Goal: Task Accomplishment & Management: Manage account settings

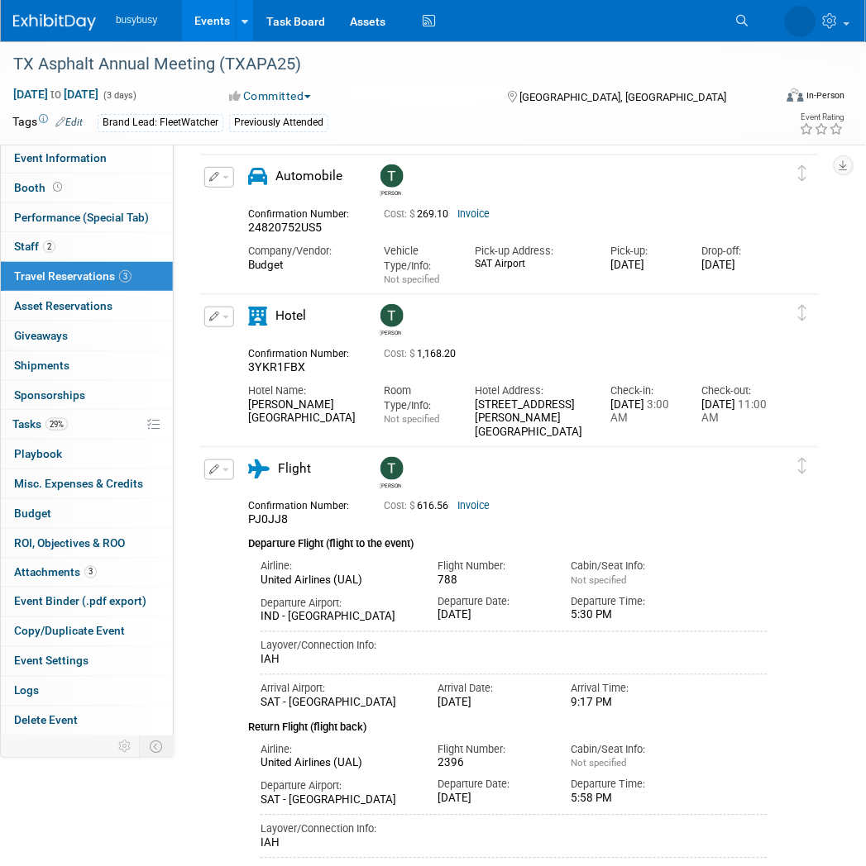
scroll to position [92, 0]
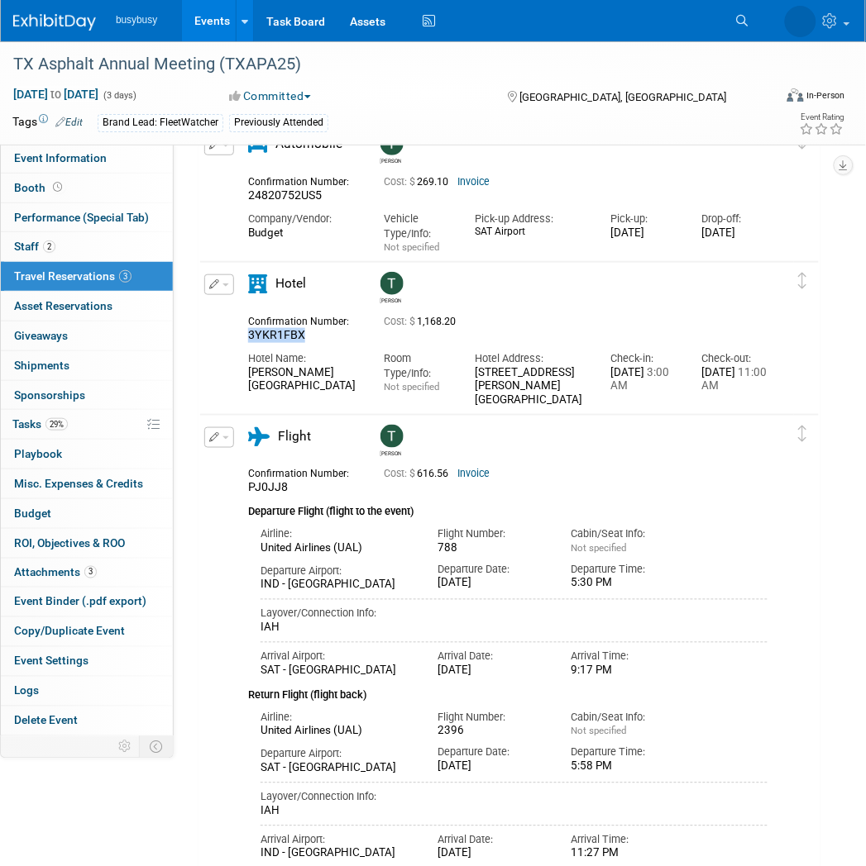
drag, startPoint x: 303, startPoint y: 334, endPoint x: 241, endPoint y: 340, distance: 61.4
click at [241, 340] on div "Confirmation Number: 3YKR1FBX" at bounding box center [304, 327] width 136 height 32
click at [538, 361] on div "Hotel Address:" at bounding box center [531, 358] width 112 height 15
click at [36, 15] on img at bounding box center [54, 22] width 83 height 17
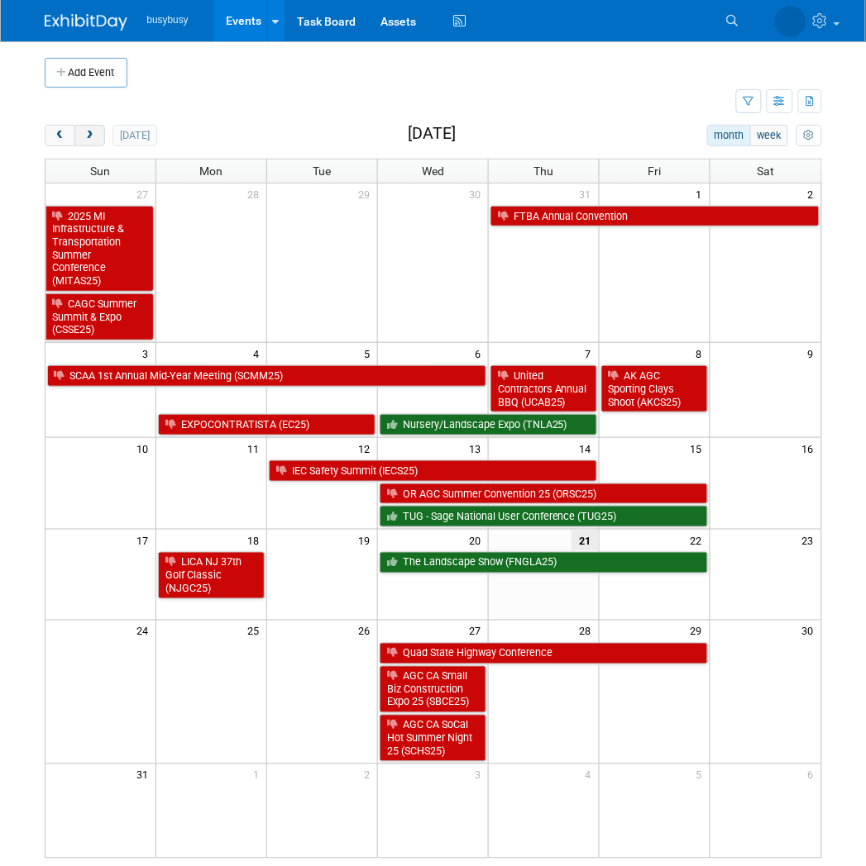
click at [83, 132] on span "next" at bounding box center [89, 136] width 12 height 11
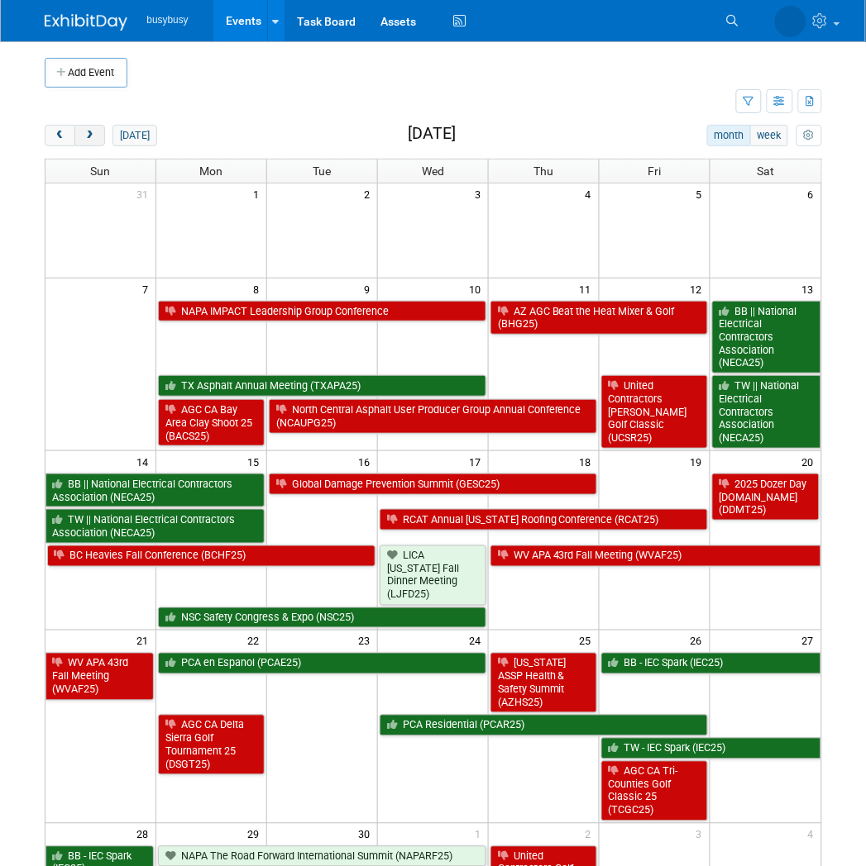
click at [93, 141] on span "next" at bounding box center [89, 136] width 12 height 11
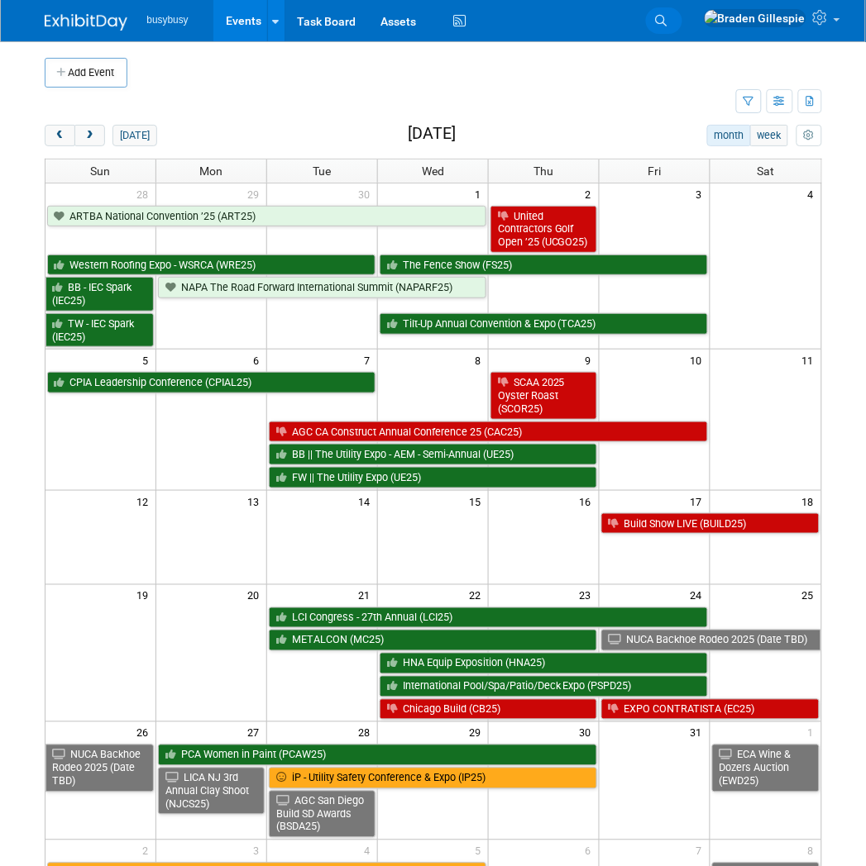
click at [667, 19] on icon at bounding box center [662, 21] width 12 height 12
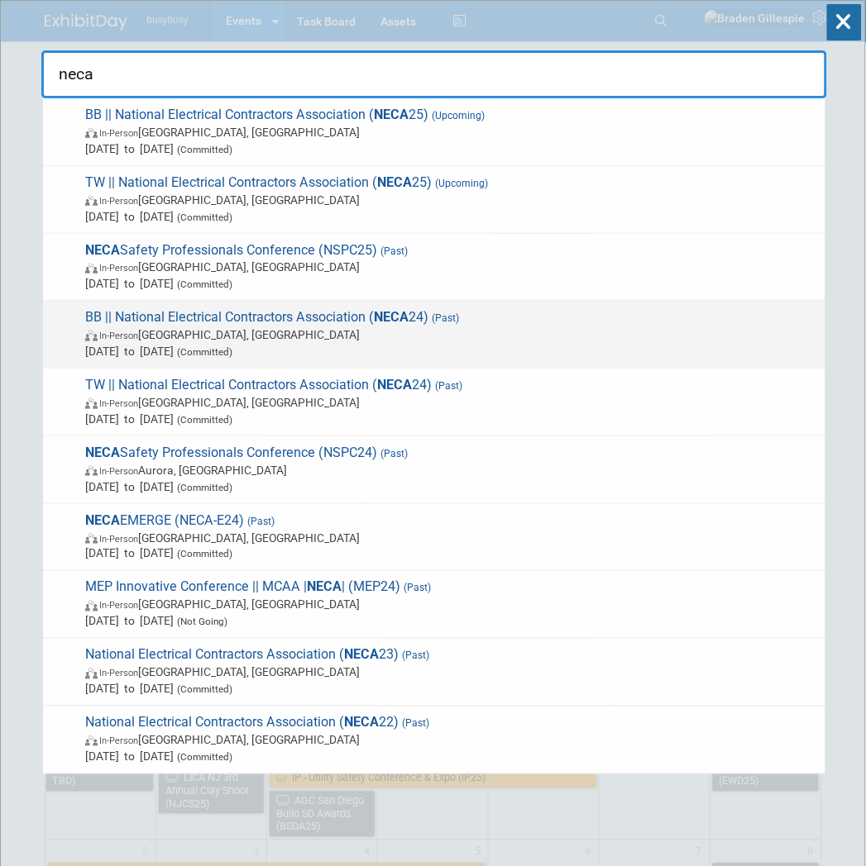
type input "neca"
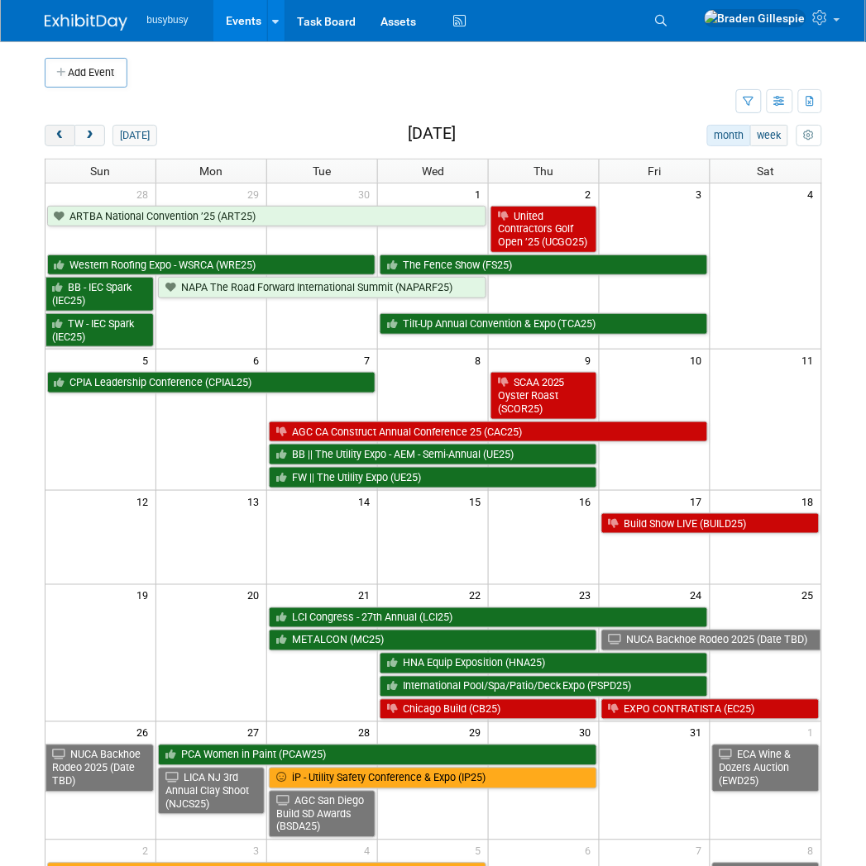
click at [71, 139] on button "prev" at bounding box center [60, 135] width 31 height 21
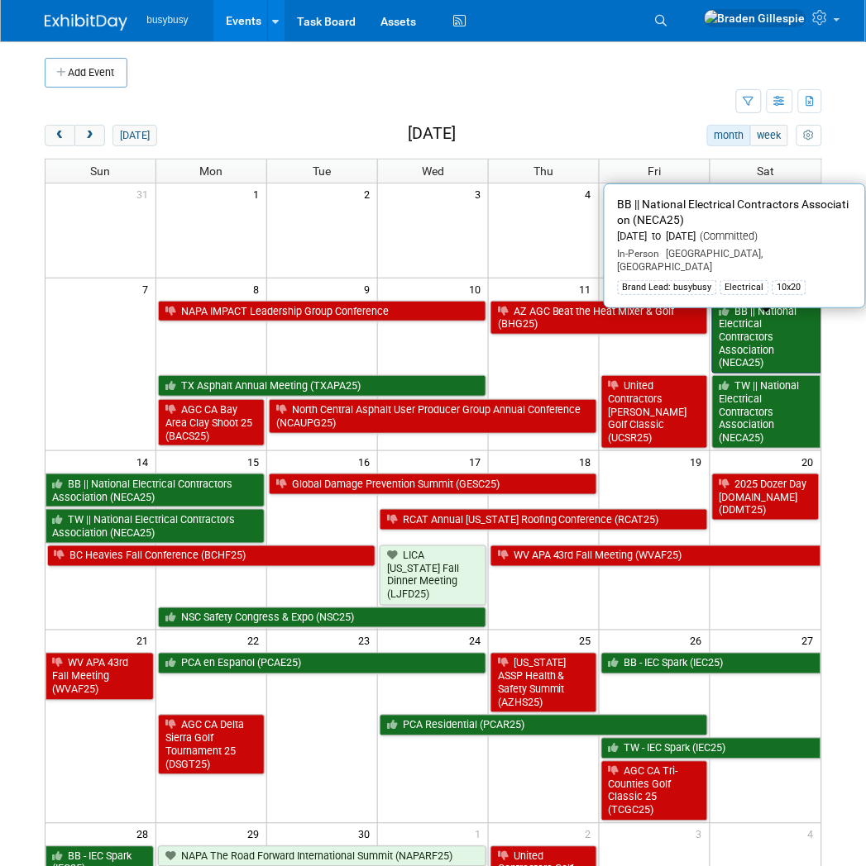
click at [750, 345] on link "BB || National Electrical Contractors Association (NECA25)" at bounding box center [766, 338] width 109 height 74
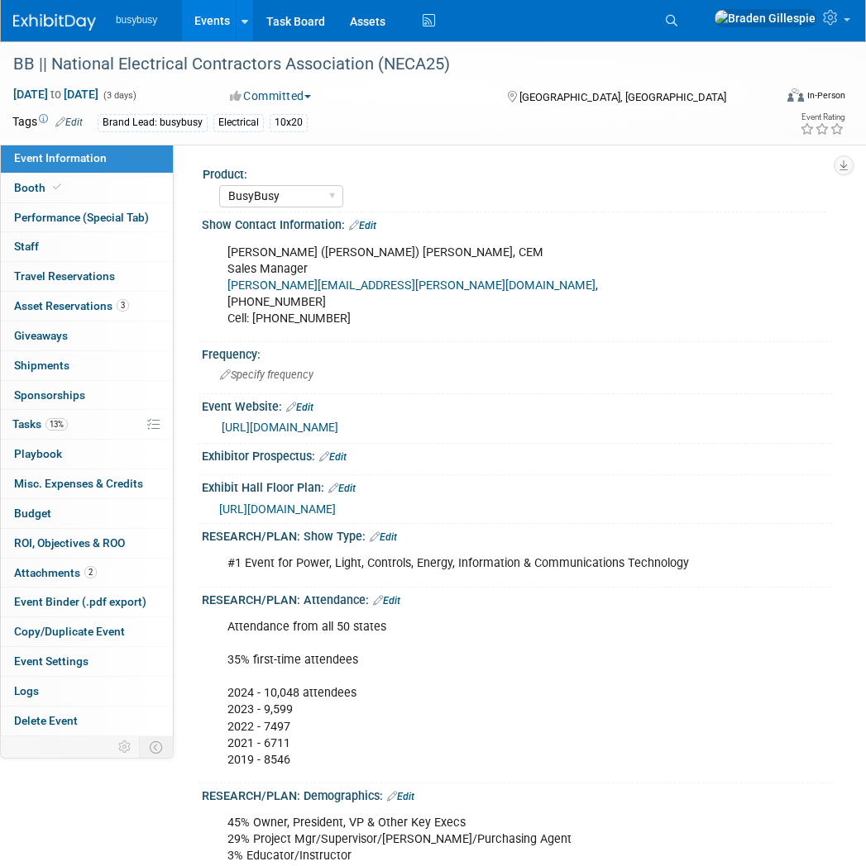
select select "BusyBusy"
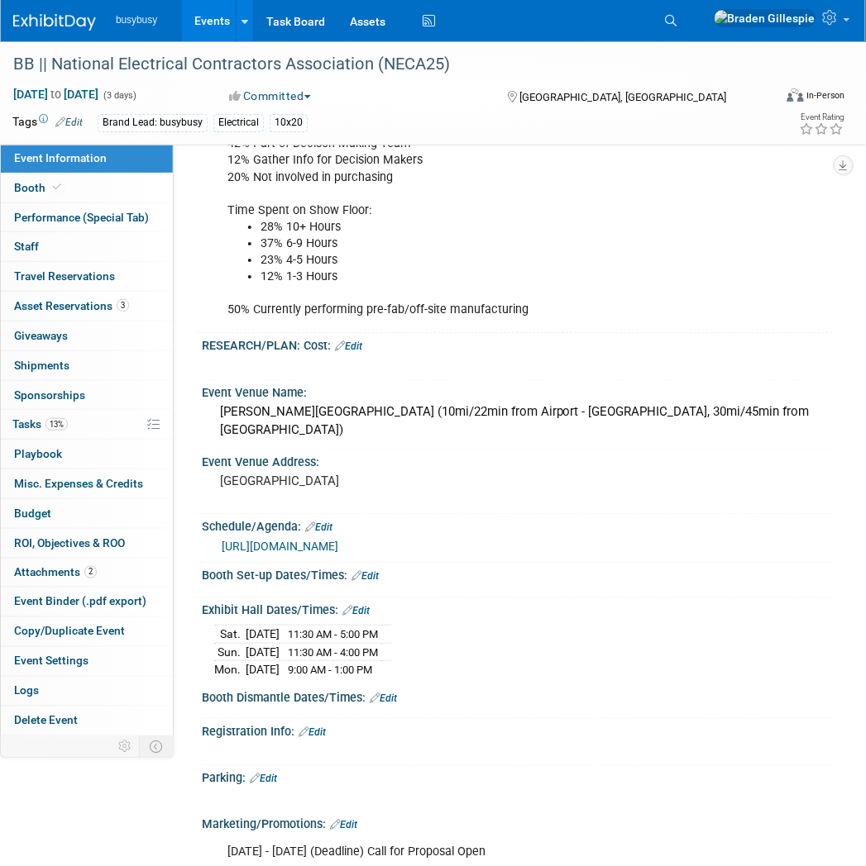
scroll to position [1102, 0]
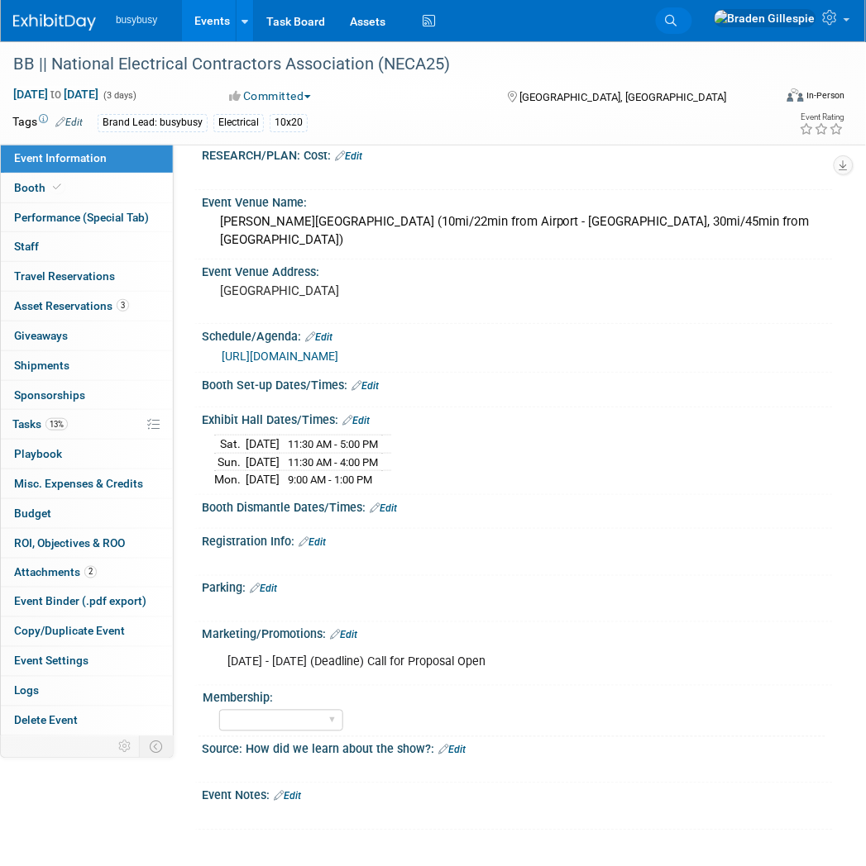
click at [692, 30] on link "Search" at bounding box center [674, 20] width 36 height 26
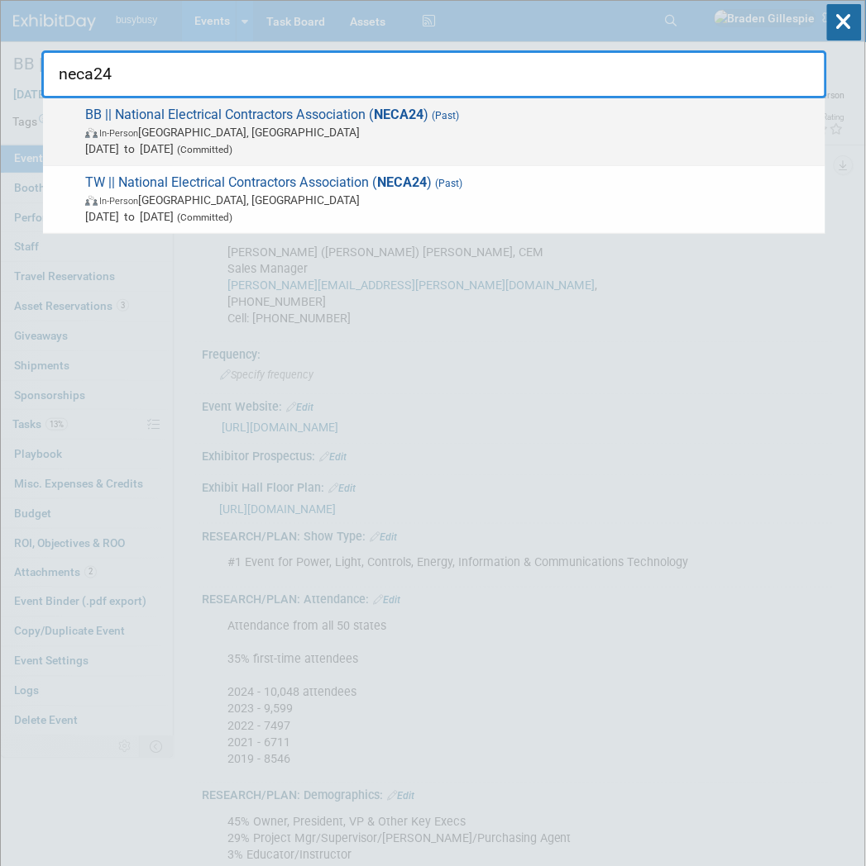
type input "neca24"
click at [351, 141] on span "Sep 29, 2024 to Oct 1, 2024 (Committed)" at bounding box center [451, 149] width 732 height 17
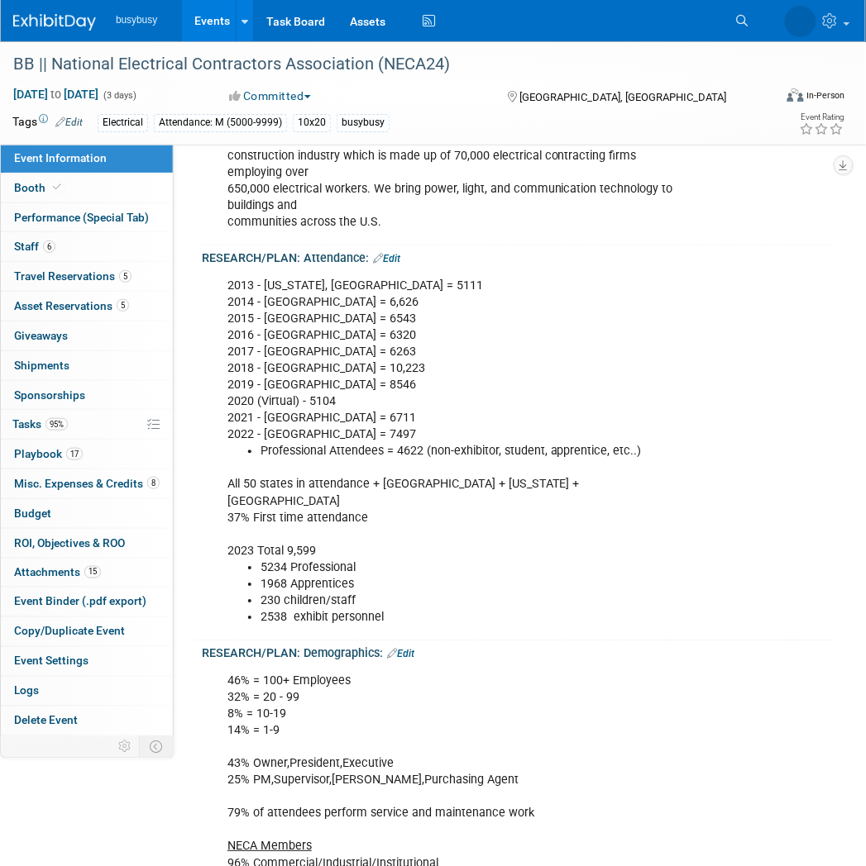
scroll to position [459, 0]
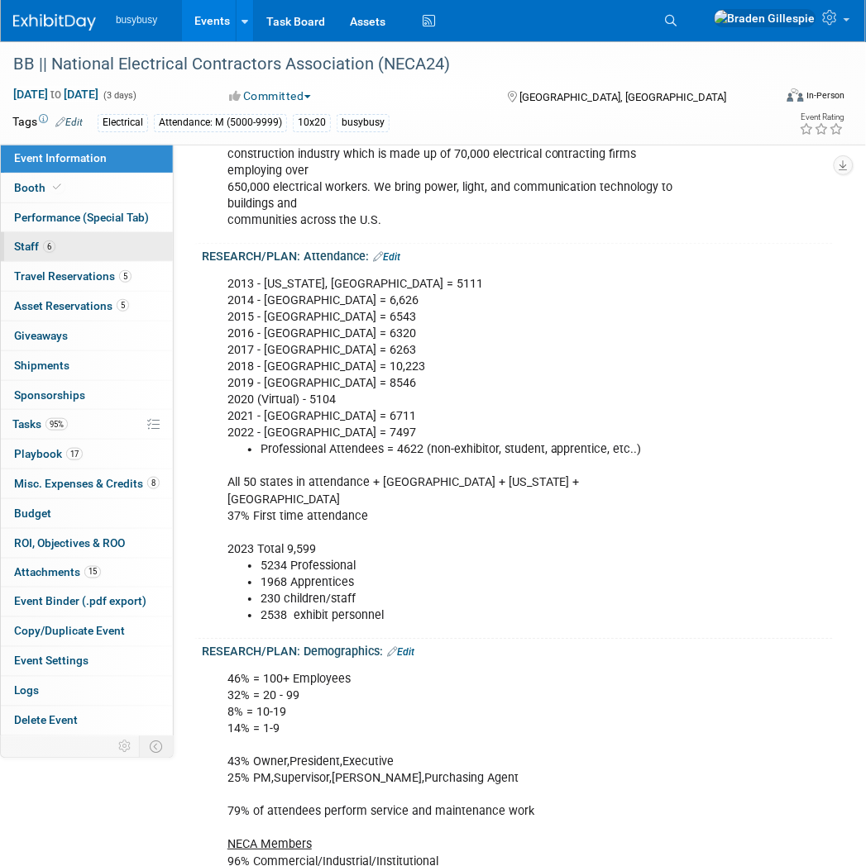
click at [71, 240] on link "6 Staff 6" at bounding box center [87, 246] width 172 height 29
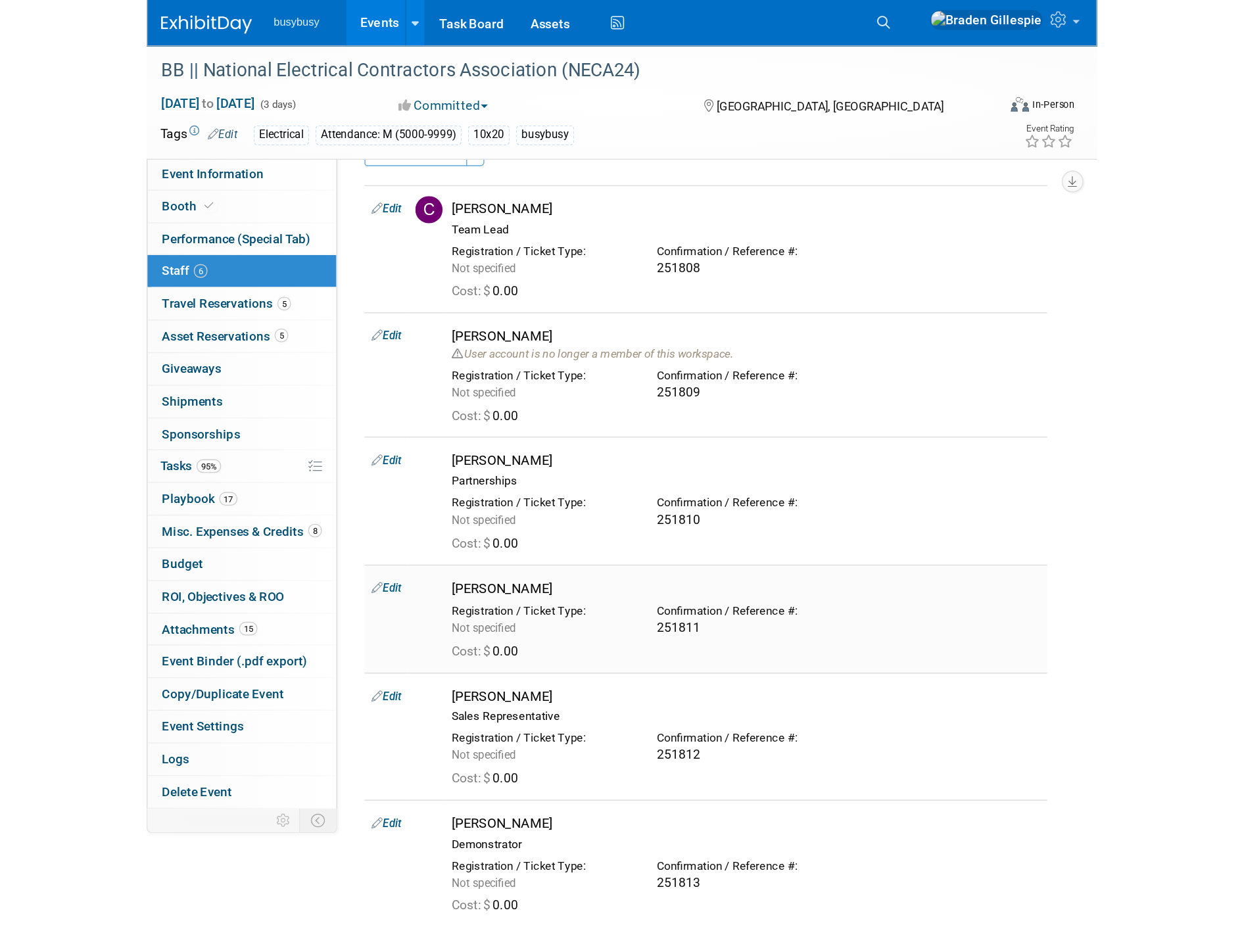
scroll to position [0, 0]
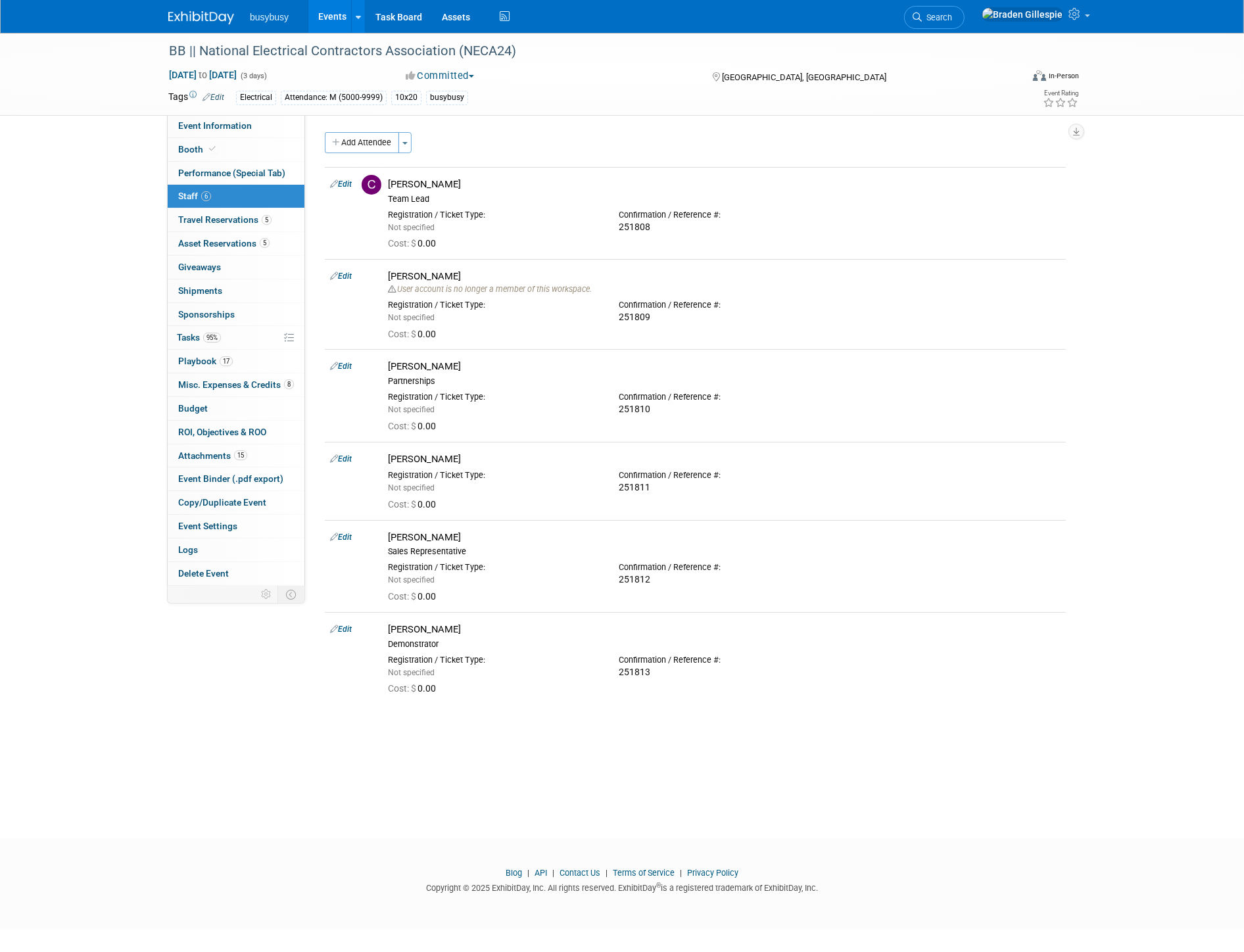
click at [196, 14] on img at bounding box center [201, 17] width 66 height 14
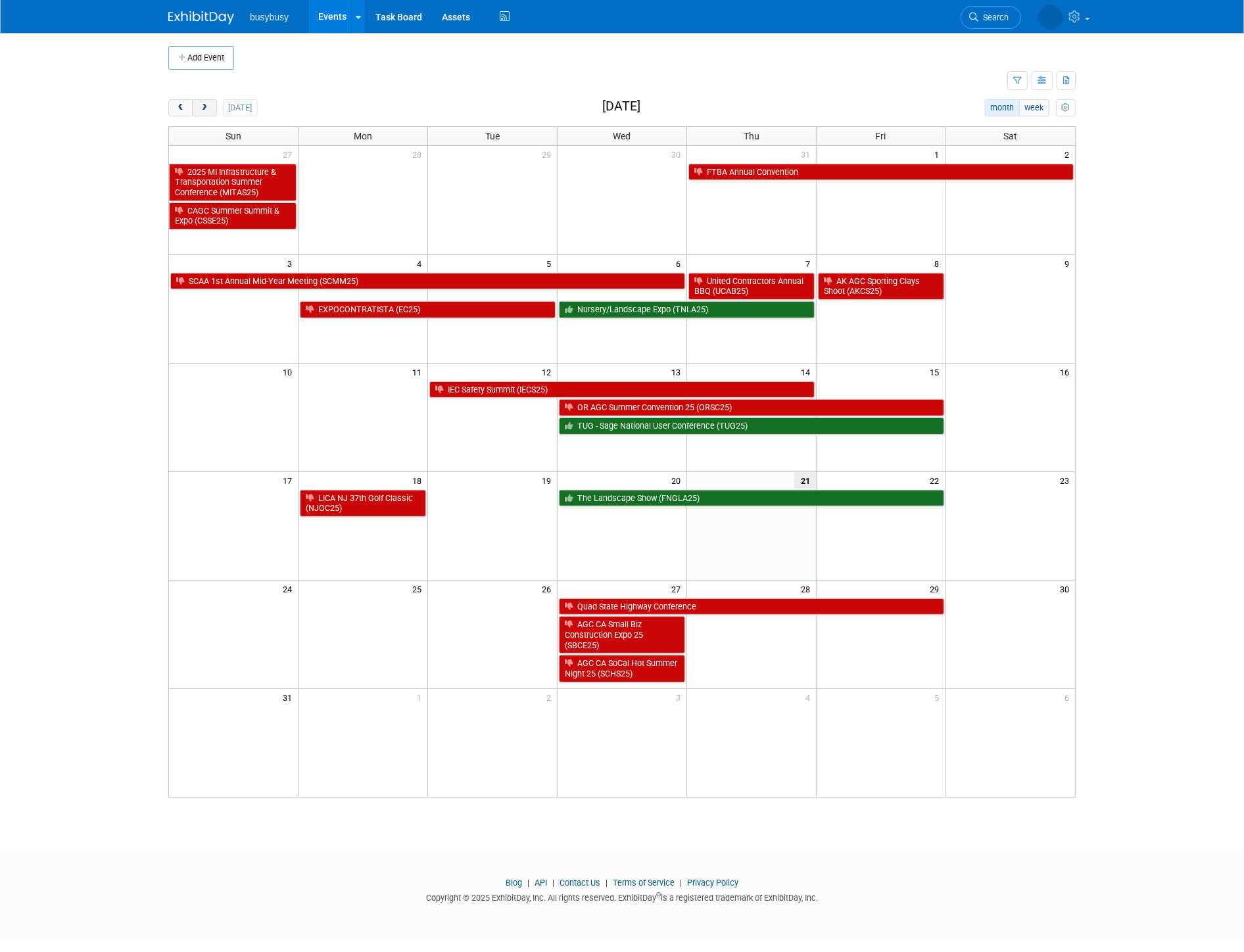
click at [207, 107] on span "next" at bounding box center [204, 108] width 10 height 9
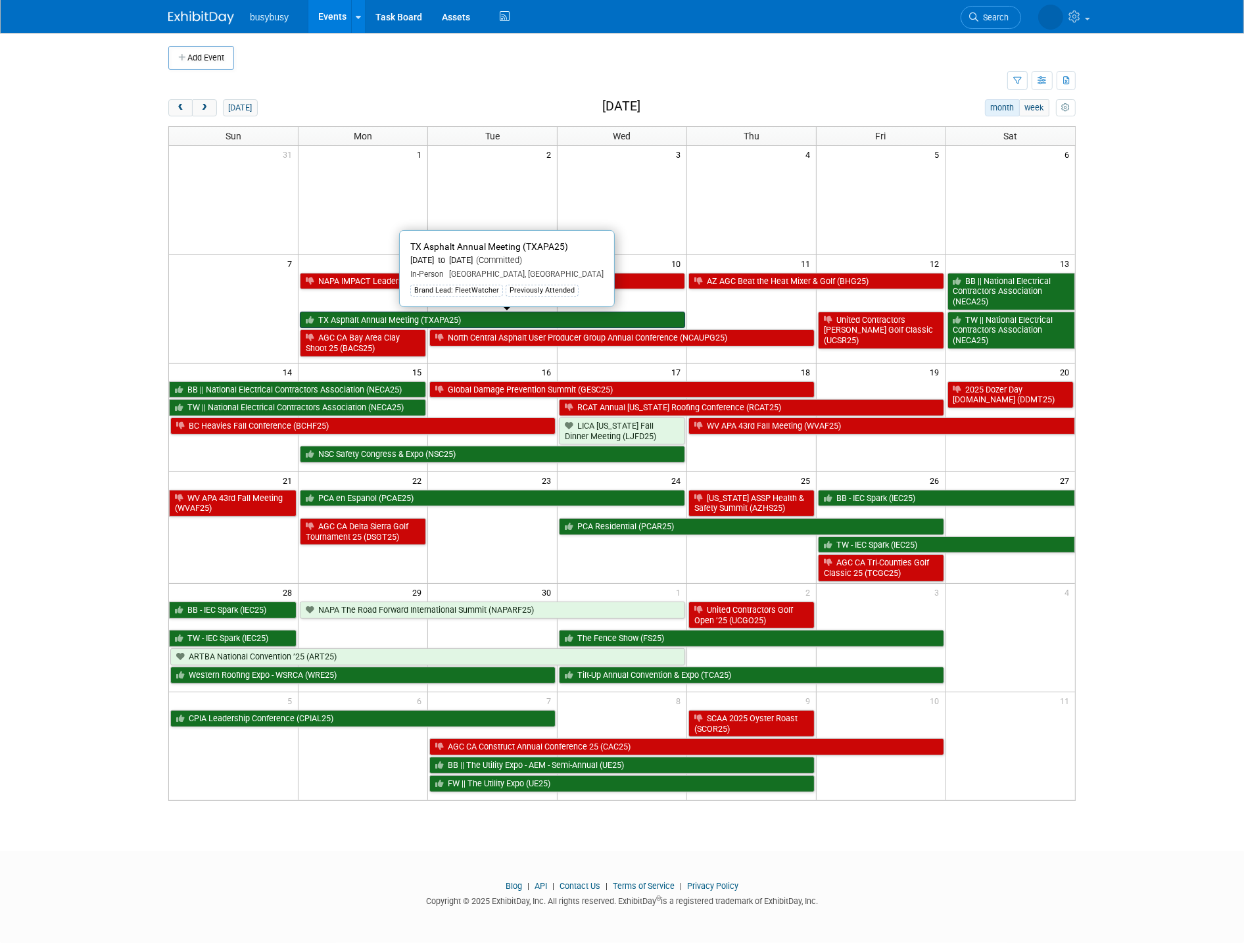
click at [551, 313] on link "TX Asphalt Annual Meeting (TXAPA25)" at bounding box center [492, 320] width 385 height 17
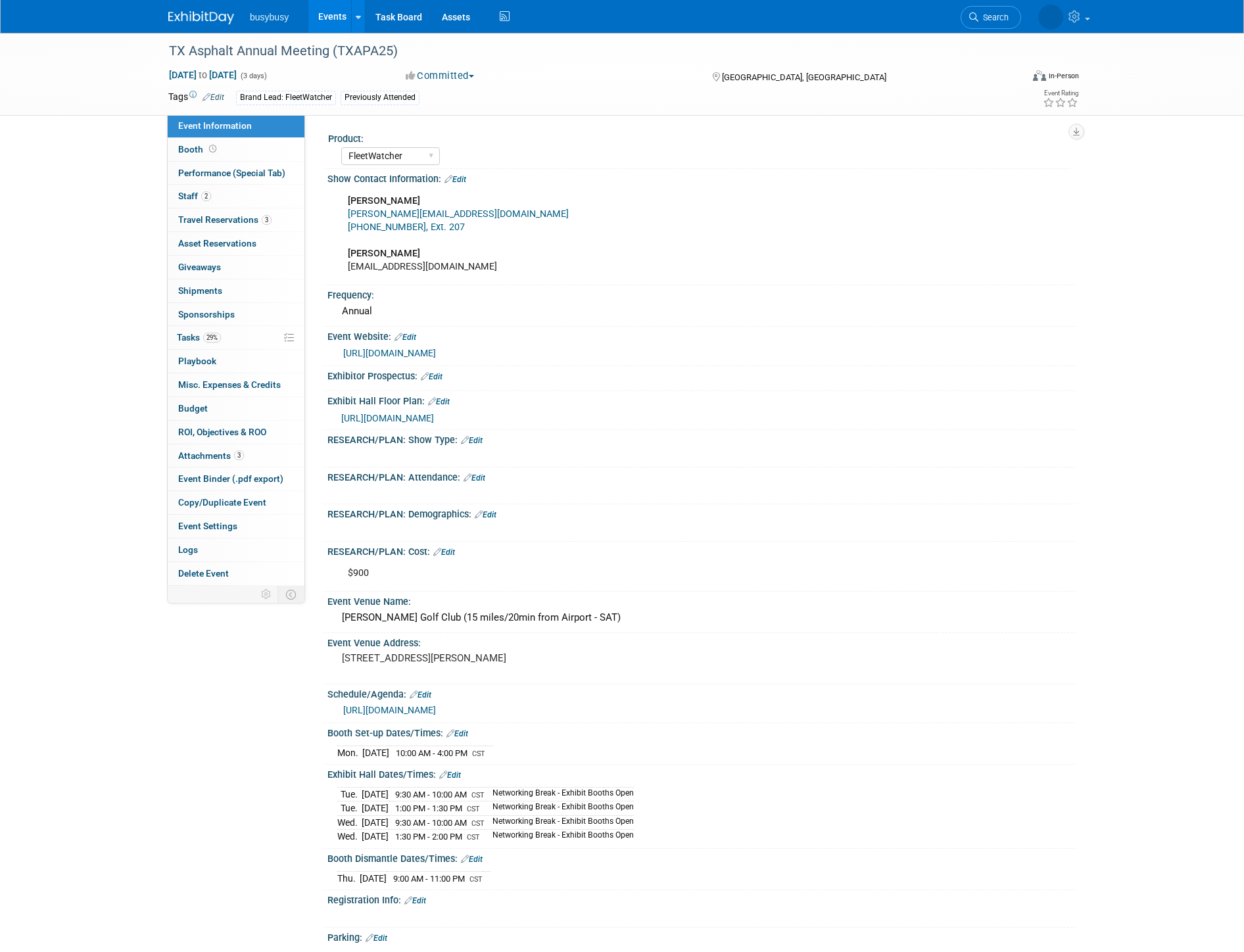
select select "FleetWatcher"
select select "Member"
click at [227, 213] on link "3 Travel Reservations 3" at bounding box center [236, 220] width 137 height 23
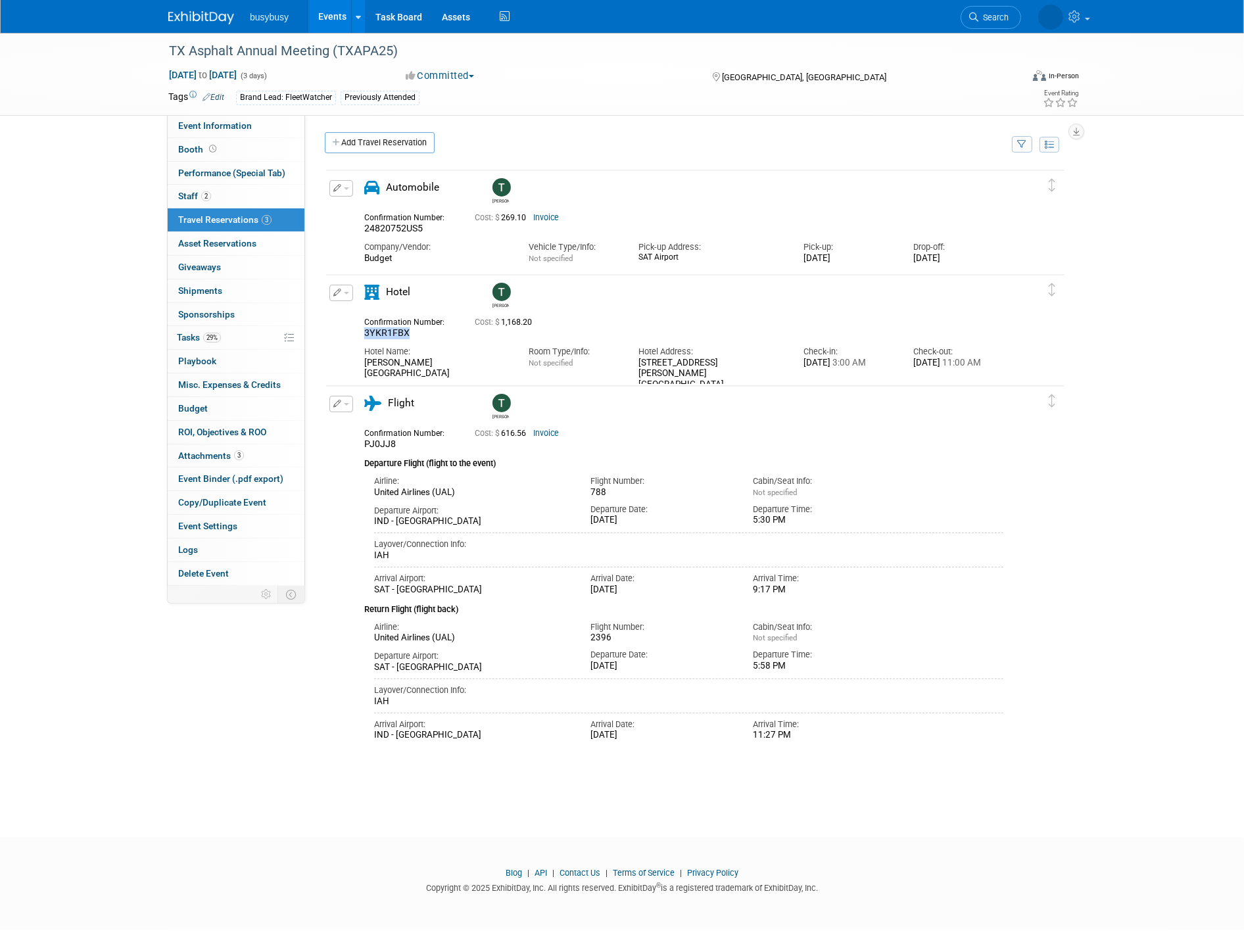
drag, startPoint x: 411, startPoint y: 334, endPoint x: 337, endPoint y: 332, distance: 74.0
click at [336, 332] on div "Edit Reservation Tyler" at bounding box center [686, 343] width 719 height 117
click at [424, 332] on div "3YKR1FBX" at bounding box center [410, 333] width 91 height 12
drag, startPoint x: 412, startPoint y: 330, endPoint x: 352, endPoint y: 333, distance: 60.1
click at [352, 333] on div "Edit Reservation Tyler" at bounding box center [686, 343] width 719 height 117
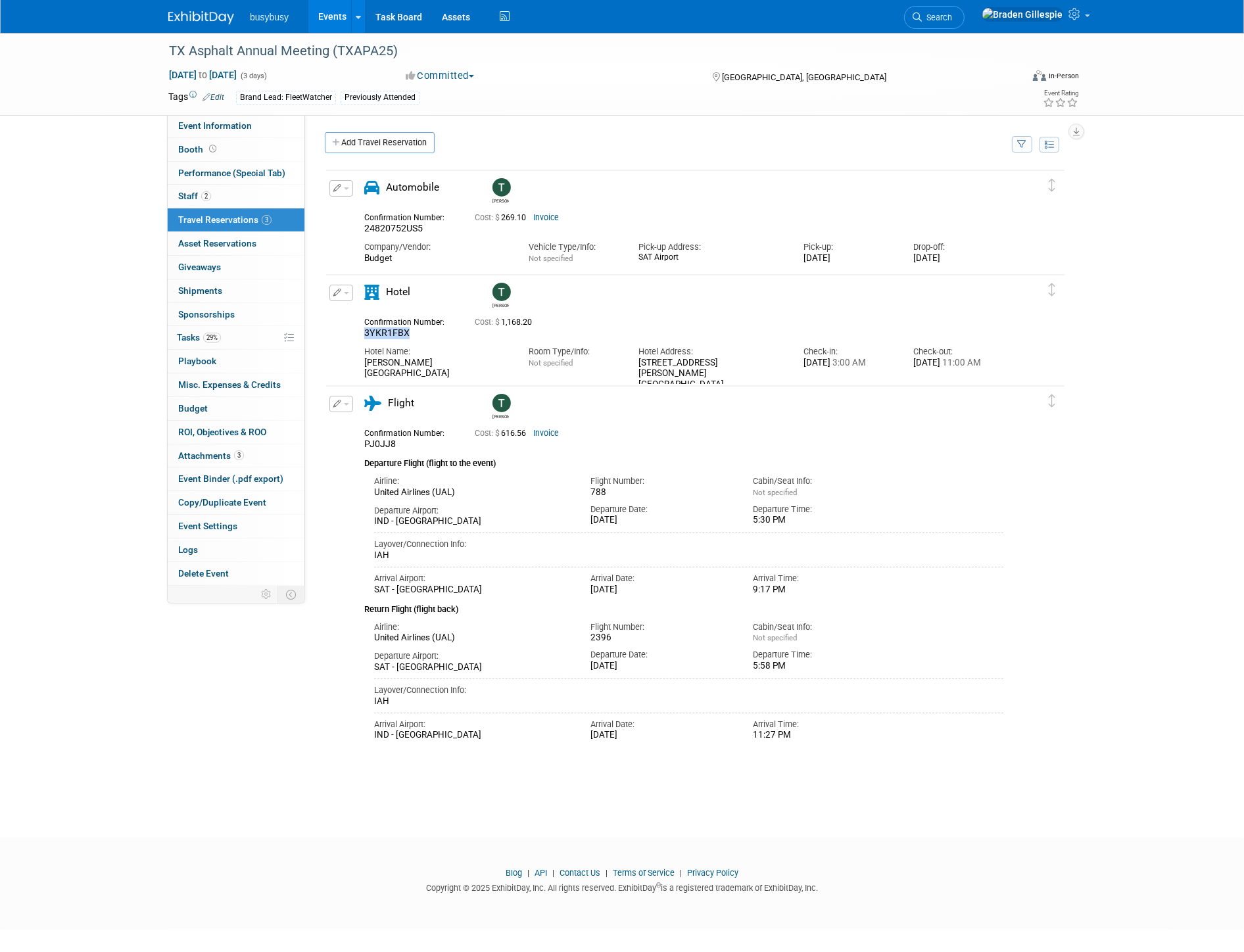
click at [413, 332] on div "3YKR1FBX" at bounding box center [410, 333] width 91 height 12
drag, startPoint x: 412, startPoint y: 332, endPoint x: 376, endPoint y: 328, distance: 36.2
click at [350, 332] on div "Edit Reservation Tyler" at bounding box center [686, 343] width 719 height 117
click at [412, 332] on div "3YKR1FBX" at bounding box center [410, 333] width 91 height 12
click at [409, 333] on div "3YKR1FBX" at bounding box center [410, 333] width 91 height 12
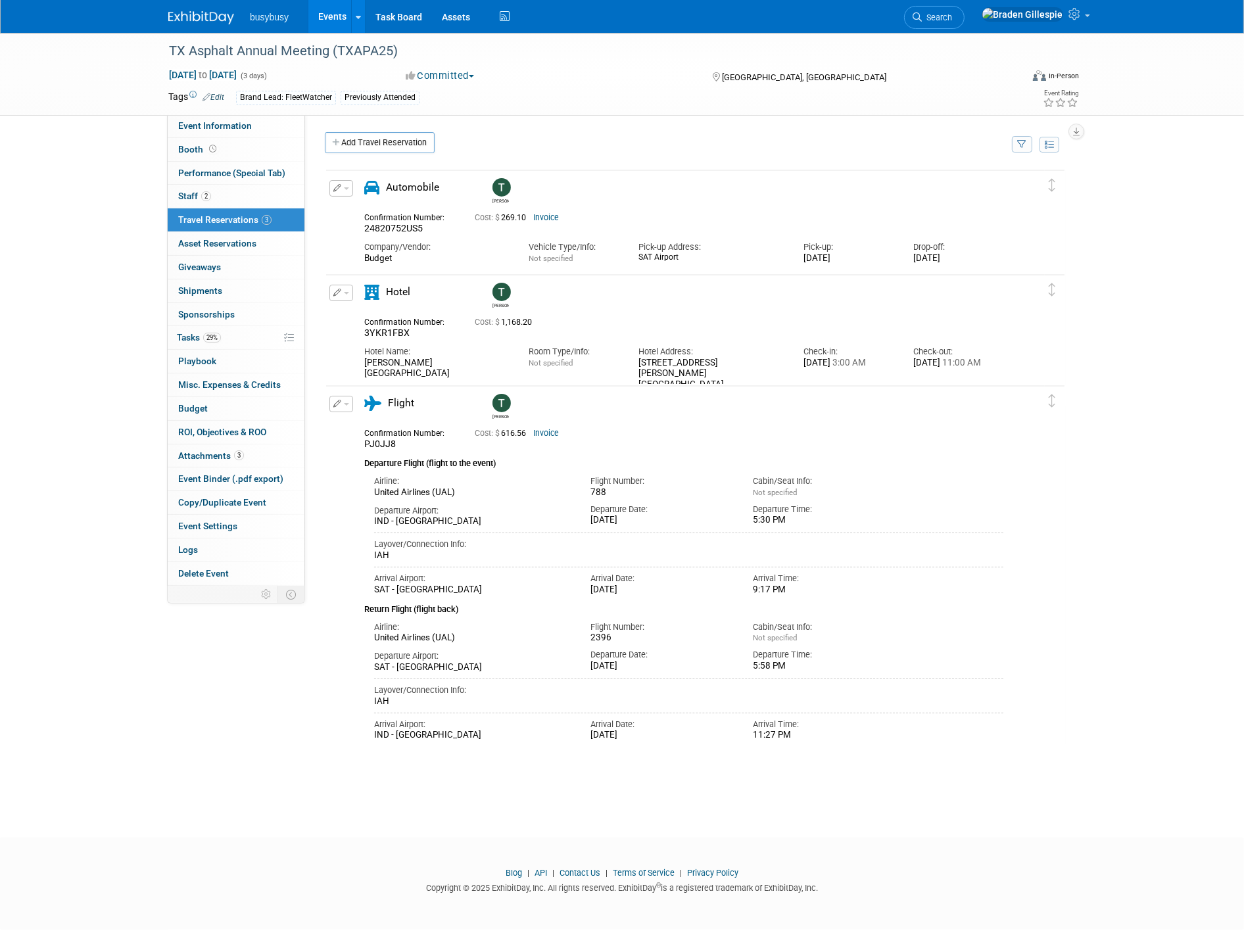
click at [408, 333] on div "3YKR1FBX" at bounding box center [410, 333] width 91 height 12
click at [372, 331] on span "3YKR1FBX" at bounding box center [387, 332] width 45 height 10
drag, startPoint x: 366, startPoint y: 332, endPoint x: 416, endPoint y: 332, distance: 50.0
click at [416, 332] on div "3YKR1FBX" at bounding box center [410, 333] width 91 height 12
click at [475, 377] on div "Hotel Name: La Cantera Resort & Spa Room Type/Info: Not specified Hotel Address…" at bounding box center [684, 371] width 659 height 63
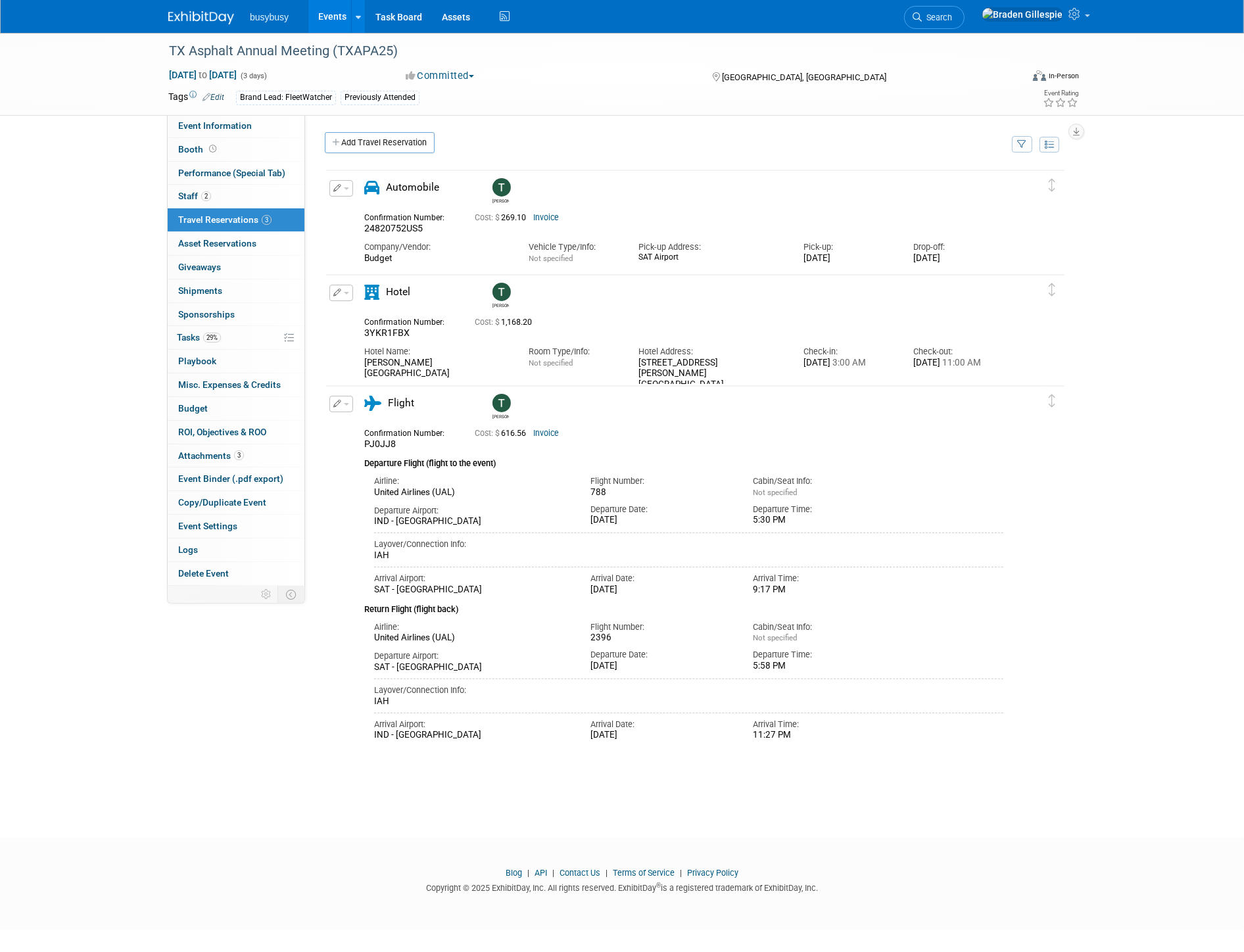
click at [496, 290] on img at bounding box center [501, 291] width 18 height 18
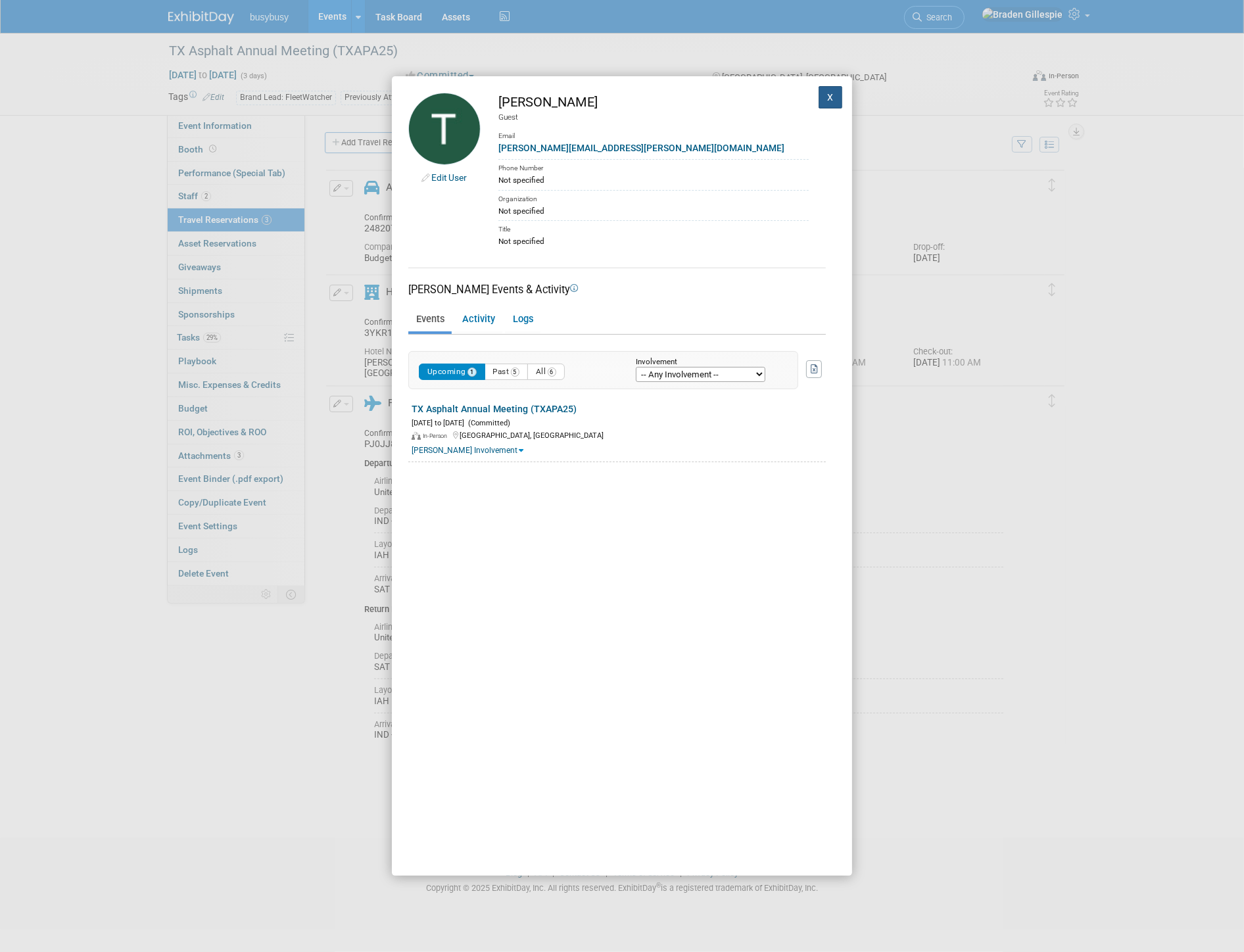
click at [820, 100] on button "X" at bounding box center [830, 97] width 24 height 22
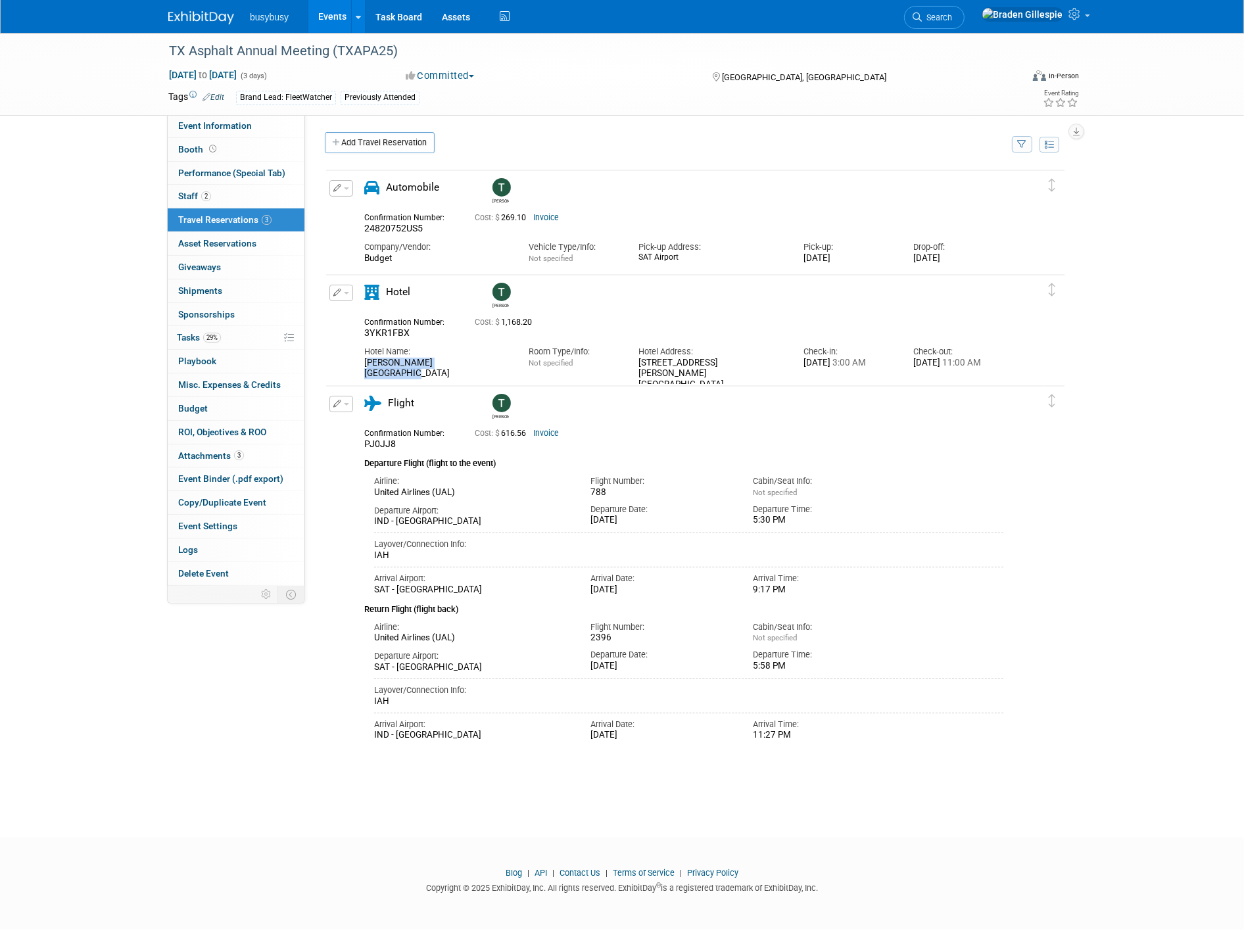
drag, startPoint x: 476, startPoint y: 364, endPoint x: 344, endPoint y: 370, distance: 132.1
click at [344, 370] on div "Edit Reservation Tyler" at bounding box center [686, 343] width 719 height 117
click at [467, 350] on div "Hotel Name:" at bounding box center [437, 352] width 145 height 12
drag, startPoint x: 970, startPoint y: 376, endPoint x: 772, endPoint y: 363, distance: 198.4
click at [772, 363] on div "Hotel Name: La Cantera Resort & Spa Room Type/Info: Not specified Hotel Address…" at bounding box center [684, 371] width 659 height 63
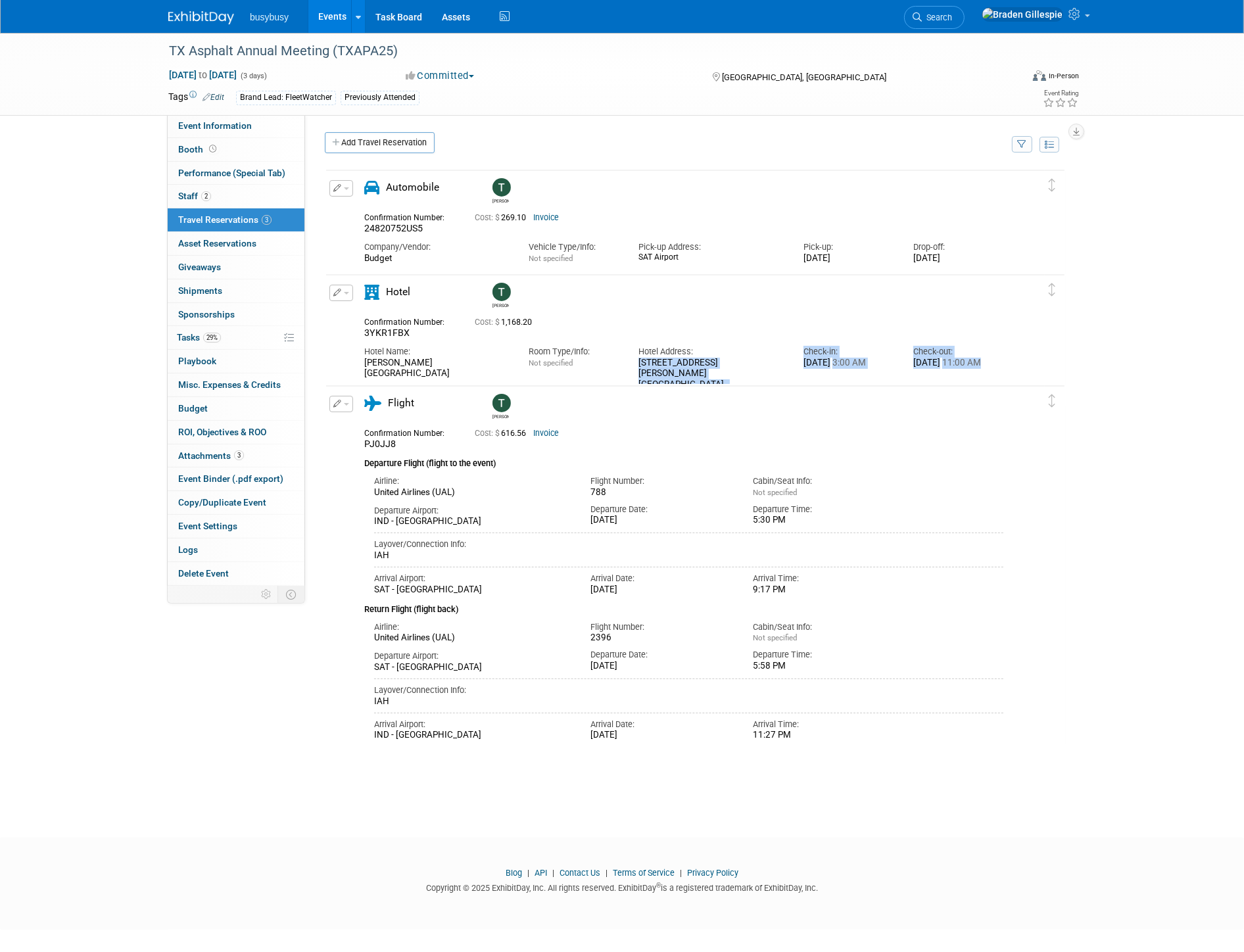
click at [901, 359] on div "Check-in: Sun. Sep 7, 2025 3:00 AM" at bounding box center [849, 354] width 110 height 29
click at [952, 15] on span "Search" at bounding box center [937, 17] width 30 height 10
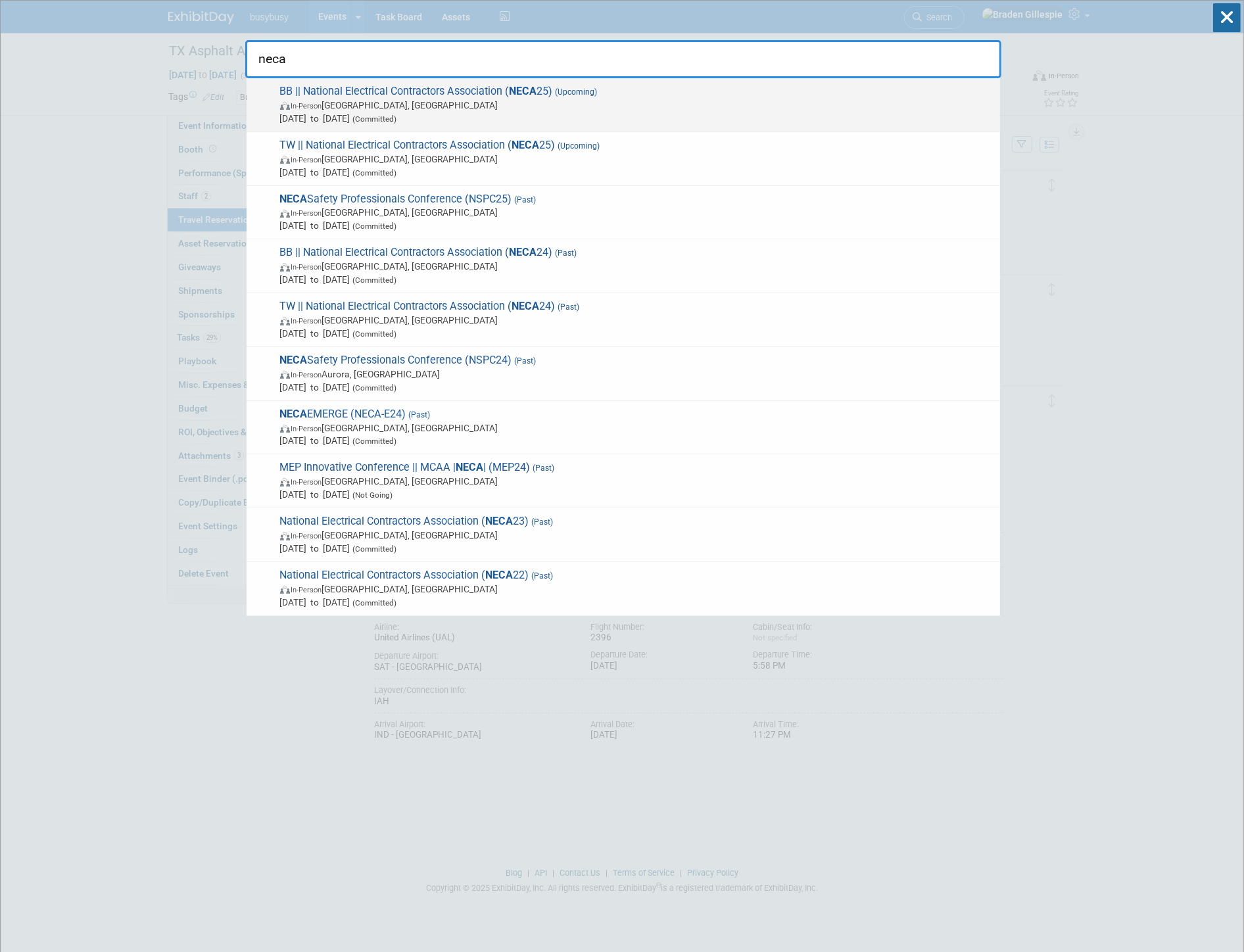
type input "neca"
click at [484, 108] on span "In-Person Chicago, IL" at bounding box center [636, 105] width 713 height 14
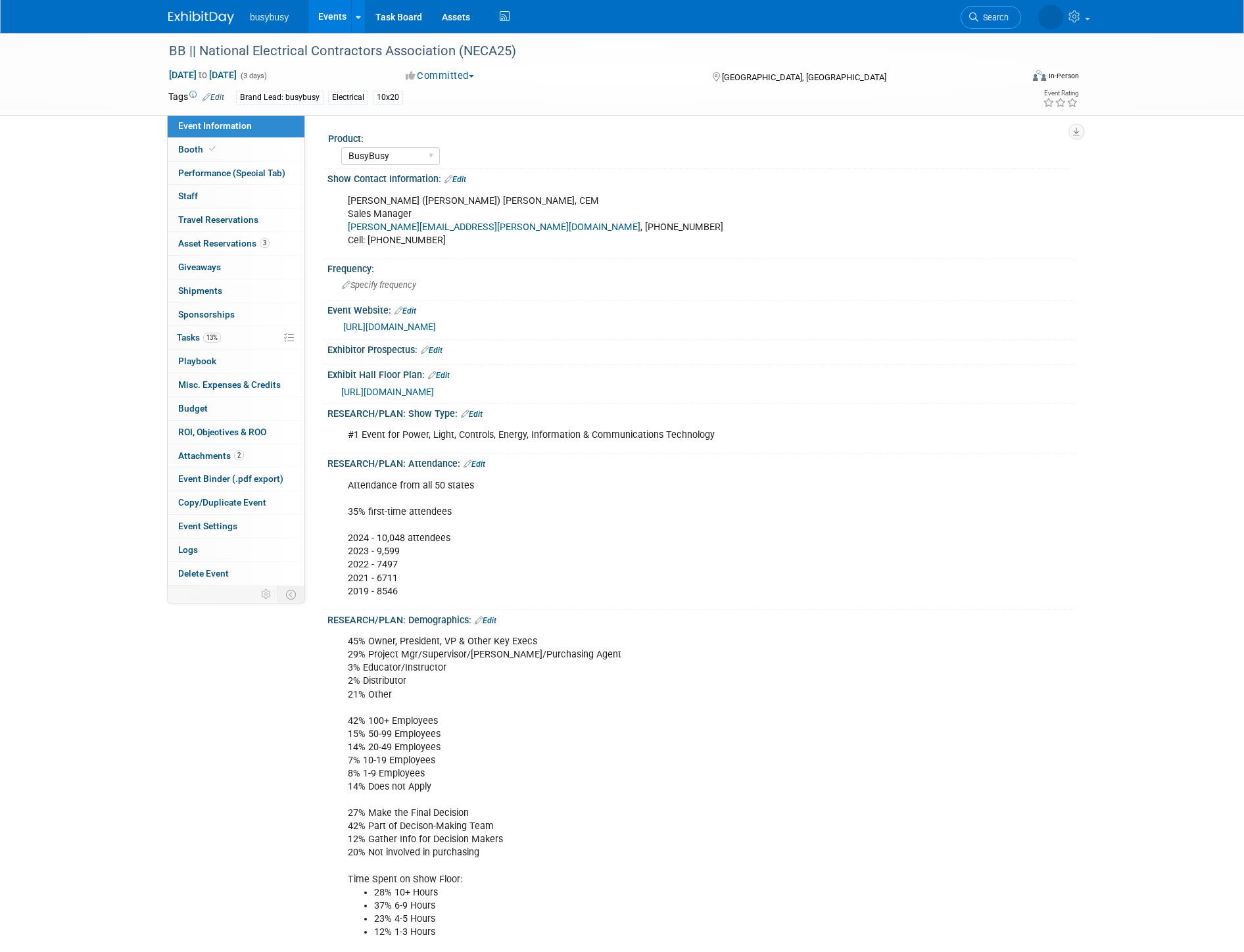
select select "BusyBusy"
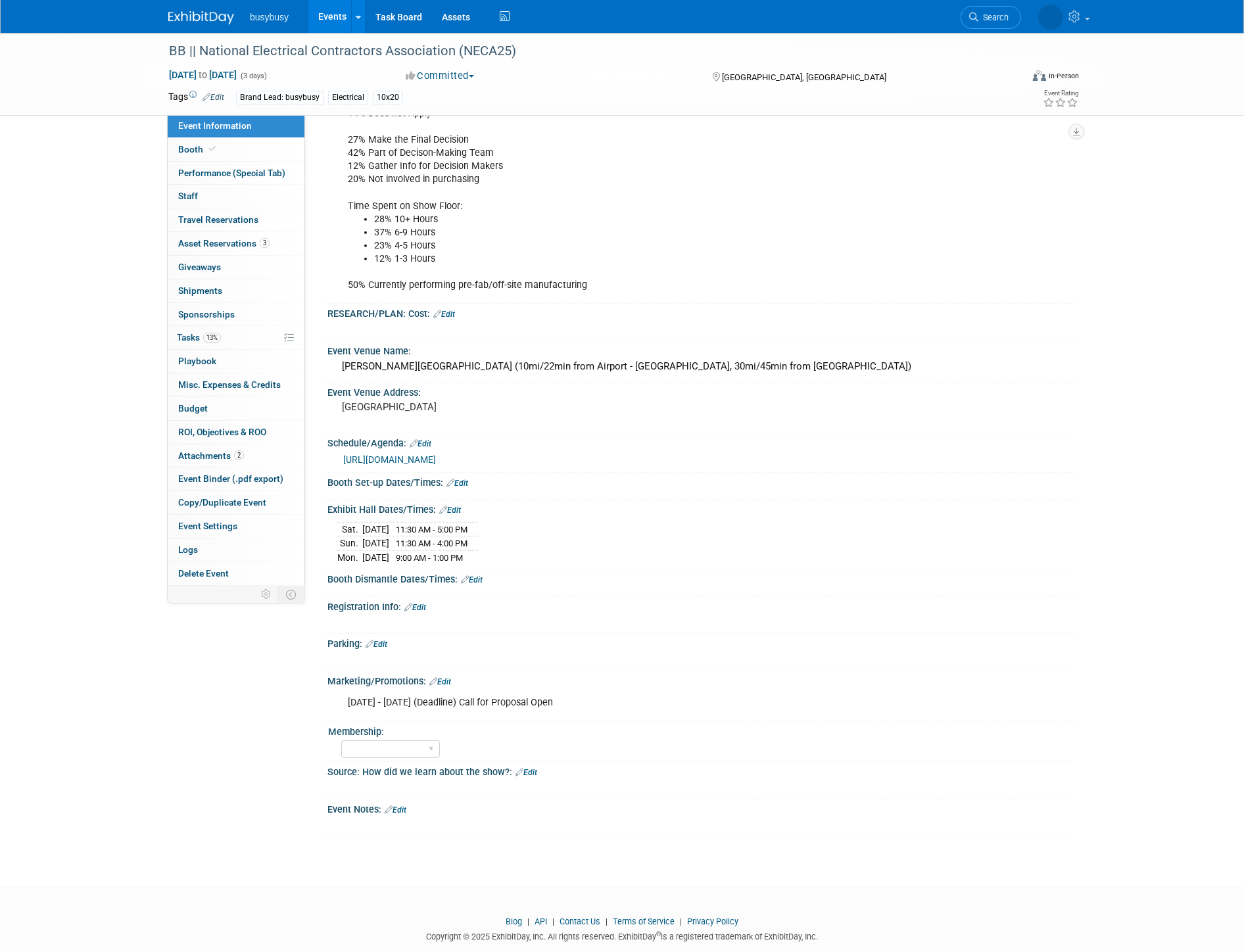
scroll to position [690, 0]
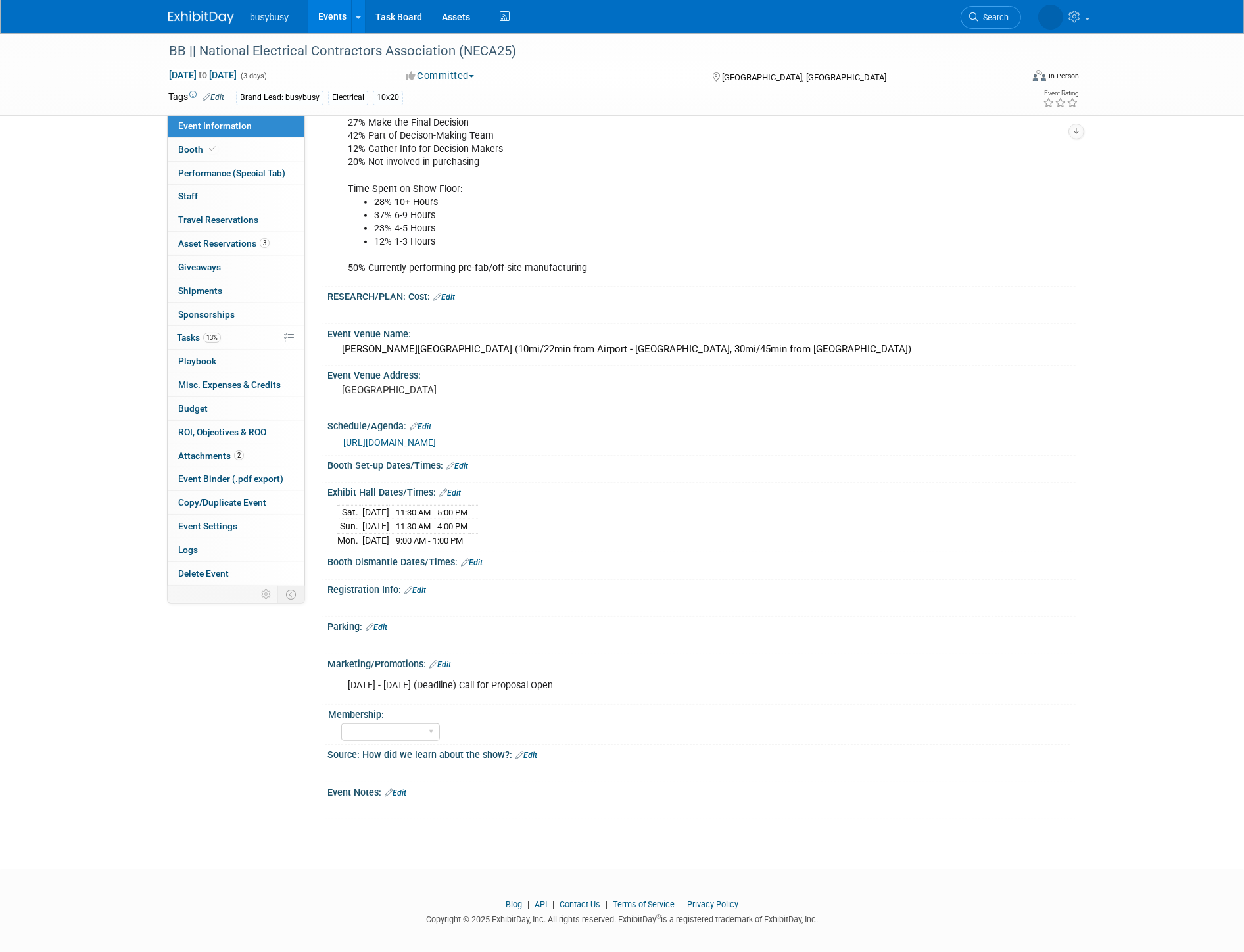
click at [423, 437] on link "[URL][DOMAIN_NAME]" at bounding box center [390, 442] width 93 height 10
click at [195, 24] on img at bounding box center [201, 17] width 66 height 14
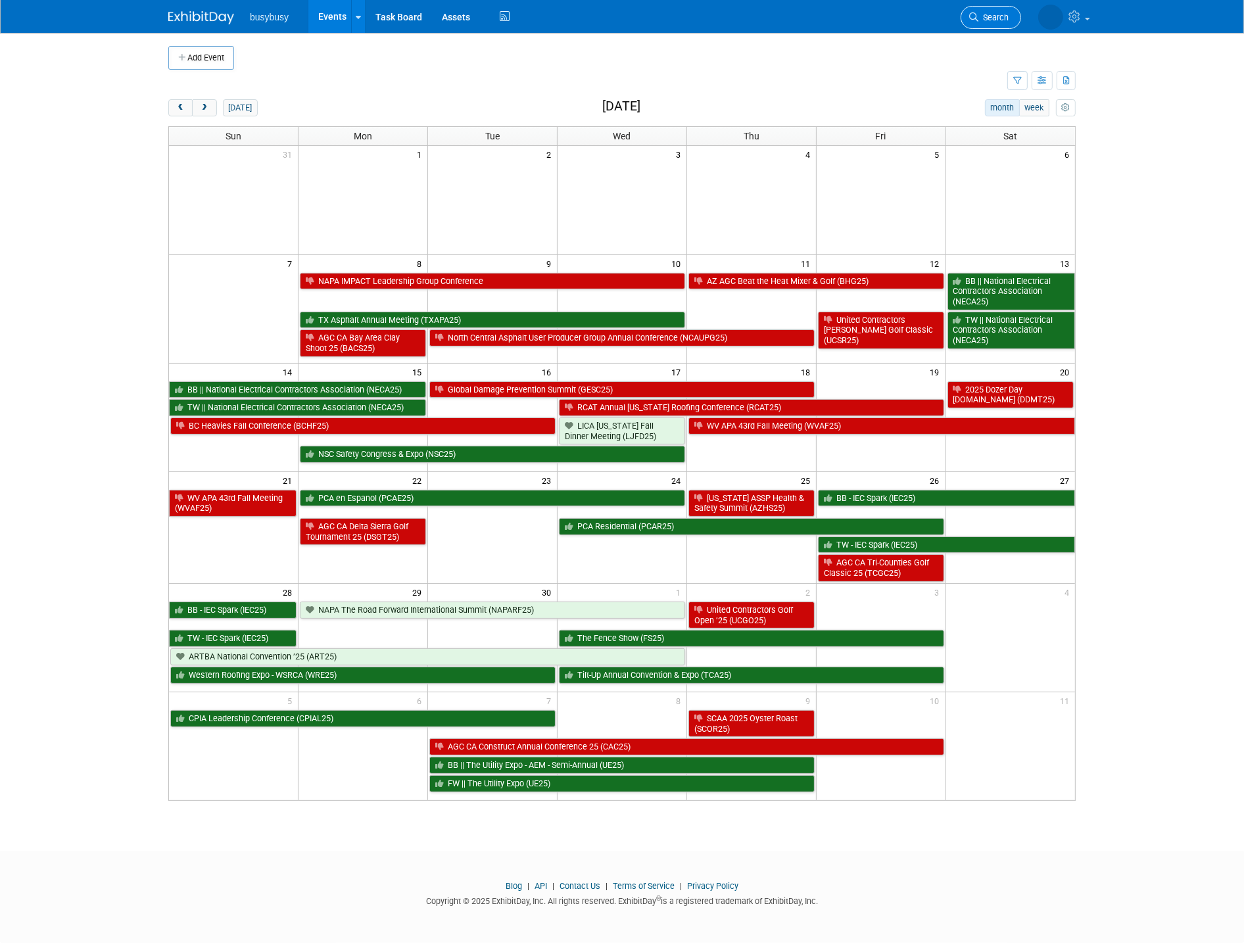
click at [1004, 25] on link "Search" at bounding box center [991, 17] width 60 height 23
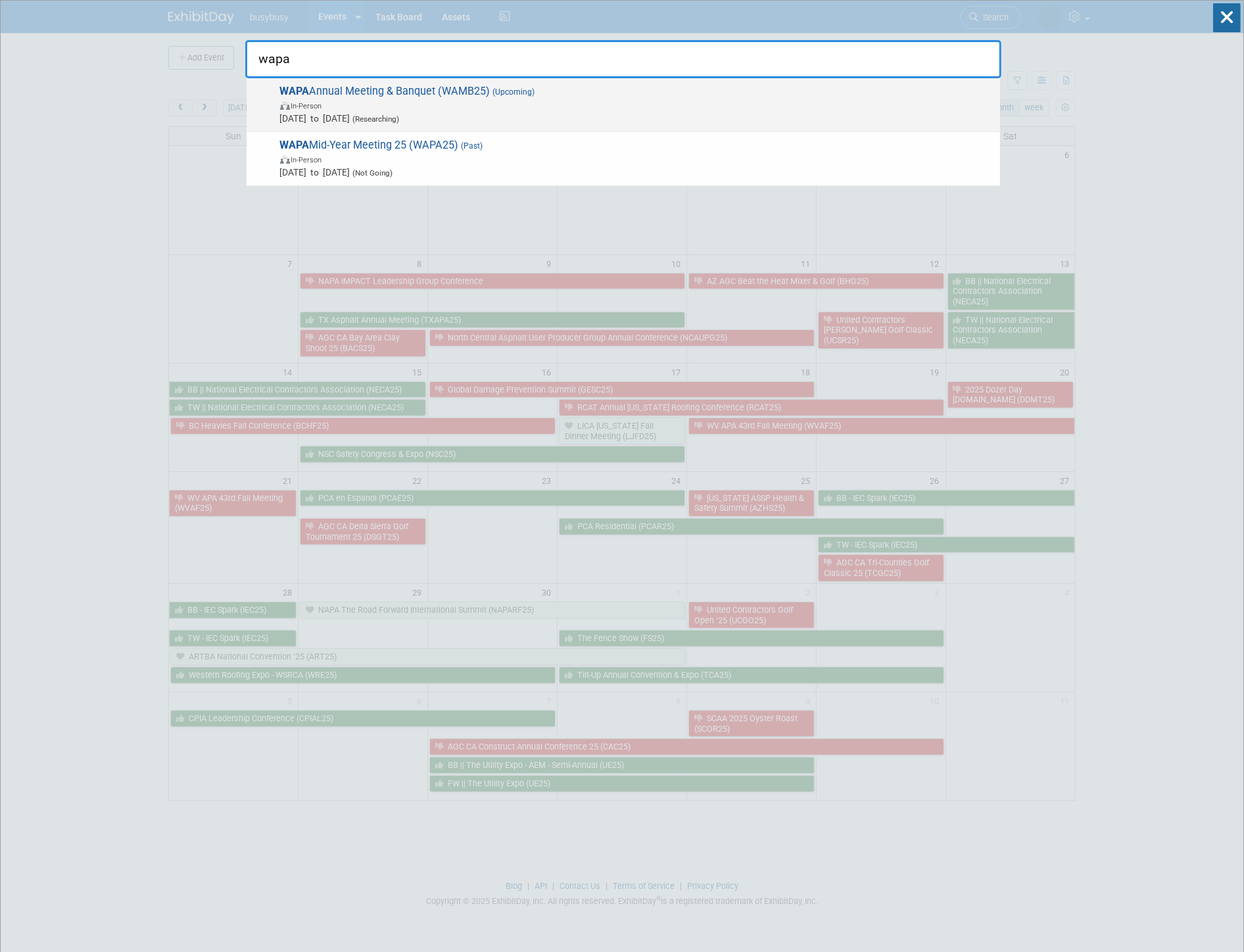
type input "wapa"
click at [502, 115] on span "Nov 13, 2025 to Nov 14, 2025 (Researching)" at bounding box center [636, 119] width 713 height 14
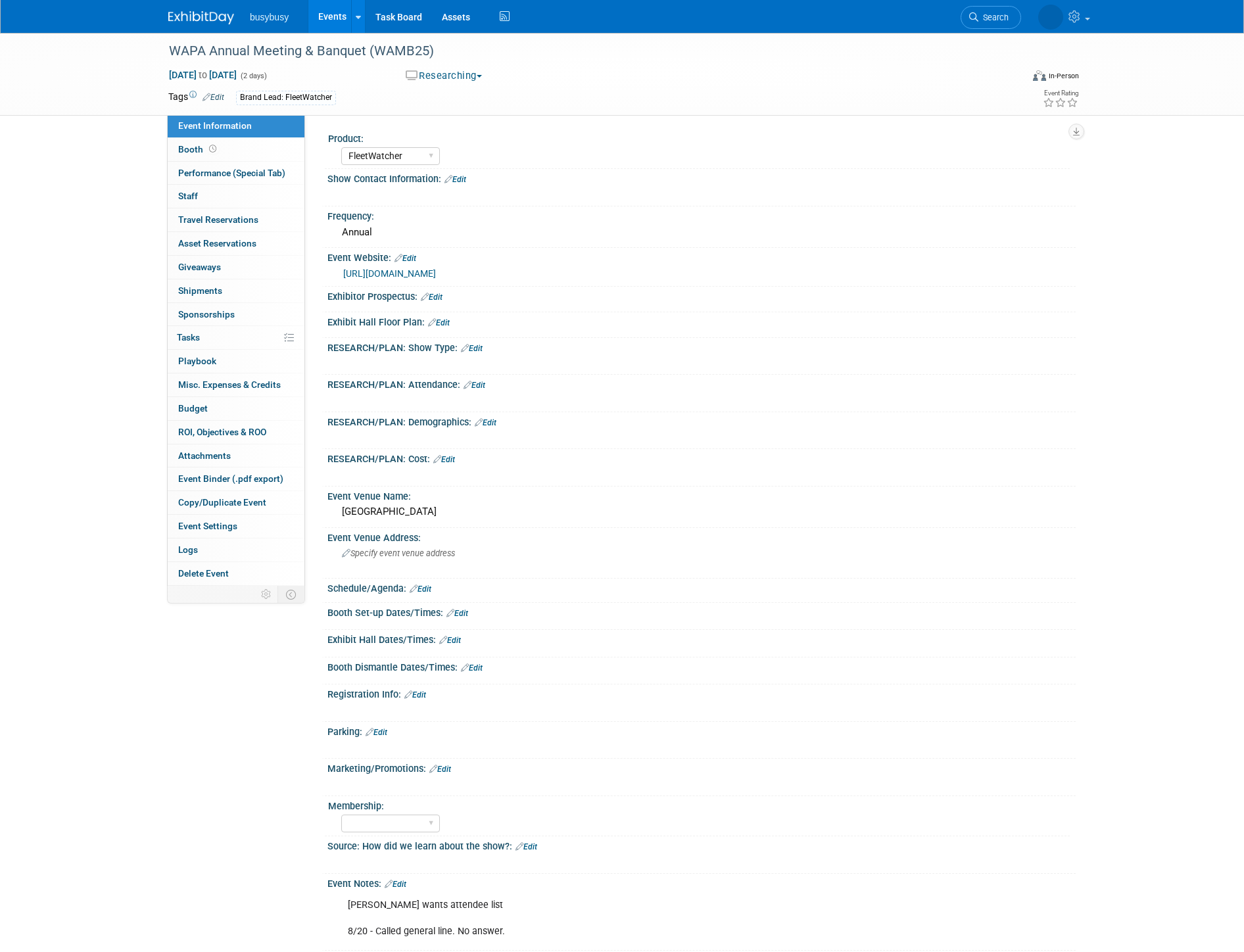
select select "FleetWatcher"
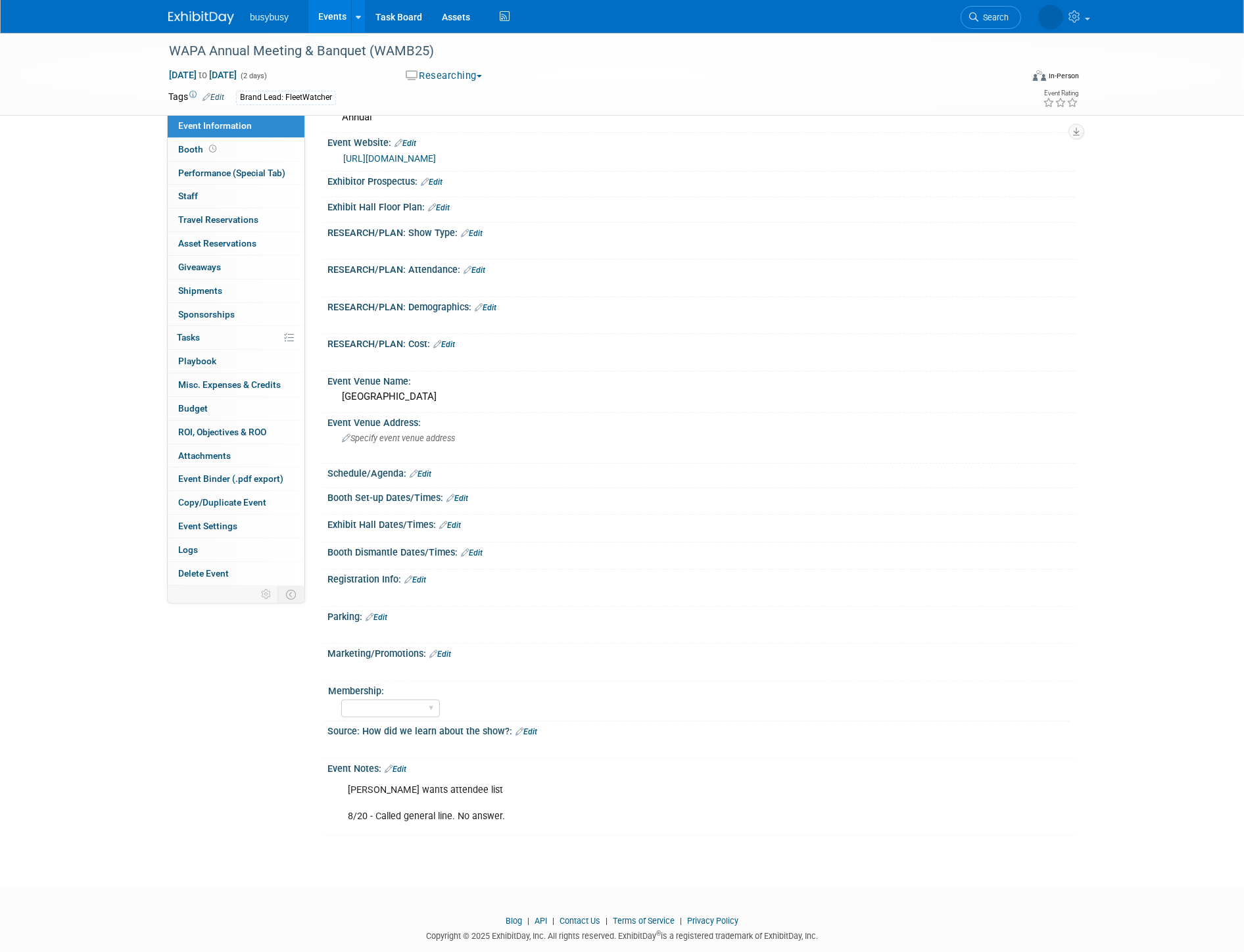
scroll to position [132, 0]
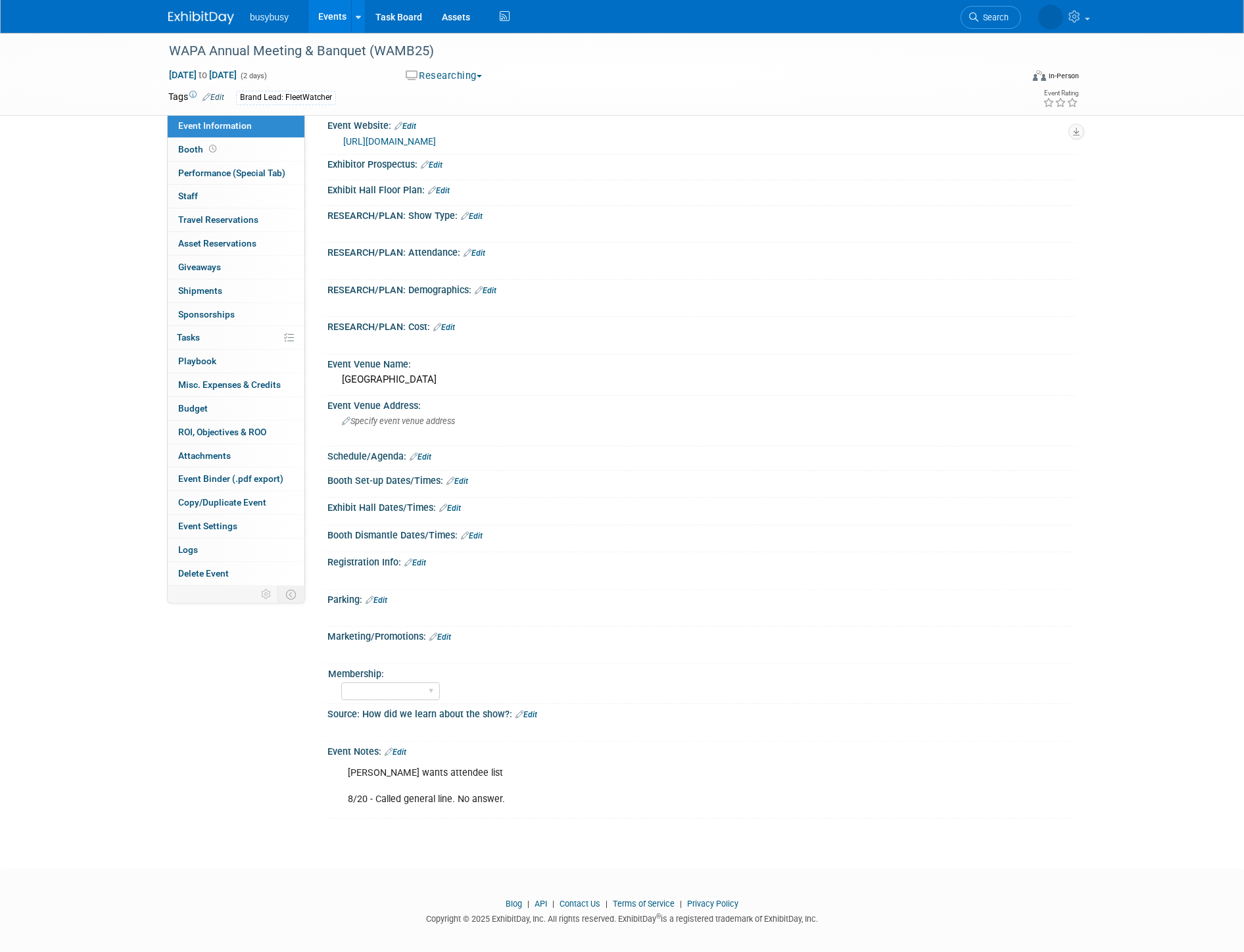
click at [404, 748] on link "Edit" at bounding box center [395, 752] width 21 height 10
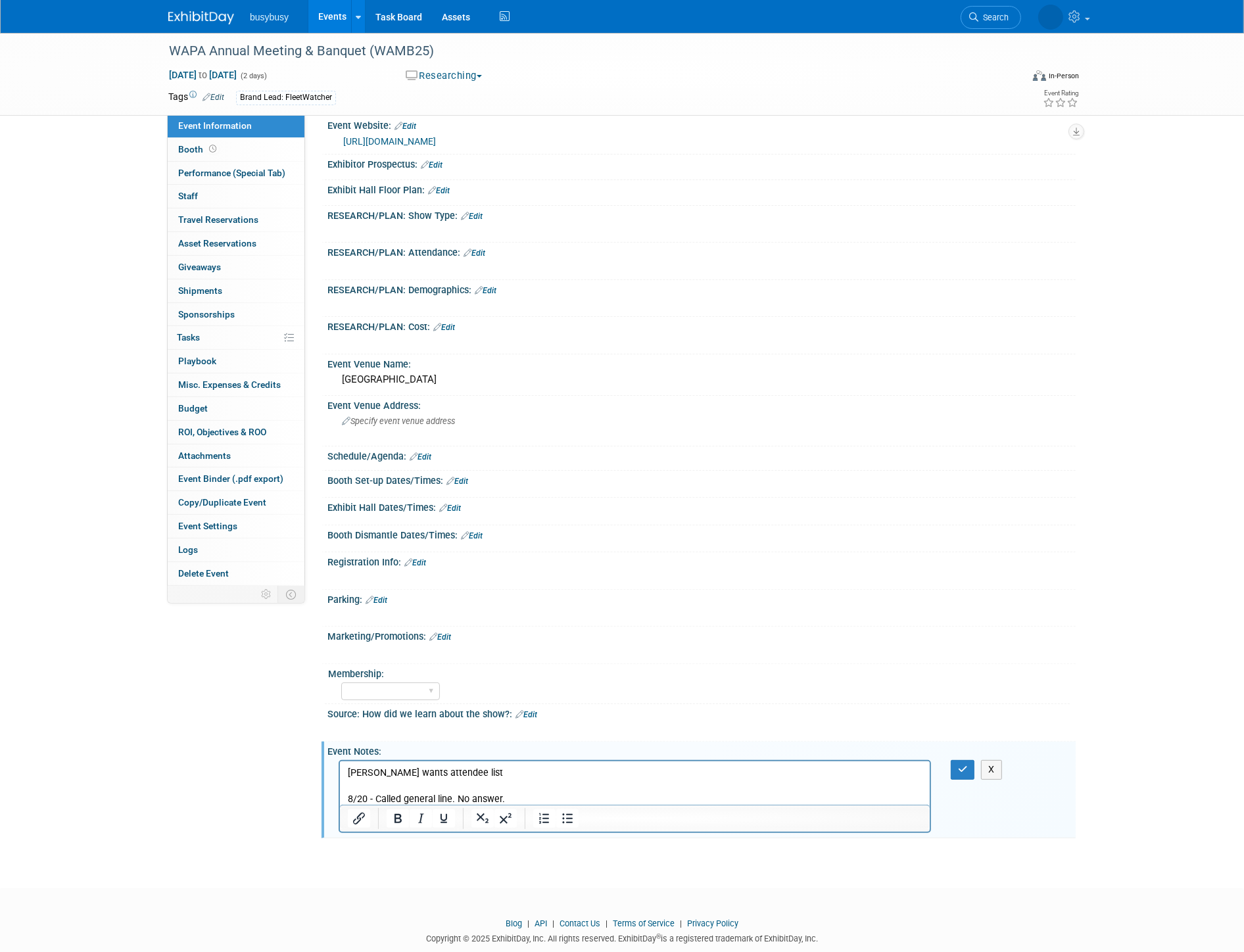
scroll to position [0, 0]
click at [529, 795] on p "Tyler wants attendee list 8/20 - Called general line. No answer." at bounding box center [635, 787] width 575 height 40
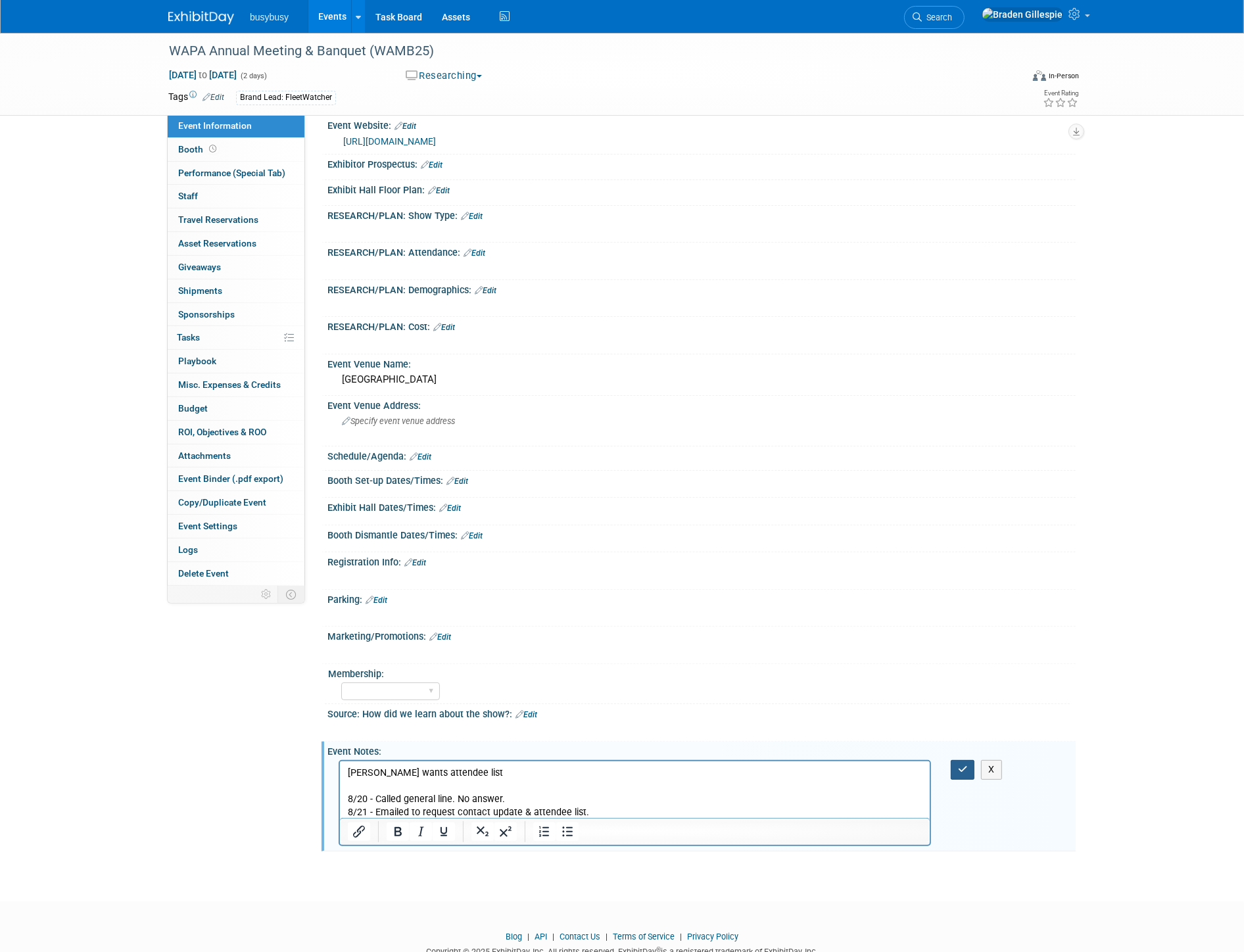
click at [964, 766] on icon "button" at bounding box center [963, 769] width 10 height 10
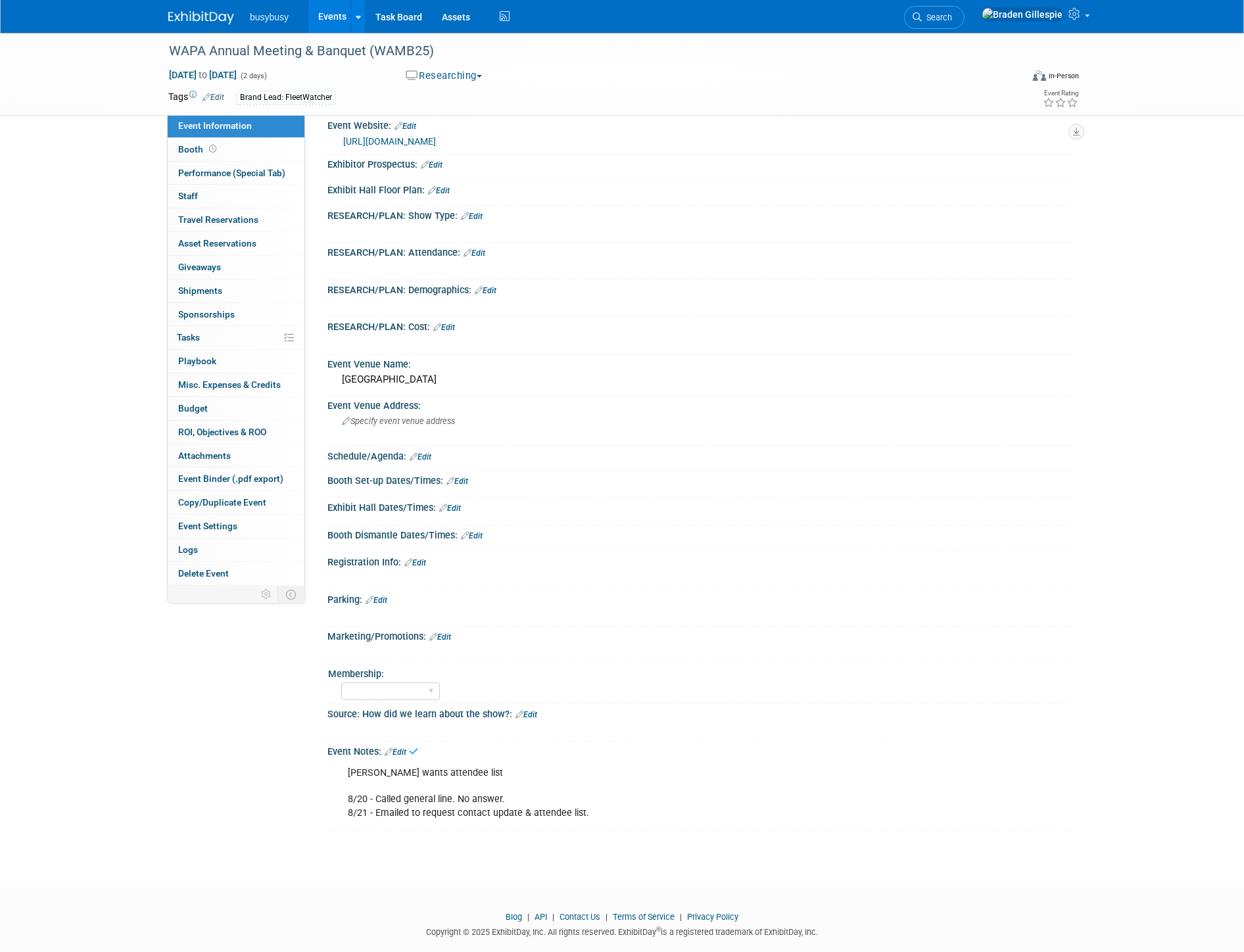
click at [193, 16] on img at bounding box center [201, 17] width 66 height 14
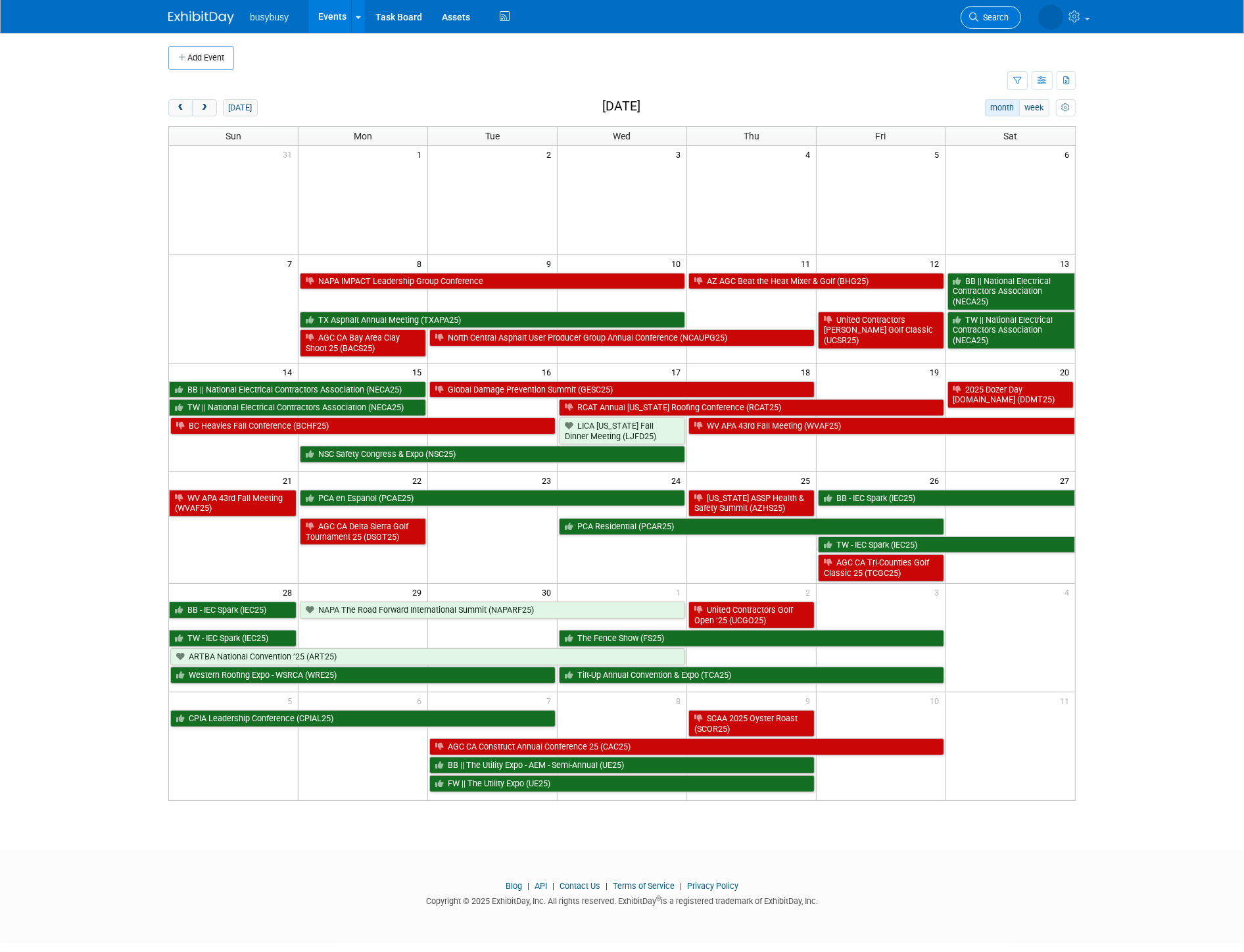
click at [993, 24] on link "Search" at bounding box center [991, 17] width 60 height 23
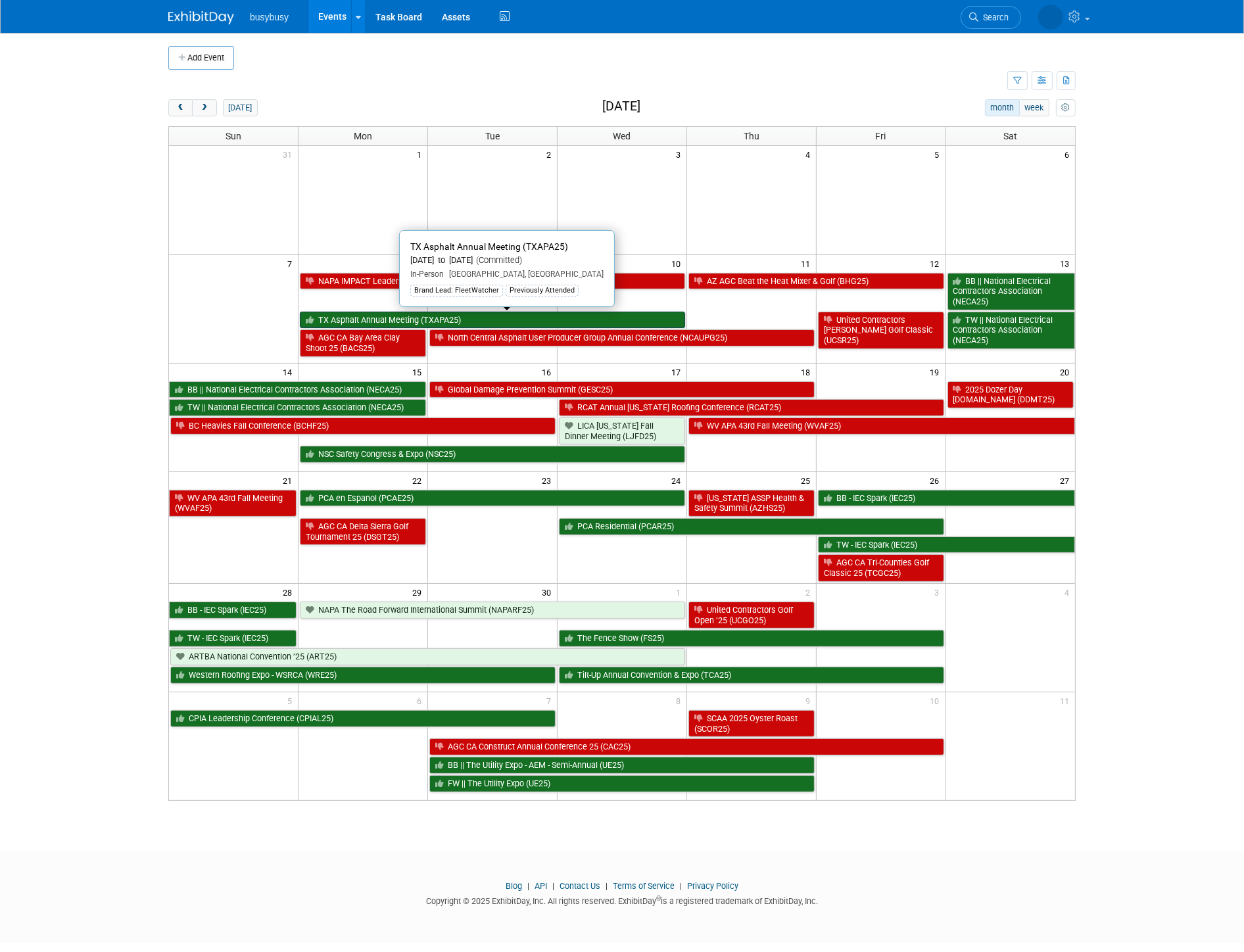
click at [511, 320] on link "TX Asphalt Annual Meeting (TXAPA25)" at bounding box center [492, 320] width 385 height 17
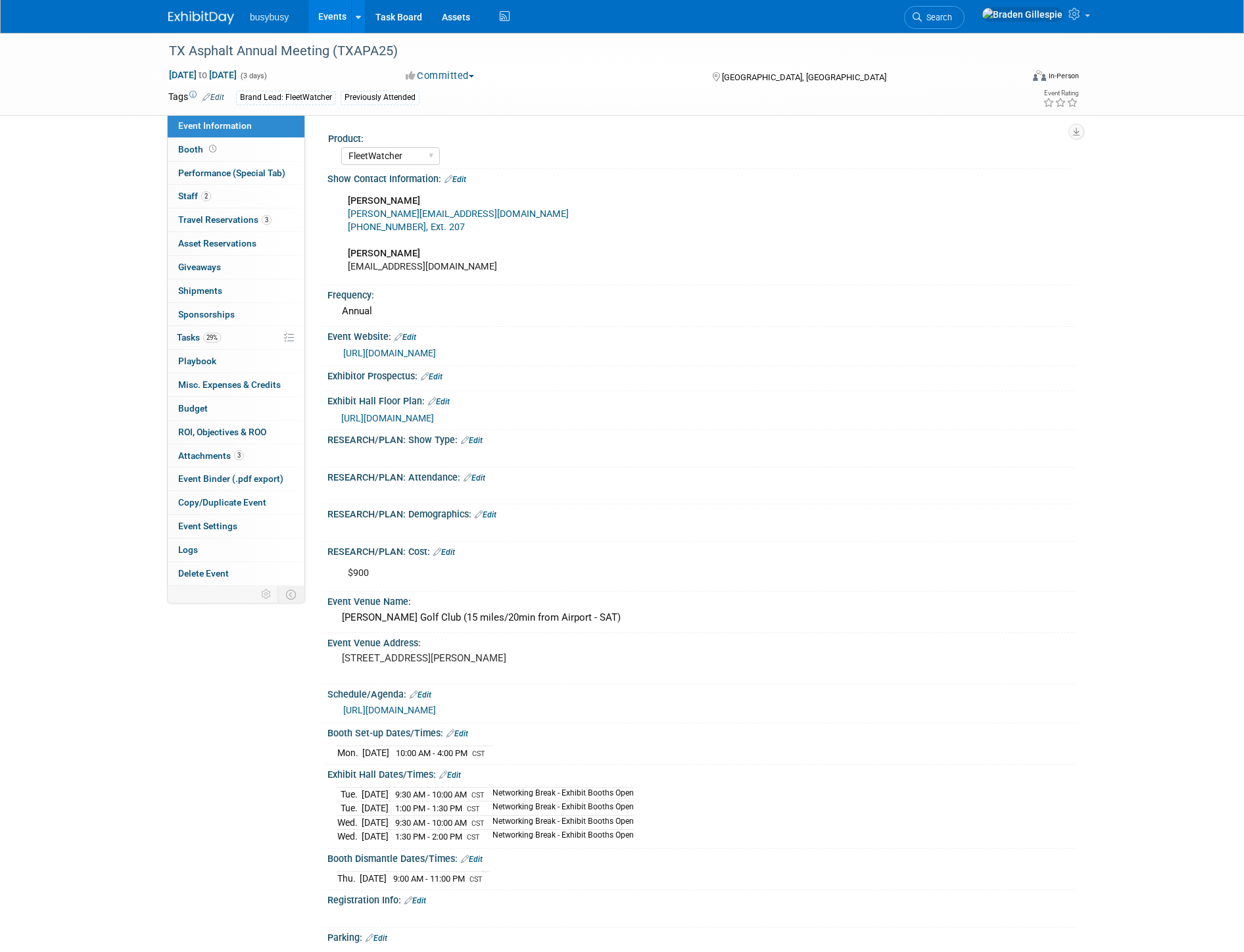
select select "FleetWatcher"
select select "Member"
click at [228, 220] on span "Travel Reservations 3" at bounding box center [224, 220] width 93 height 10
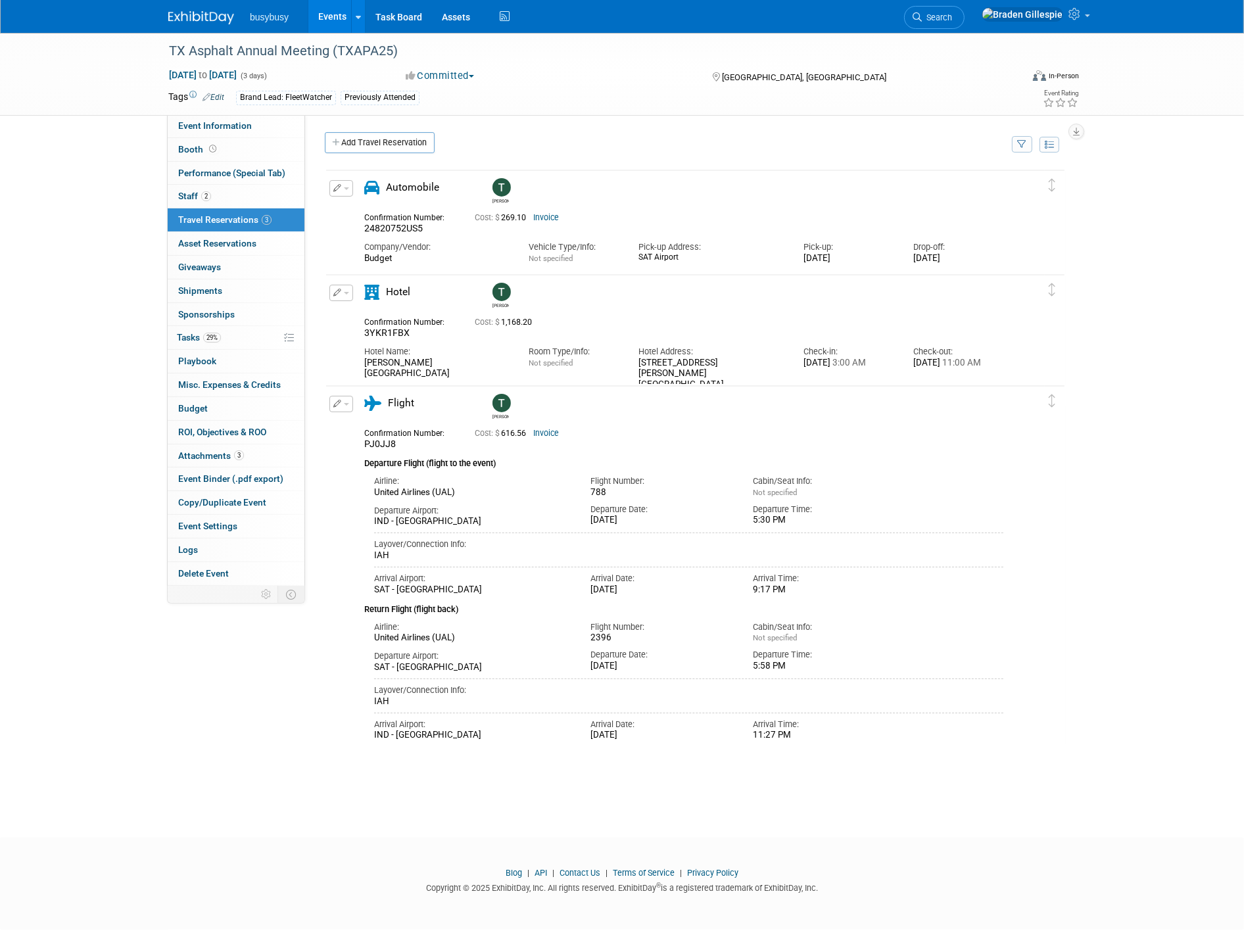
click at [337, 290] on icon "button" at bounding box center [337, 293] width 9 height 8
click at [348, 303] on ul "Edit Reservation Delete Reservation" at bounding box center [385, 338] width 112 height 73
drag, startPoint x: 353, startPoint y: 313, endPoint x: 354, endPoint y: 305, distance: 8.1
click at [355, 313] on div "Confirmation Number: 3YKR1FBX" at bounding box center [410, 326] width 111 height 25
click at [348, 286] on button "button" at bounding box center [341, 293] width 24 height 17
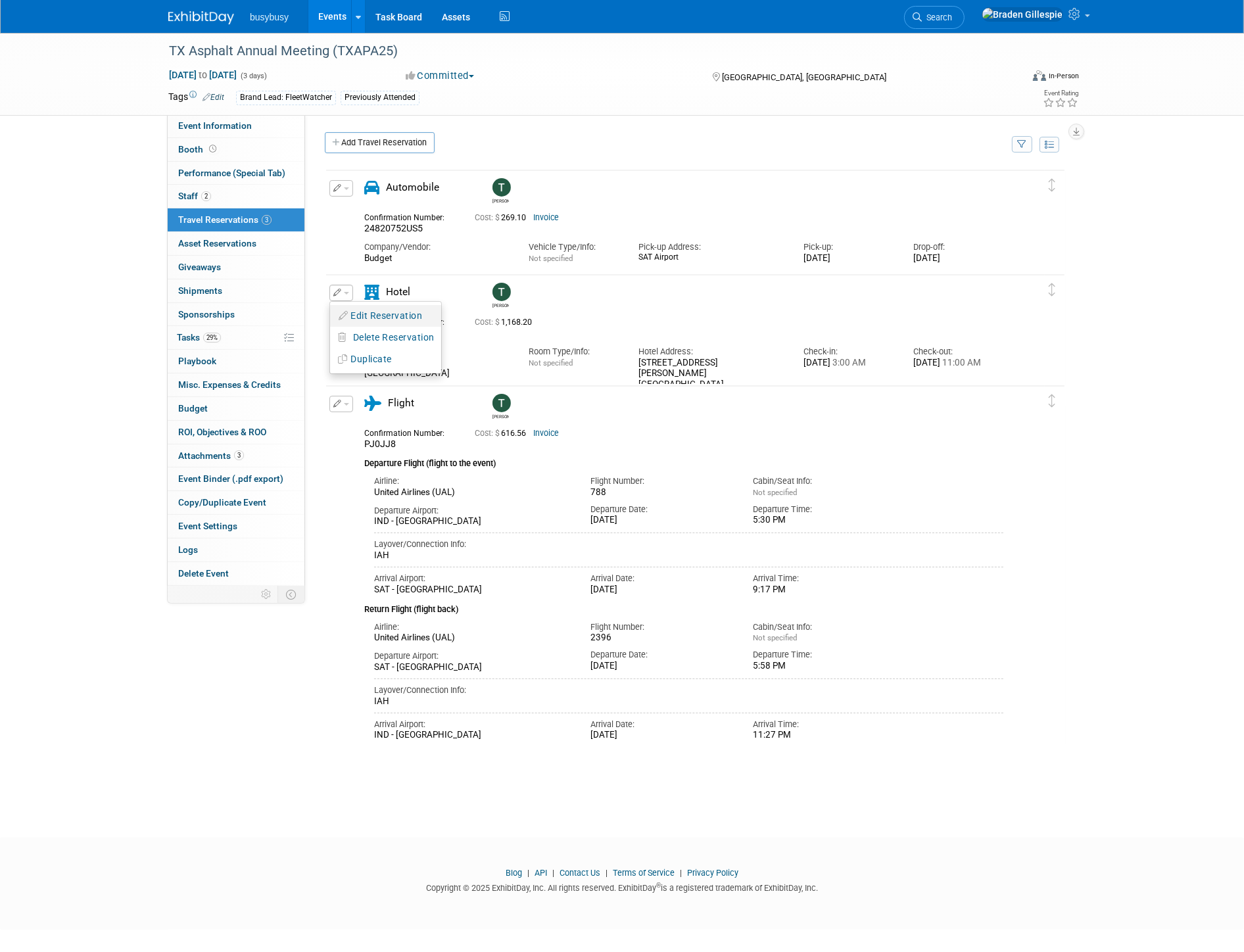
click at [351, 313] on button "Edit Reservation" at bounding box center [386, 316] width 111 height 19
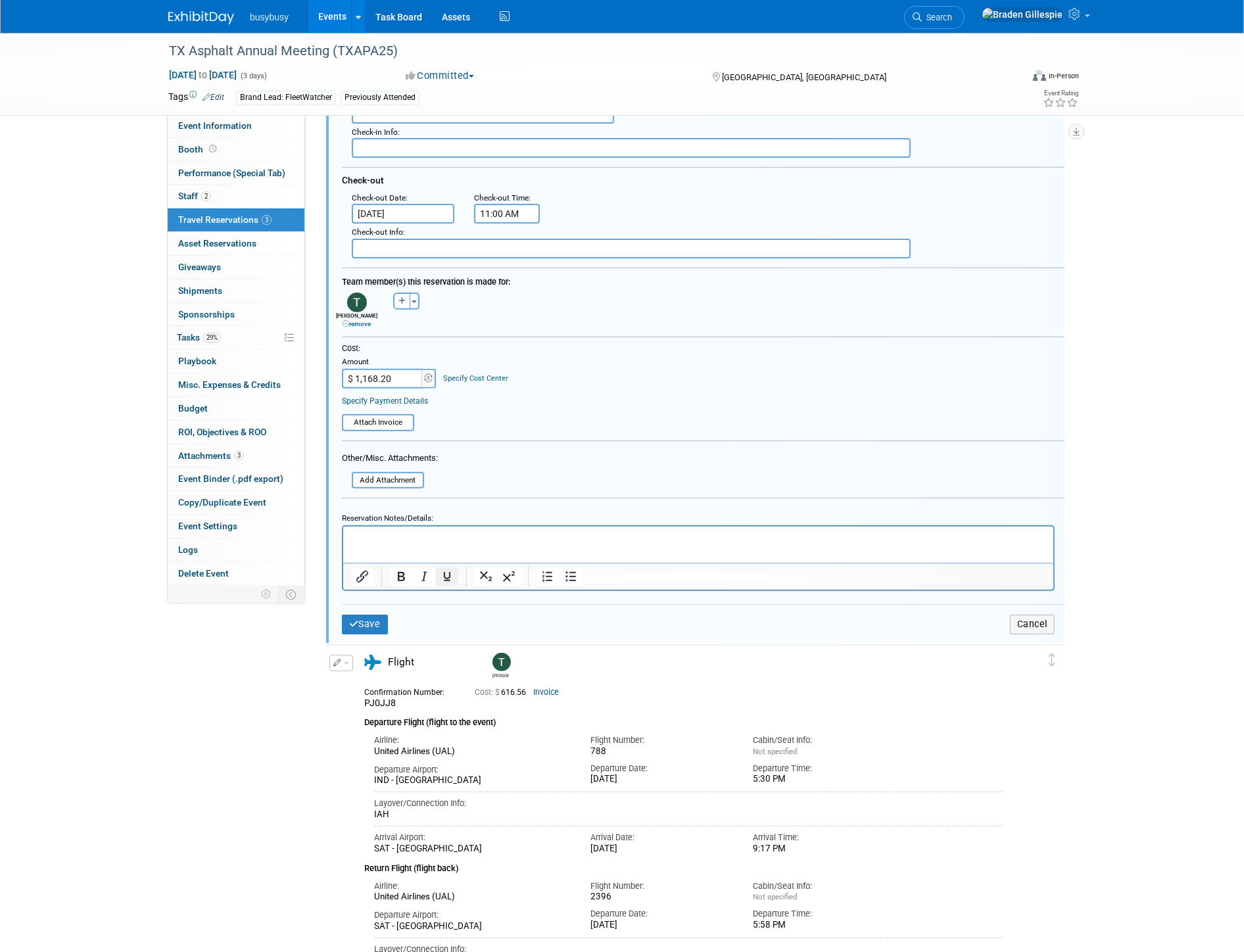
scroll to position [418, 0]
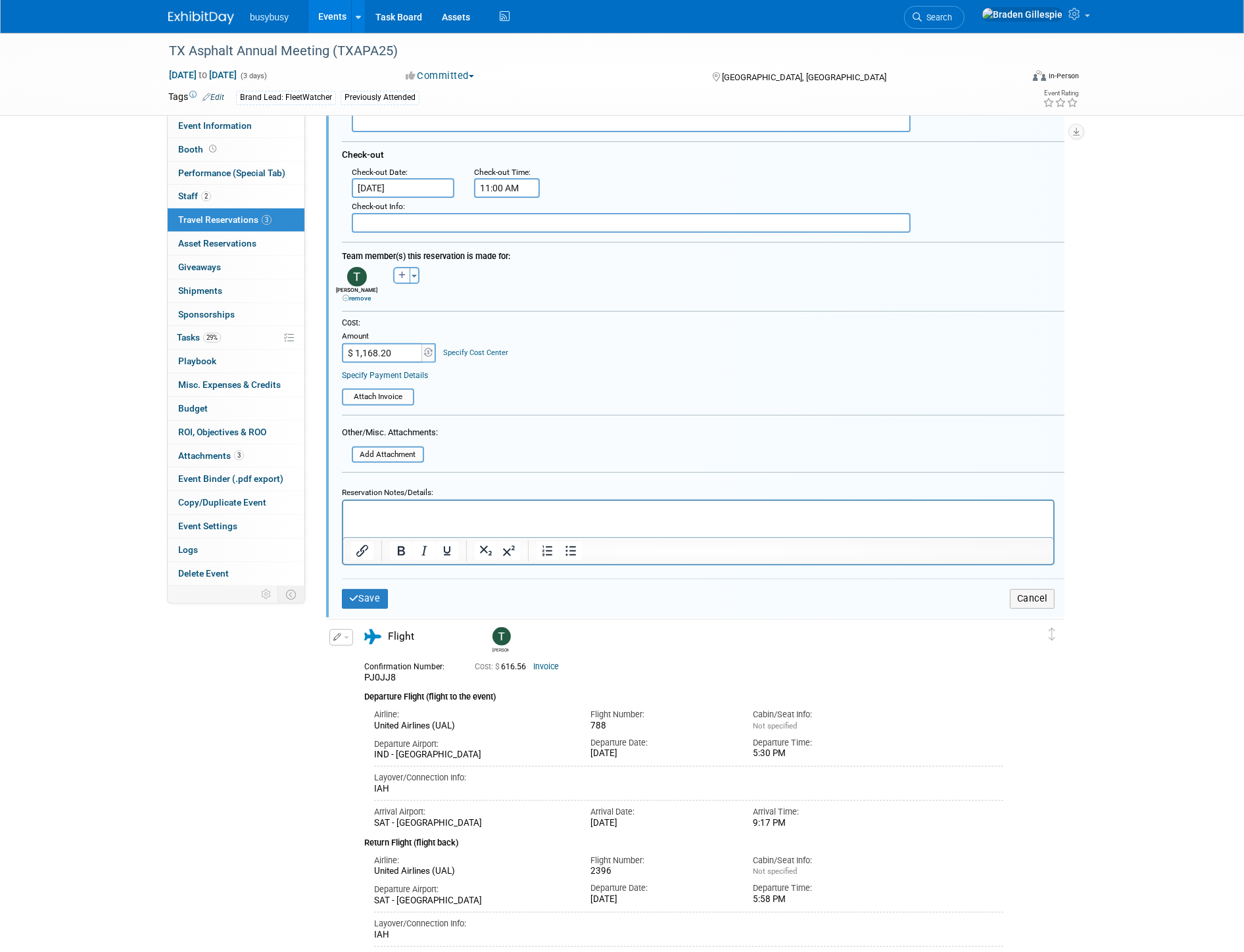
click at [420, 519] on html at bounding box center [698, 510] width 710 height 17
click at [363, 589] on button "Save" at bounding box center [365, 599] width 46 height 19
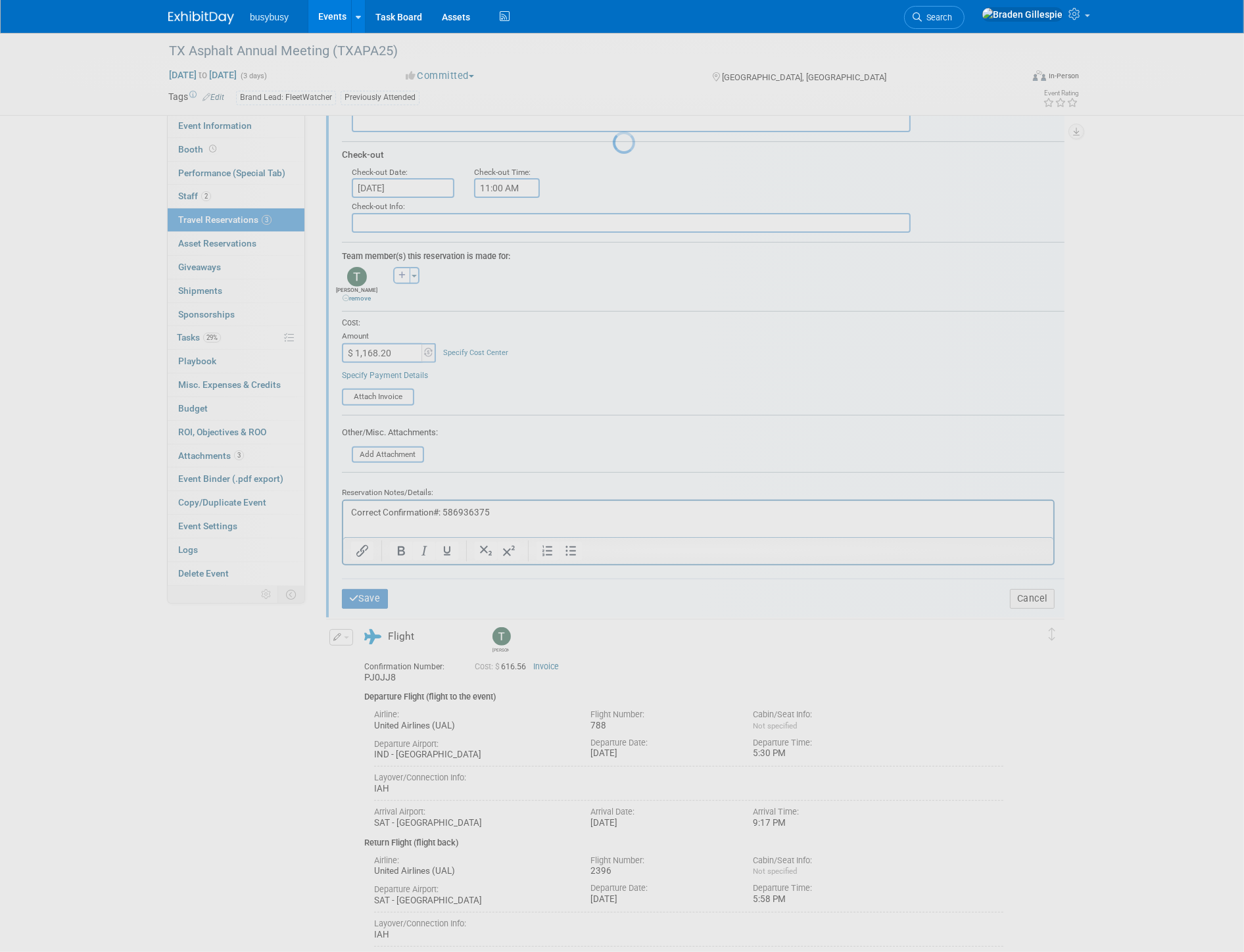
scroll to position [0, 0]
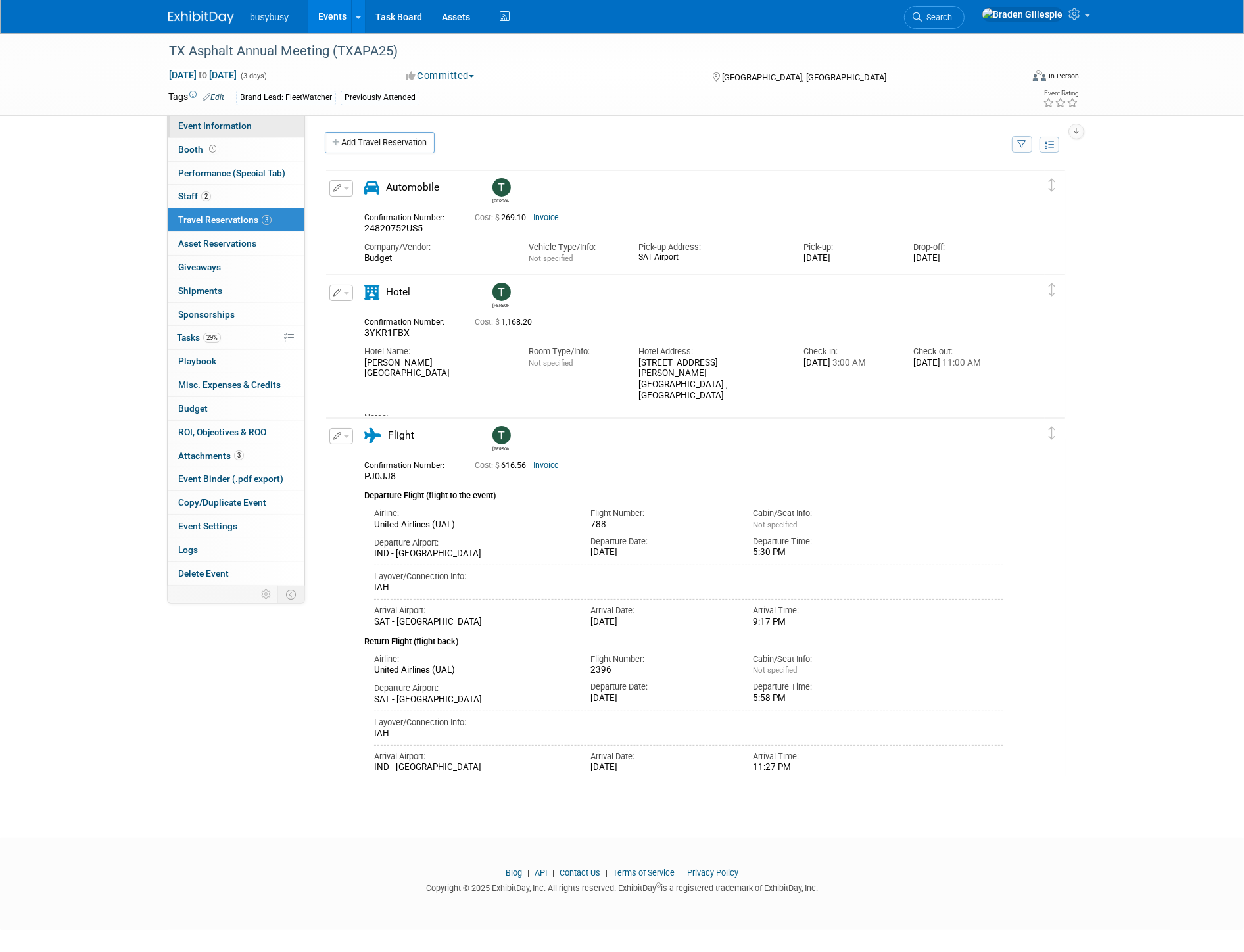
click at [212, 125] on span "Event Information" at bounding box center [215, 125] width 74 height 10
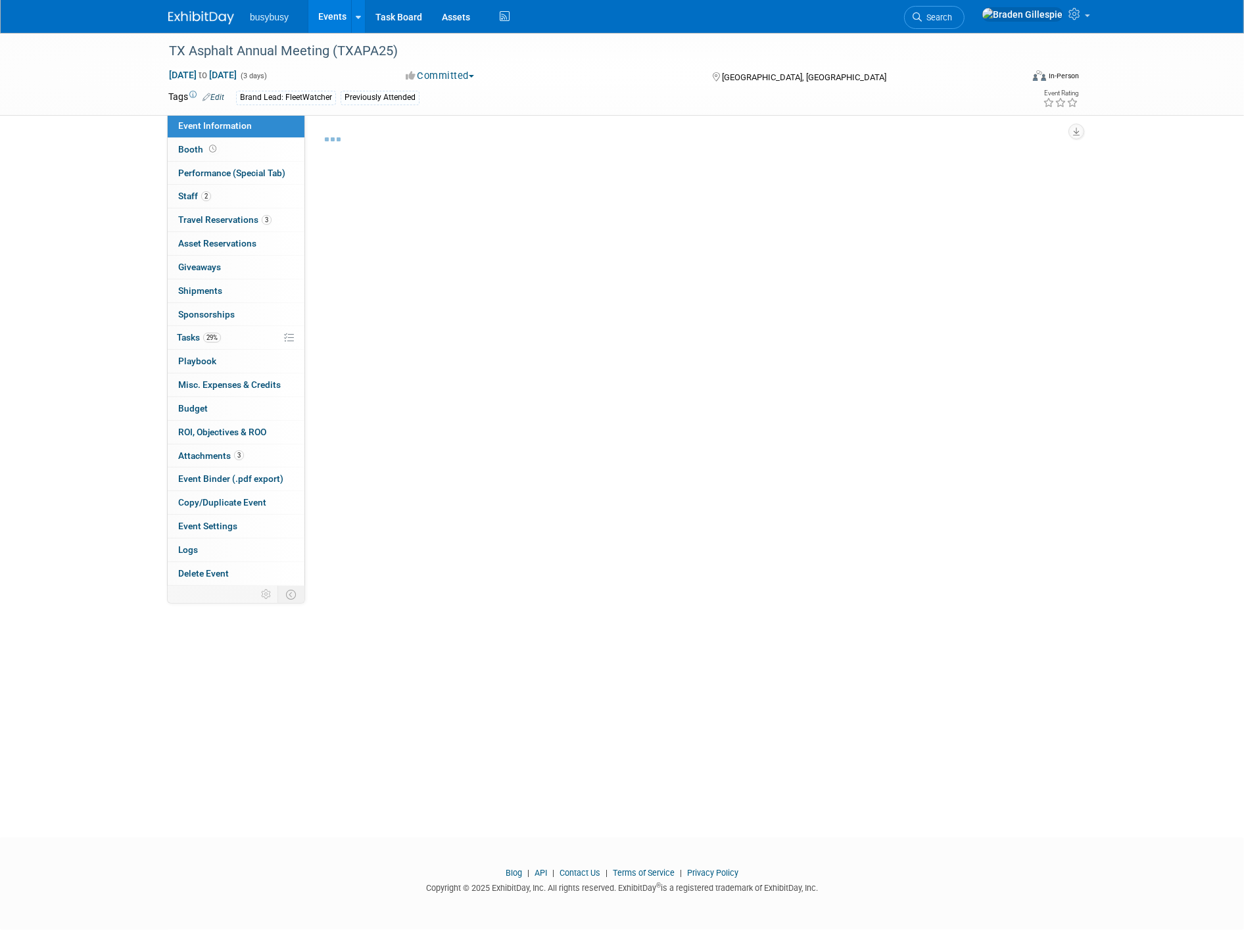
select select "FleetWatcher"
select select "Member"
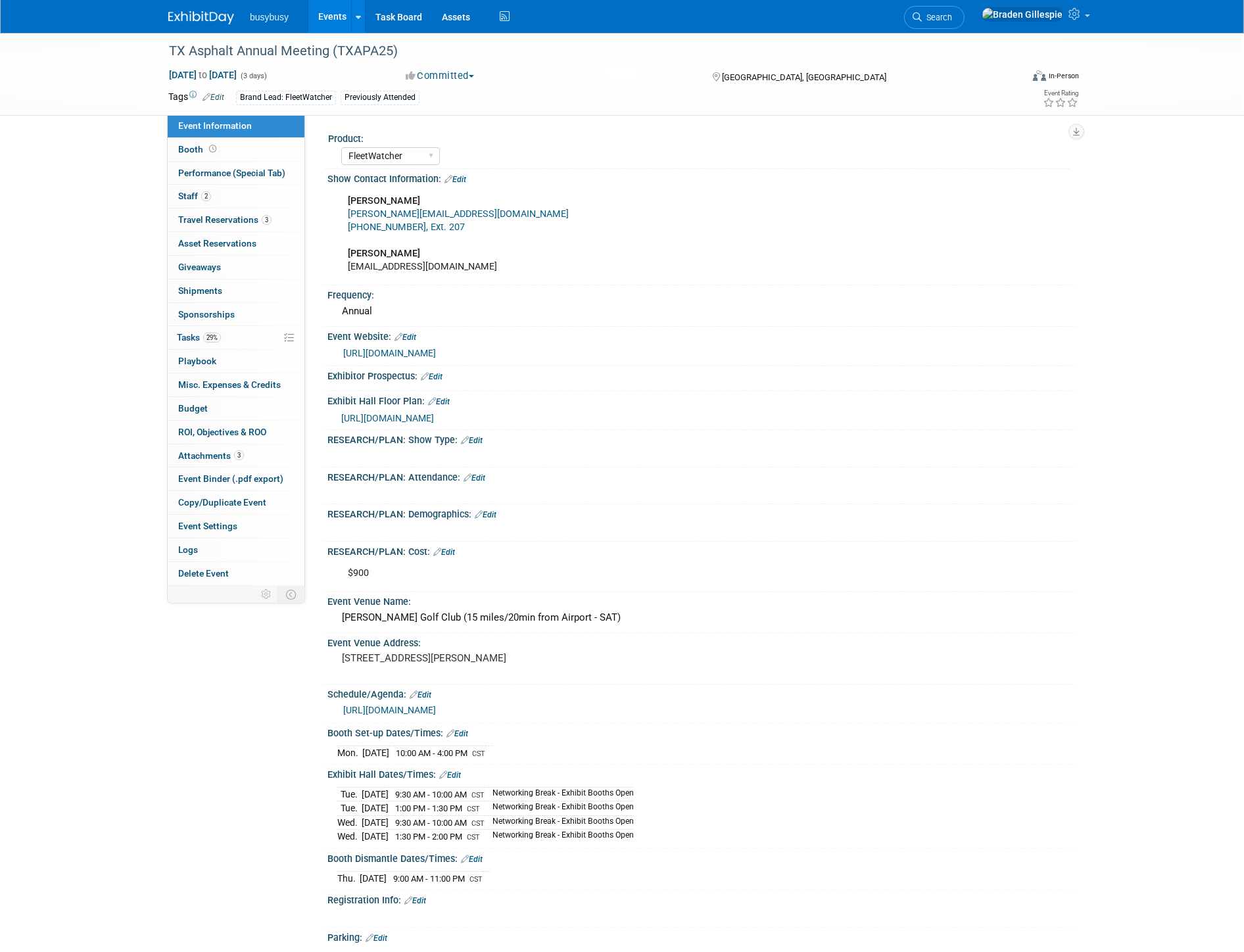
click at [465, 175] on link "Edit" at bounding box center [455, 180] width 21 height 10
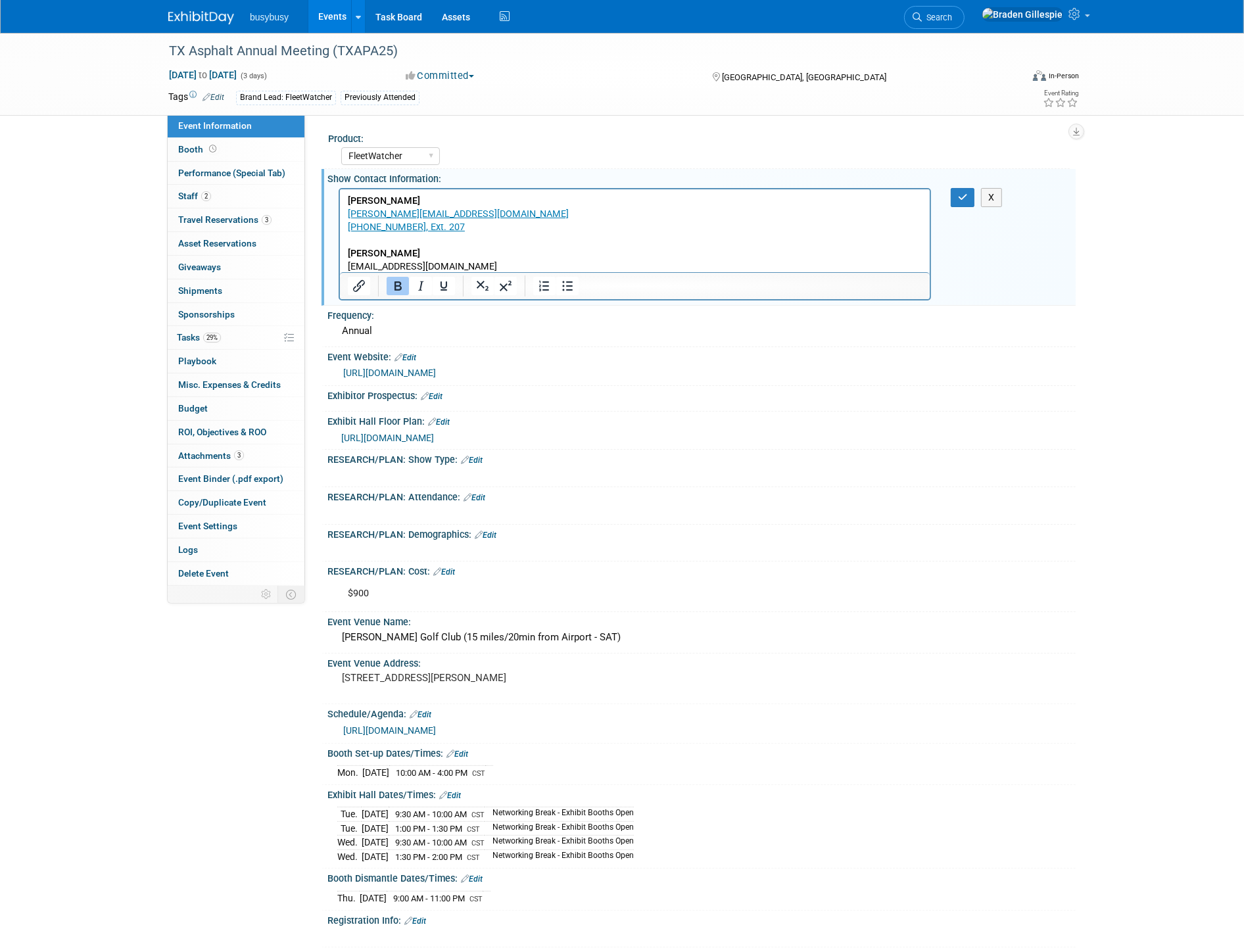
click at [461, 245] on p "Samantha Garcia garcia@texasasphalt.org (512) 312-5043, Ext. 207 Madison Solana…" at bounding box center [635, 233] width 575 height 79
click at [462, 245] on p "Samantha Garcia garcia@texasasphalt.org (512) 312-5043, Ext. 207 Madison Solana…" at bounding box center [635, 233] width 575 height 79
click at [430, 251] on p "Samantha Garcia garcia@texasasphalt.org (512) 312-5043, Ext. 207 Madison Solana…" at bounding box center [635, 233] width 575 height 79
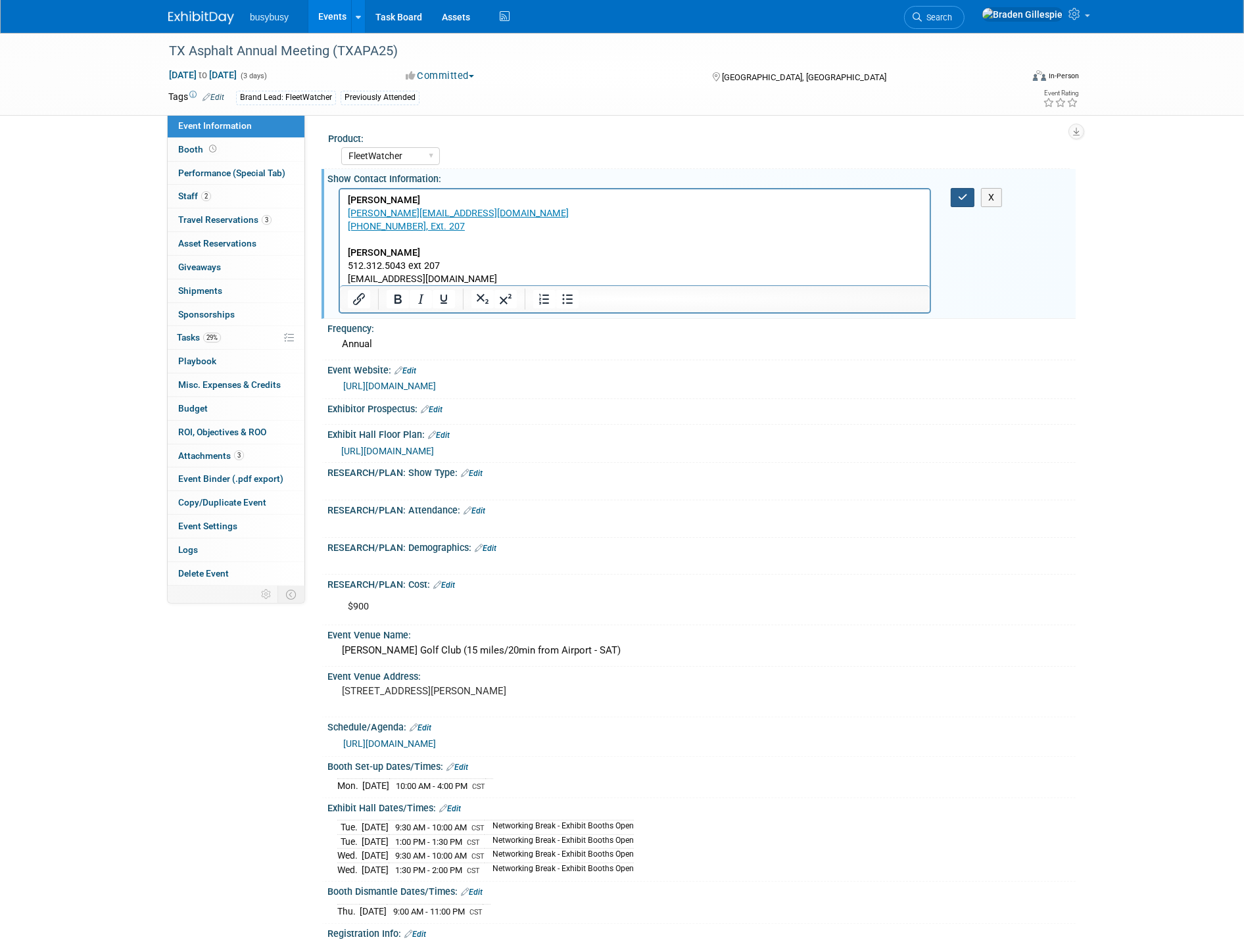
click at [958, 196] on icon "button" at bounding box center [963, 197] width 10 height 10
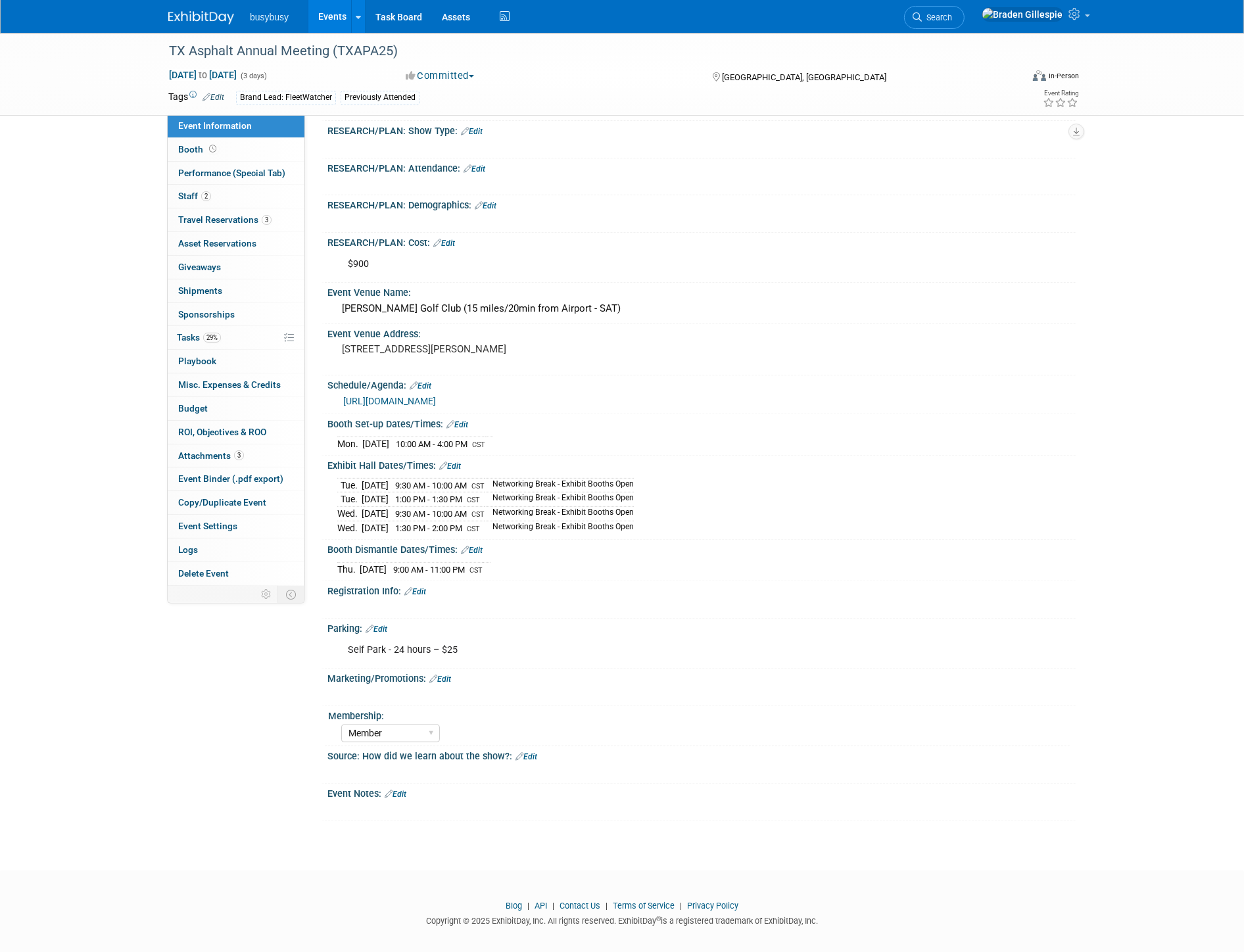
scroll to position [323, 0]
click at [401, 789] on link "Edit" at bounding box center [395, 794] width 21 height 10
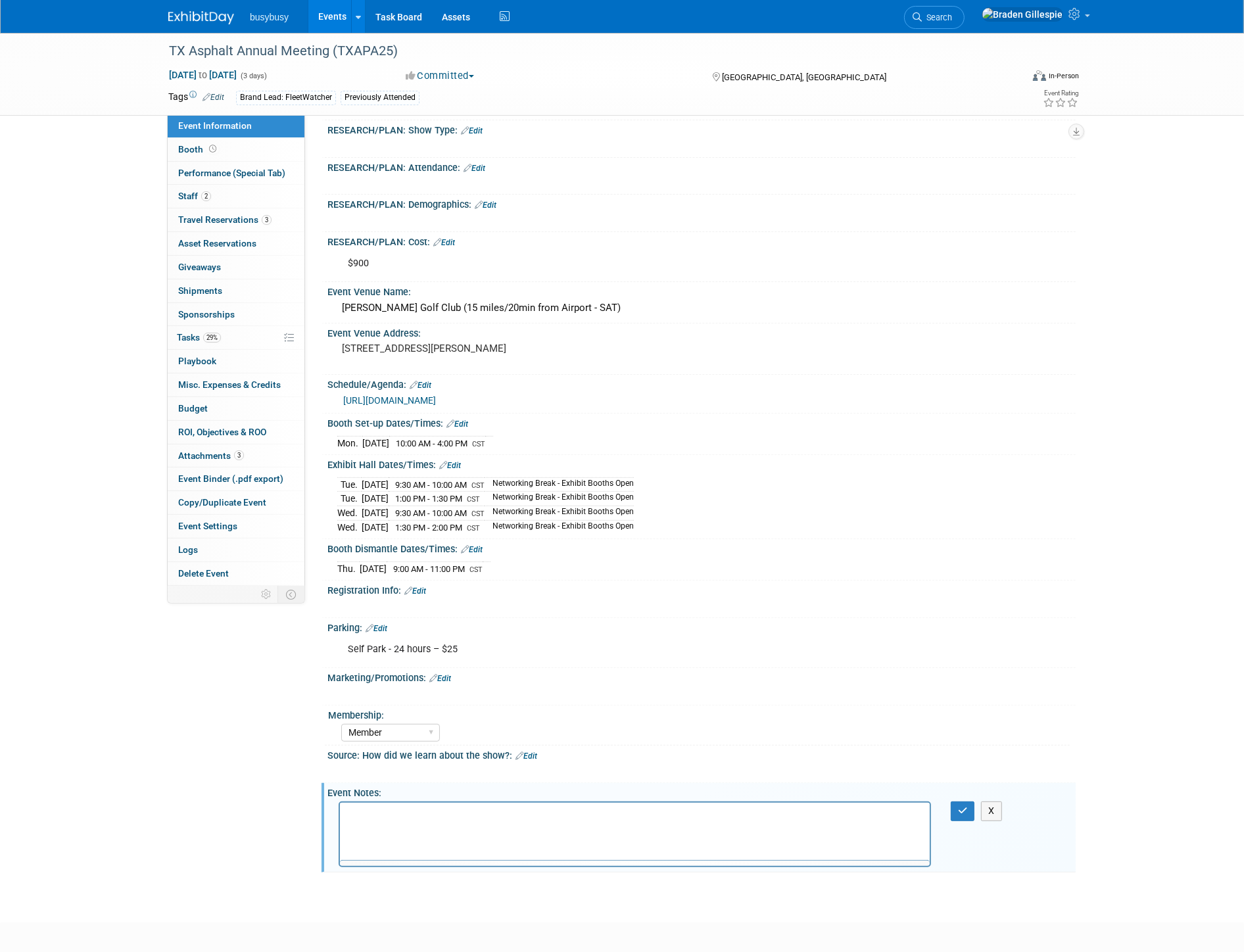
scroll to position [0, 0]
click at [382, 822] on html at bounding box center [635, 811] width 590 height 18
click at [360, 847] on icon "Insert/edit link" at bounding box center [359, 853] width 16 height 16
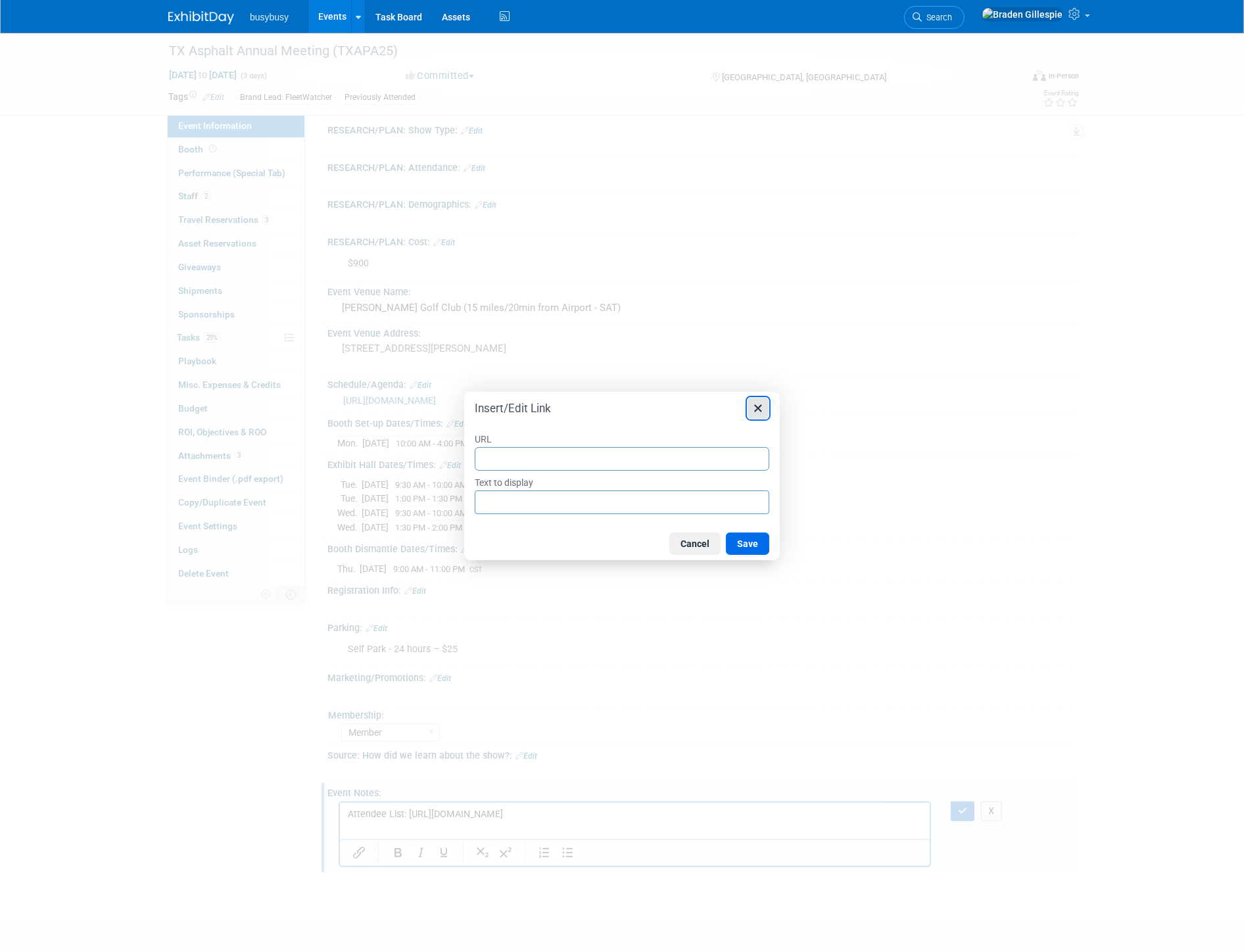
click at [756, 403] on icon "Close" at bounding box center [758, 408] width 16 height 16
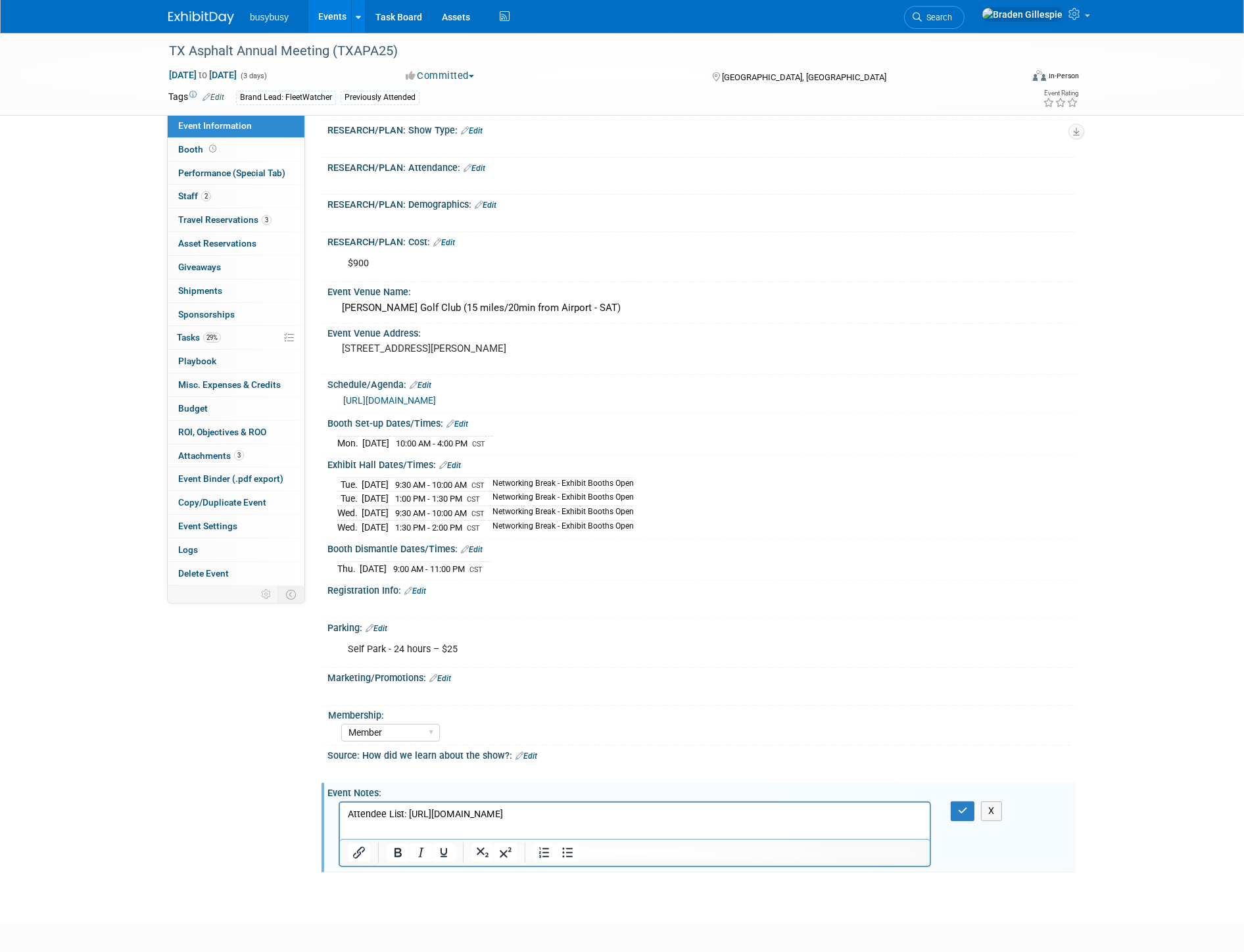
drag, startPoint x: 726, startPoint y: 814, endPoint x: 407, endPoint y: 818, distance: 319.0
click at [407, 818] on p "Attendee List: https://texasasphalt.swoogo.com/txapa-50th-annual-meeting/attend…" at bounding box center [635, 814] width 575 height 14
click at [355, 845] on icon "Insert/edit link" at bounding box center [359, 853] width 16 height 16
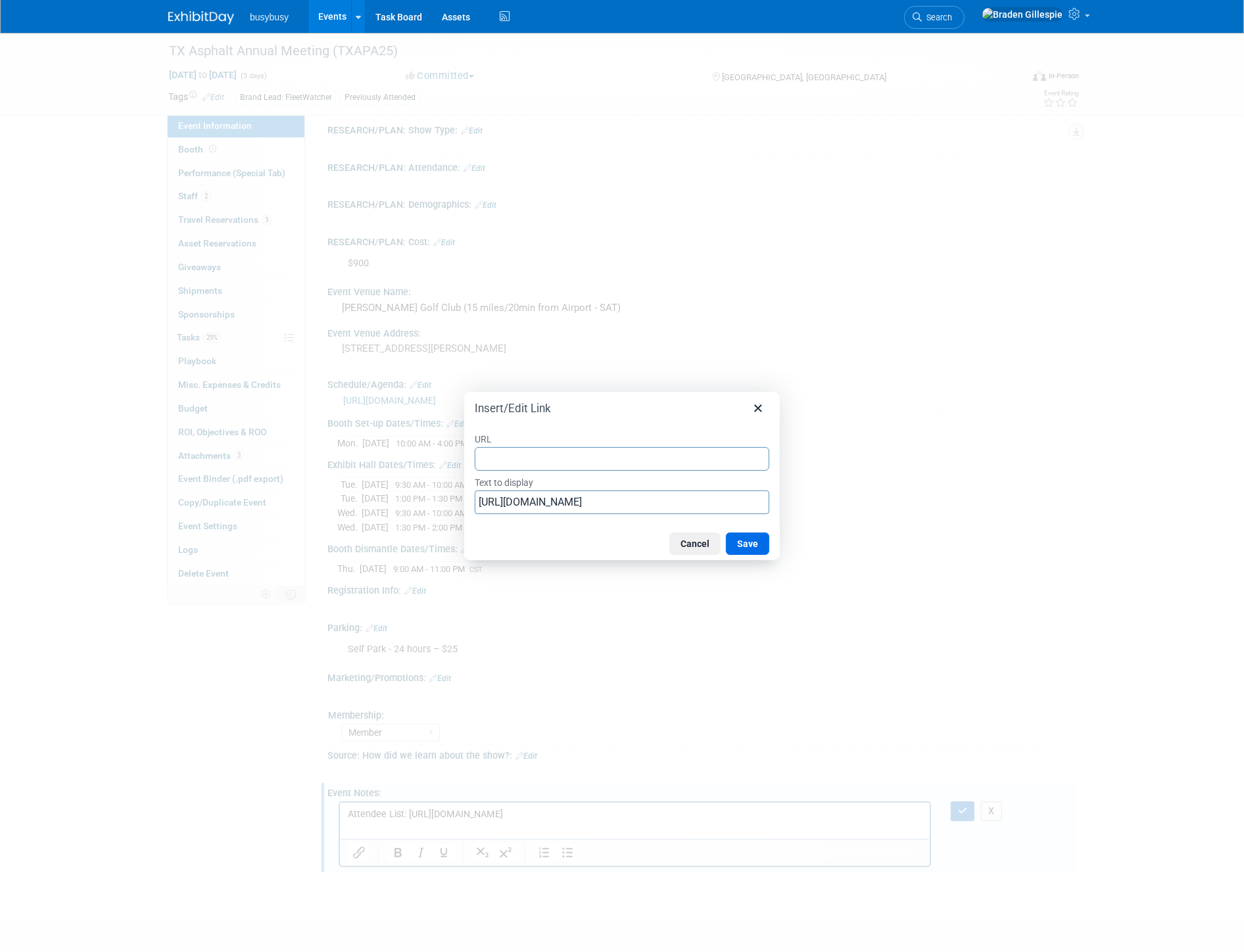
type input "https://texasasphalt.swoogo.com/txapa-50th-annual-meeting/attendees"
click at [757, 548] on button "Save" at bounding box center [748, 544] width 44 height 22
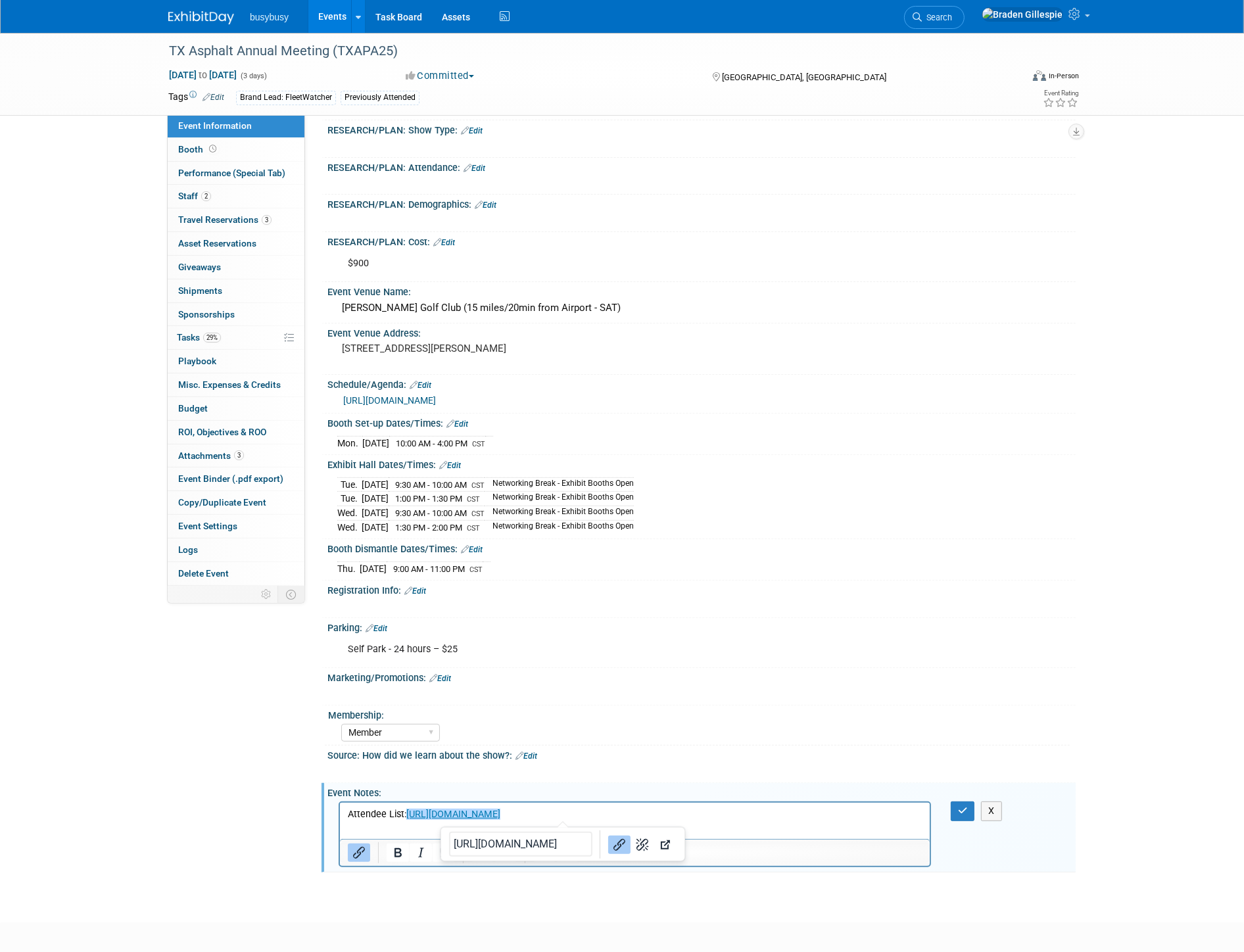
click at [753, 822] on html "Attendee List: https://texasasphalt.swoogo.com/txapa-50th-annual-meeting/attend…" at bounding box center [635, 811] width 590 height 18
click at [753, 818] on p "Attendee List: https://texasasphalt.swoogo.com/txapa-50th-annual-meeting/attend…" at bounding box center [635, 814] width 575 height 14
click at [764, 837] on icon "Link" at bounding box center [772, 845] width 16 height 16
click at [773, 816] on p "Attendee List: https://texasasphalt.swoogo.com/txapa-50th-annual-meeting/attend…" at bounding box center [635, 814] width 575 height 14
click at [951, 803] on button "button" at bounding box center [962, 811] width 25 height 19
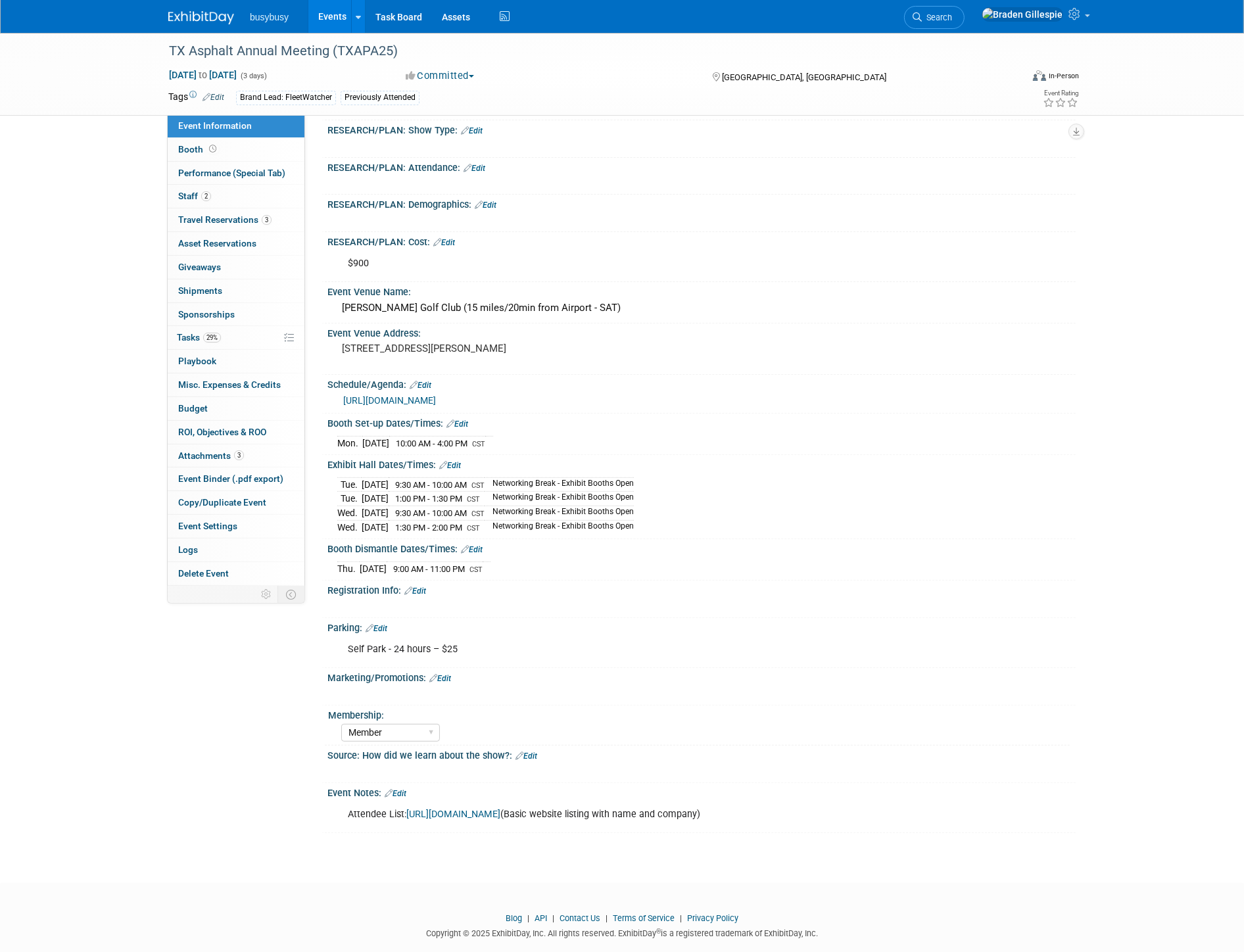
click at [204, 15] on img at bounding box center [201, 17] width 66 height 14
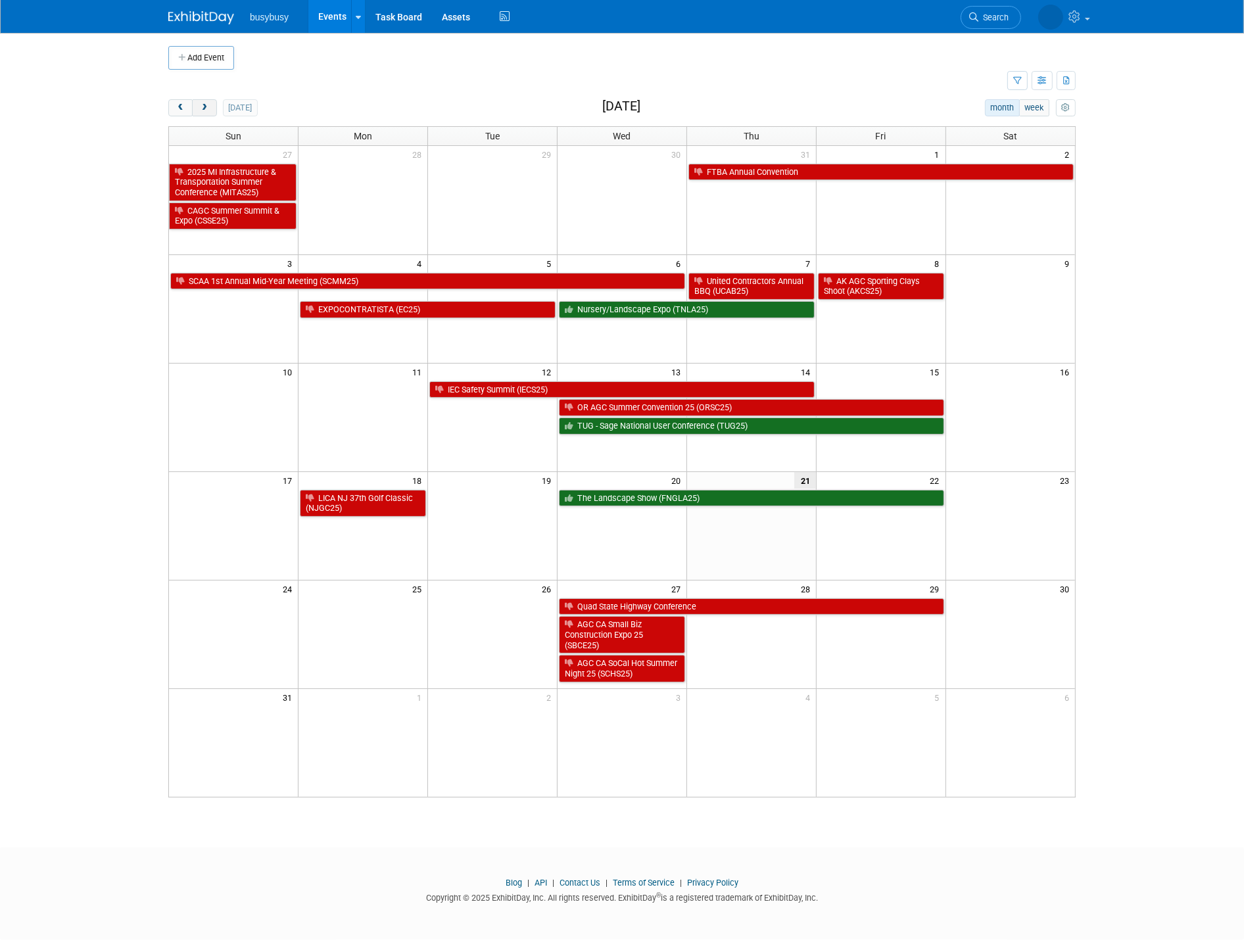
click at [211, 106] on button "next" at bounding box center [204, 107] width 25 height 17
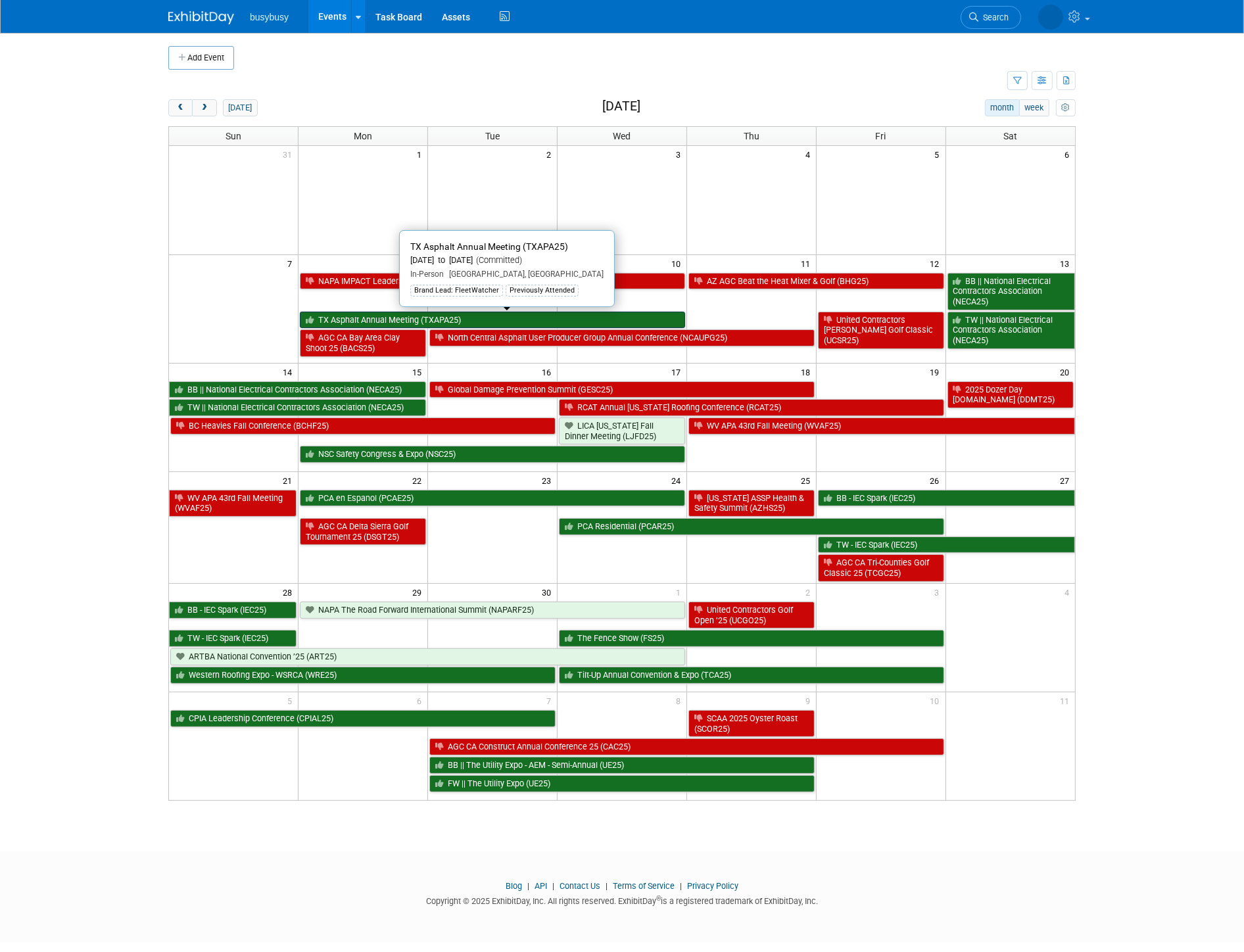
click at [434, 313] on link "TX Asphalt Annual Meeting (TXAPA25)" at bounding box center [492, 320] width 385 height 17
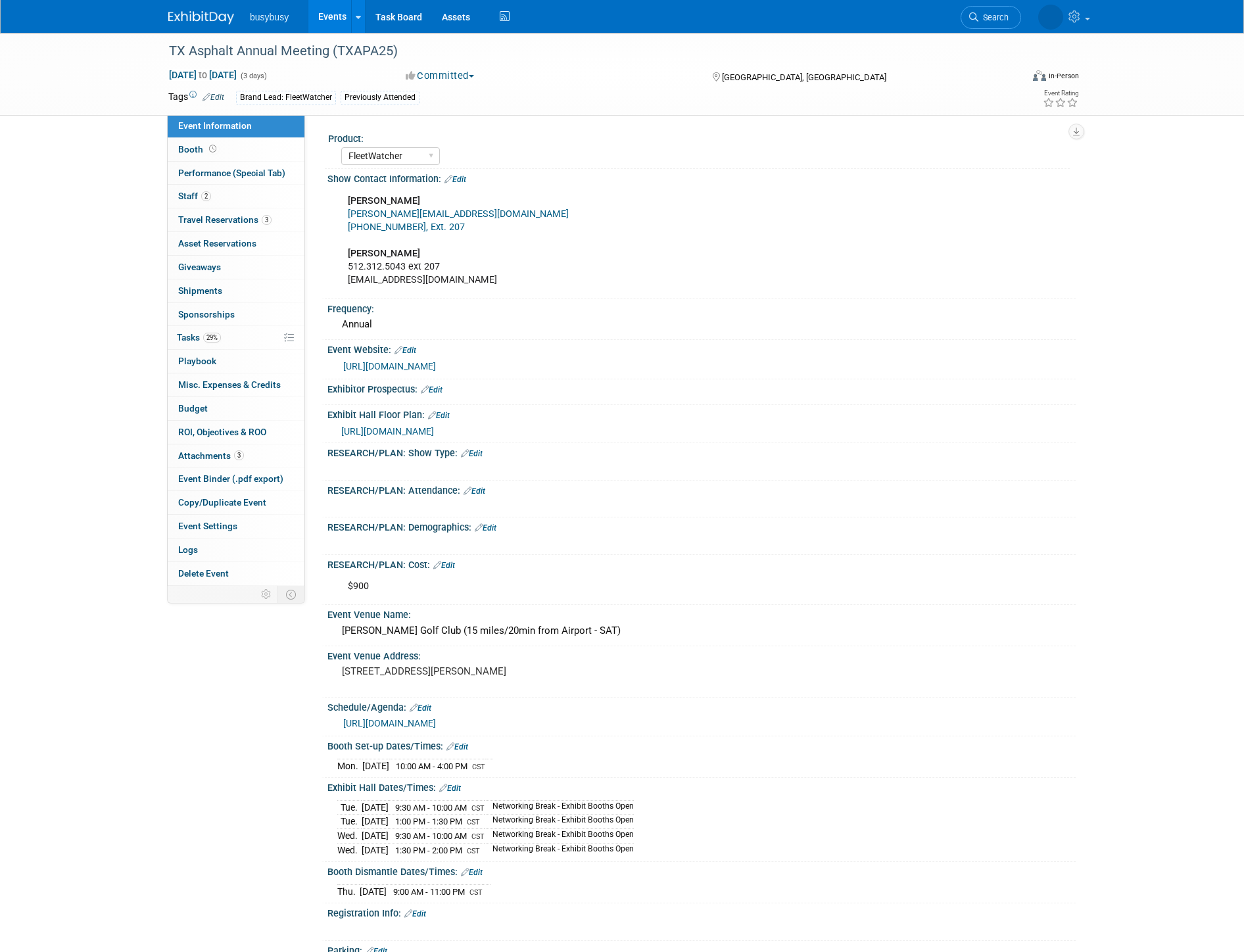
select select "FleetWatcher"
select select "Member"
click at [255, 218] on span "Travel Reservations 3" at bounding box center [224, 220] width 93 height 10
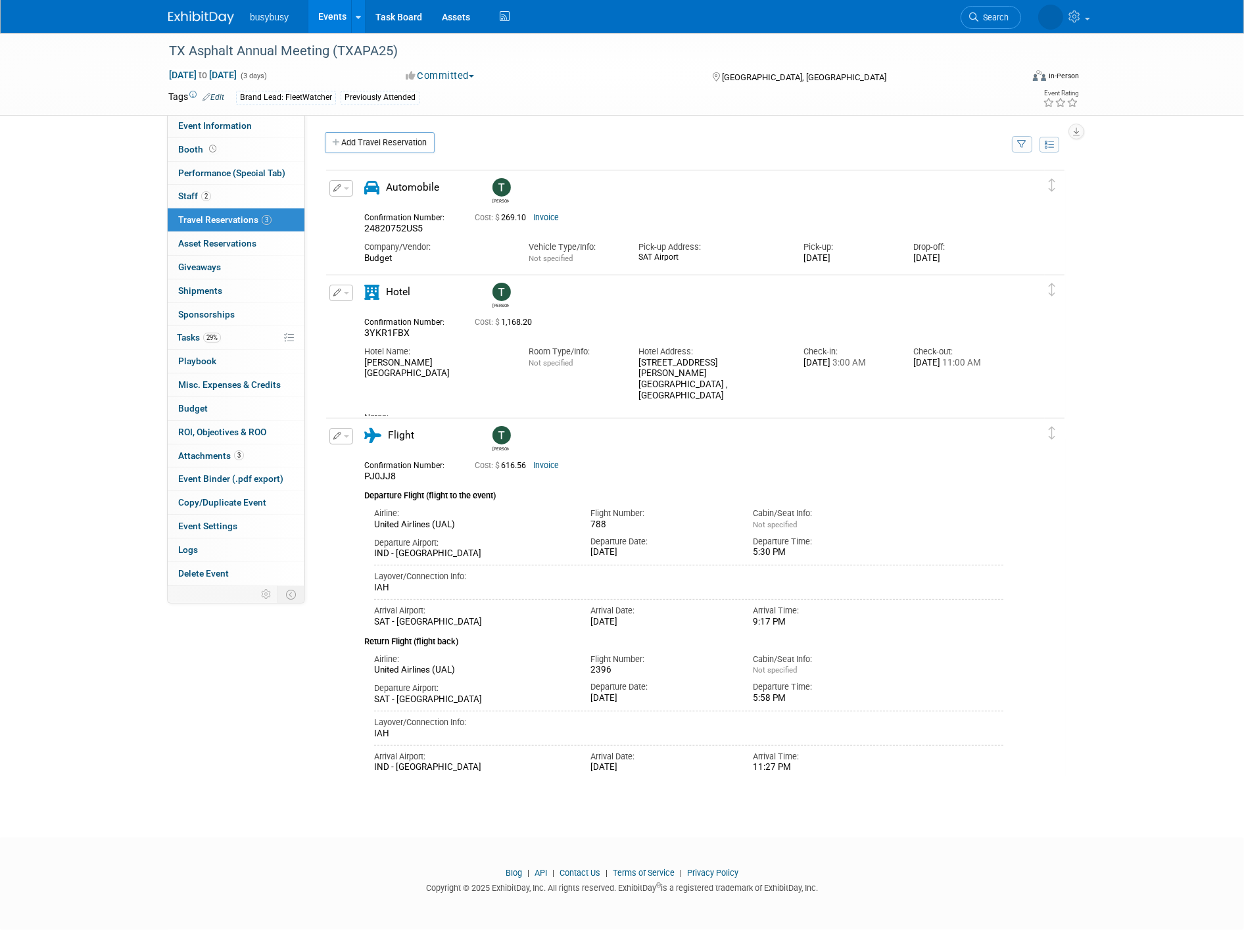
click at [333, 293] on icon "button" at bounding box center [337, 293] width 9 height 8
click at [370, 317] on button "Edit Reservation" at bounding box center [386, 316] width 111 height 19
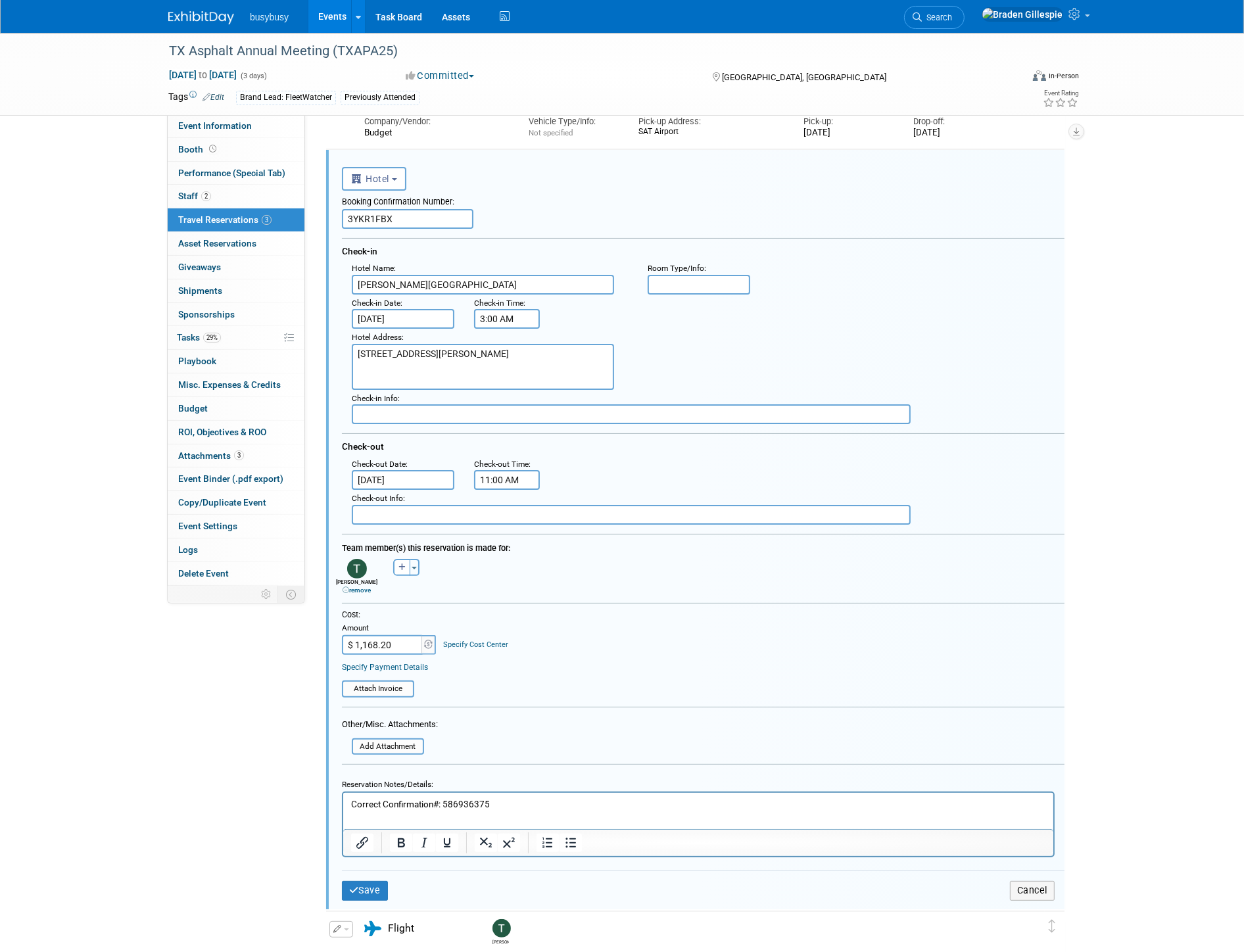
click at [523, 805] on p "Correct Confirmation#: 586936375" at bounding box center [698, 805] width 695 height 13
click at [348, 826] on html "Correct Confirmation#: 586936375 789.84" at bounding box center [698, 814] width 710 height 43
click at [429, 829] on p "$789.84" at bounding box center [698, 830] width 695 height 13
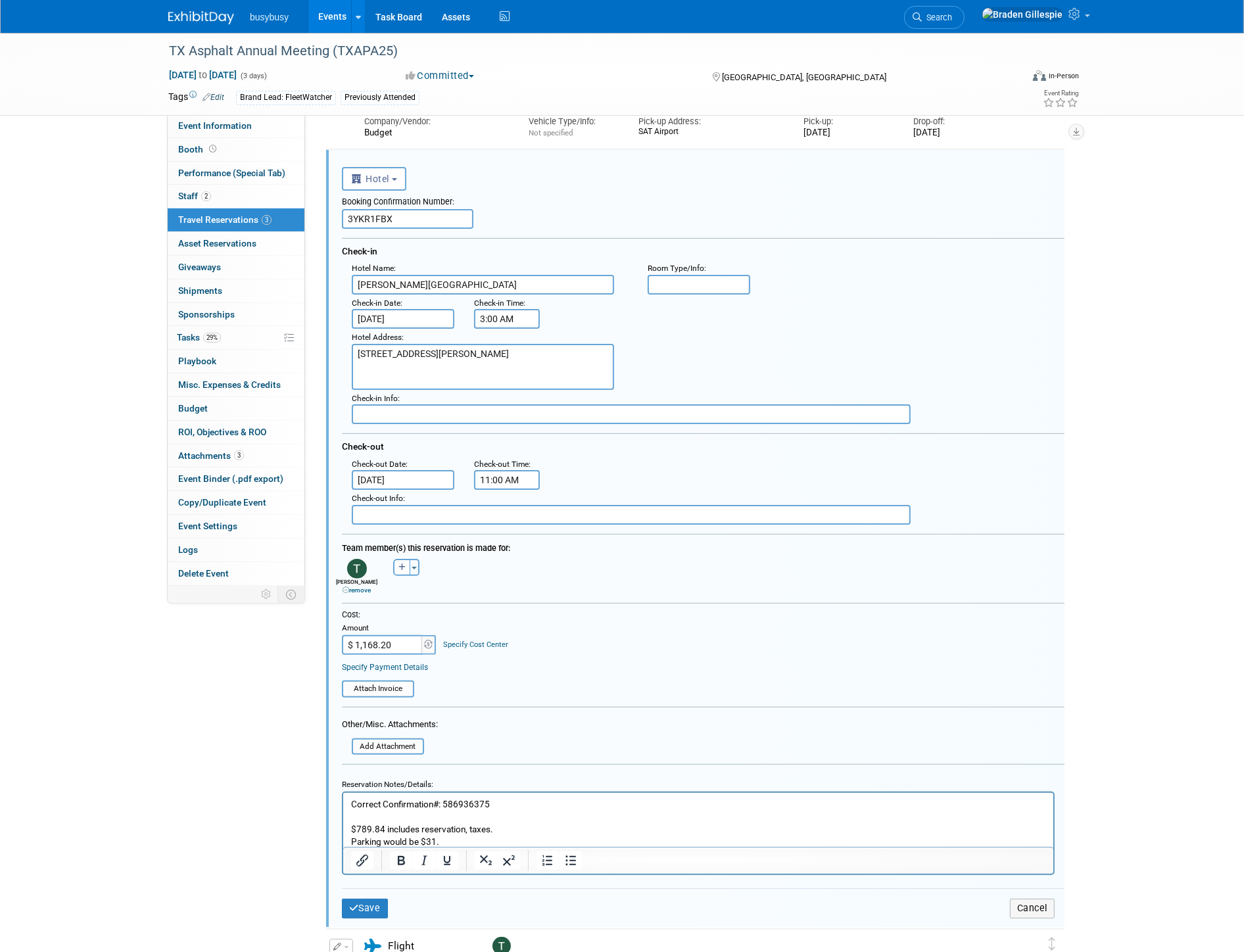
click at [496, 829] on p "$789.84 includes reservation, taxes." at bounding box center [698, 830] width 695 height 13
drag, startPoint x: 433, startPoint y: 841, endPoint x: 426, endPoint y: 839, distance: 7.3
click at [426, 839] on p "Parking would be $31." at bounding box center [698, 842] width 695 height 13
click at [462, 841] on p "Parking would be $25." at bounding box center [698, 842] width 695 height 13
click at [507, 831] on p "$789.84 includes reservation, taxes." at bounding box center [698, 830] width 695 height 13
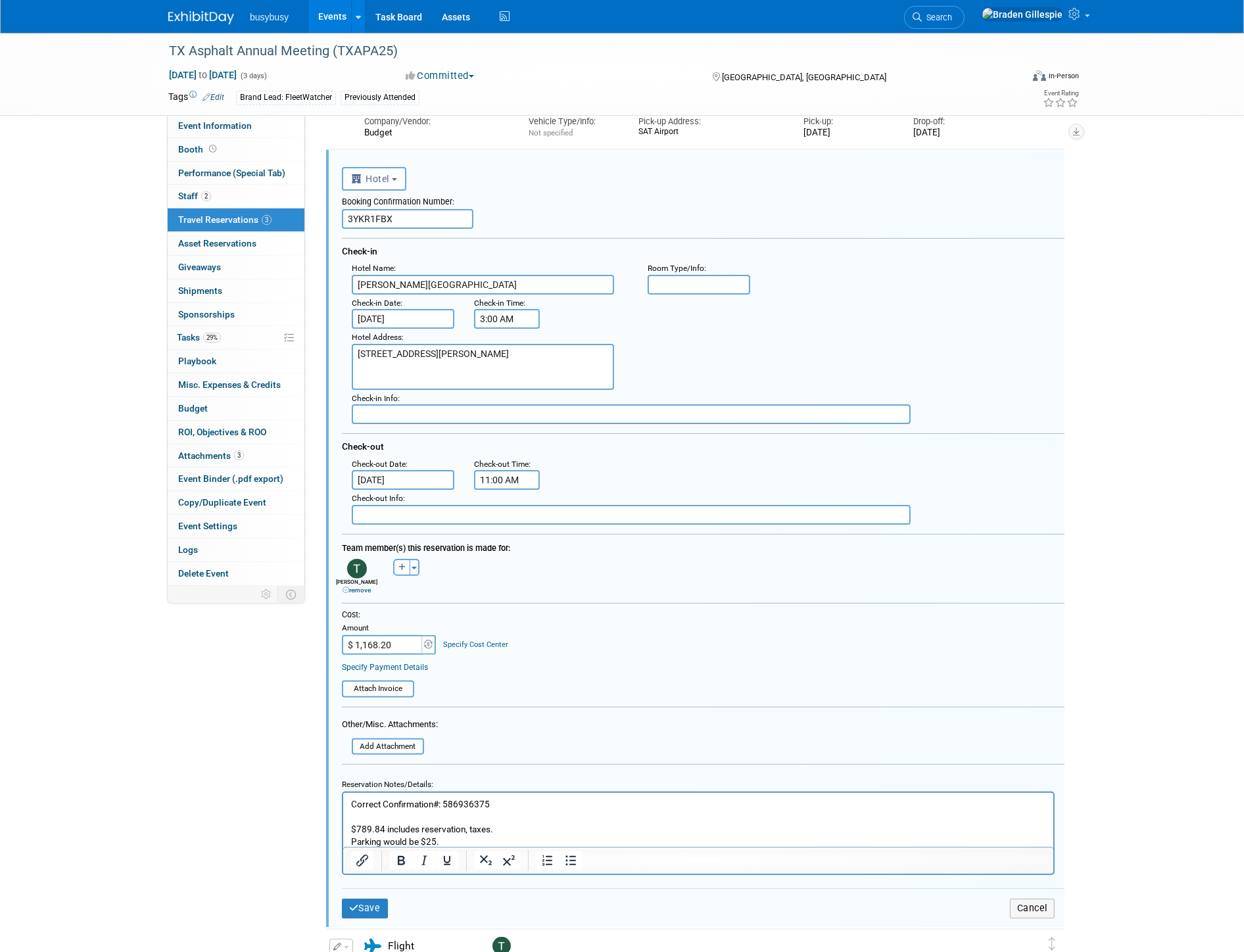
click at [476, 841] on p "Parking would be $25." at bounding box center [698, 842] width 695 height 13
click at [503, 822] on p "Rich Text Area. Press ALT-0 for help." at bounding box center [698, 817] width 695 height 13
click at [351, 841] on p "Parking would be $25/night." at bounding box center [698, 842] width 695 height 13
click at [663, 823] on p "$789.84 includes reservation, taxes. Parking would be $25/night." at bounding box center [698, 830] width 695 height 13
click at [488, 829] on p "$789.84 includes reservation, taxes. Parking would be $25/night." at bounding box center [698, 830] width 695 height 13
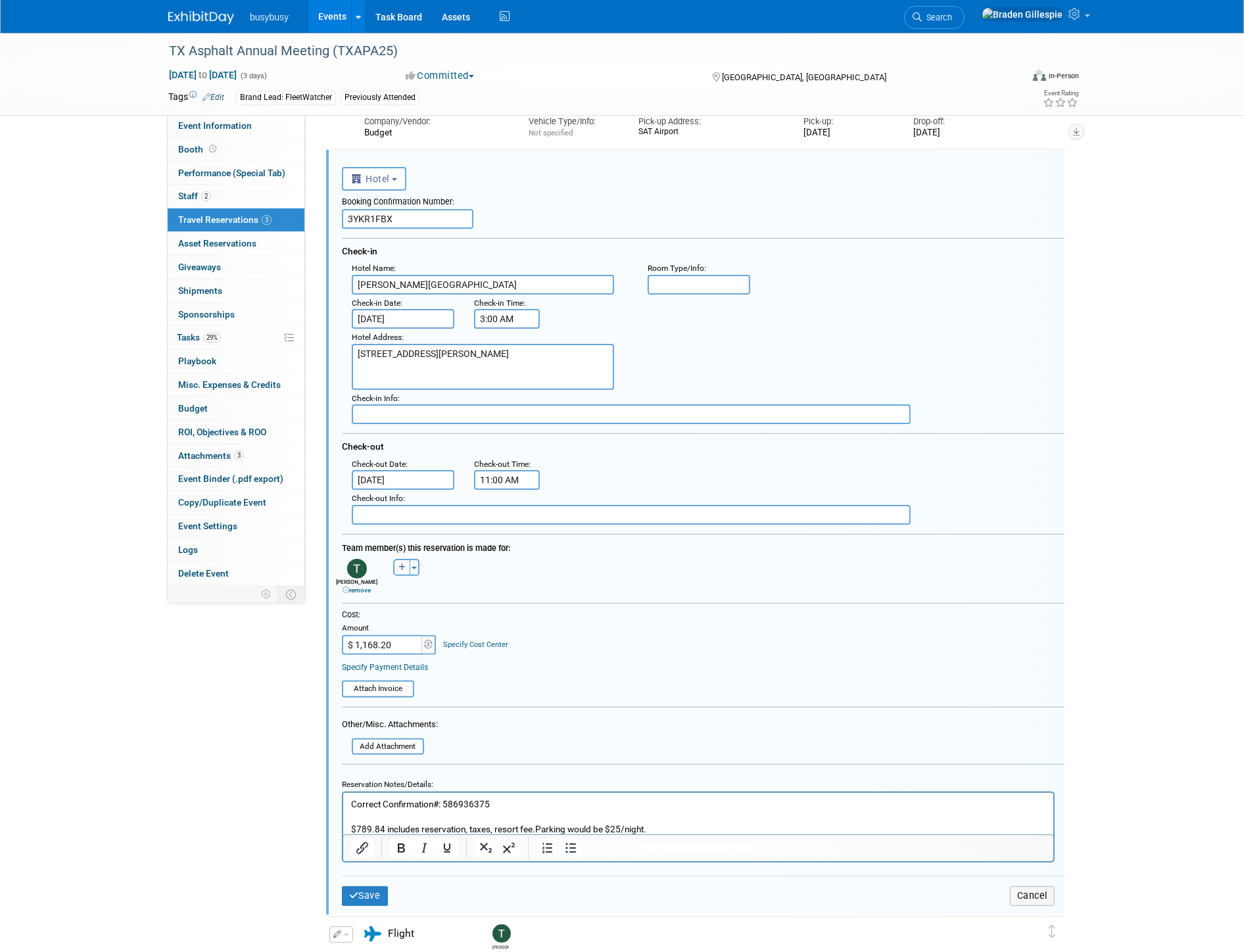
click at [661, 829] on p "$789.84 includes reservation, taxes, resort fee. Parking would be $25/night." at bounding box center [698, 830] width 695 height 13
click at [360, 886] on button "Save" at bounding box center [365, 896] width 46 height 19
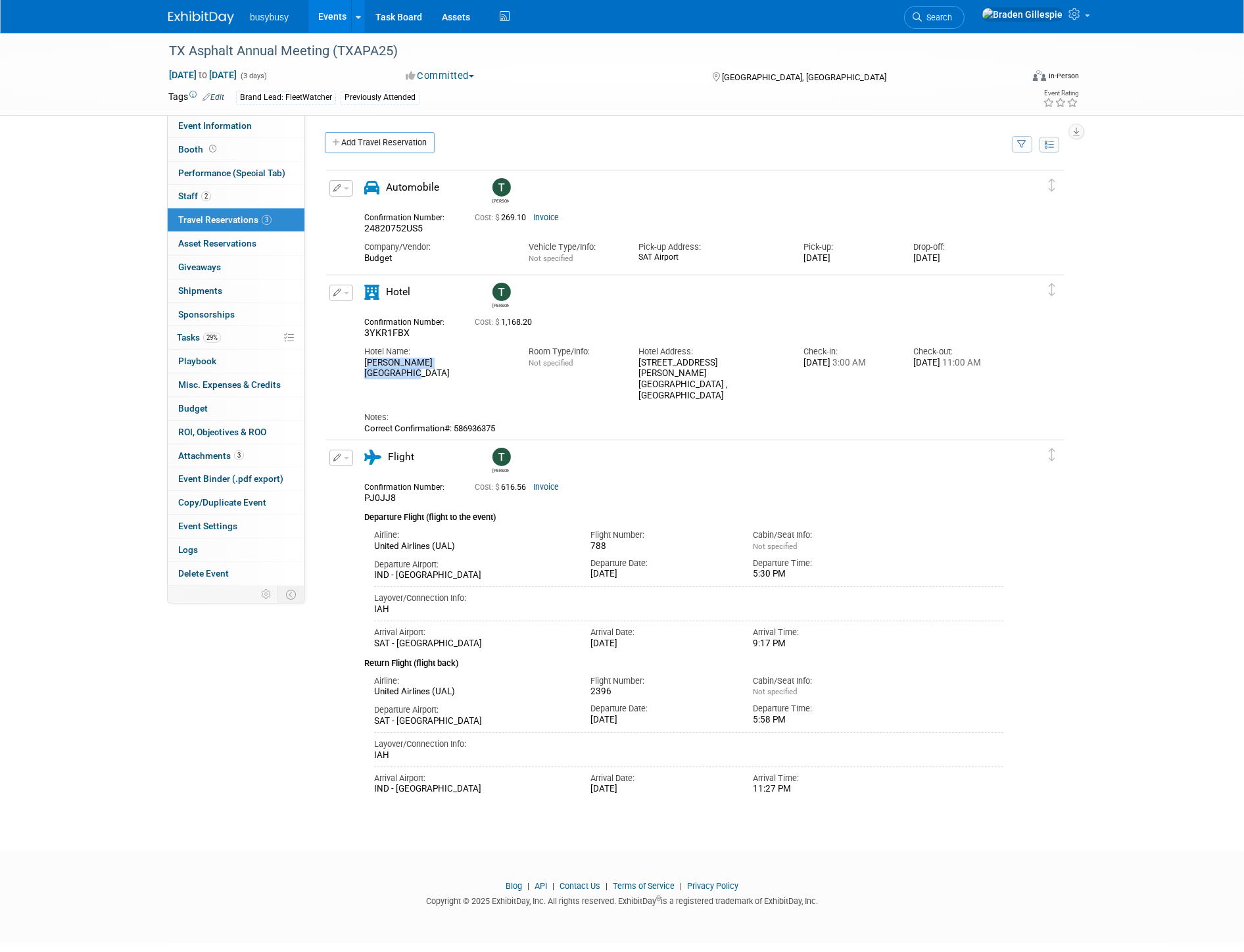
drag, startPoint x: 468, startPoint y: 357, endPoint x: 364, endPoint y: 360, distance: 104.0
click at [364, 360] on div "[PERSON_NAME][GEOGRAPHIC_DATA]" at bounding box center [437, 369] width 145 height 22
copy div "[PERSON_NAME][GEOGRAPHIC_DATA]"
click at [551, 217] on link "Invoice" at bounding box center [546, 218] width 25 height 10
click at [549, 215] on link "Invoice" at bounding box center [546, 218] width 25 height 10
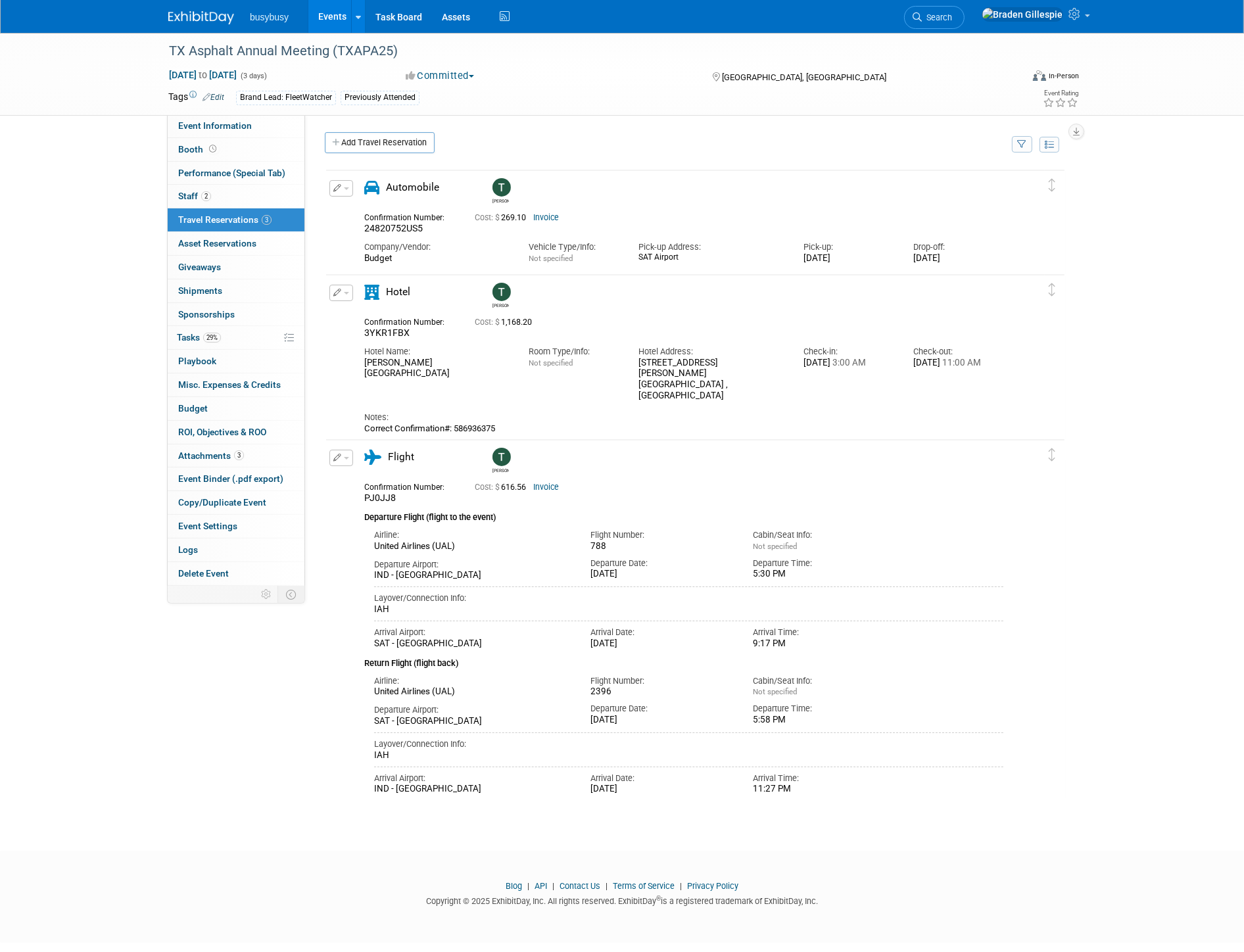
click at [342, 191] on button "button" at bounding box center [341, 188] width 24 height 17
click at [363, 204] on button "Edit Reservation" at bounding box center [386, 212] width 111 height 19
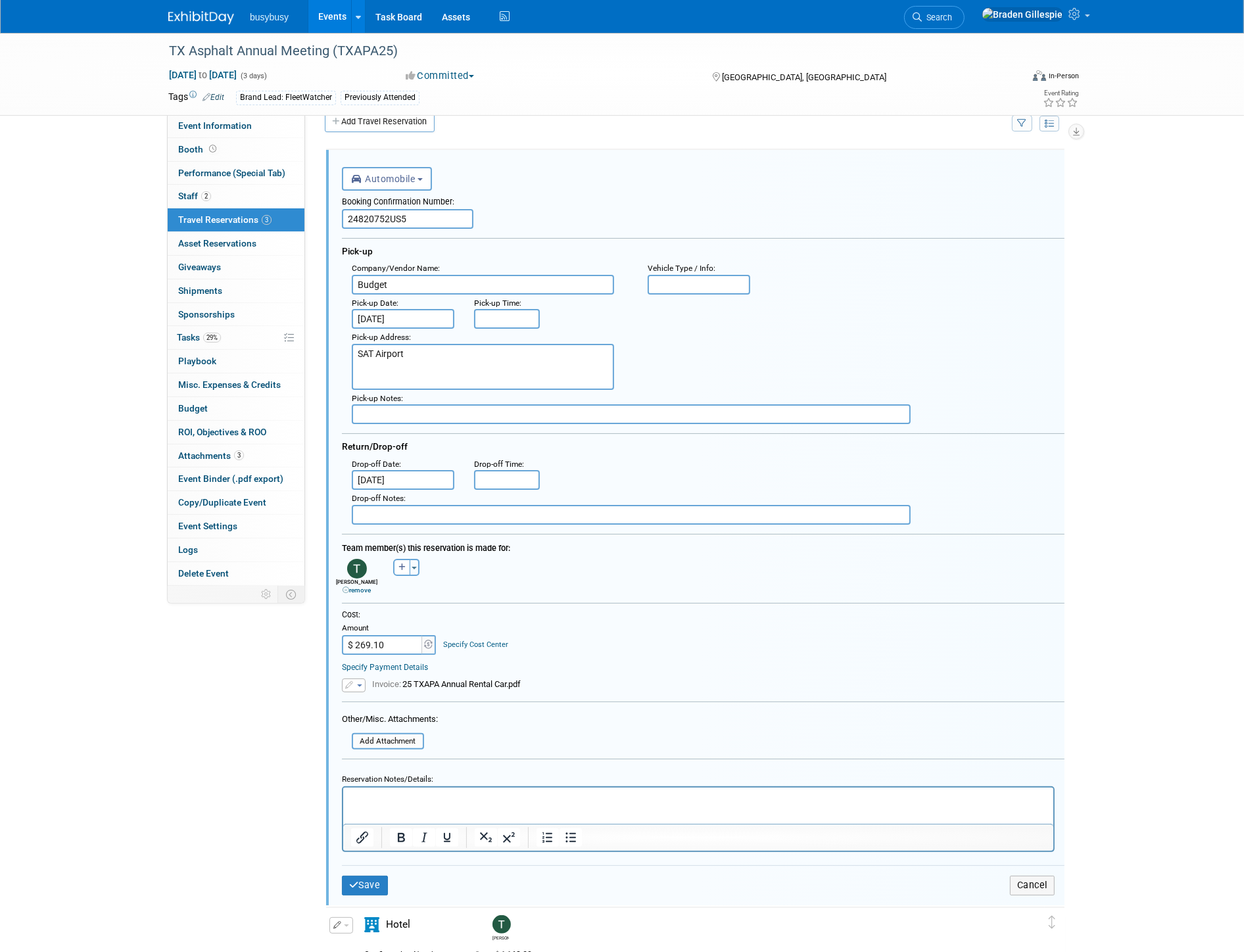
click at [376, 635] on input "$ 269.10" at bounding box center [383, 645] width 82 height 20
type input "$ 0.00"
click at [422, 806] on html at bounding box center [698, 796] width 710 height 17
click at [434, 793] on p "Cancelled 8/21/25 - Refund within 5-10 days." at bounding box center [698, 799] width 695 height 13
drag, startPoint x: 410, startPoint y: 214, endPoint x: 220, endPoint y: 215, distance: 190.0
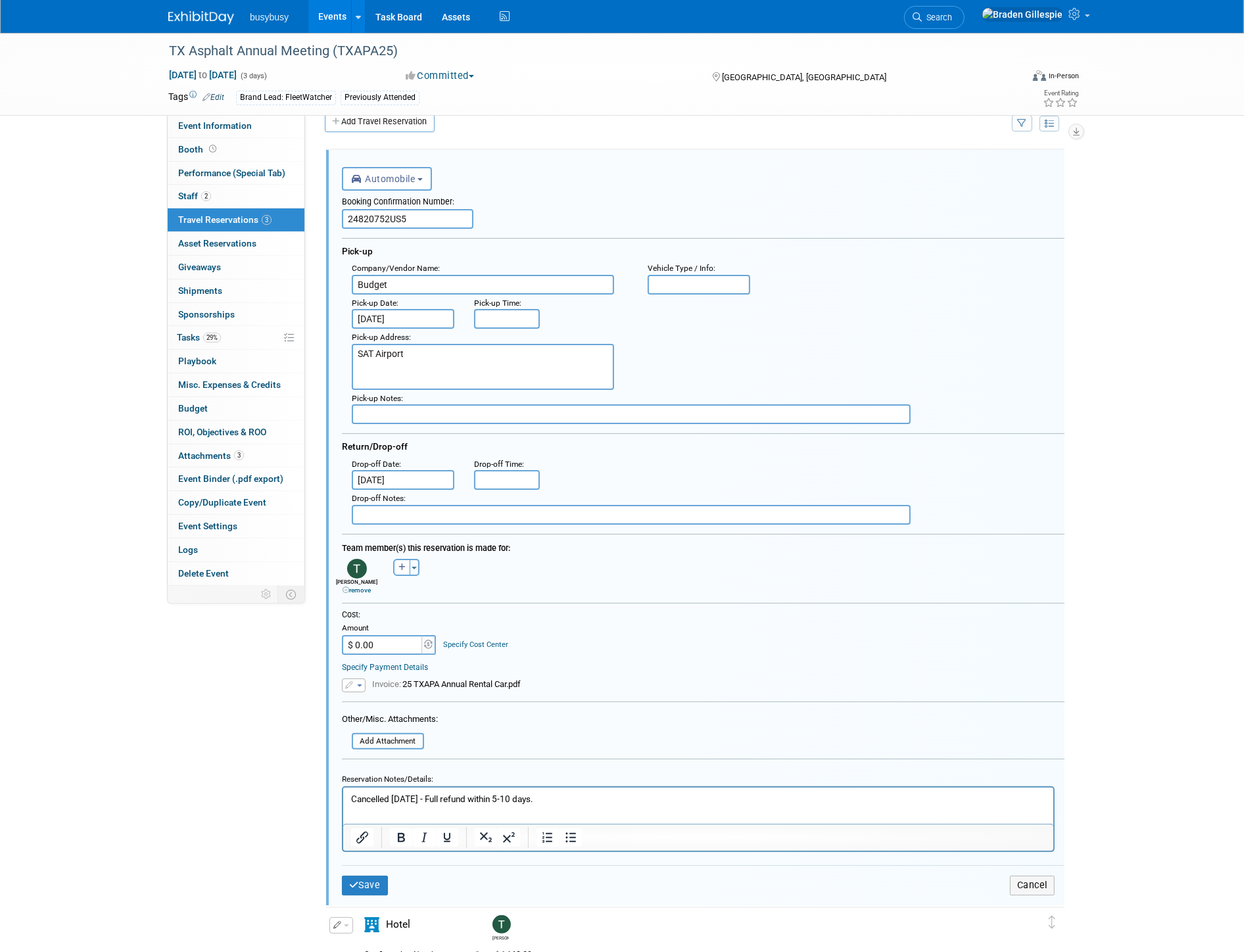
click at [218, 215] on div "Event Information Event Info Booth Booth Performance (Special Tab) Performance …" at bounding box center [622, 722] width 927 height 1421
click at [562, 799] on p "Cancelled [DATE] - Full refund within 5-10 days." at bounding box center [698, 799] width 695 height 13
click at [373, 881] on button "Save" at bounding box center [365, 891] width 46 height 19
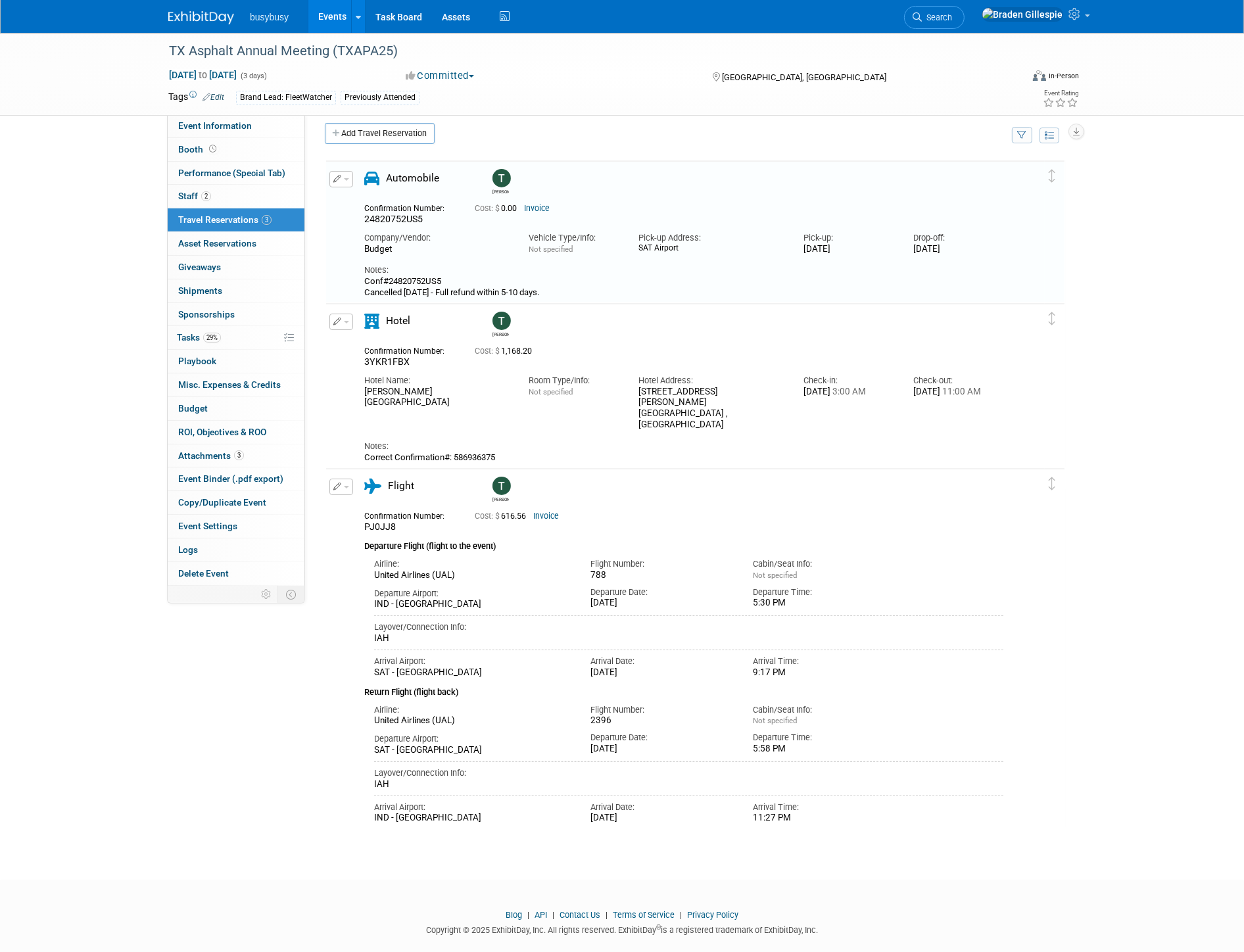
scroll to position [21, 0]
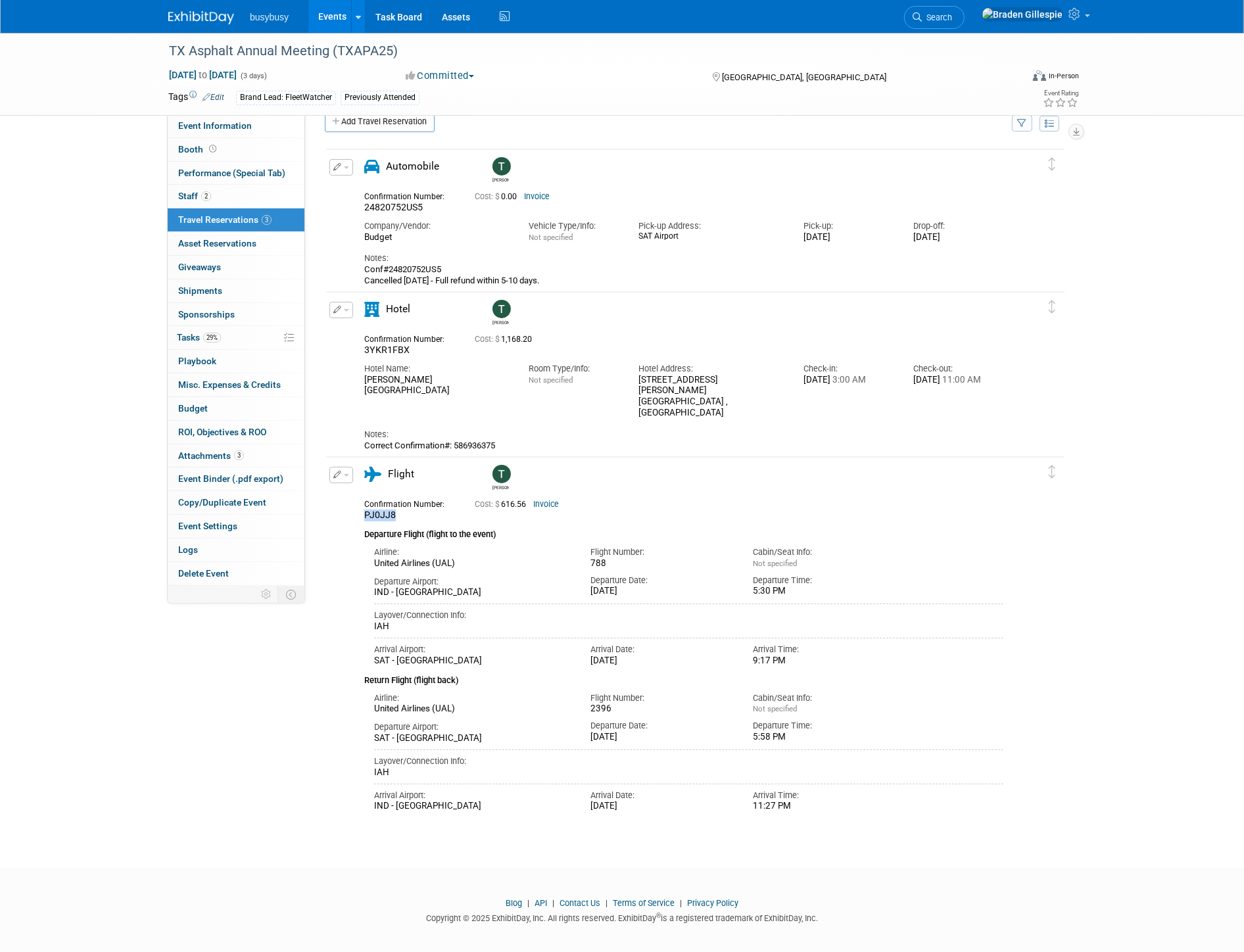
drag, startPoint x: 379, startPoint y: 515, endPoint x: 333, endPoint y: 515, distance: 46.0
click at [333, 515] on div "Edit Reservation Tyler PJ0JJ8" at bounding box center [686, 639] width 719 height 345
copy span "PJ0JJ8"
click at [199, 20] on img at bounding box center [201, 17] width 66 height 14
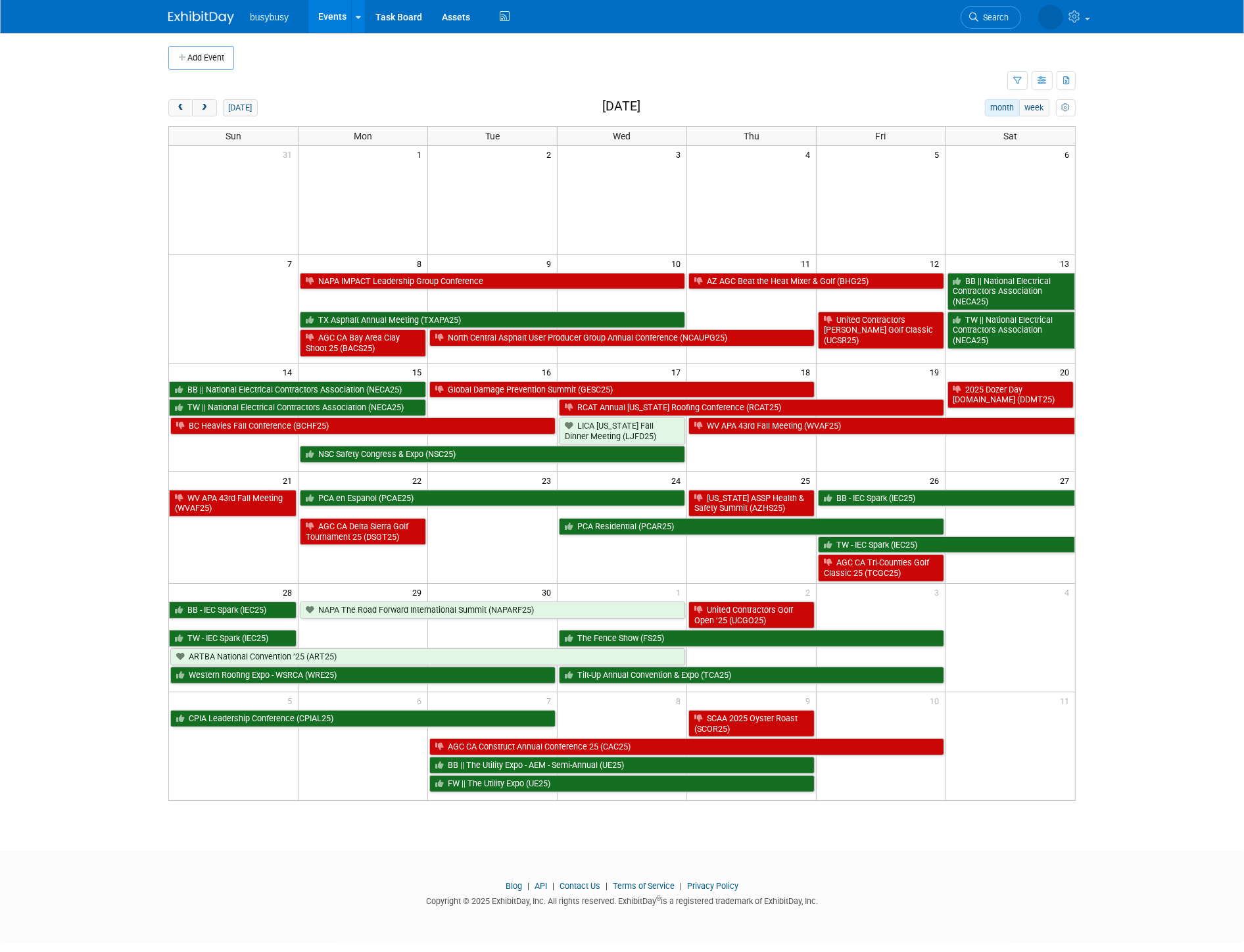
click at [196, 17] on img at bounding box center [201, 17] width 66 height 14
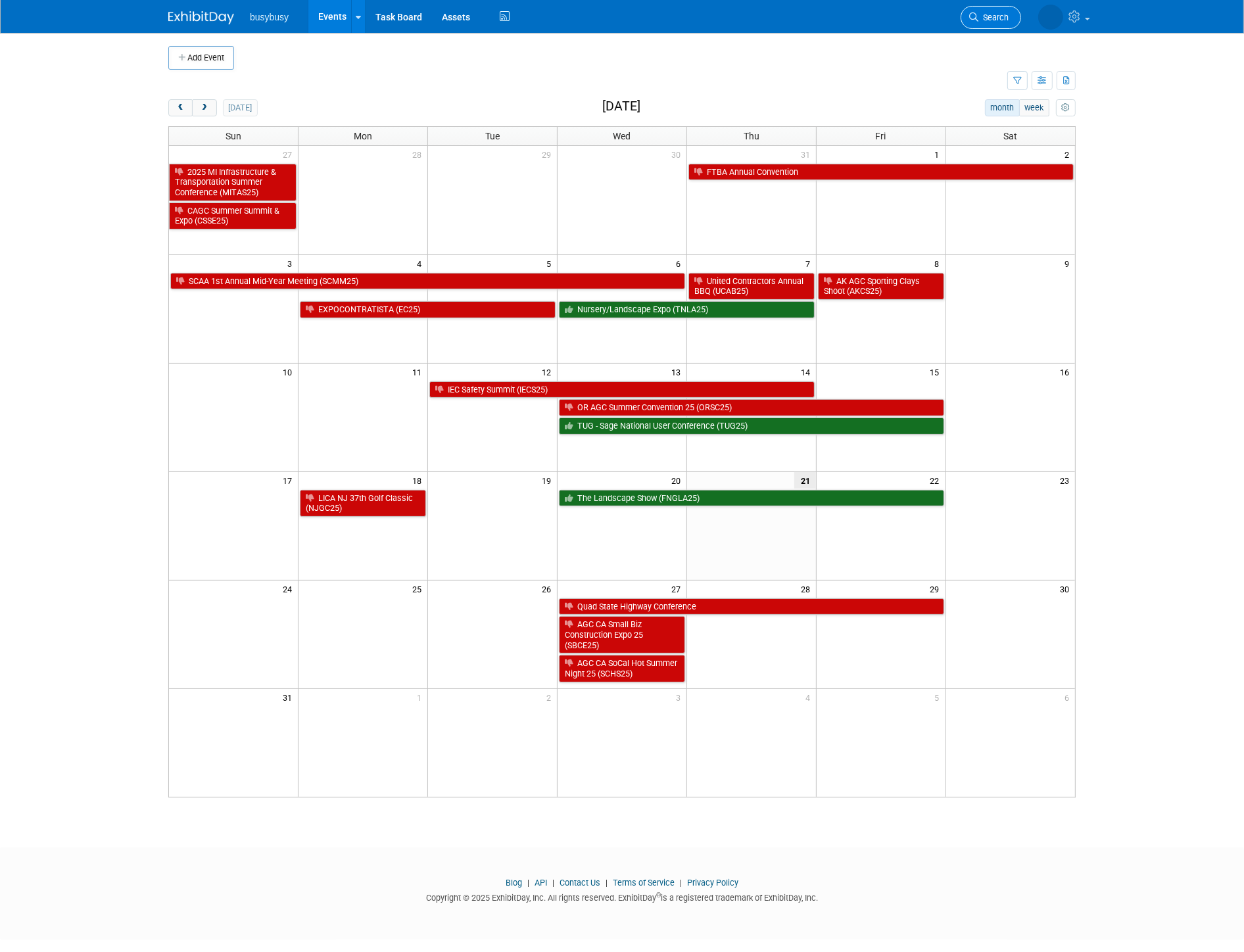
click at [997, 14] on span "Search" at bounding box center [993, 17] width 30 height 10
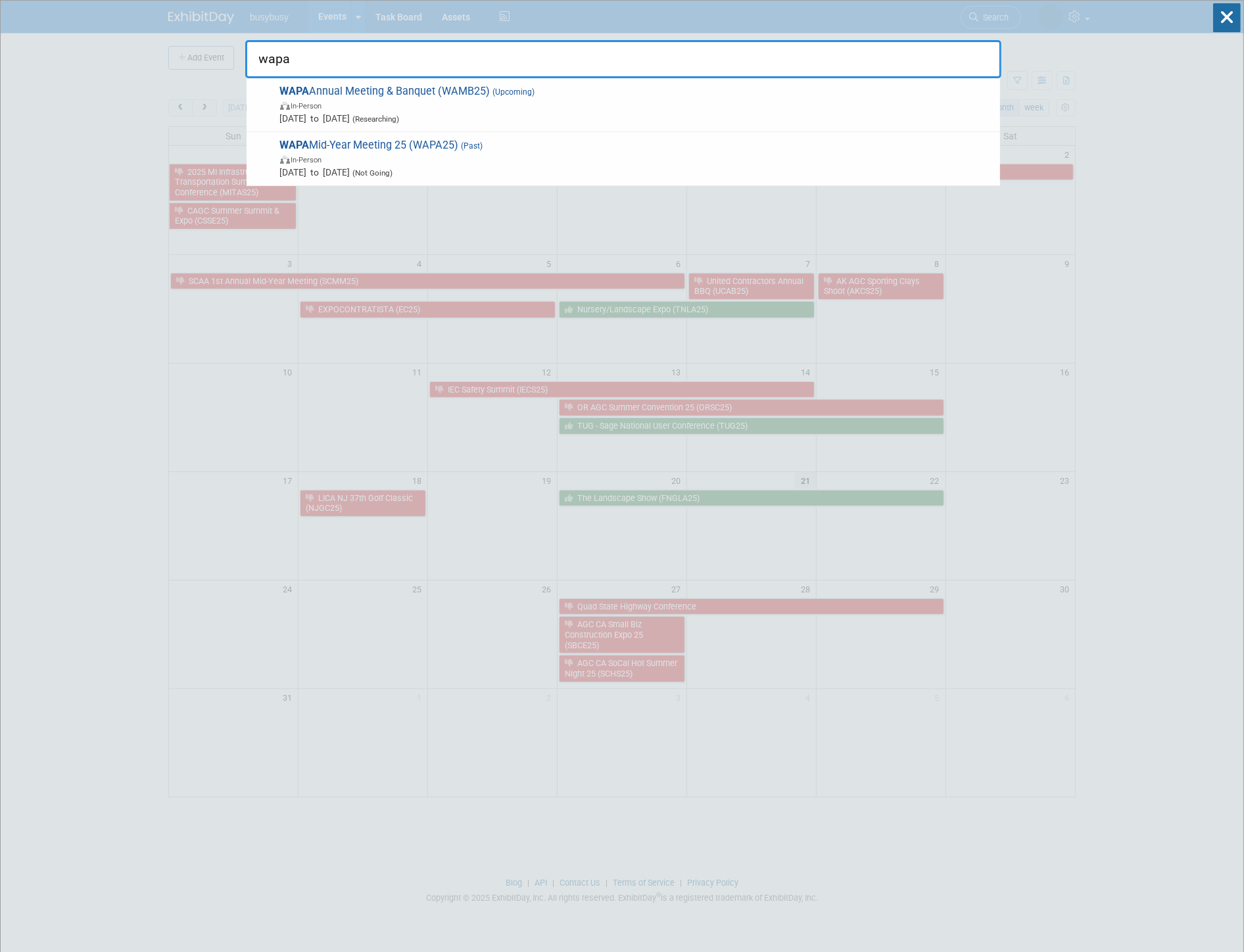
type input "wapa"
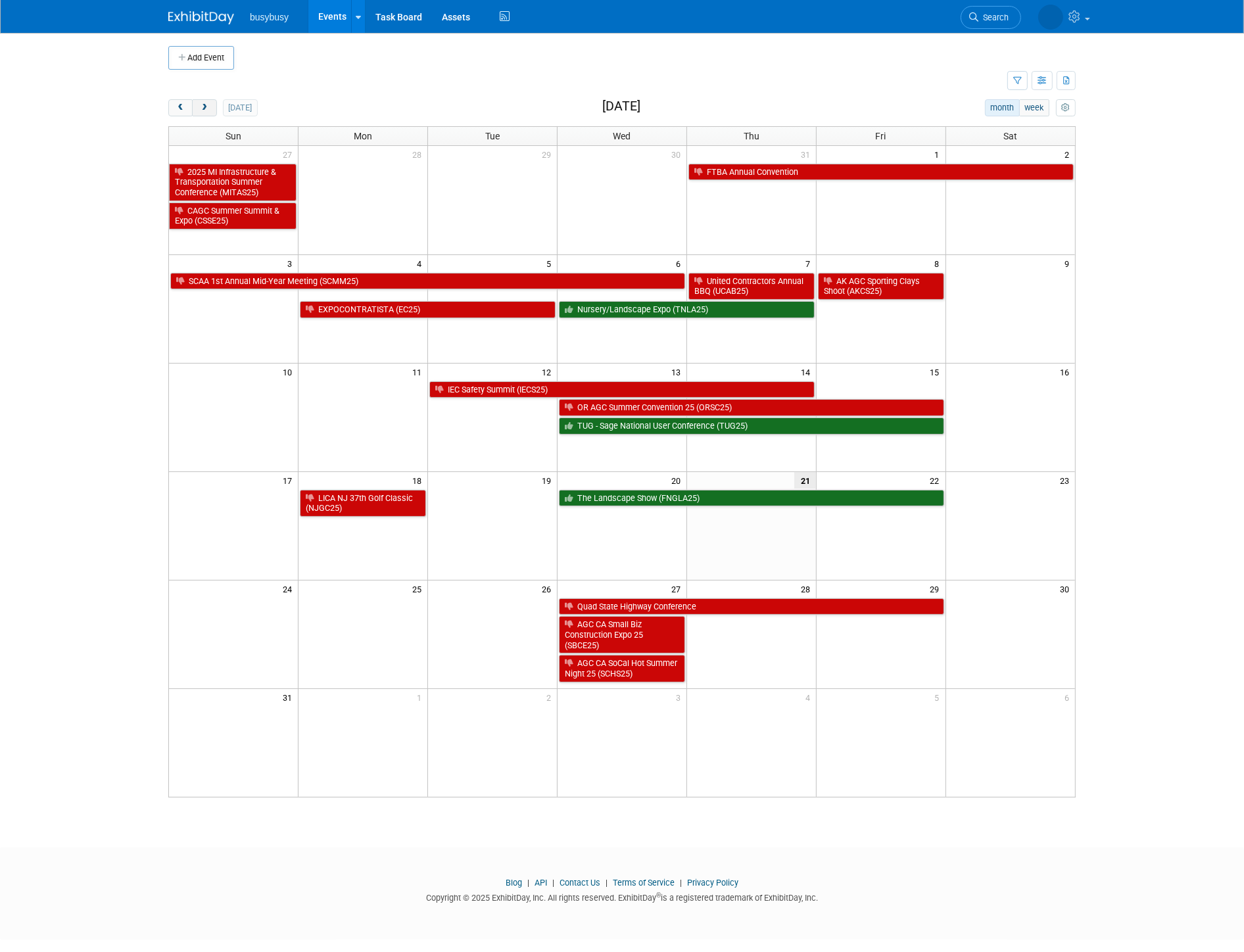
click at [202, 114] on button "next" at bounding box center [204, 107] width 25 height 17
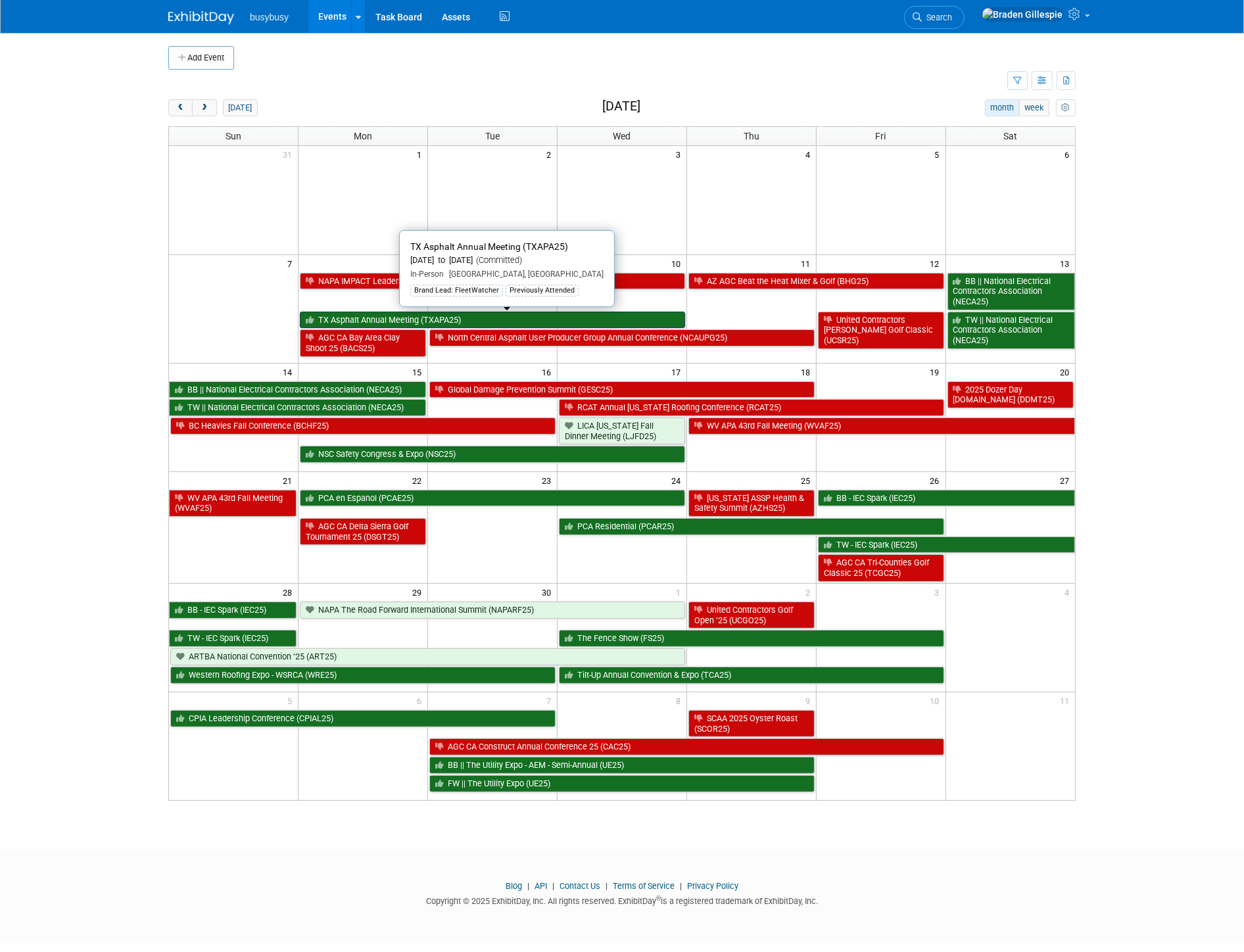
click at [610, 314] on link "TX Asphalt Annual Meeting (TXAPA25)" at bounding box center [492, 320] width 385 height 17
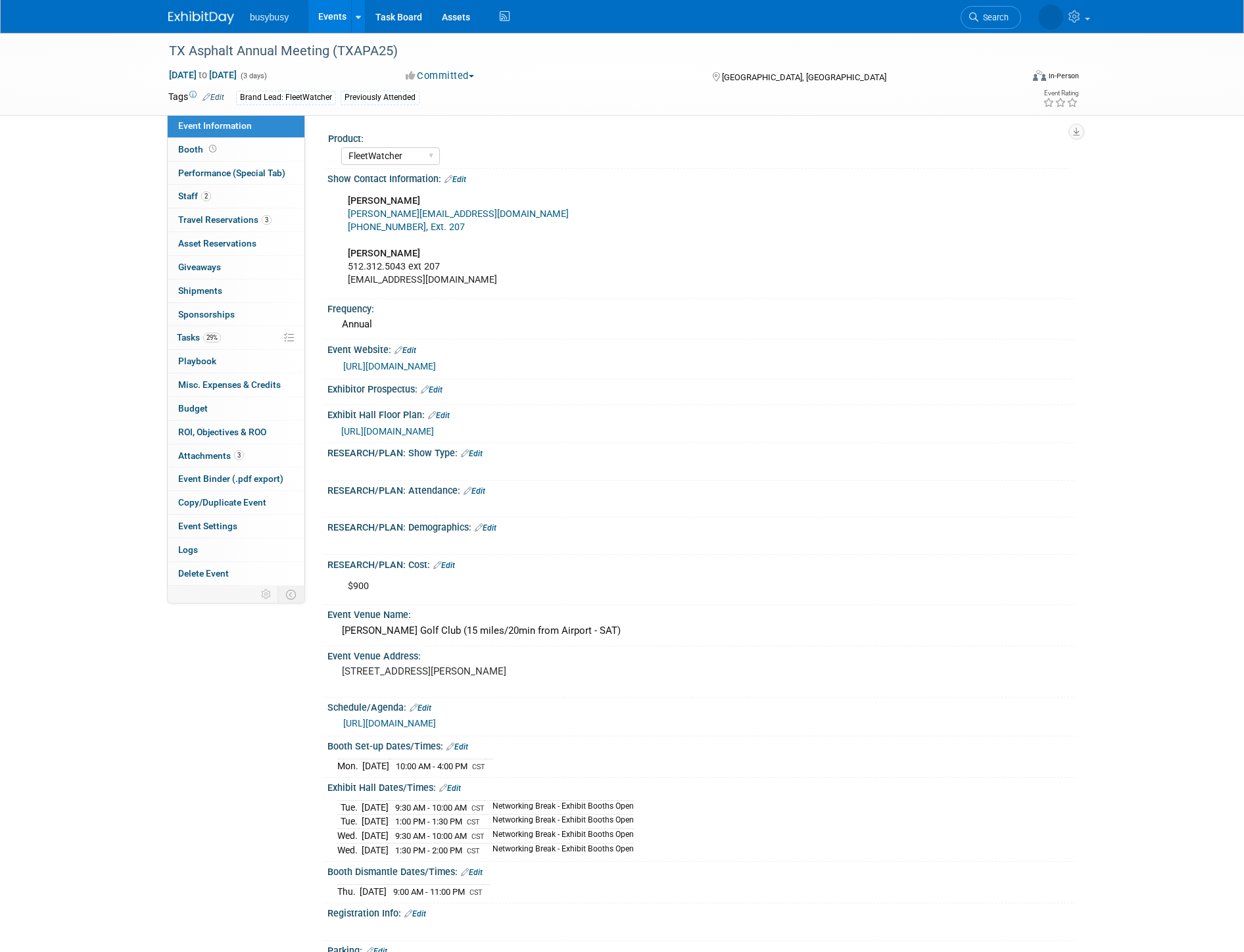
select select "FleetWatcher"
select select "Member"
click at [230, 147] on link "Booth" at bounding box center [236, 150] width 137 height 23
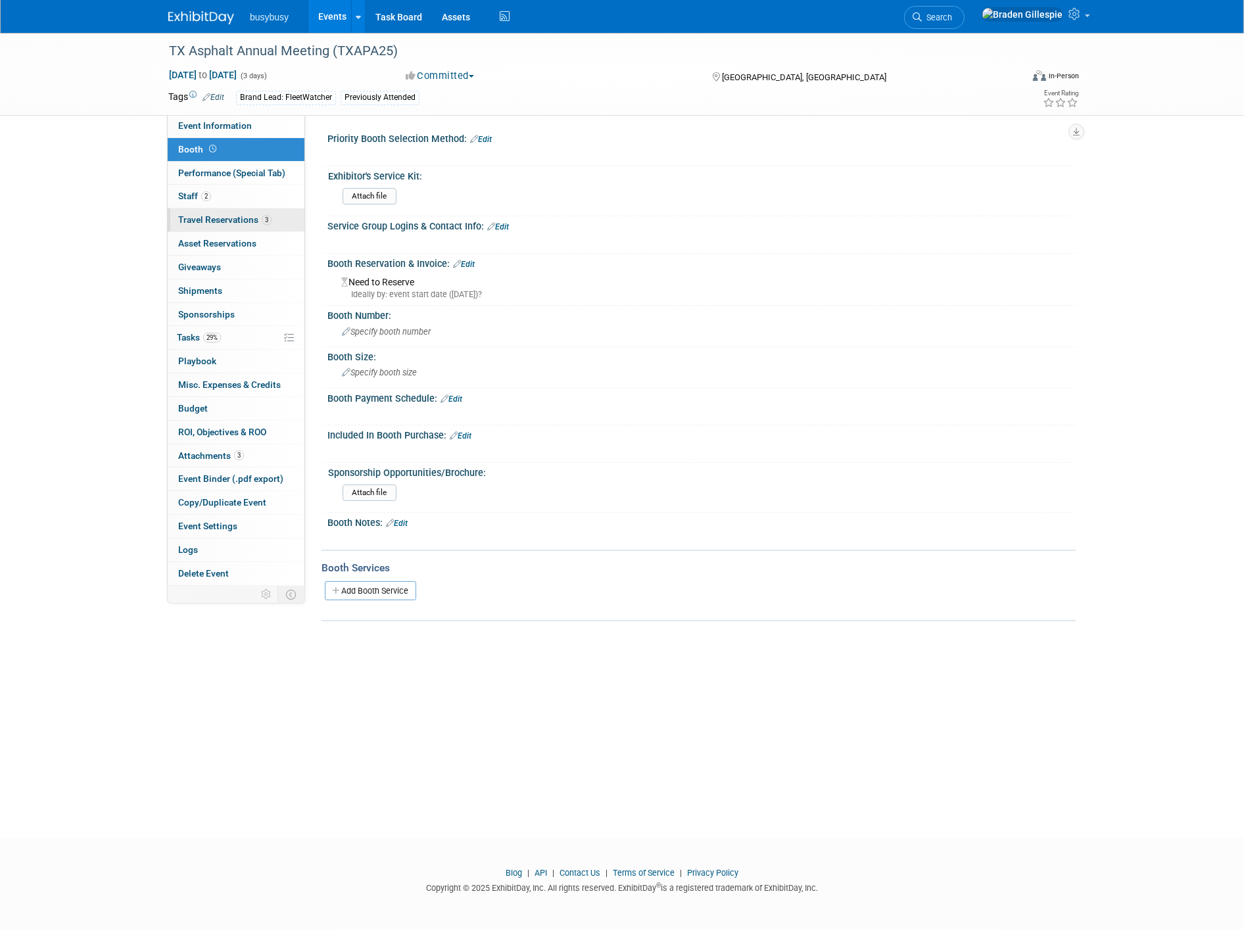
click at [231, 215] on span "Travel Reservations 3" at bounding box center [224, 220] width 93 height 10
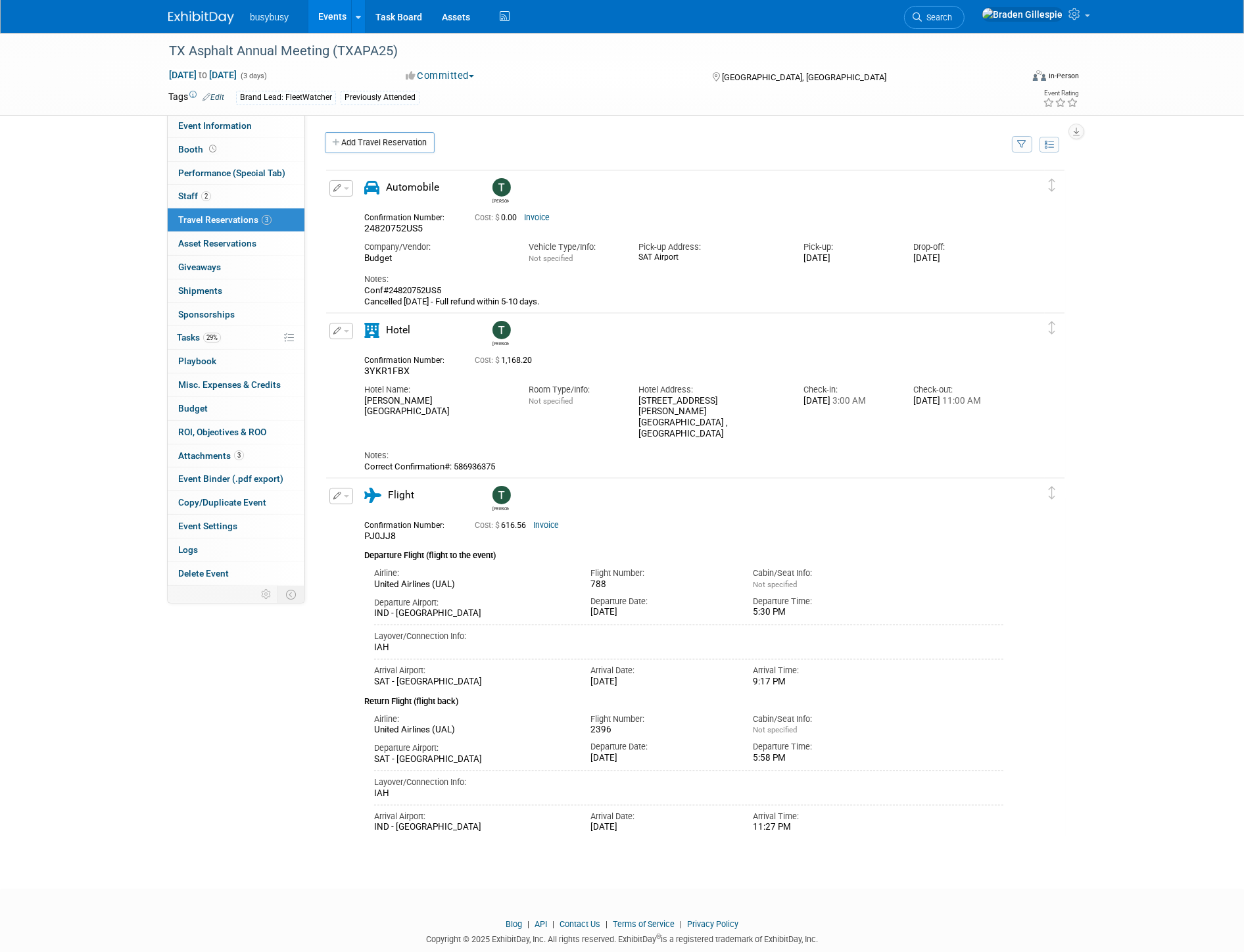
drag, startPoint x: 345, startPoint y: 495, endPoint x: 356, endPoint y: 510, distance: 18.6
click at [345, 495] on span "button" at bounding box center [346, 496] width 6 height 2
click at [359, 511] on button "Edit Reservation" at bounding box center [386, 519] width 111 height 19
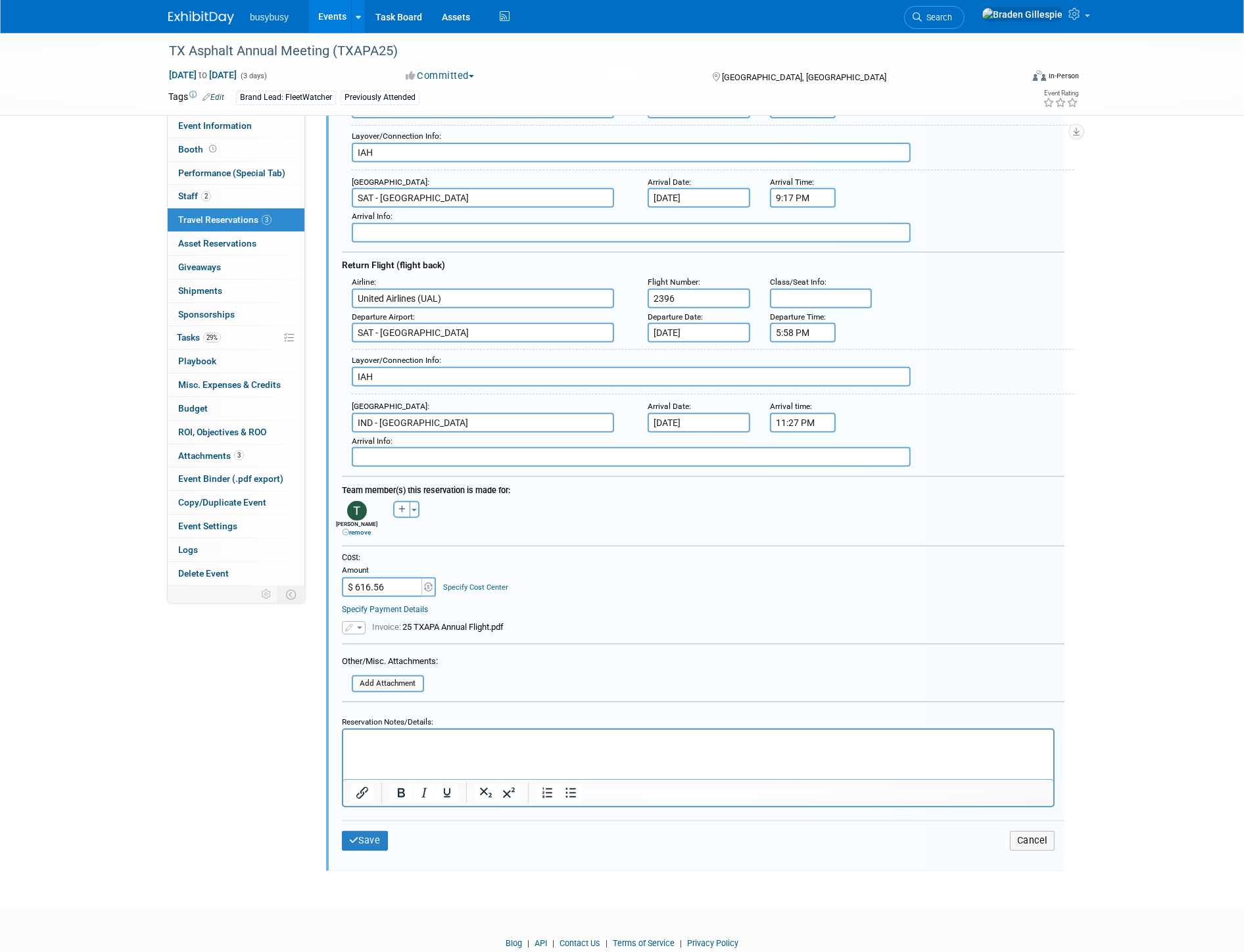
scroll to position [588, 0]
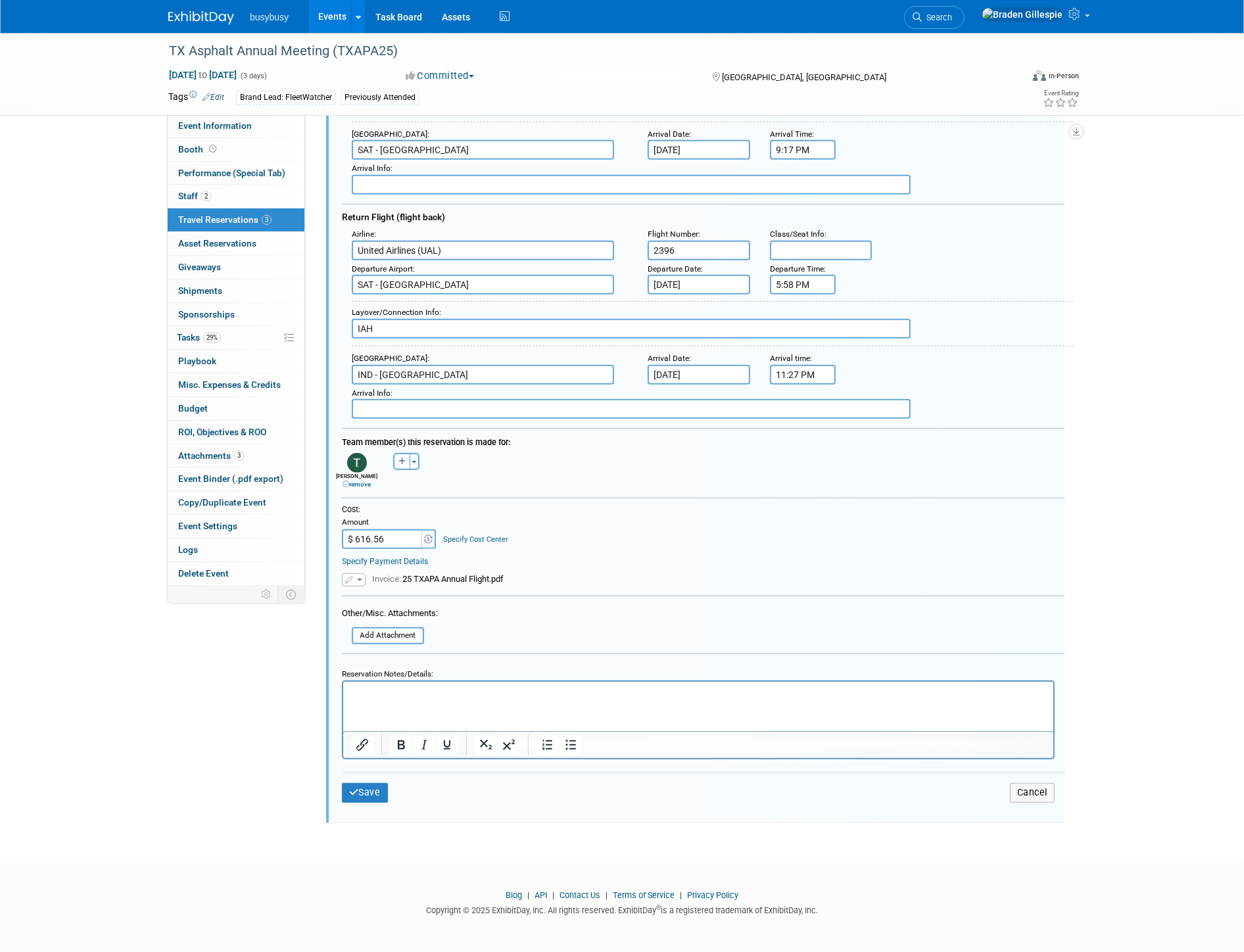
click at [387, 700] on html at bounding box center [698, 690] width 710 height 17
click at [392, 690] on p "Changed Flights 102.07" at bounding box center [698, 694] width 695 height 13
click at [416, 694] on p "Changed flights 102.07" at bounding box center [698, 694] width 695 height 13
click at [709, 688] on p "Changed flights from 7th PM to 8th AM and 10th PM to 11th AM for $102.07" at bounding box center [698, 694] width 695 height 13
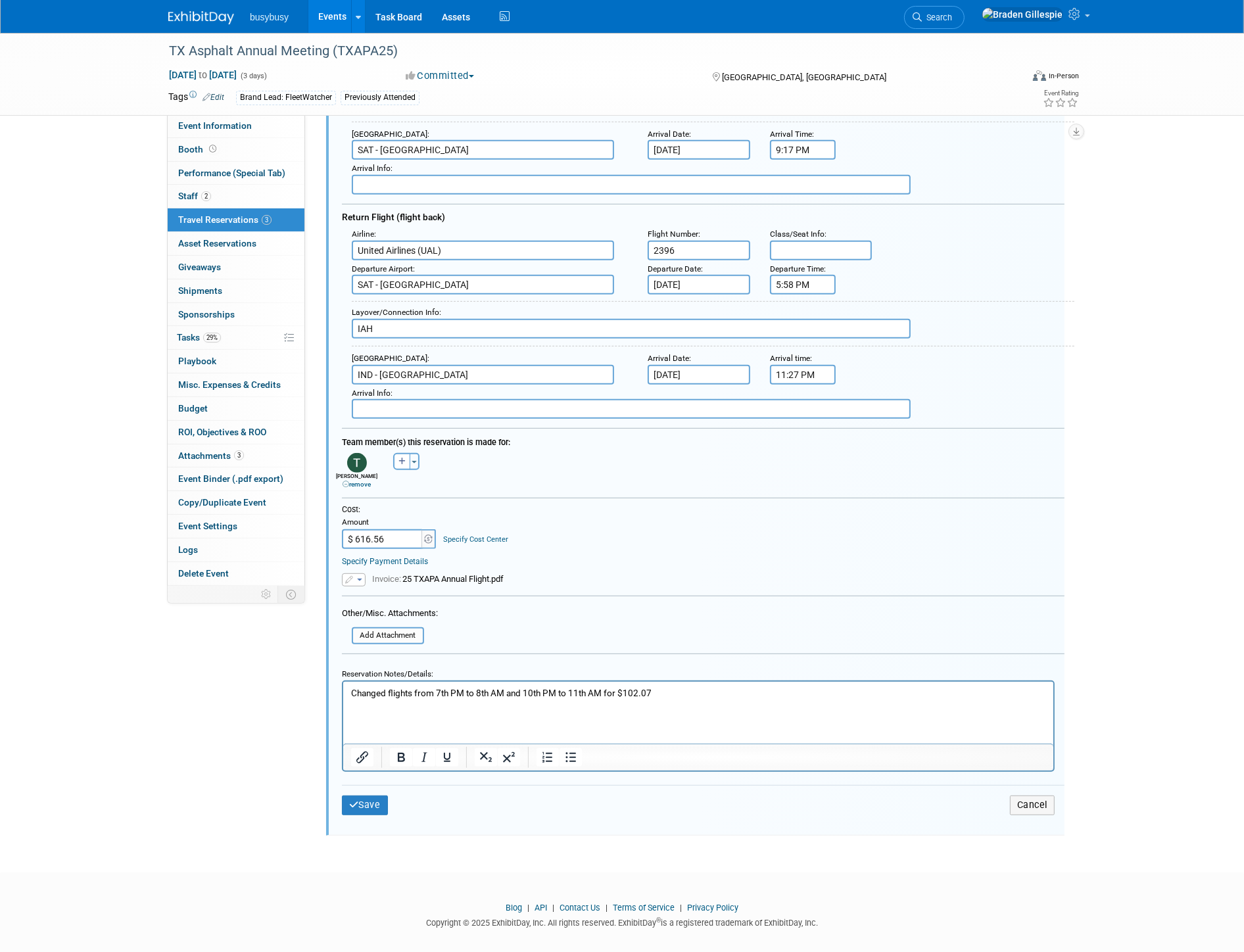
click at [709, 693] on p "Changed flights from 7th PM to 8th AM and 10th PM to 11th AM for $102.07" at bounding box center [698, 694] width 695 height 13
click at [688, 690] on p "Changed flights from 7th PM to 8th AM and 10th PM to 11th AM for $102.07 (w/sea…" at bounding box center [698, 694] width 695 height 13
click at [421, 574] on span "Invoice: 25 TXAPA Annual Flight.pdf" at bounding box center [437, 579] width 131 height 10
click at [353, 573] on button "button" at bounding box center [354, 580] width 24 height 14
click at [354, 573] on button "button" at bounding box center [354, 580] width 24 height 14
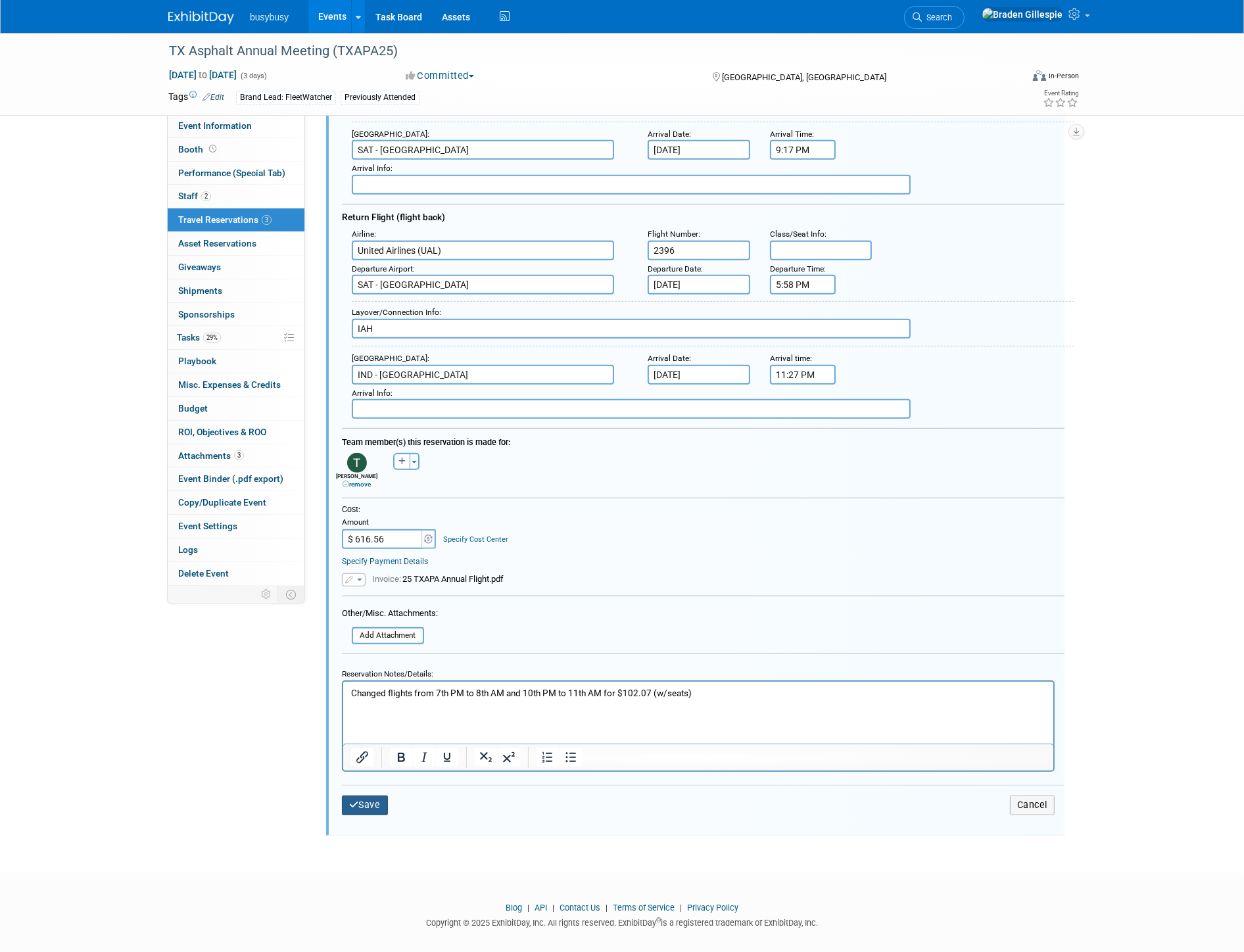
click at [351, 800] on icon "submit" at bounding box center [354, 805] width 10 height 10
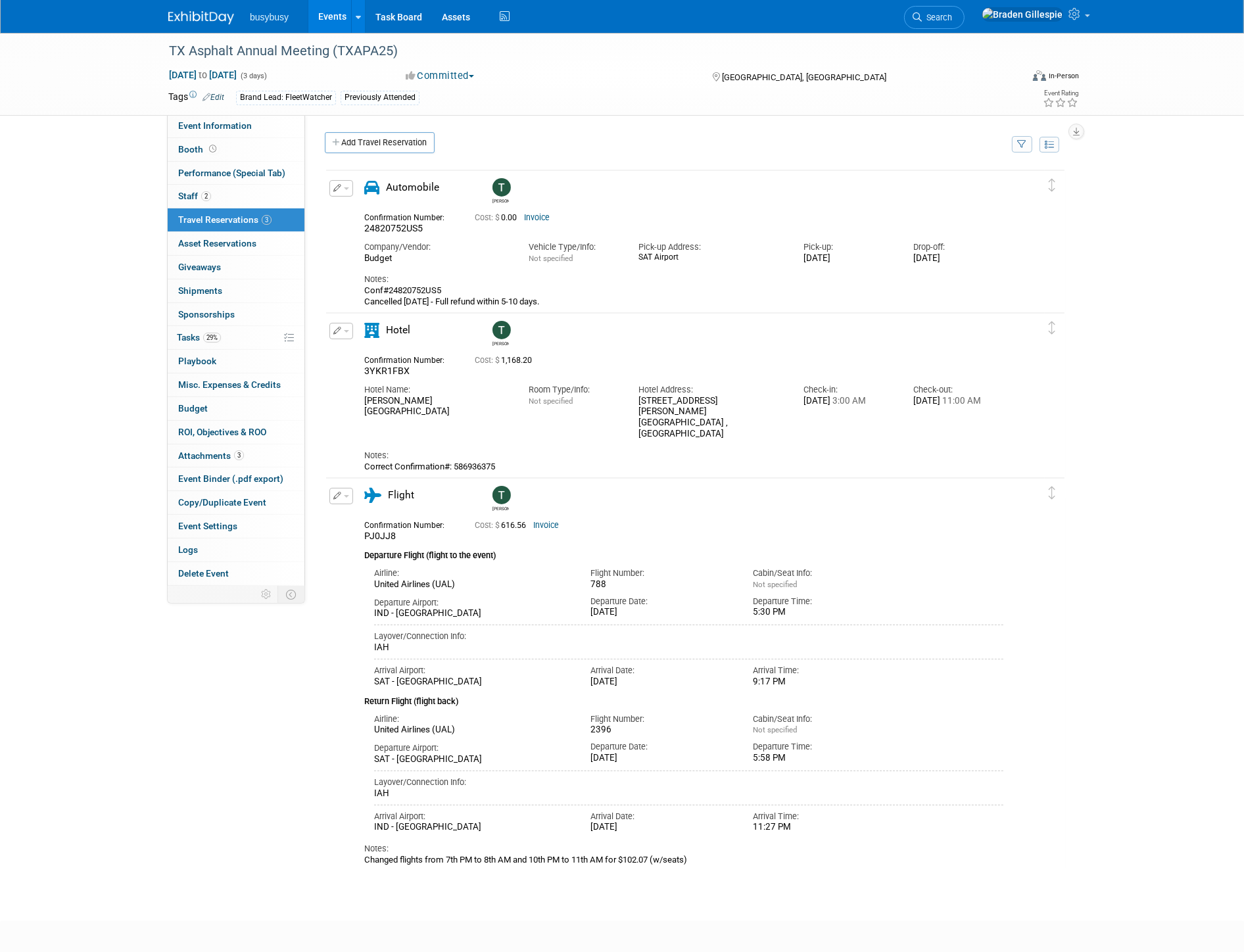
scroll to position [61, 0]
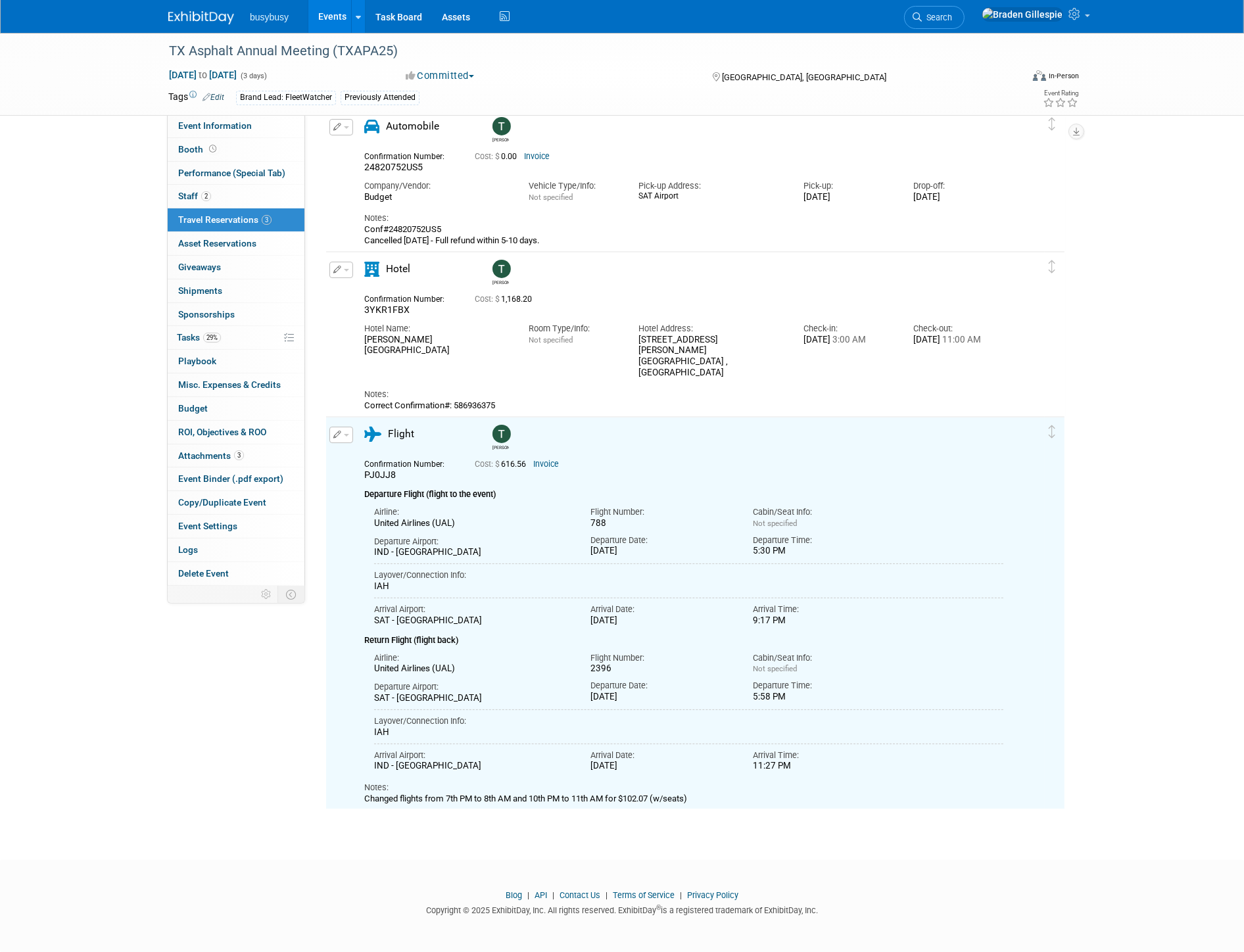
click at [546, 463] on link "Invoice" at bounding box center [546, 464] width 25 height 10
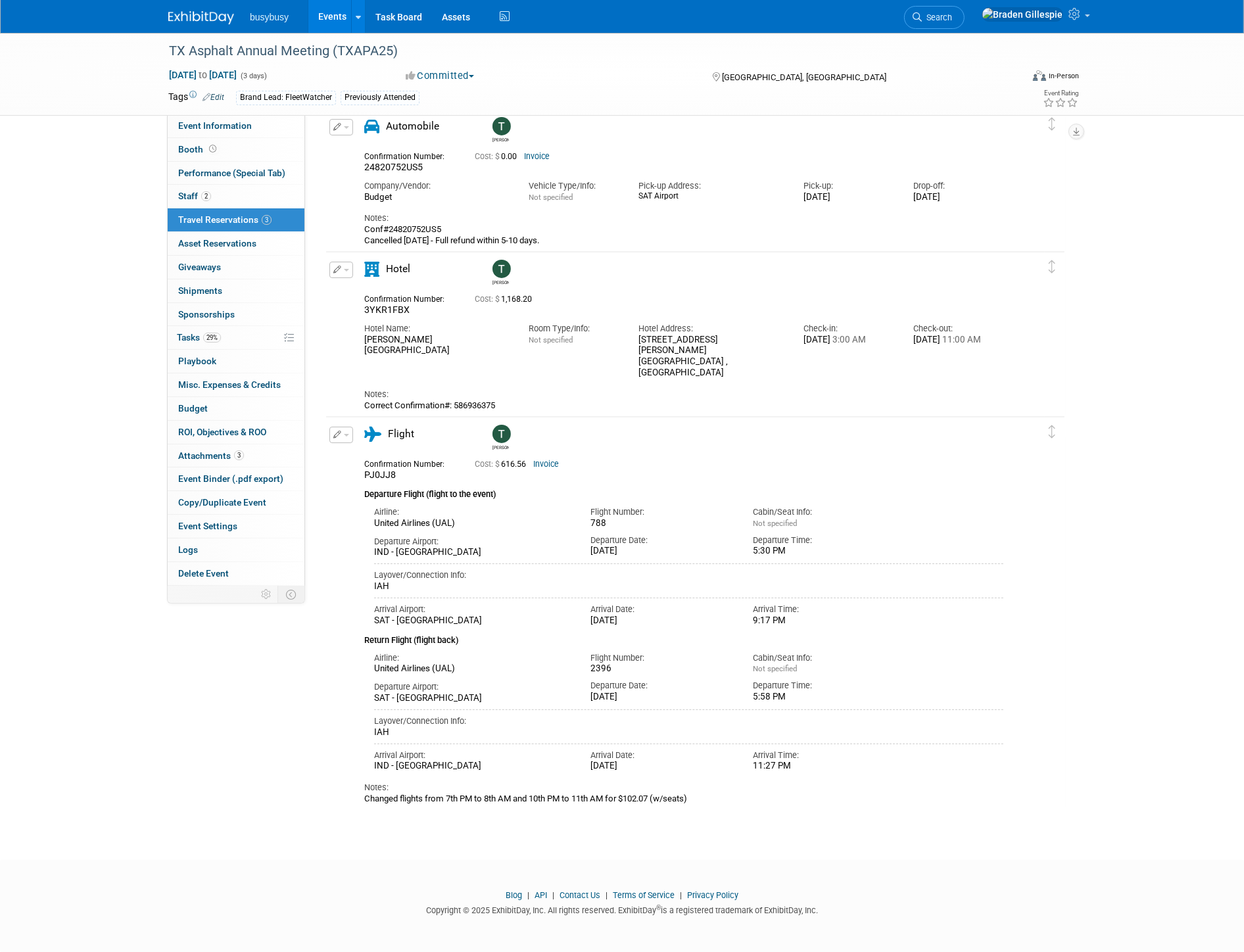
click at [346, 438] on button "button" at bounding box center [341, 435] width 24 height 17
click at [374, 459] on button "Edit Reservation" at bounding box center [386, 458] width 111 height 19
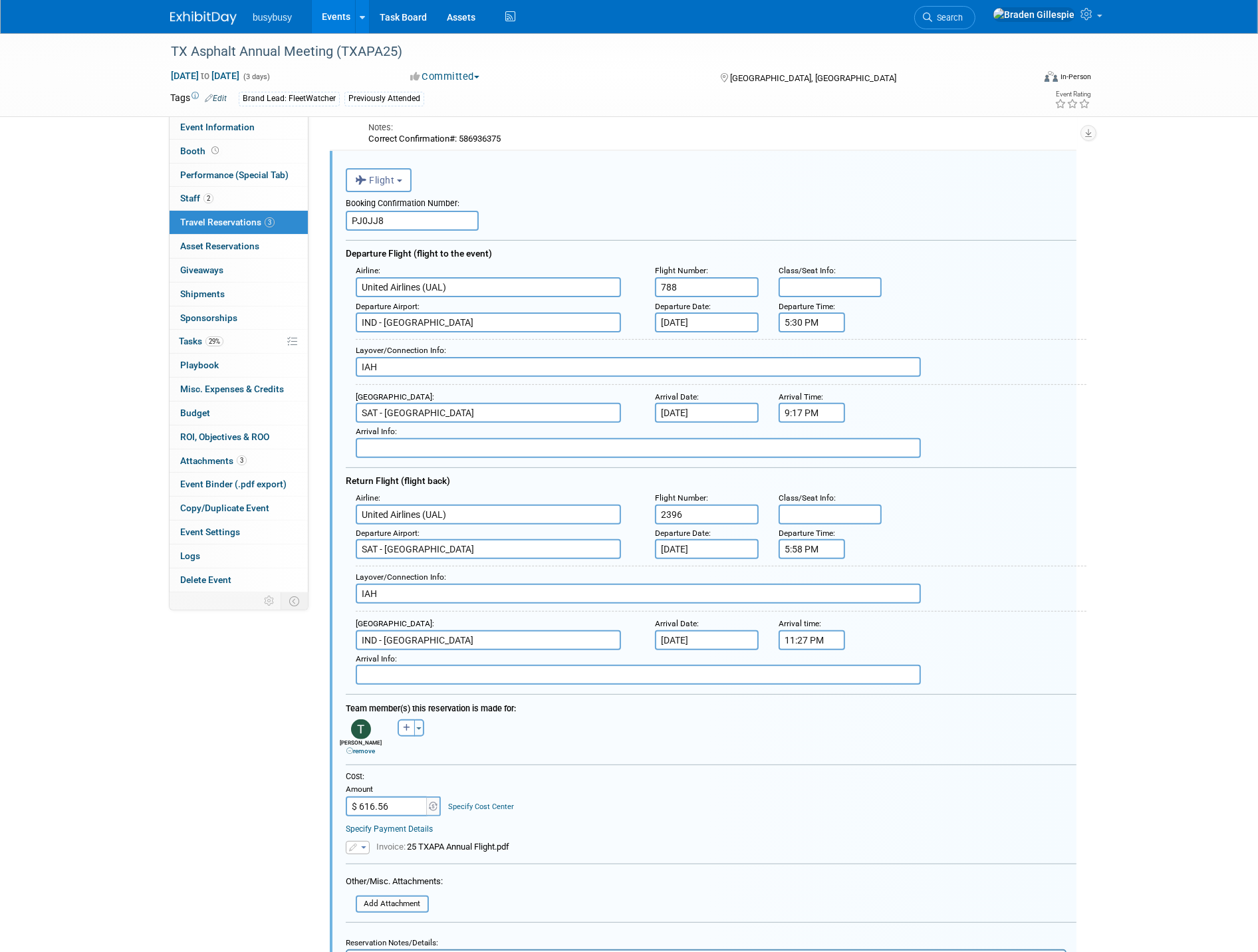
scroll to position [0, 0]
click at [350, 843] on icon "button" at bounding box center [354, 847] width 10 height 8
click at [404, 857] on link "Replace with a new file" at bounding box center [413, 866] width 133 height 18
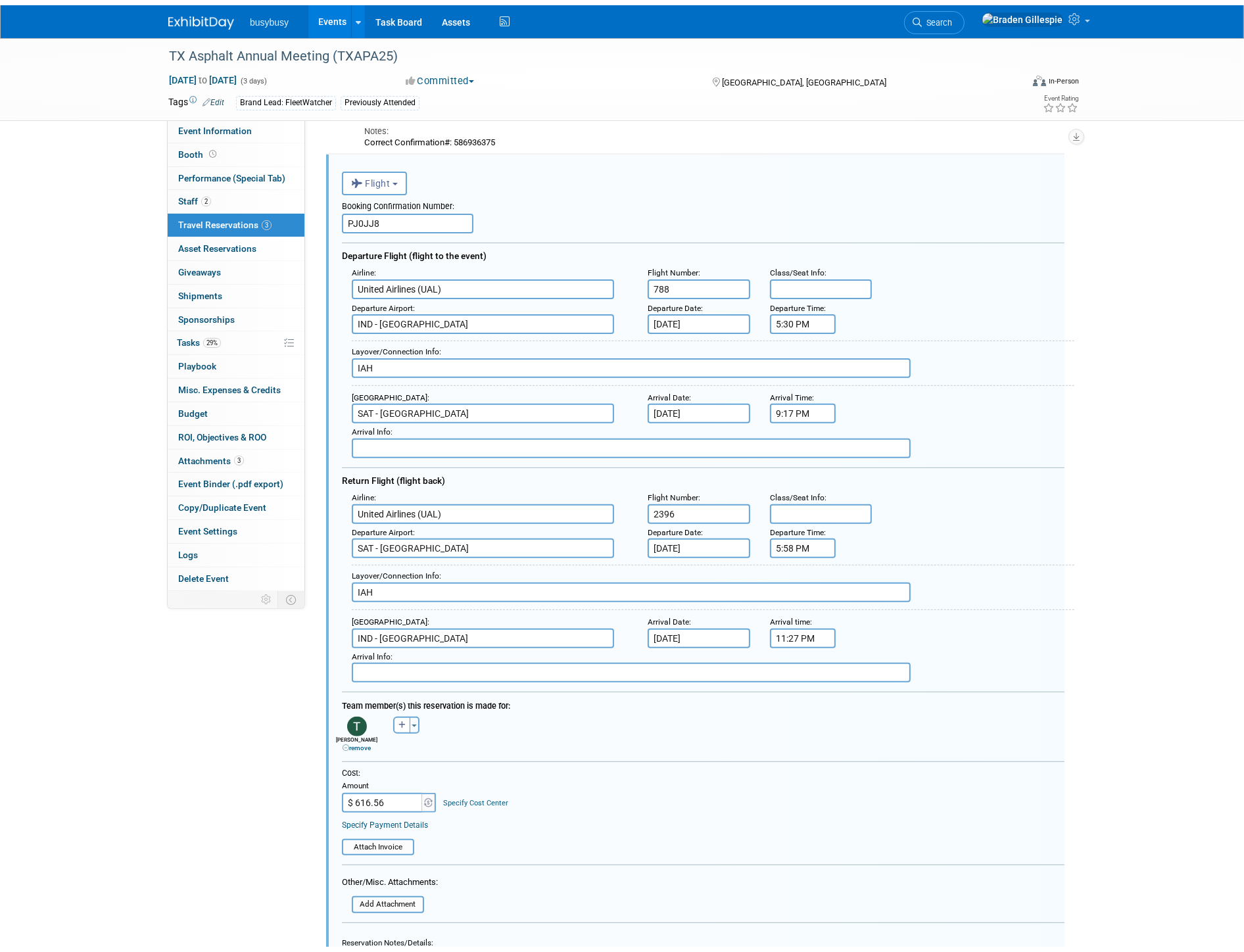
scroll to position [548, 0]
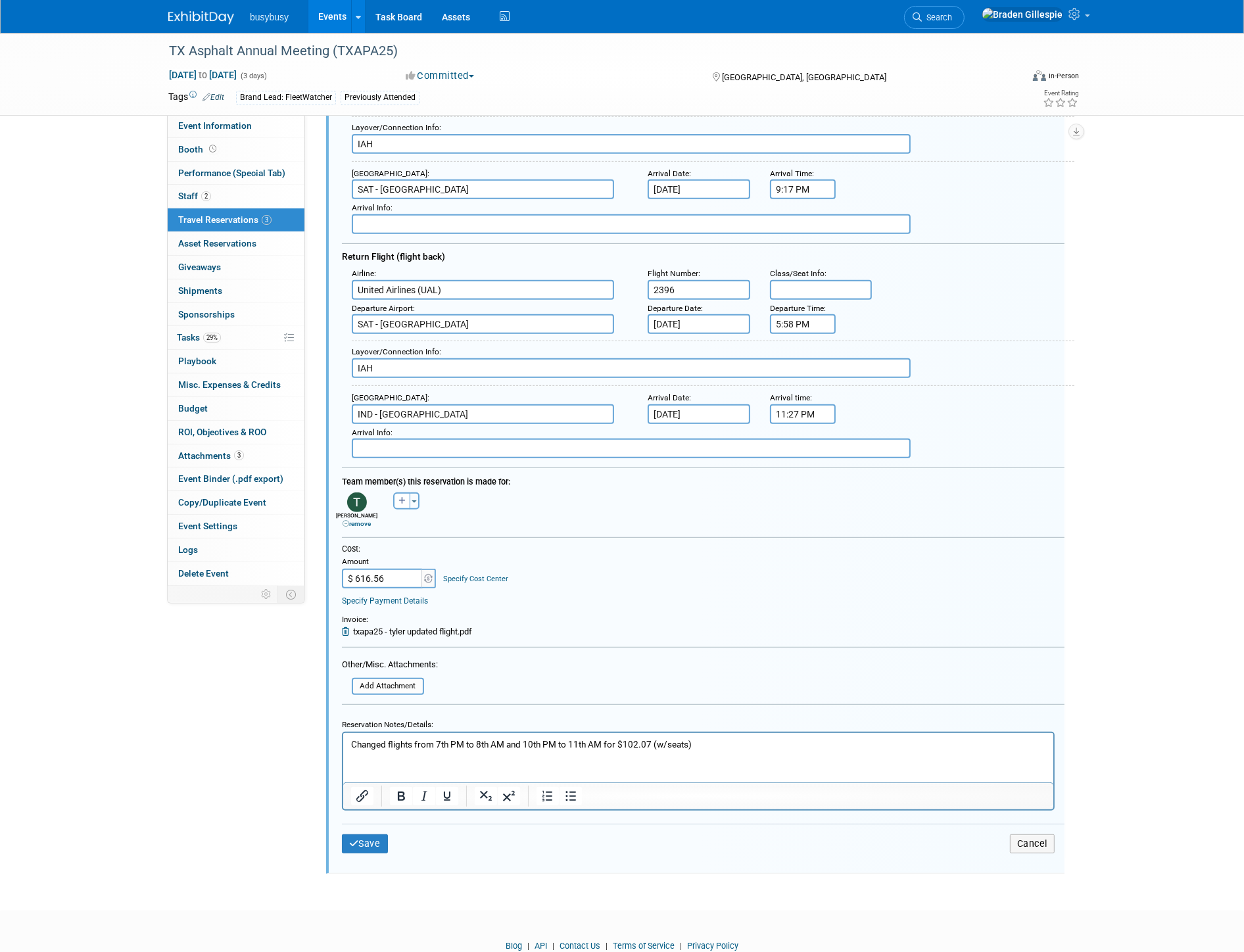
click at [459, 750] on html "Changed flights from 7th PM to 8th AM and 10th PM to 11th AM for $102.07 (w/sea…" at bounding box center [698, 741] width 710 height 17
click at [713, 732] on html "Changed flights from 7th PM to 8th AM and 10th PM to 11th AM for $102.07 (w/sea…" at bounding box center [698, 741] width 710 height 17
click at [395, 569] on input "$ 616.56" at bounding box center [383, 578] width 82 height 20
type input "$ 708.63"
click at [371, 679] on input "file" at bounding box center [344, 686] width 157 height 14
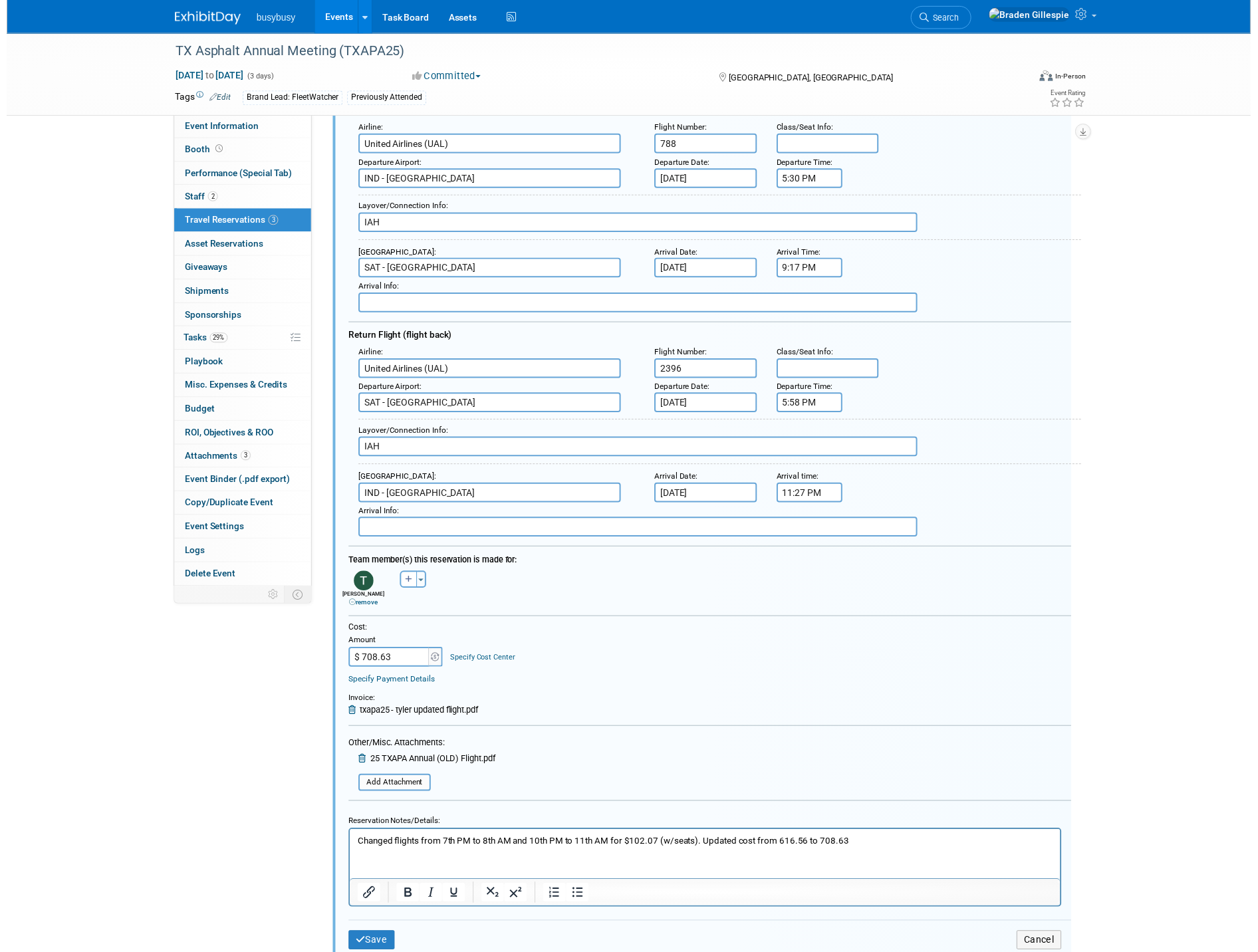
scroll to position [333, 0]
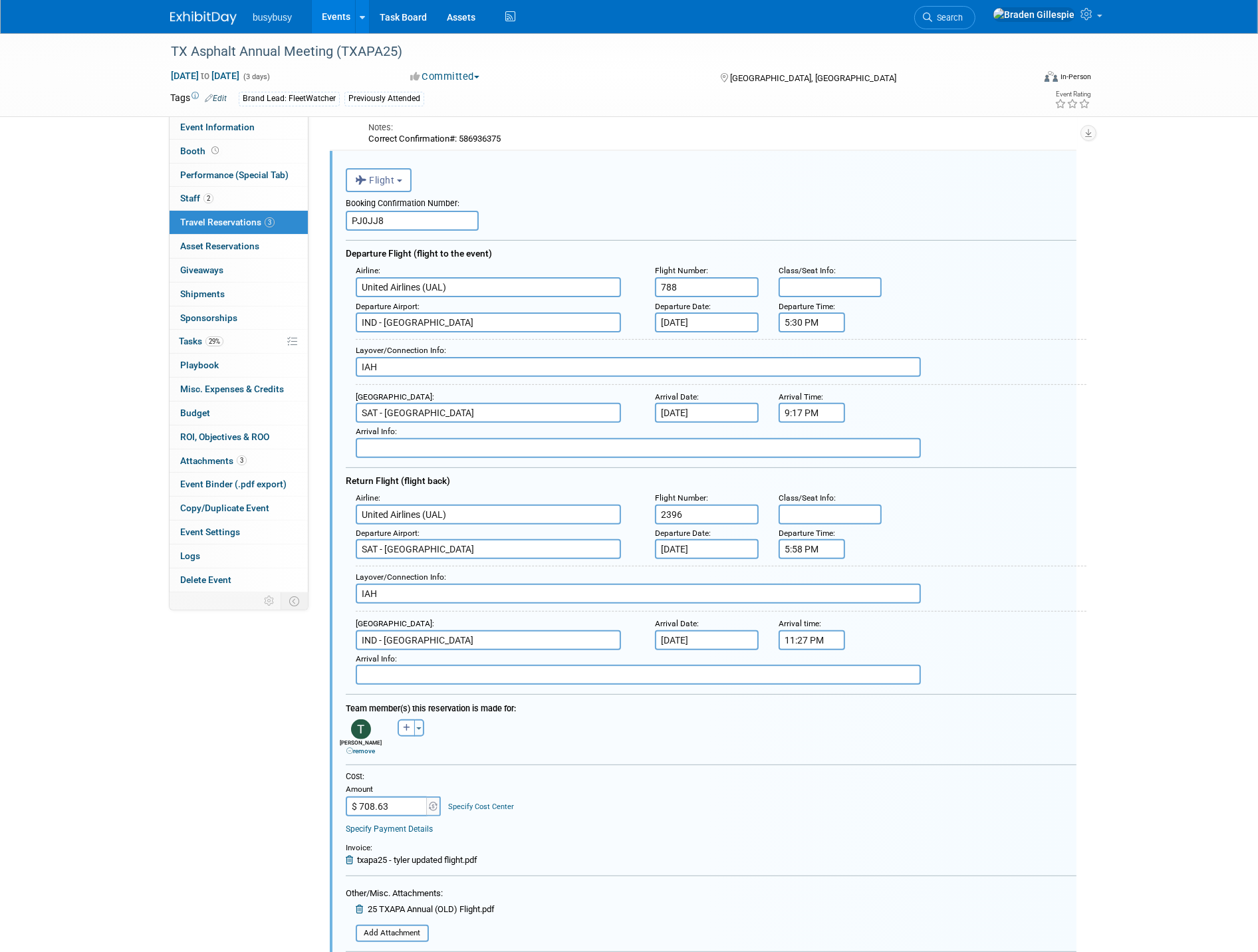
click at [701, 322] on body "busybusy Events Add Event Bulk Upload Events Shareable Event Boards Recently Vi…" at bounding box center [629, 143] width 1258 height 952
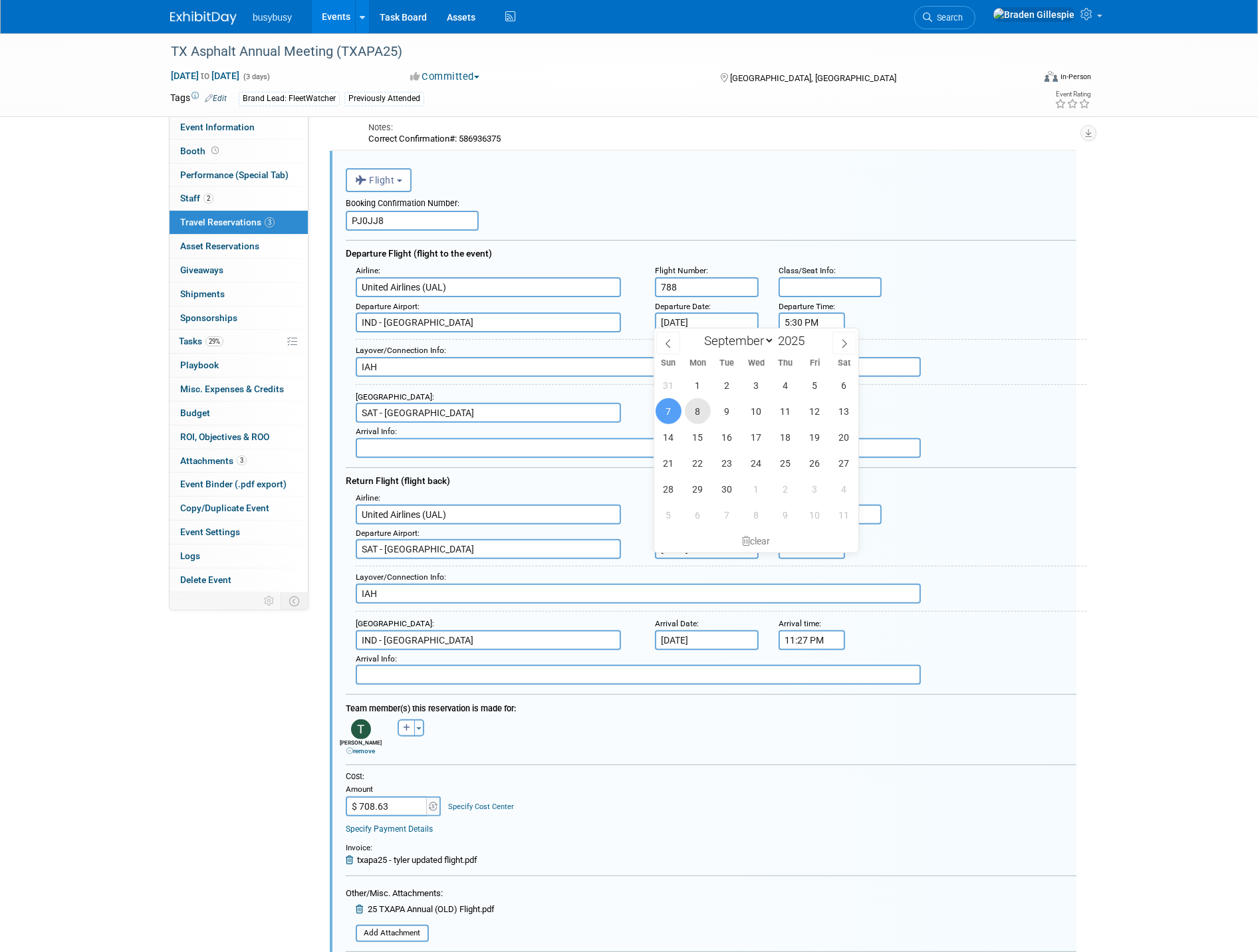
click at [685, 414] on span "8" at bounding box center [698, 411] width 26 height 26
type input "Sep 8, 2025"
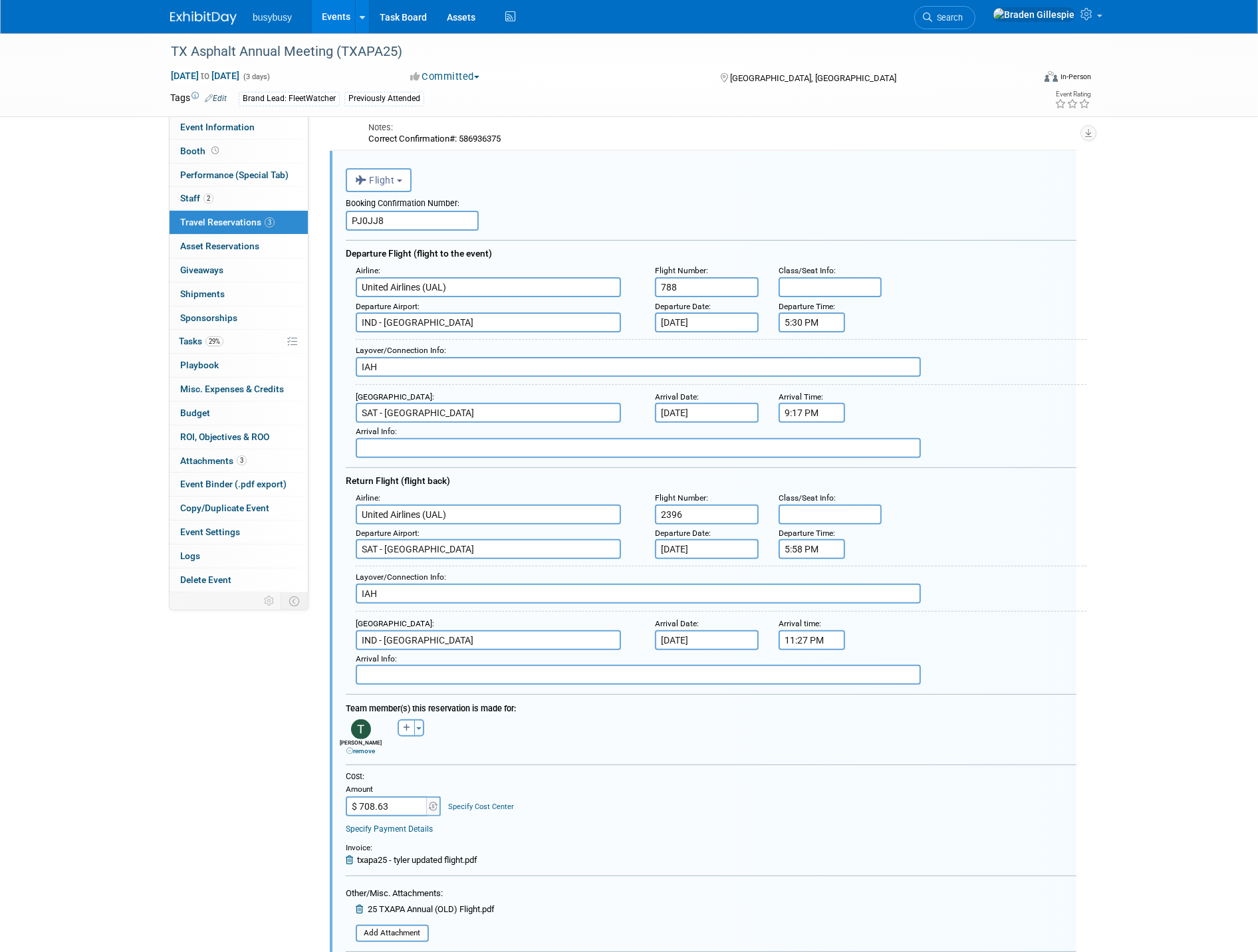
drag, startPoint x: 820, startPoint y: 317, endPoint x: 736, endPoint y: 320, distance: 84.1
click at [736, 320] on div "Departure Airport : IND - Indianapolis International Airport Departure Date : S…" at bounding box center [716, 315] width 741 height 35
click at [816, 314] on input "5:30 PM" at bounding box center [812, 322] width 67 height 20
type input "7:00 AM"
click at [822, 403] on input "9:17 PM" at bounding box center [812, 412] width 67 height 20
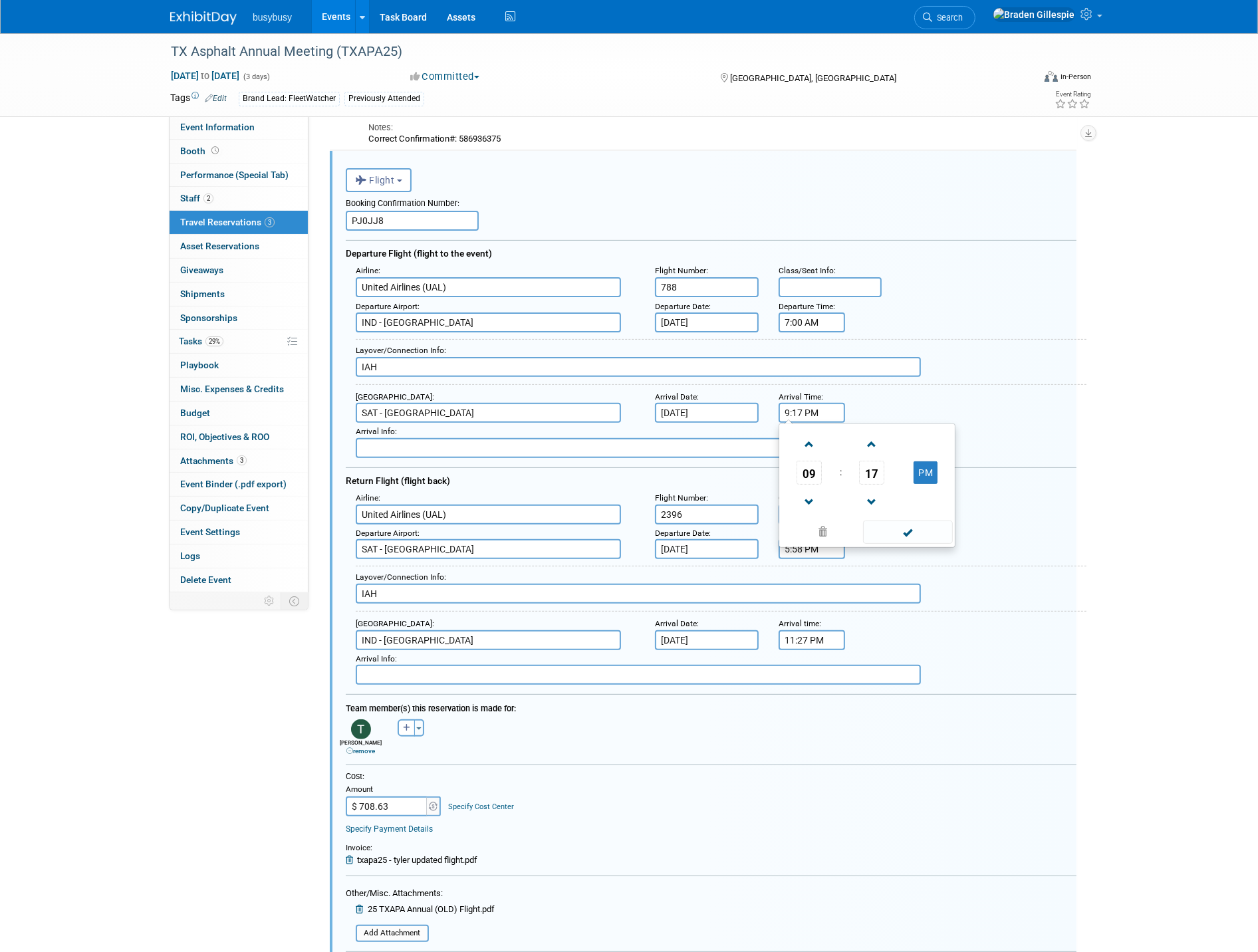
drag, startPoint x: 822, startPoint y: 399, endPoint x: 742, endPoint y: 396, distance: 80.1
click at [742, 399] on div "Arrival Airport : SAT - San Antonio International Airport Arrival Date : Sep 7,…" at bounding box center [716, 406] width 741 height 35
type input "10:37 AM"
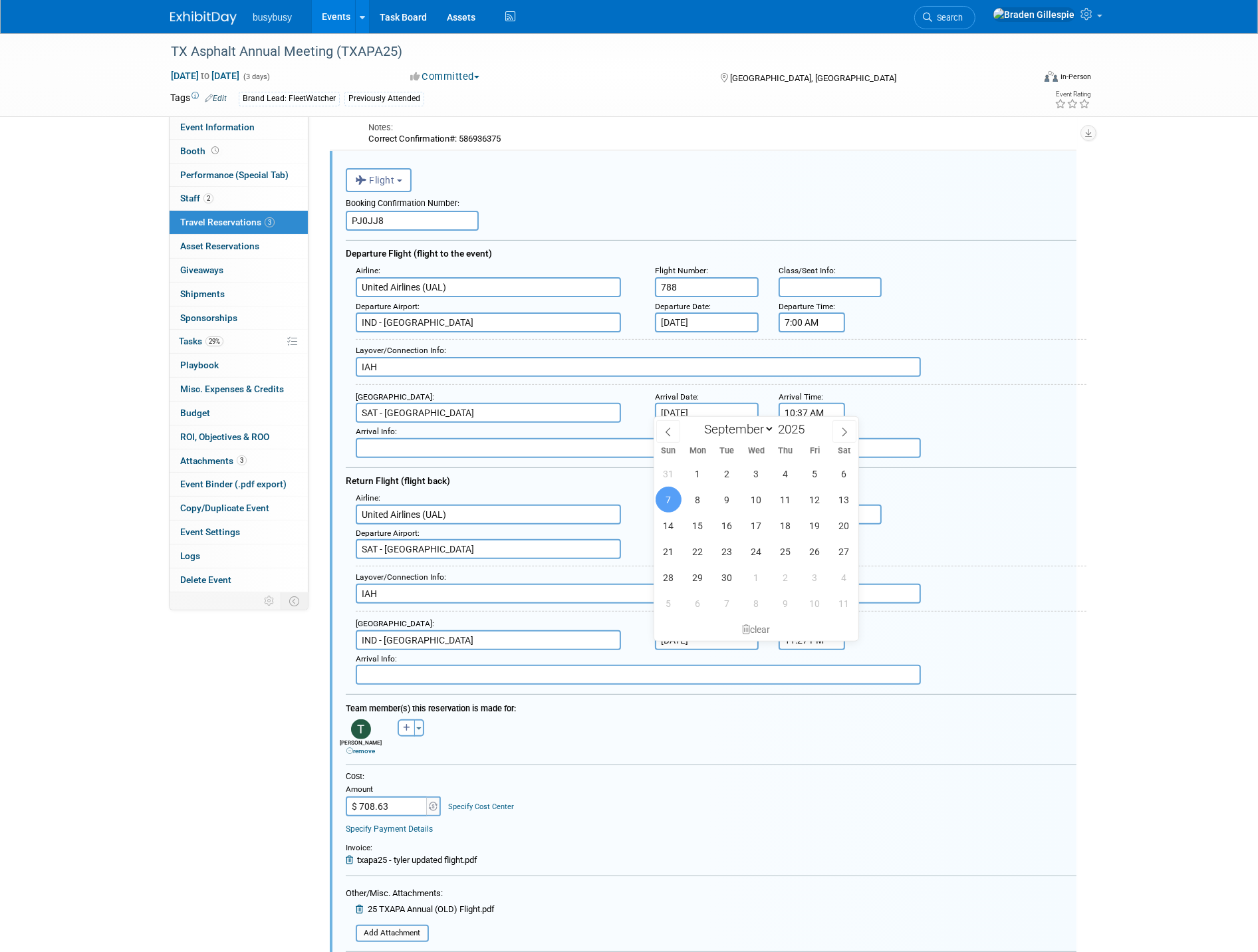
click at [723, 408] on input "Sep 7, 2025" at bounding box center [706, 412] width 104 height 20
click at [689, 493] on span "8" at bounding box center [698, 499] width 26 height 26
type input "[DATE]"
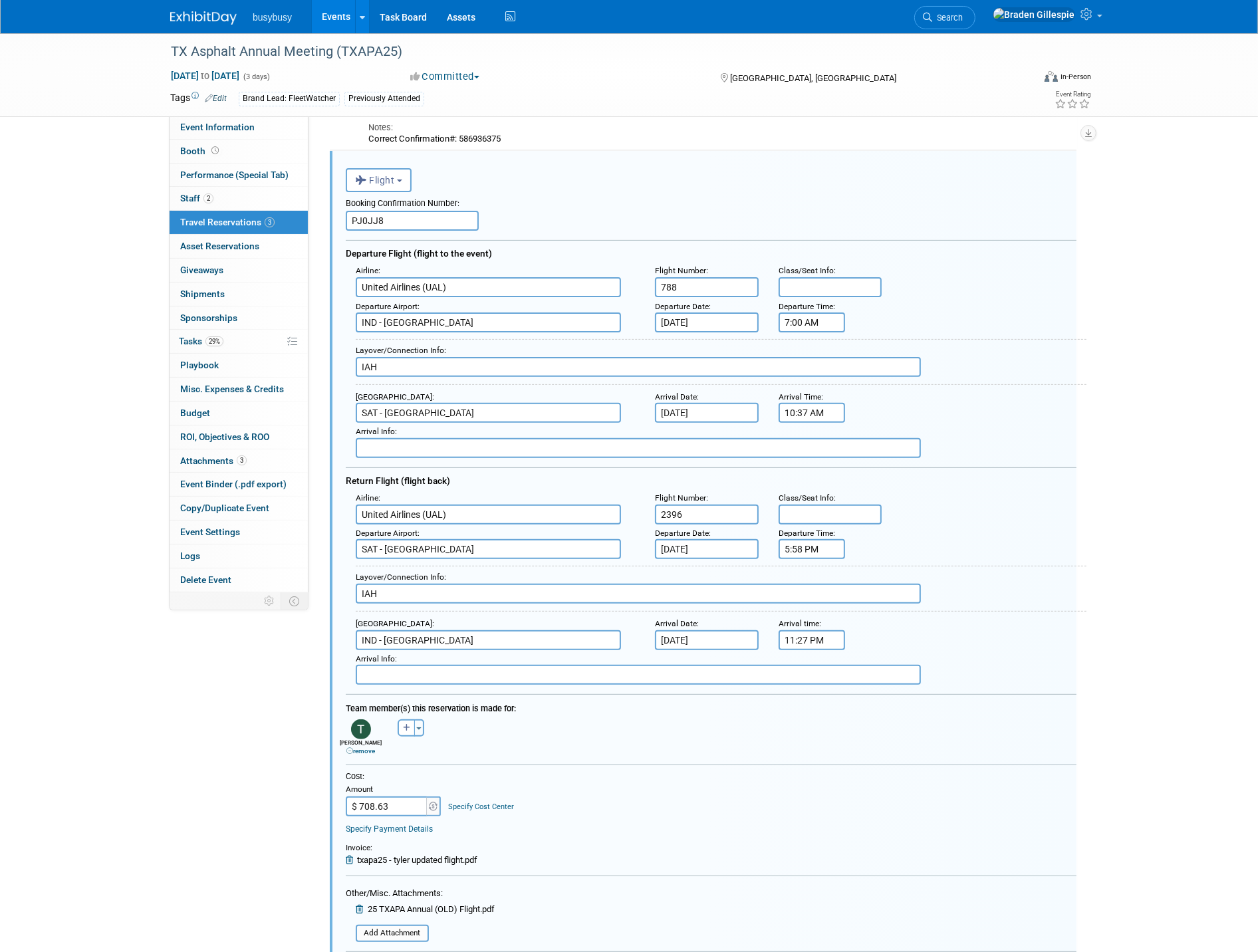
click at [401, 361] on input "IAH" at bounding box center [638, 367] width 565 height 20
drag, startPoint x: 401, startPoint y: 361, endPoint x: 331, endPoint y: 359, distance: 70.0
click at [331, 360] on div "<i class="fas fa-plane" style="padding: 6px 4px 6px 1px;"></i> Flight <i class=…" at bounding box center [703, 637] width 746 height 972
click at [454, 363] on input "IAH" at bounding box center [638, 367] width 565 height 20
type input "IAH - 58m"
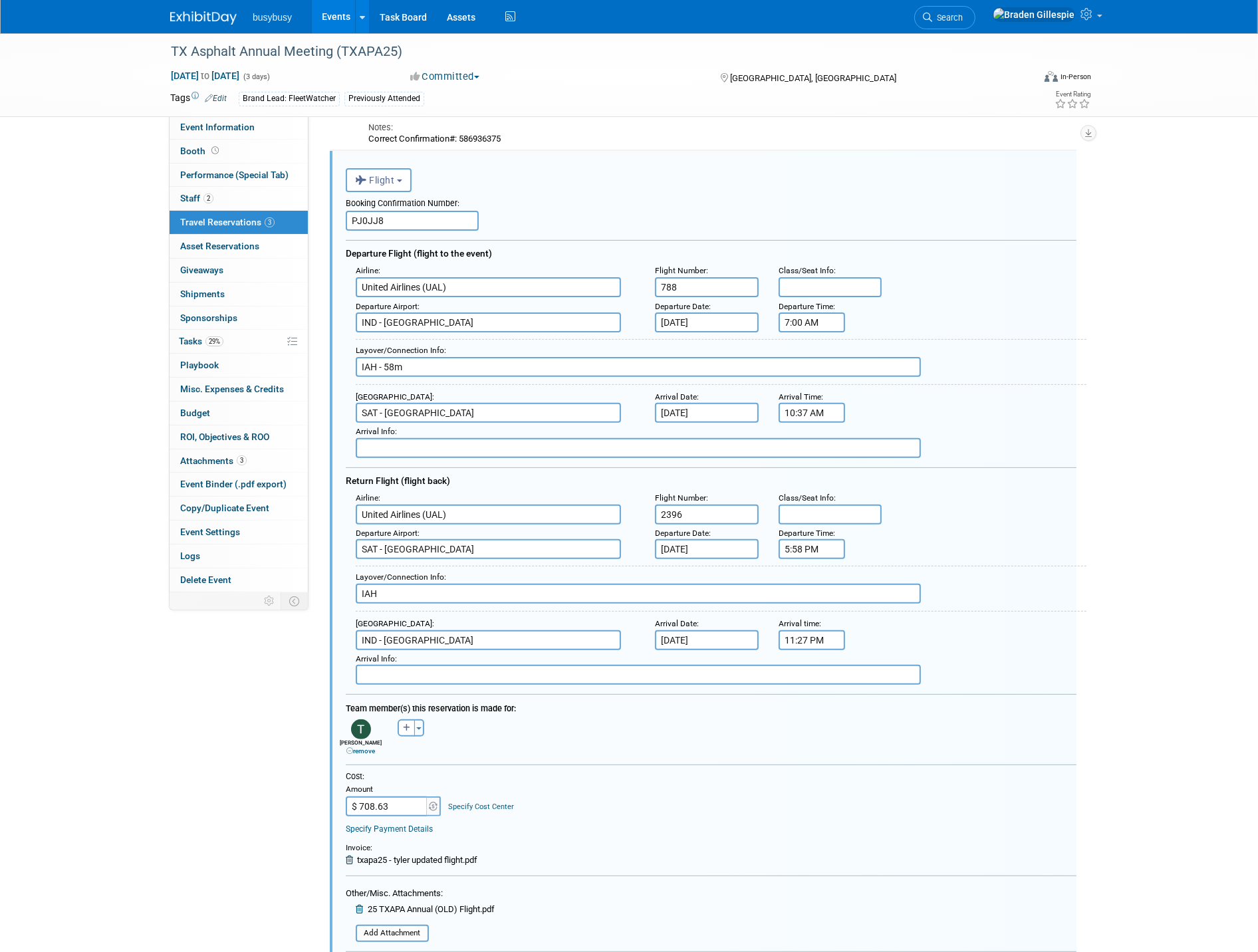
click at [436, 584] on input "IAH" at bounding box center [638, 593] width 565 height 20
drag, startPoint x: 436, startPoint y: 574, endPoint x: 279, endPoint y: 582, distance: 157.2
click at [279, 582] on div "Event Information Event Info Booth Booth Performance (Special Tab) Performance …" at bounding box center [629, 404] width 938 height 1410
type input "ORD - 1h 36m"
click at [806, 277] on input "text" at bounding box center [830, 287] width 104 height 20
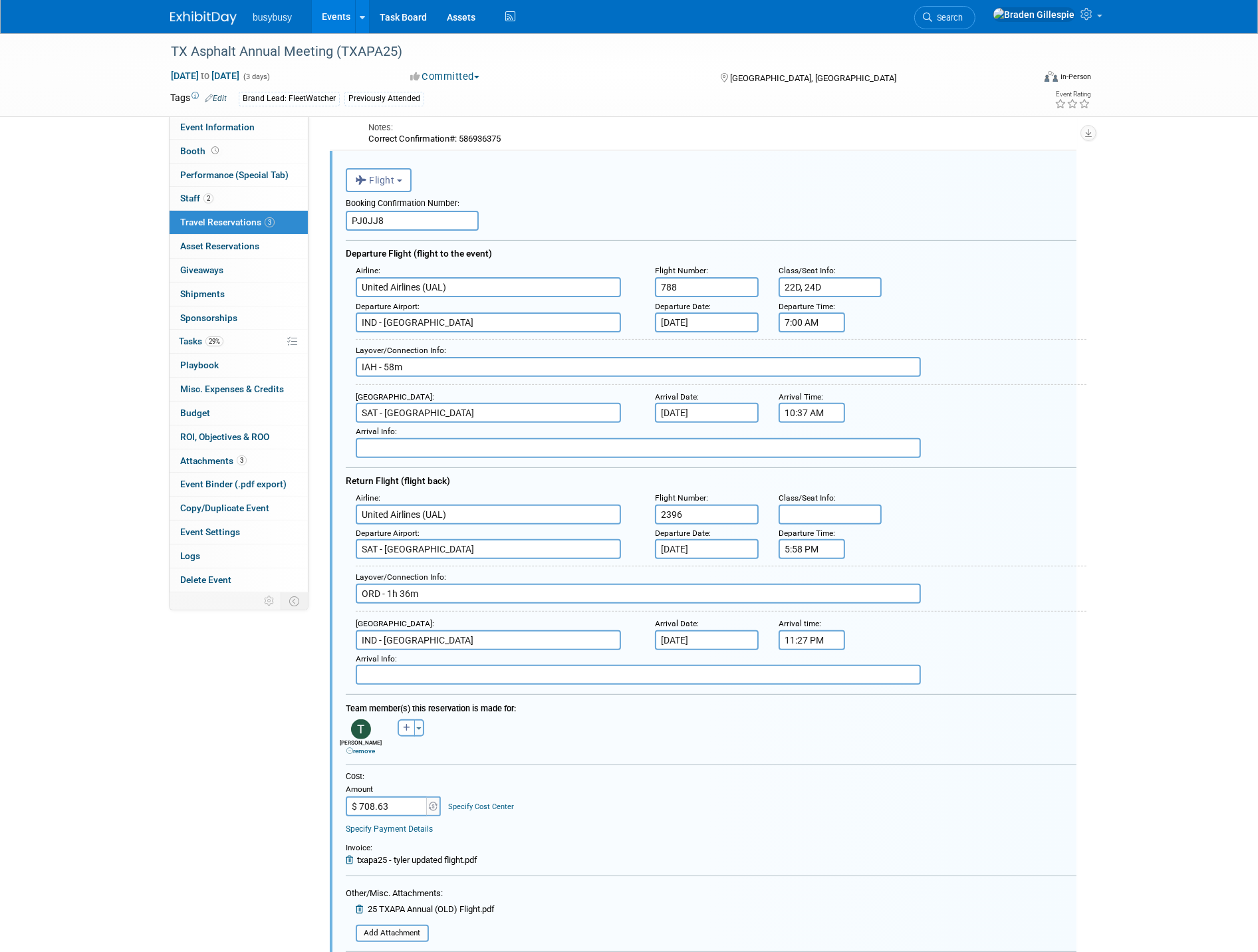
type input "22D, 24D"
click at [808, 505] on input "text" at bounding box center [830, 514] width 104 height 20
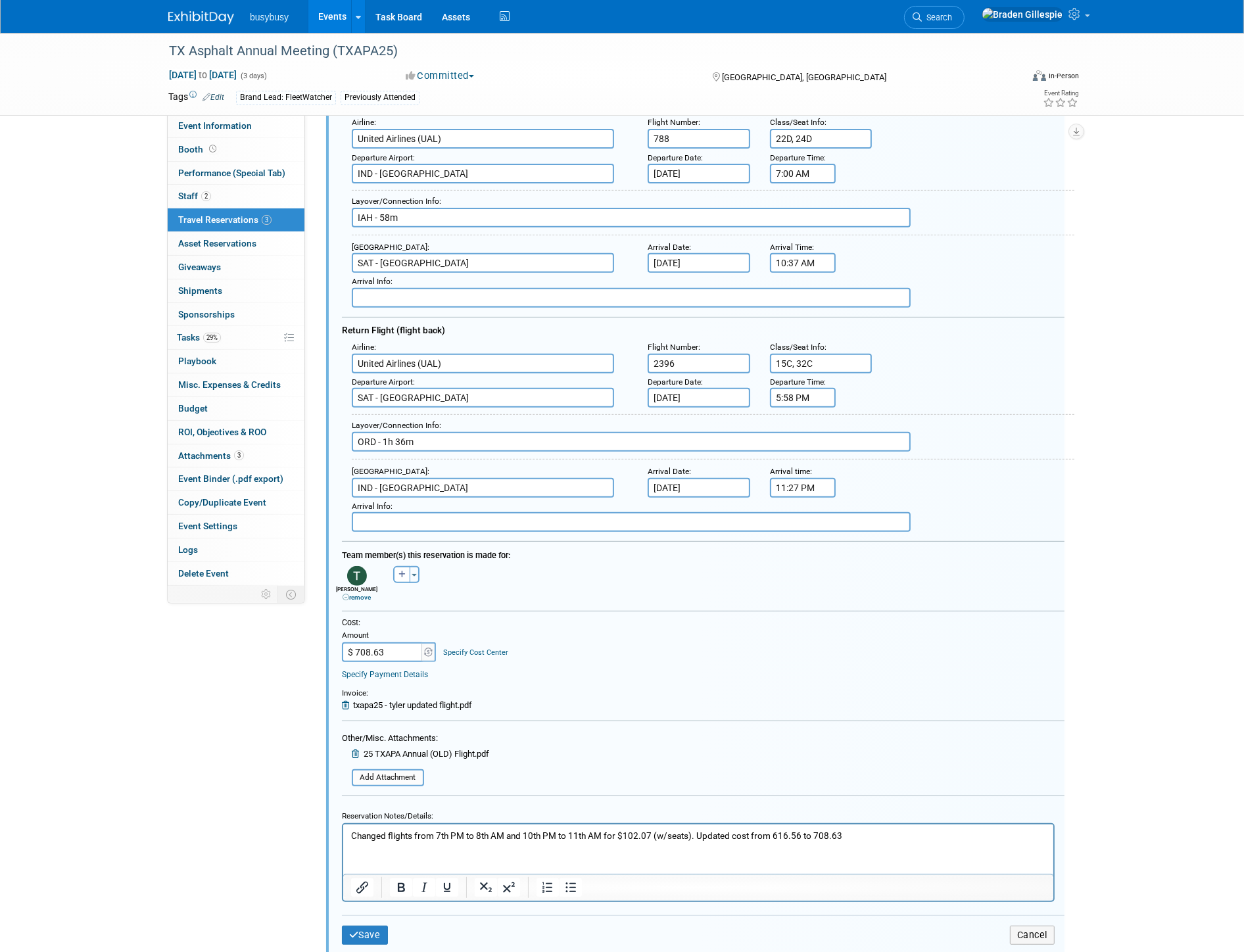
scroll to position [476, 0]
type input "15C, 32C"
click at [674, 387] on input "Sep 10, 2025" at bounding box center [698, 397] width 103 height 20
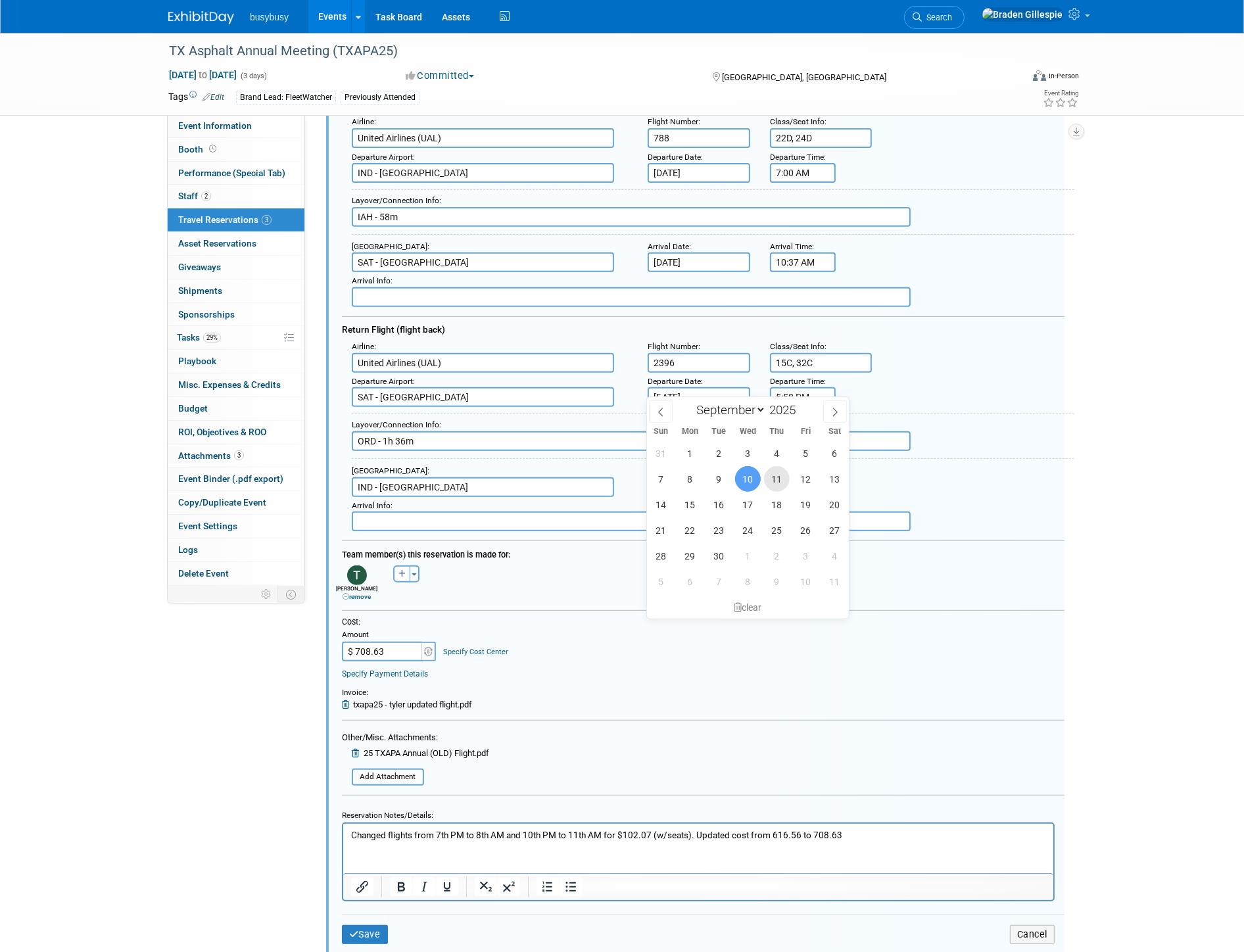
click at [783, 478] on span "11" at bounding box center [777, 479] width 25 height 25
type input "Sep 11, 2025"
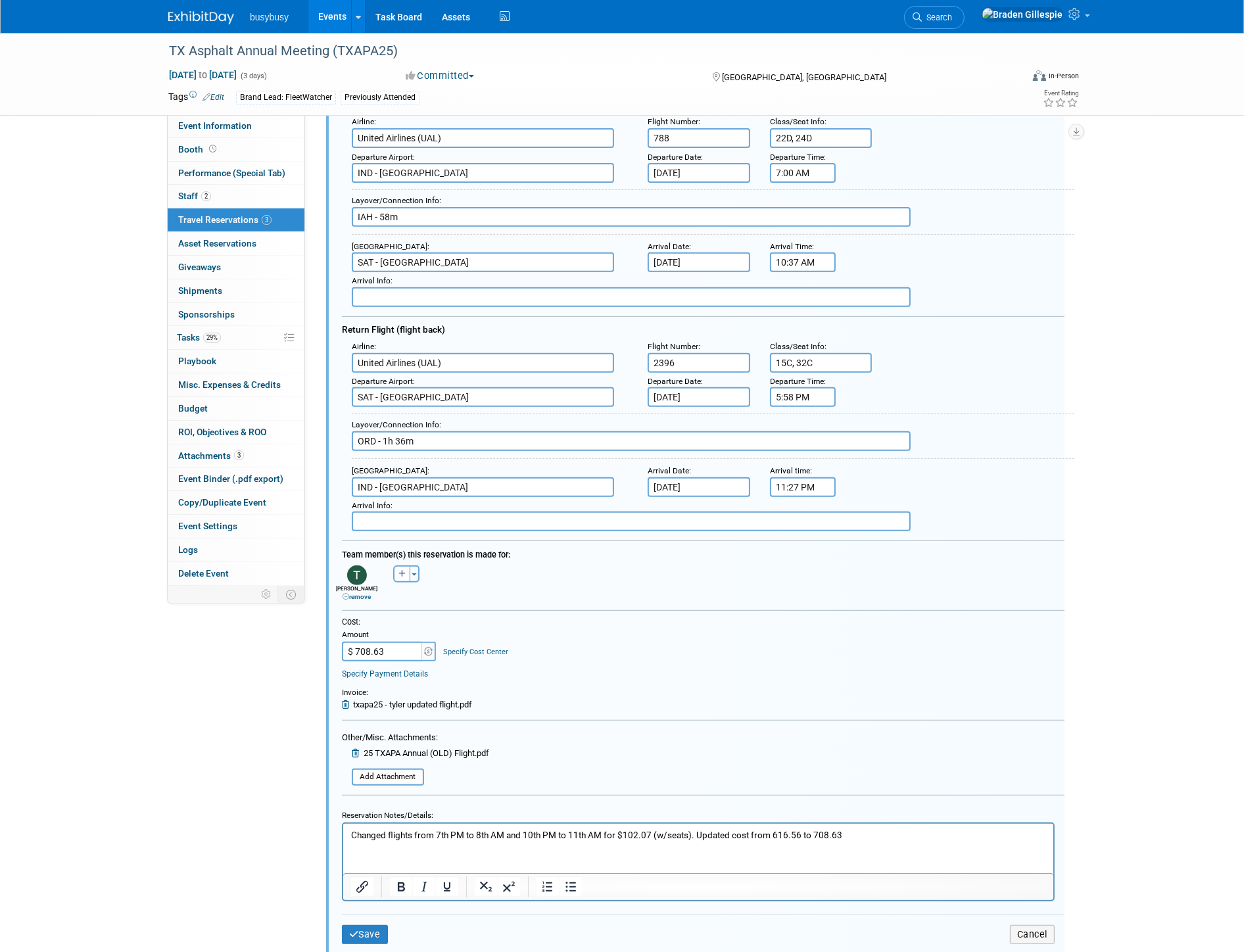
click at [694, 477] on input "Sep 10, 2025" at bounding box center [698, 487] width 103 height 20
click at [772, 566] on span "11" at bounding box center [777, 566] width 25 height 25
type input "Sep 11, 2025"
drag, startPoint x: 825, startPoint y: 390, endPoint x: 852, endPoint y: 468, distance: 82.5
click at [740, 388] on div "Departure Airport : SAT - San Antonio International Airport Departure Date : Se…" at bounding box center [708, 391] width 733 height 35
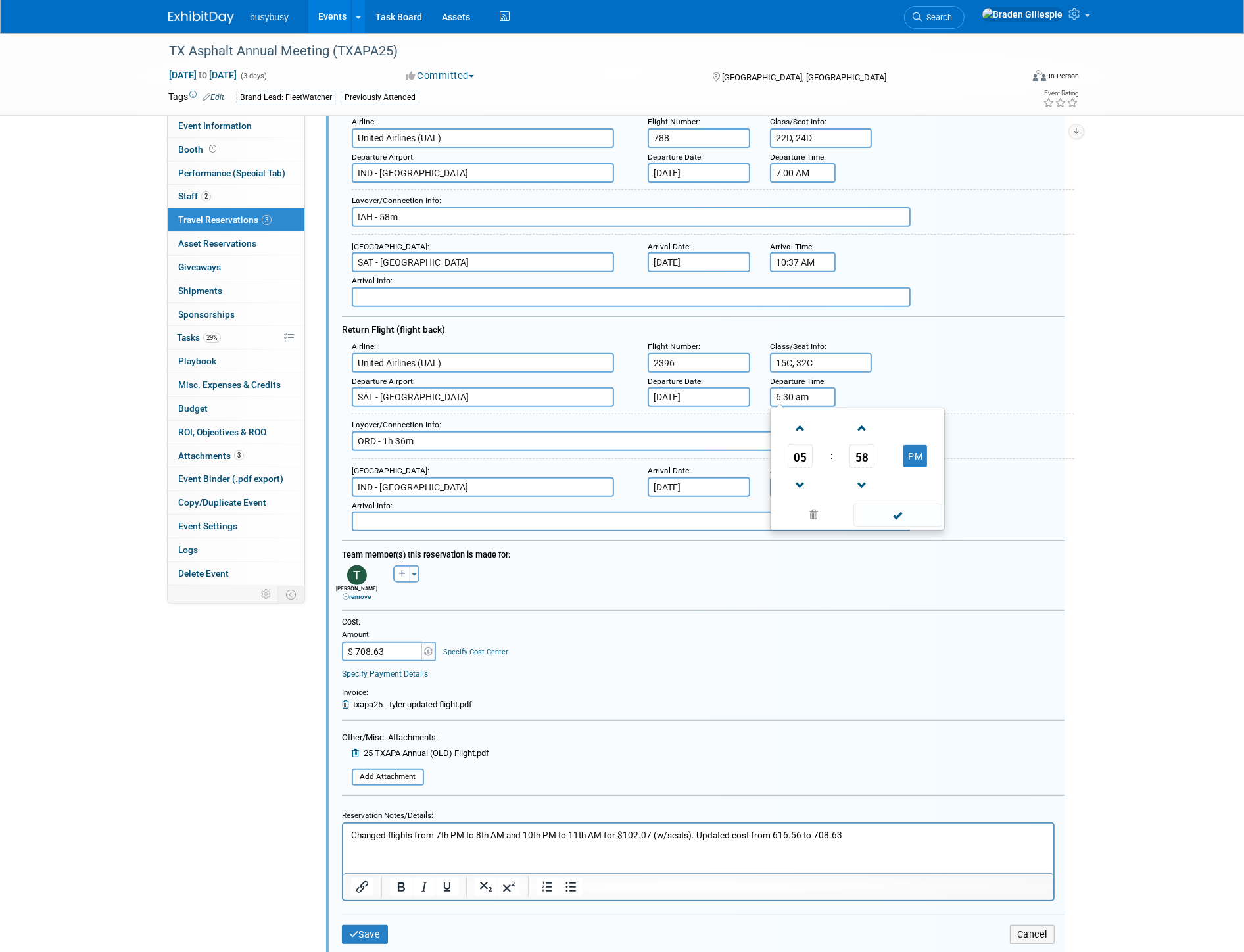
type input "6:30 AM"
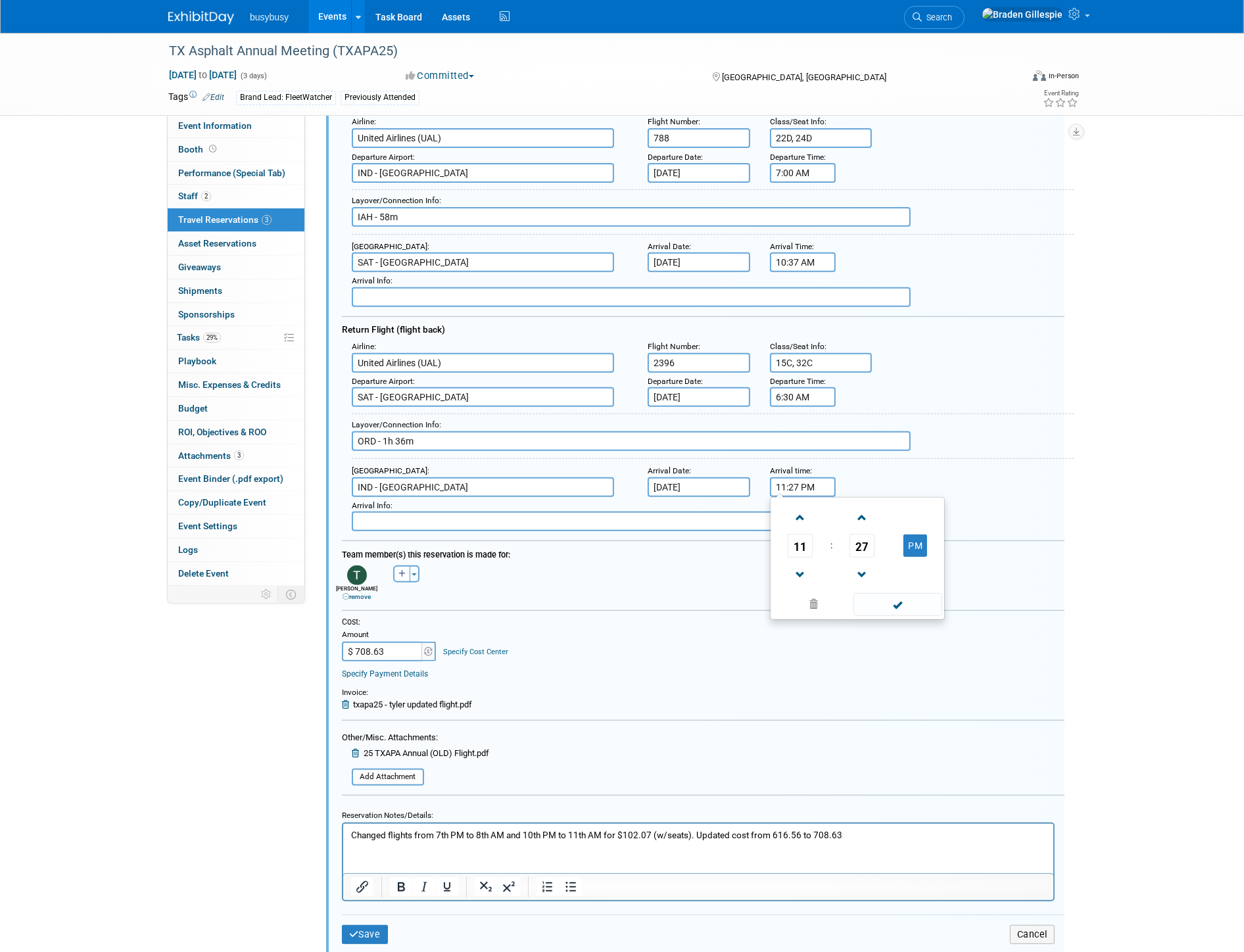
drag, startPoint x: 826, startPoint y: 476, endPoint x: 697, endPoint y: 462, distance: 129.8
click at [693, 476] on div "Arrival Airport : IND - Indianapolis International Airport Arrival Date : Sep 1…" at bounding box center [708, 480] width 733 height 35
type input "1:17 PM"
click at [370, 925] on button "Save" at bounding box center [365, 935] width 46 height 19
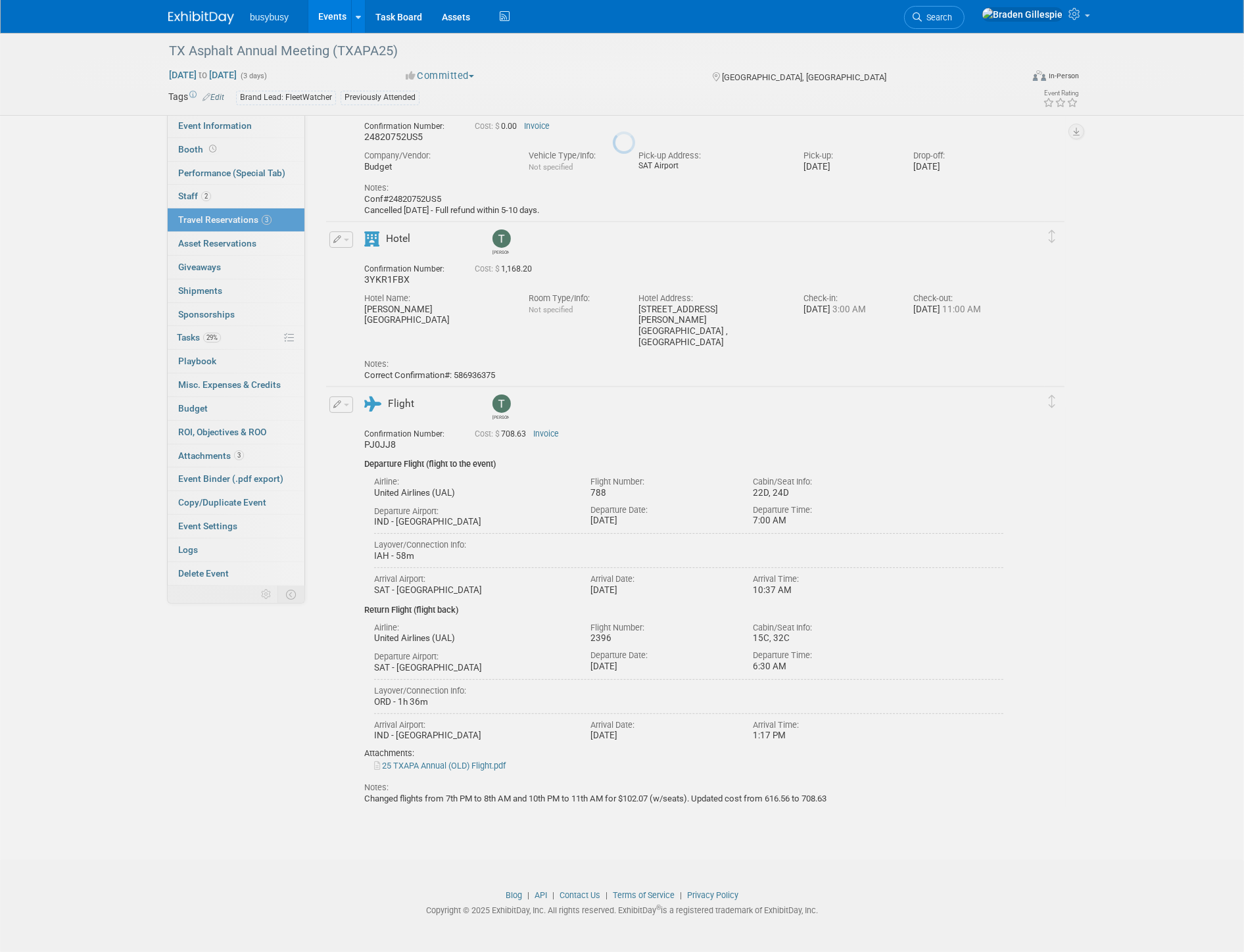
scroll to position [91, 0]
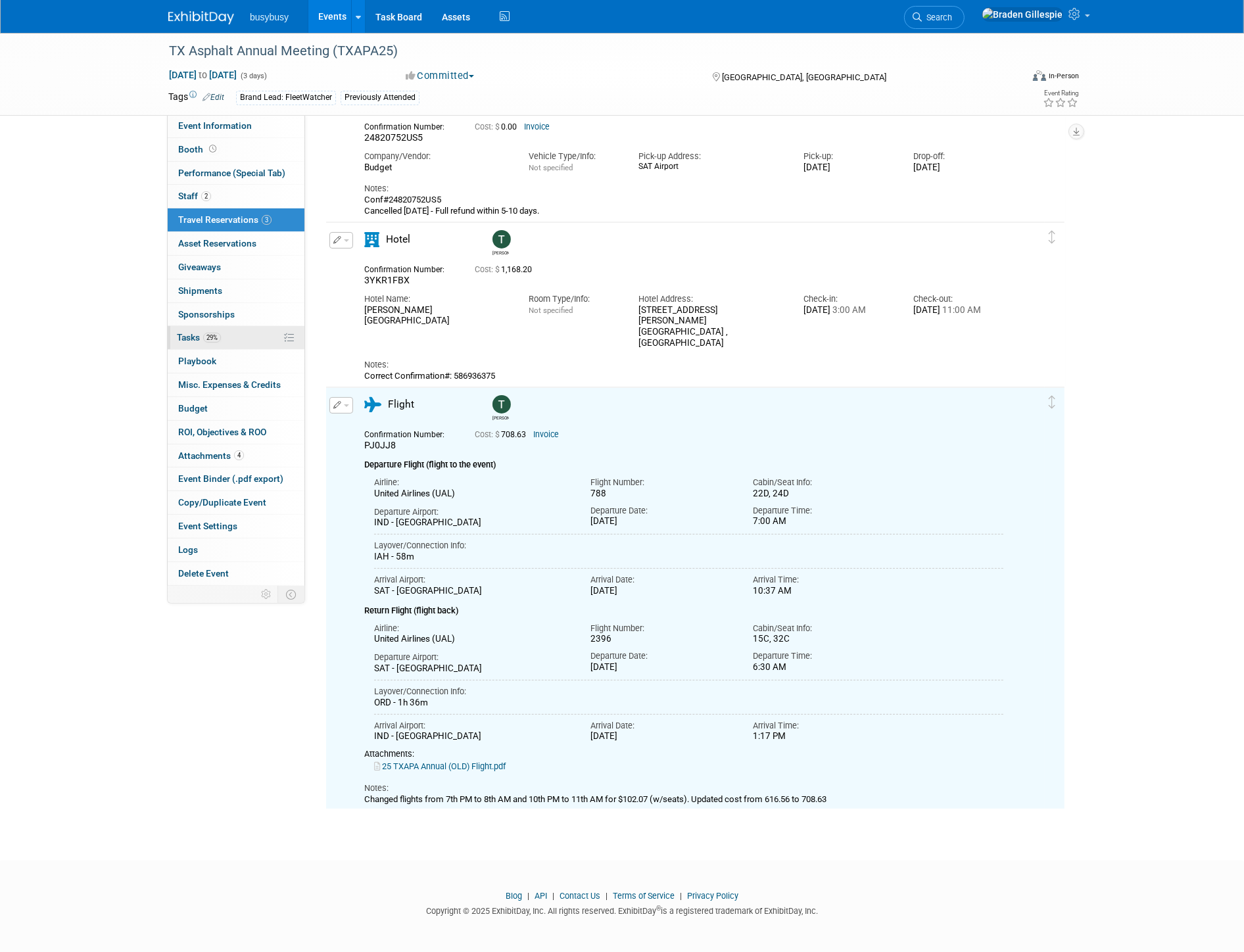
click at [240, 337] on link "29% Tasks 29%" at bounding box center [236, 337] width 137 height 23
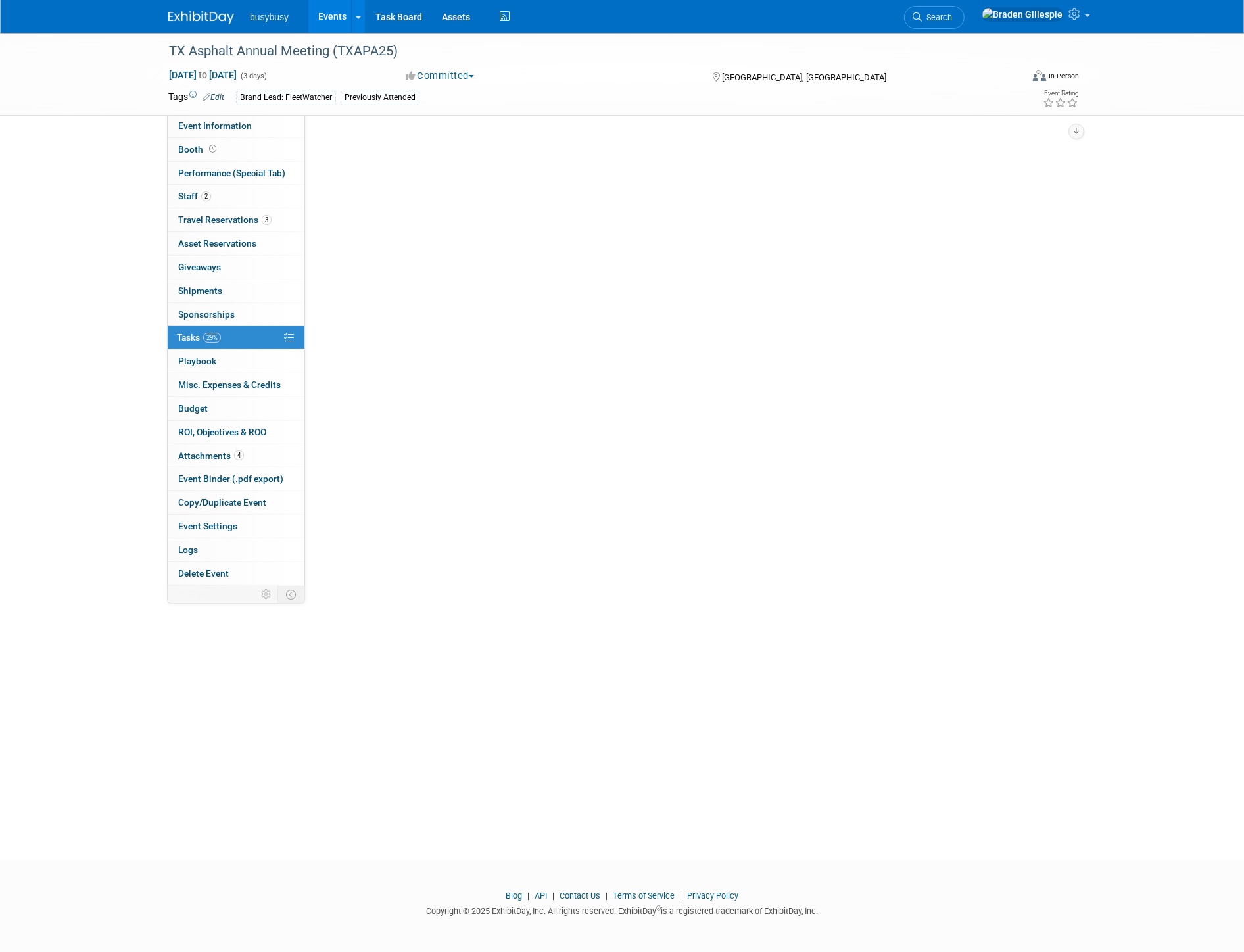
scroll to position [0, 0]
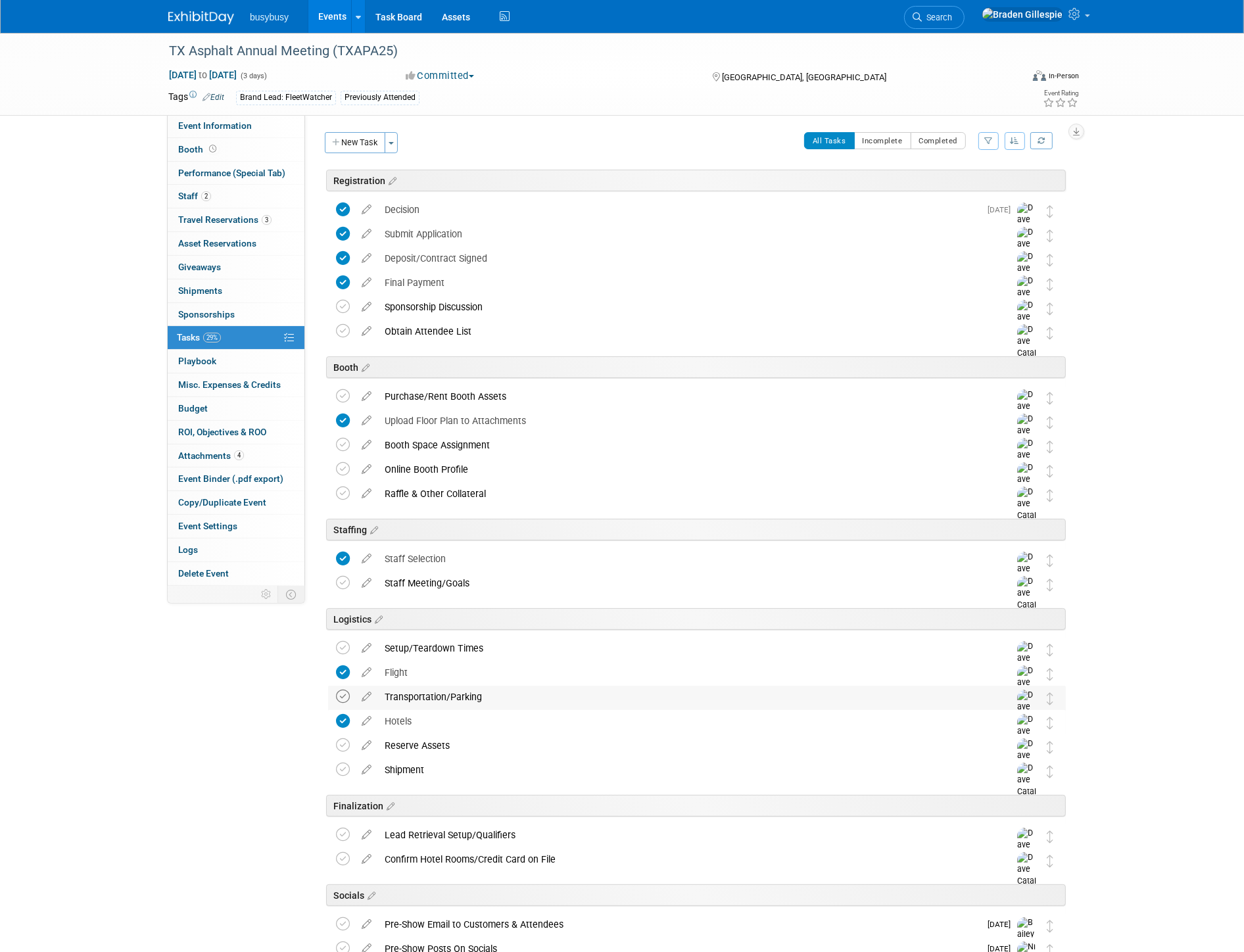
click at [347, 701] on icon at bounding box center [342, 696] width 14 height 14
click at [246, 222] on span "Travel Reservations 3" at bounding box center [224, 220] width 93 height 10
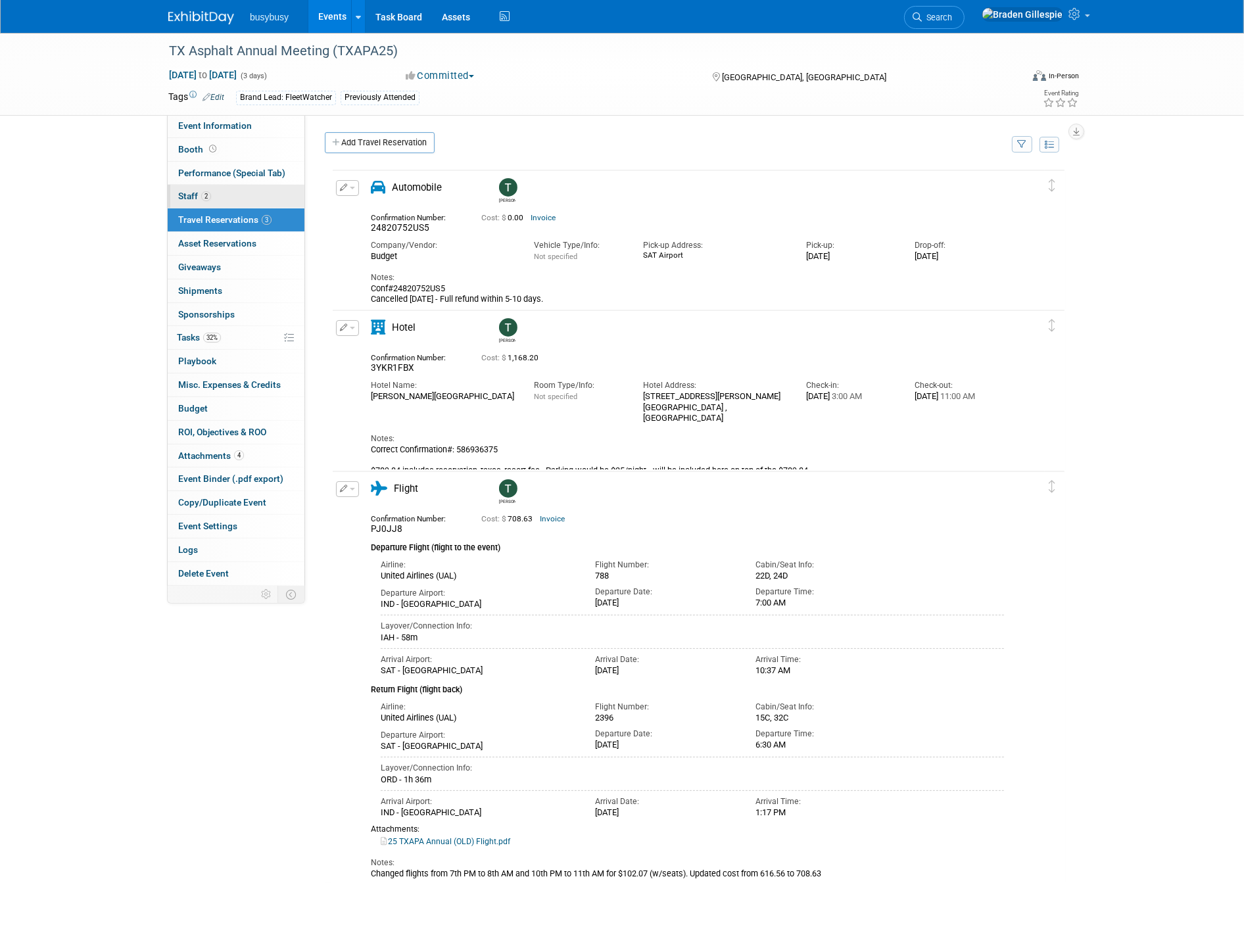
click at [219, 192] on link "2 Staff 2" at bounding box center [236, 196] width 137 height 23
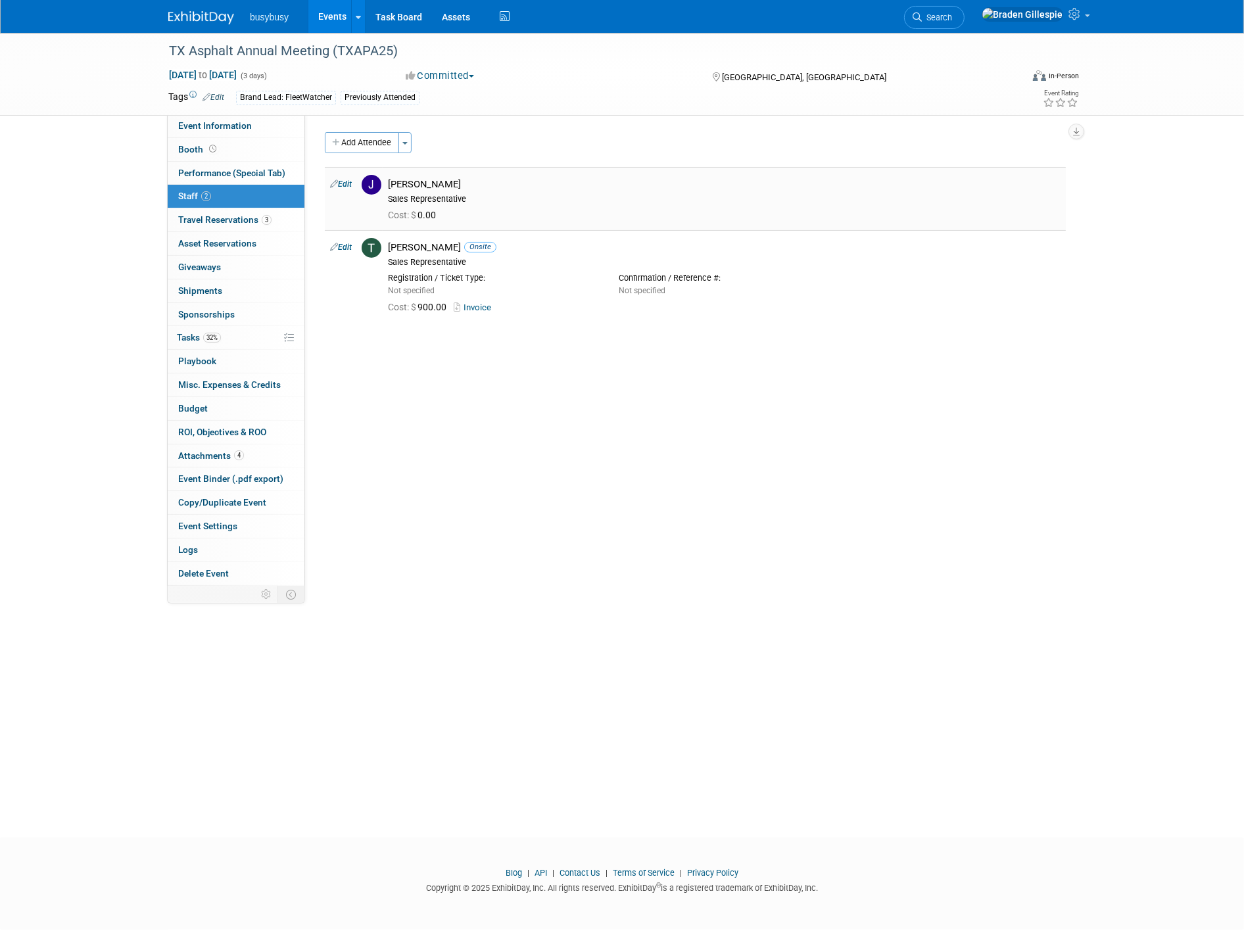
click at [345, 180] on link "Edit" at bounding box center [340, 185] width 21 height 10
select select "abff479c-8e93-4982-9d8c-695f02b7f086"
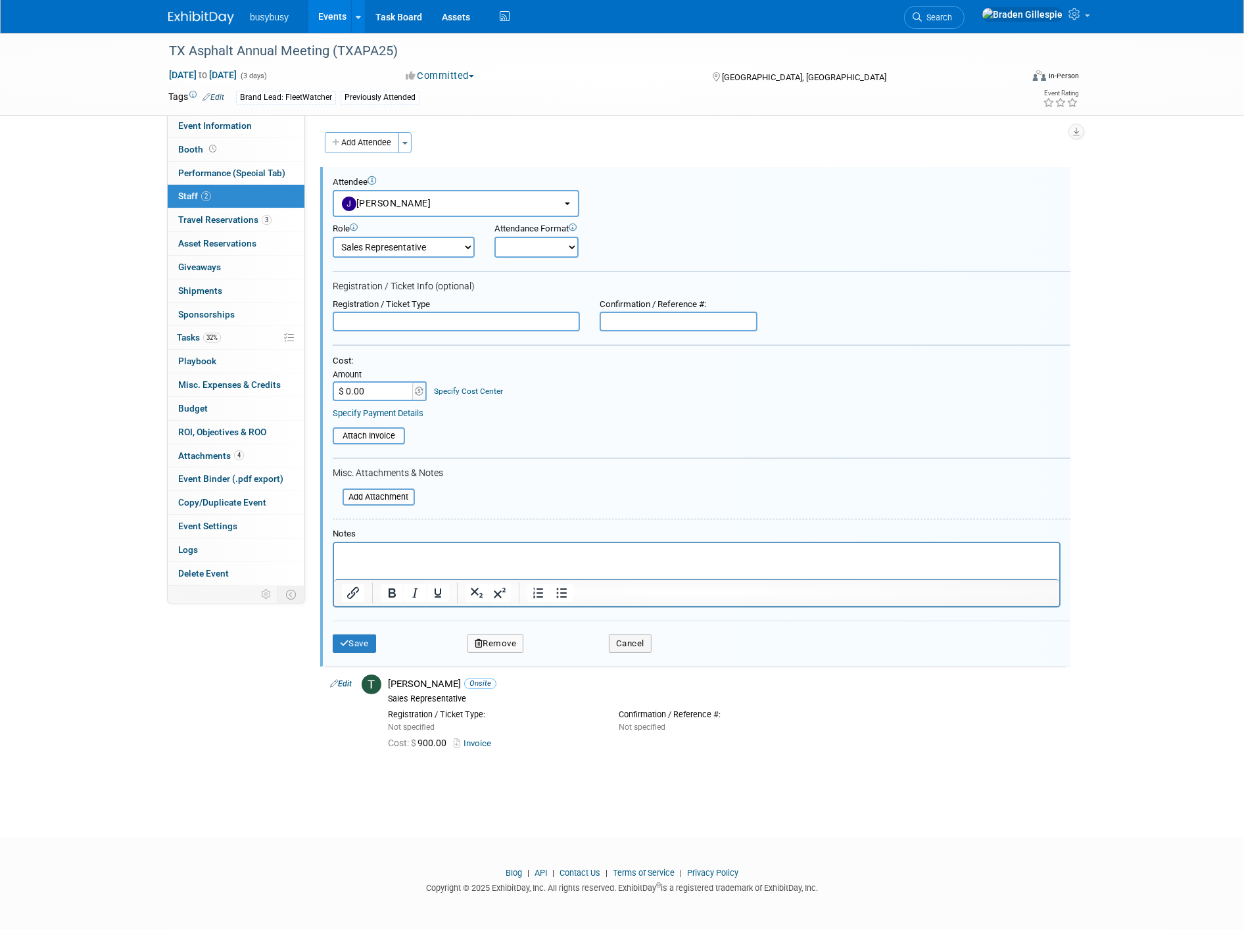
click at [371, 561] on html at bounding box center [696, 552] width 725 height 18
click at [384, 391] on input "$ 0.00" at bounding box center [373, 391] width 82 height 20
type input "$ 900.00"
click at [636, 324] on input "text" at bounding box center [678, 321] width 157 height 20
paste input "56499664"
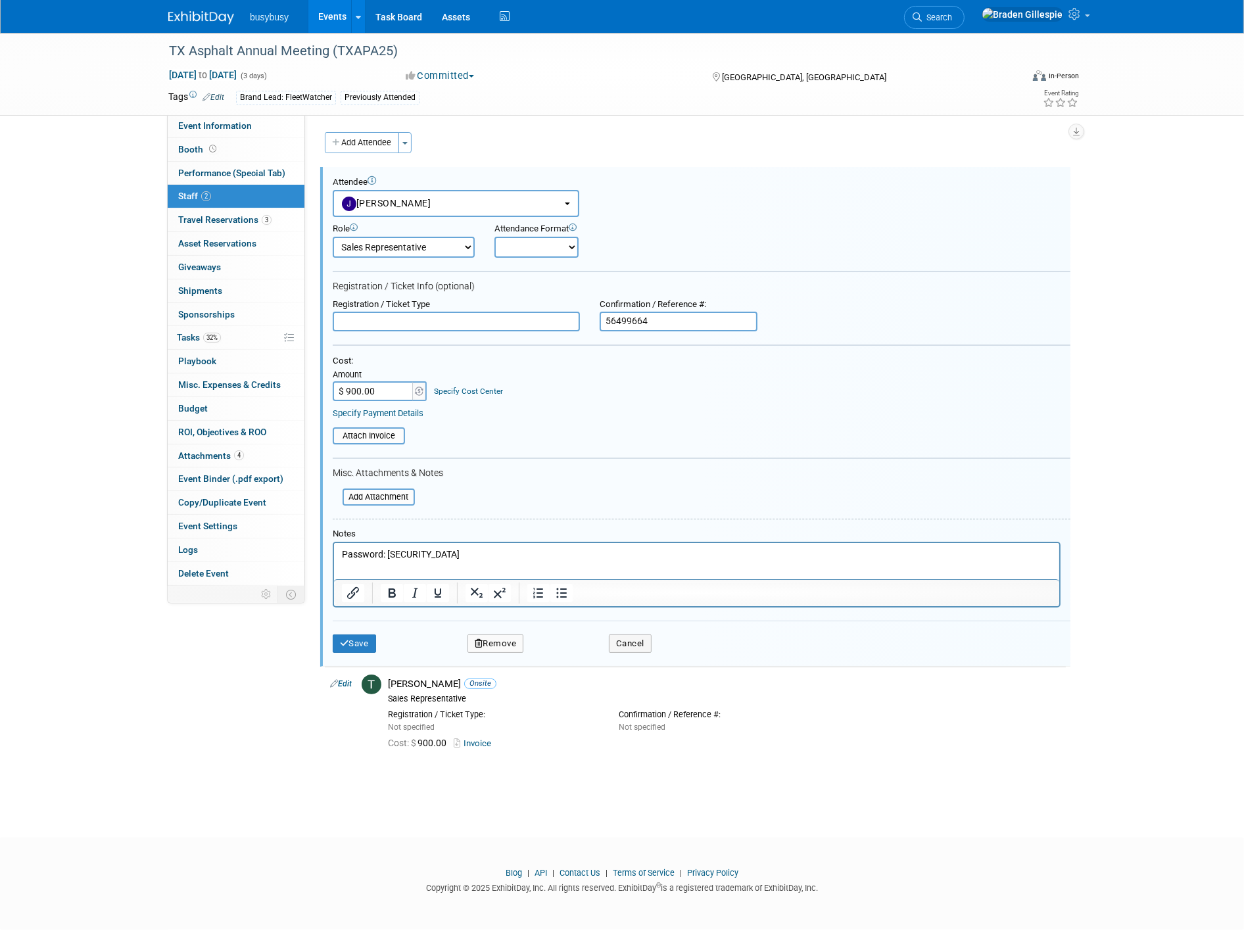
type input "56499664"
click at [375, 429] on input "file" at bounding box center [325, 436] width 157 height 14
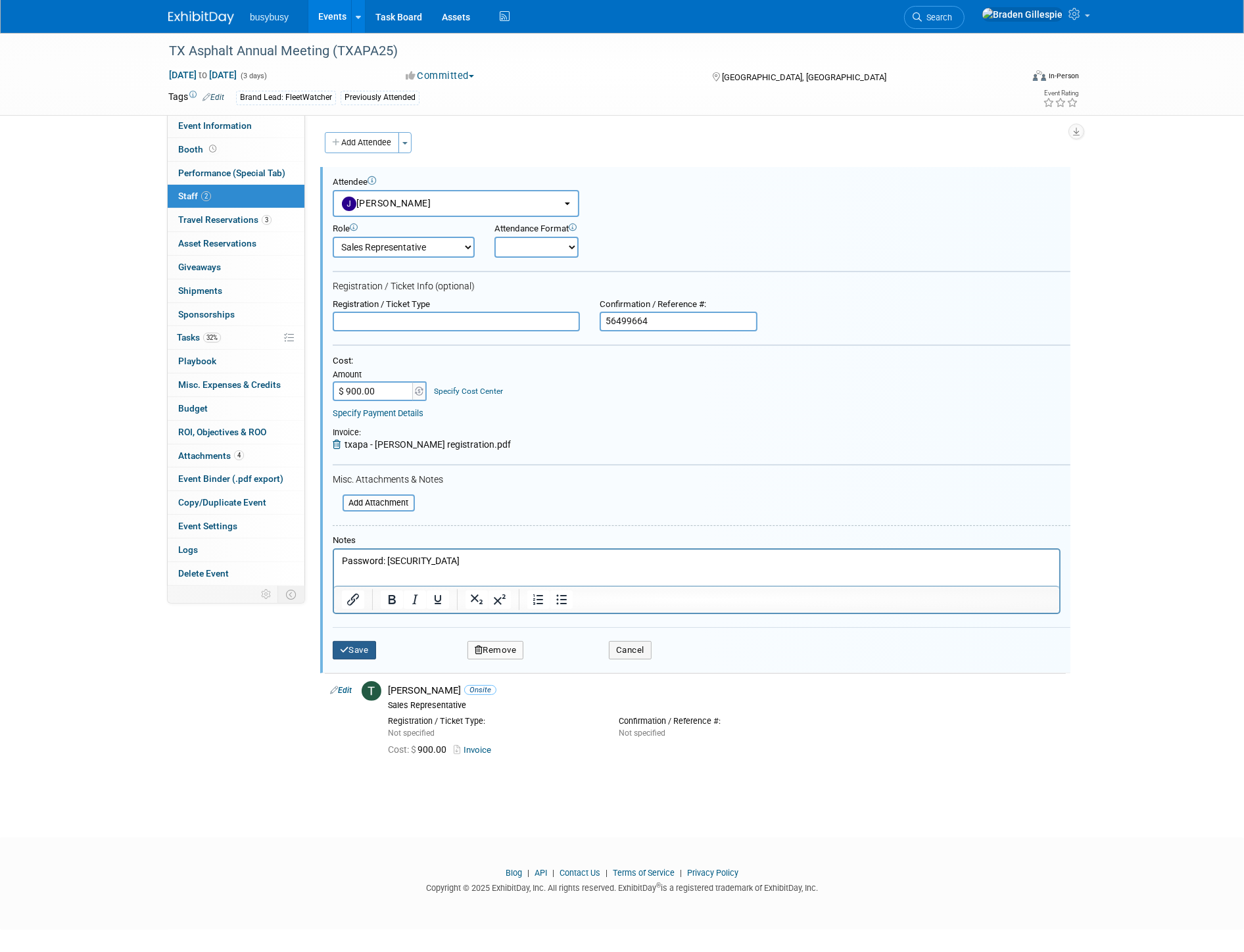
click at [350, 647] on button "Save" at bounding box center [354, 650] width 44 height 18
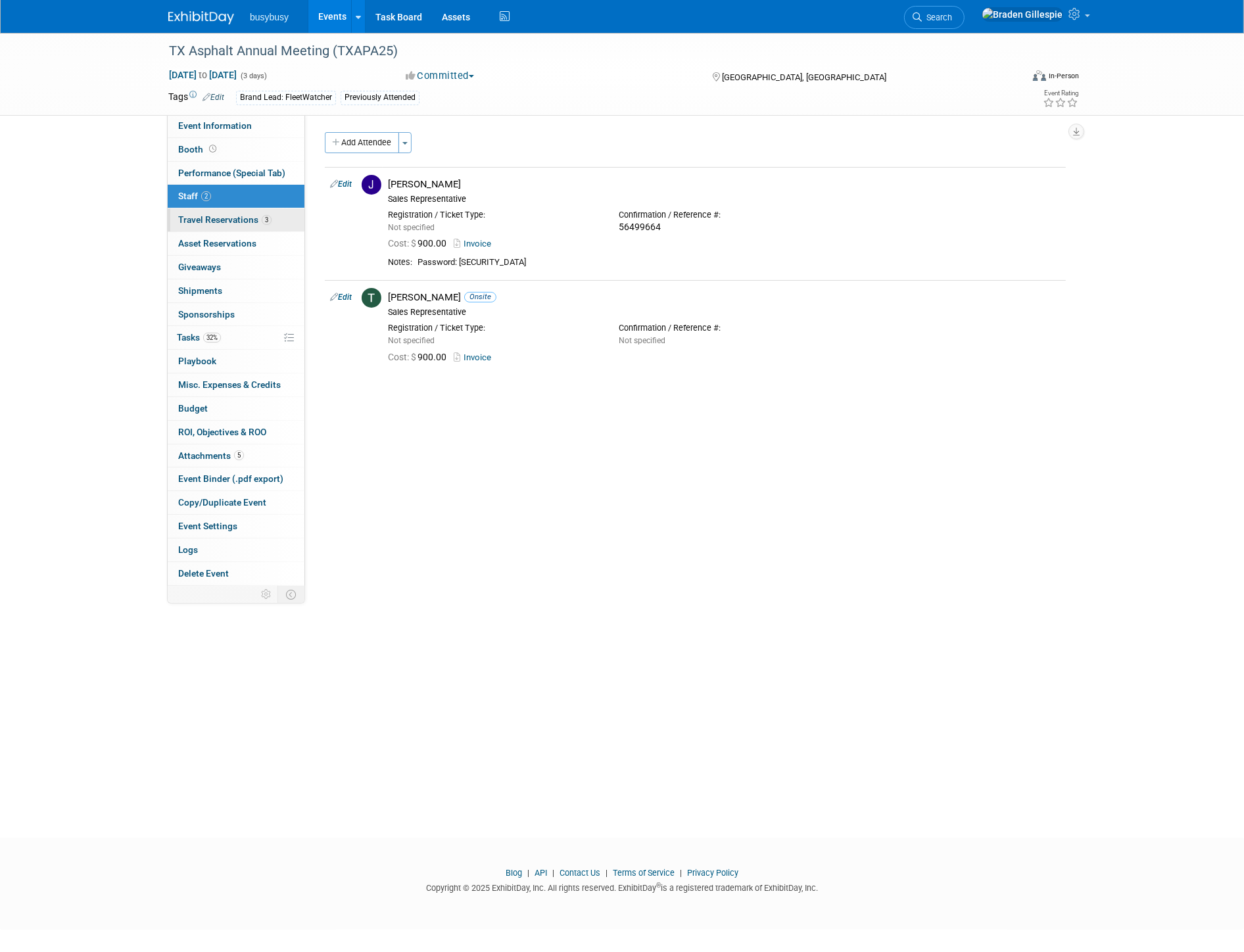
click at [245, 221] on span "Travel Reservations 3" at bounding box center [224, 220] width 93 height 10
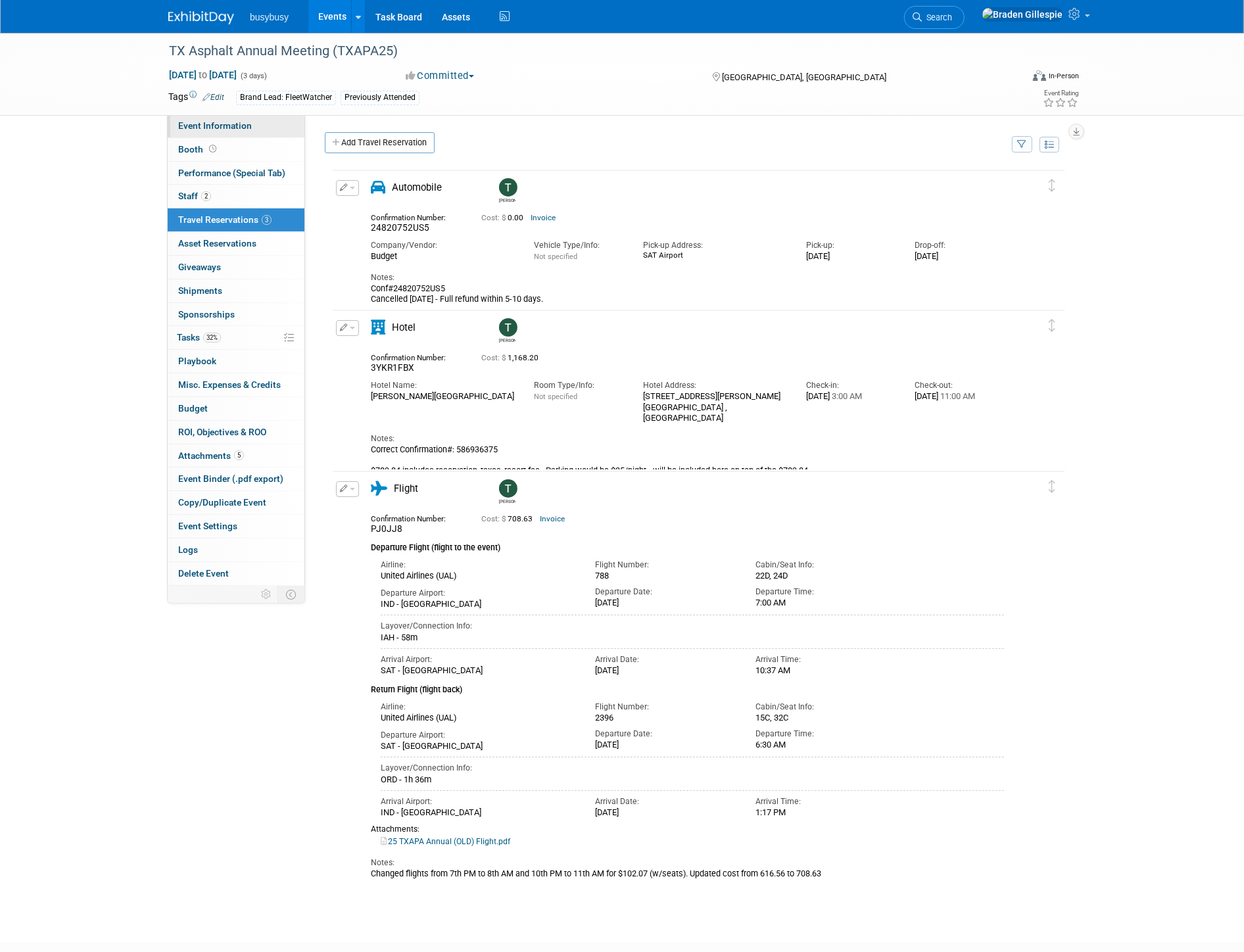
click at [200, 130] on span "Event Information" at bounding box center [215, 125] width 74 height 10
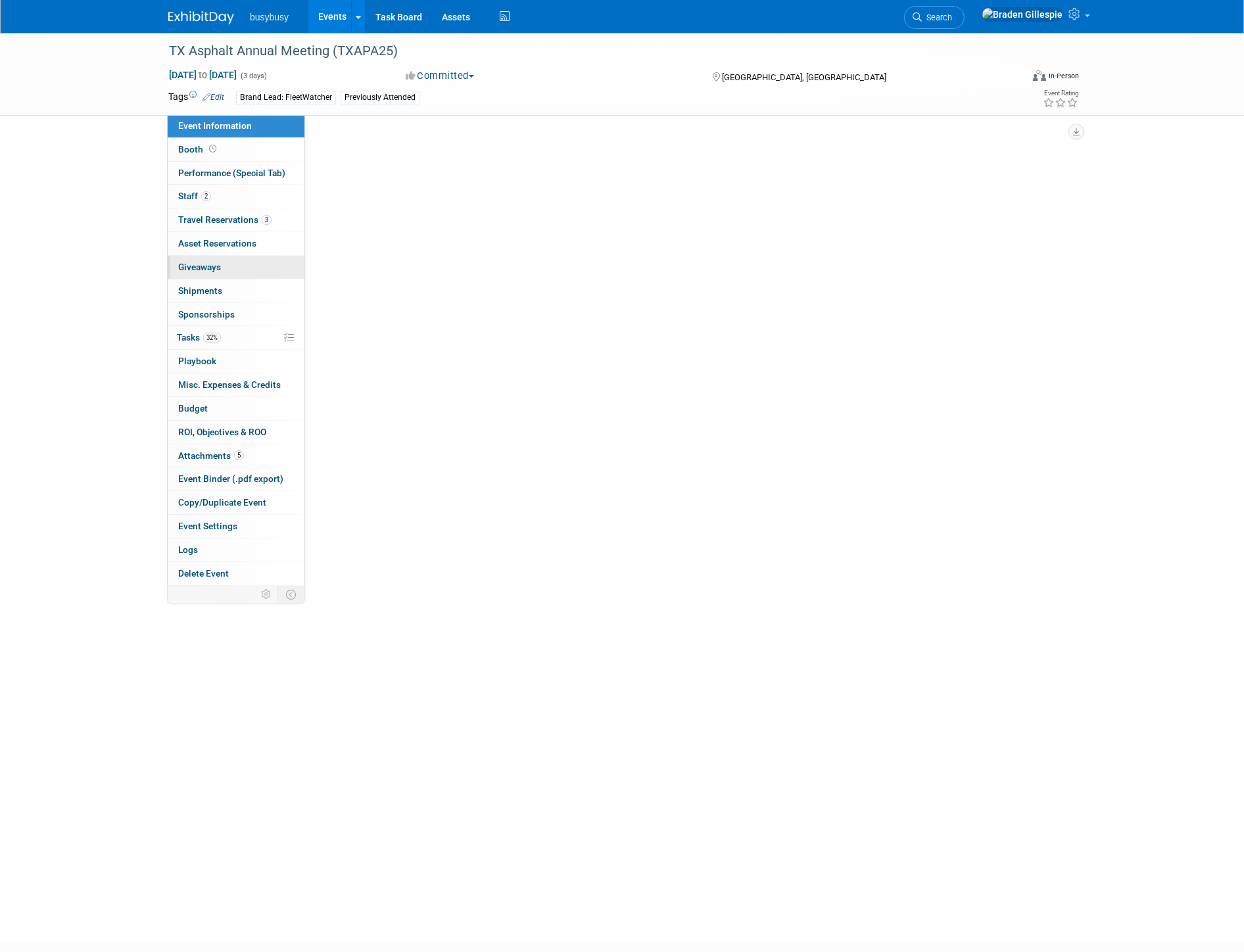
select select "FleetWatcher"
select select "Member"
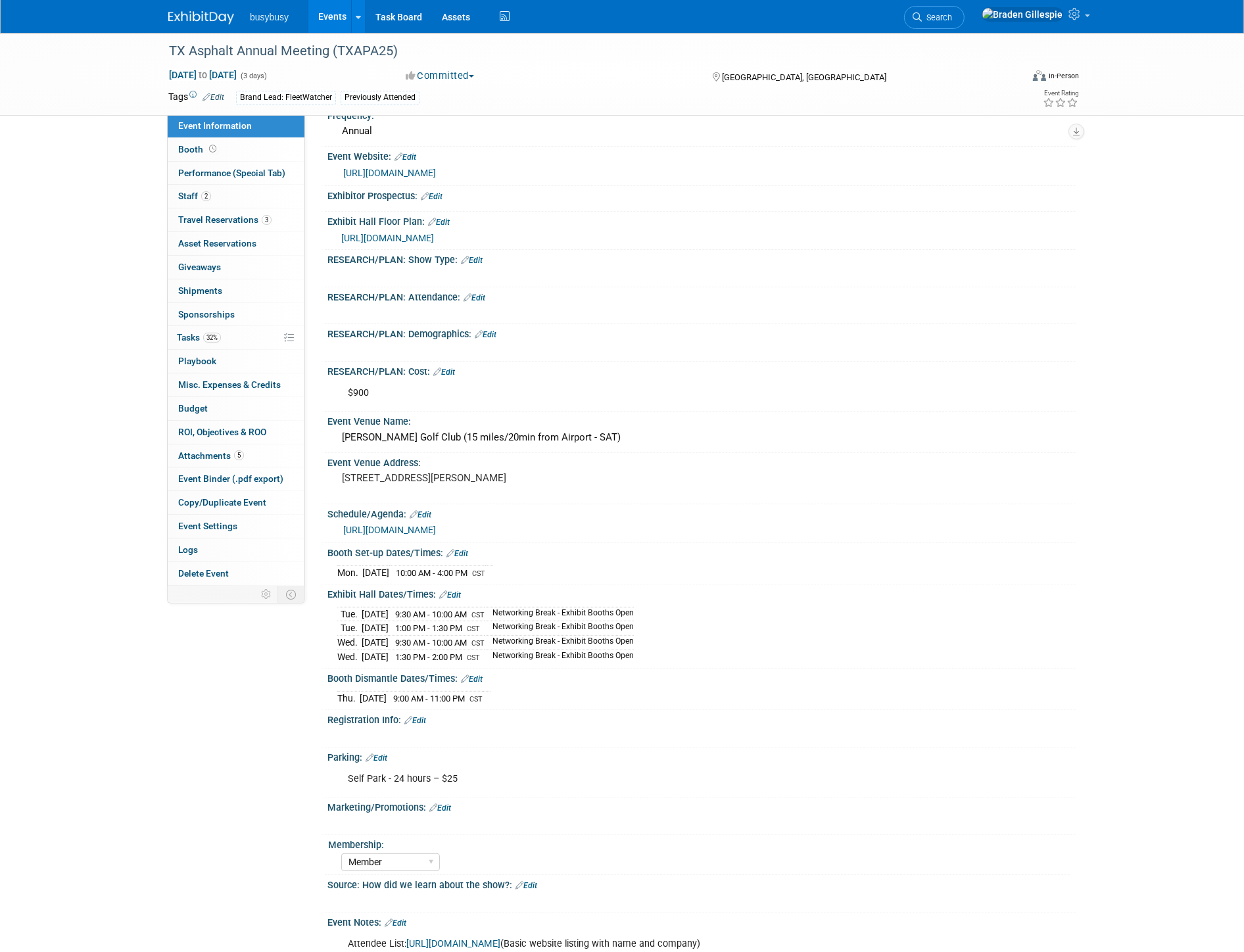
scroll to position [219, 0]
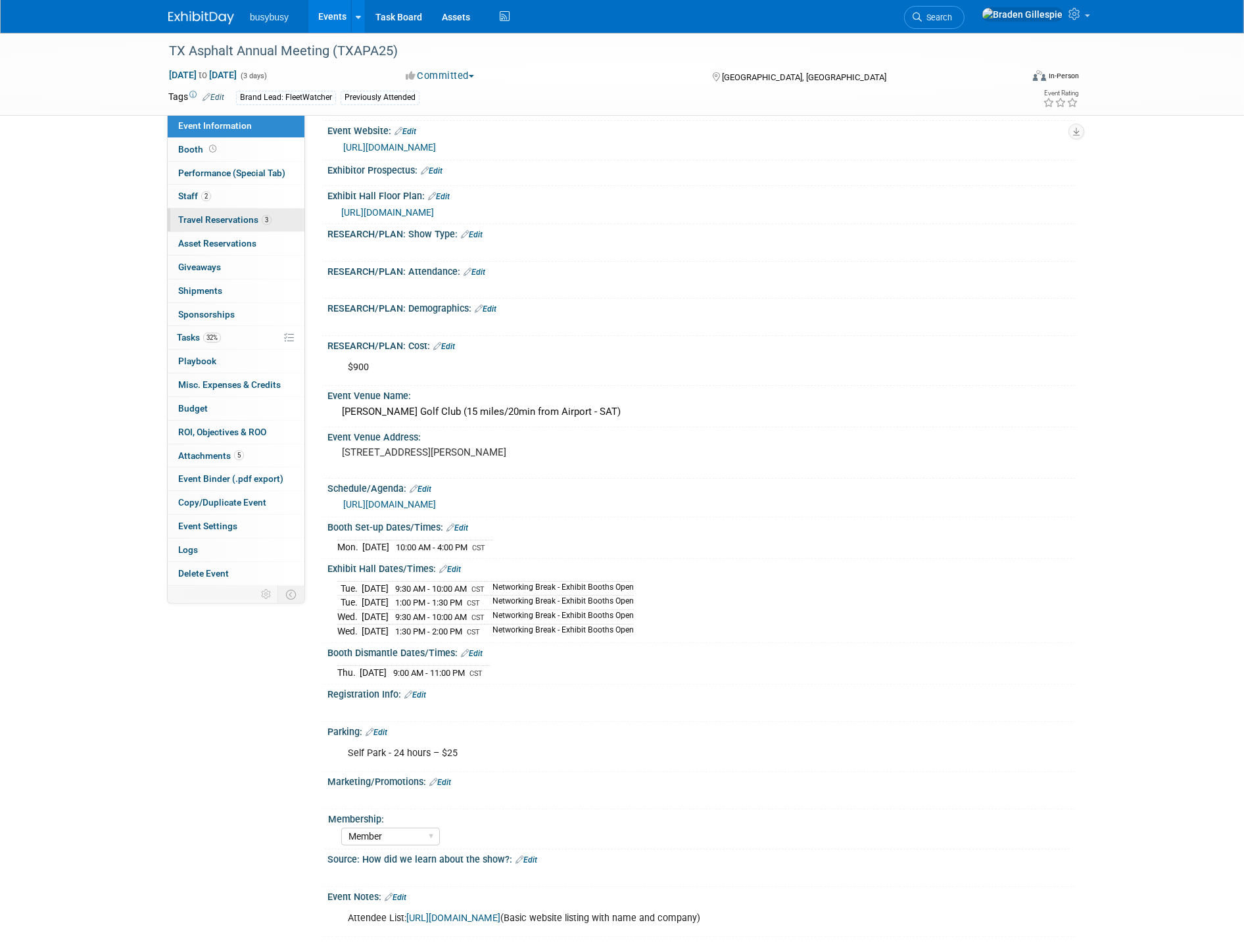
click at [297, 222] on link "3 Travel Reservations 3" at bounding box center [236, 220] width 137 height 23
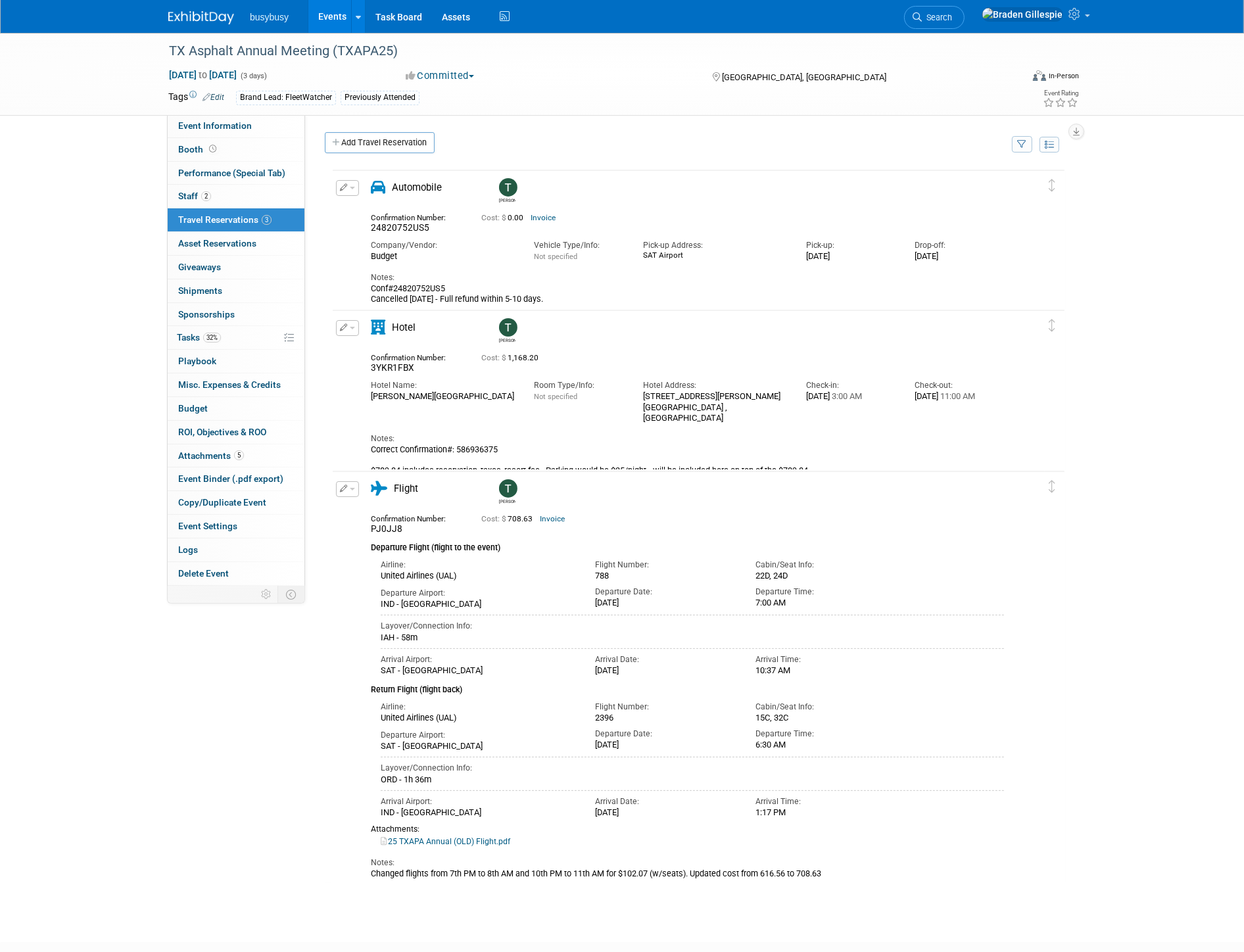
click at [211, 11] on img at bounding box center [201, 17] width 66 height 14
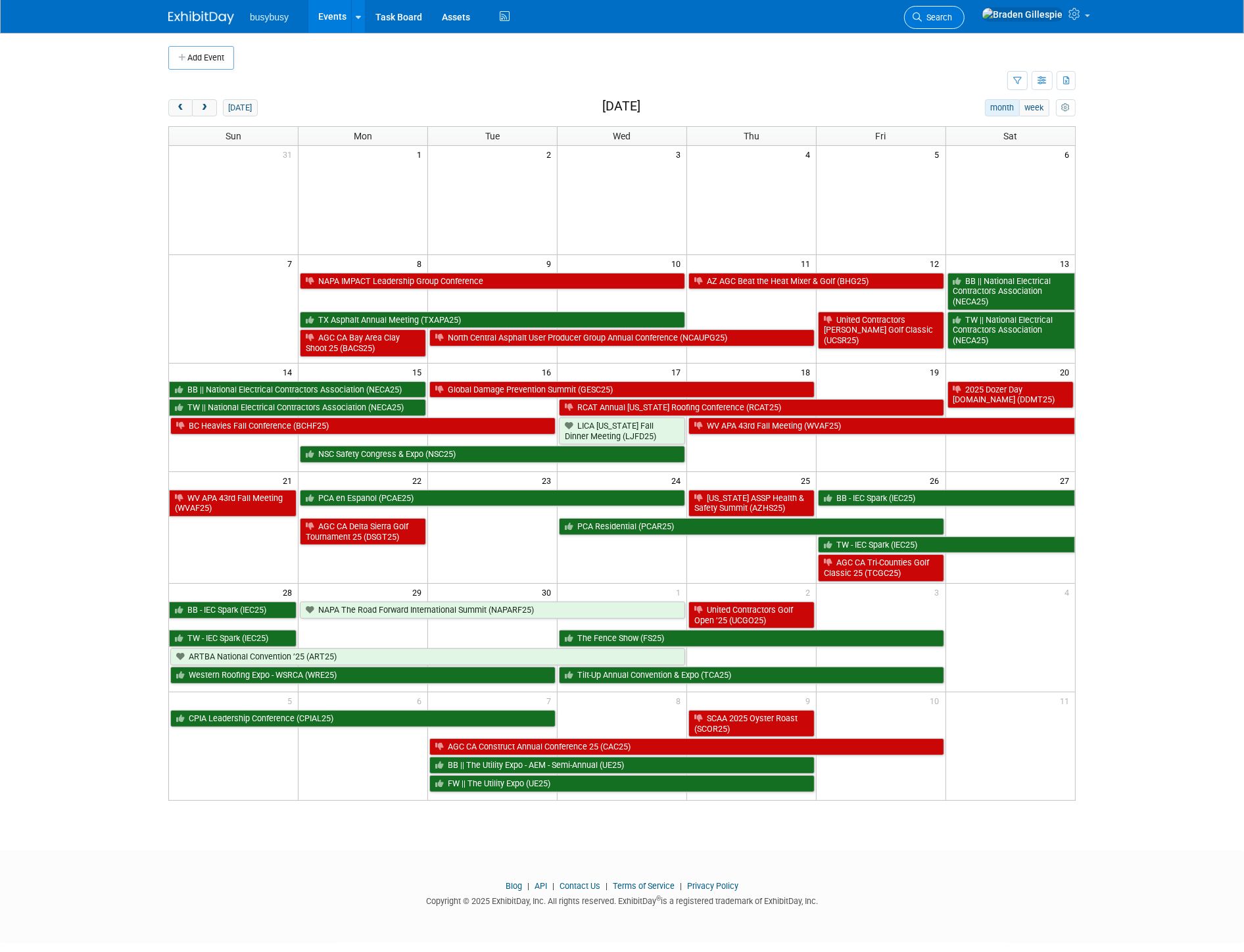
click at [965, 29] on li "Search" at bounding box center [935, 16] width 60 height 33
click at [965, 26] on link "Search" at bounding box center [935, 17] width 60 height 23
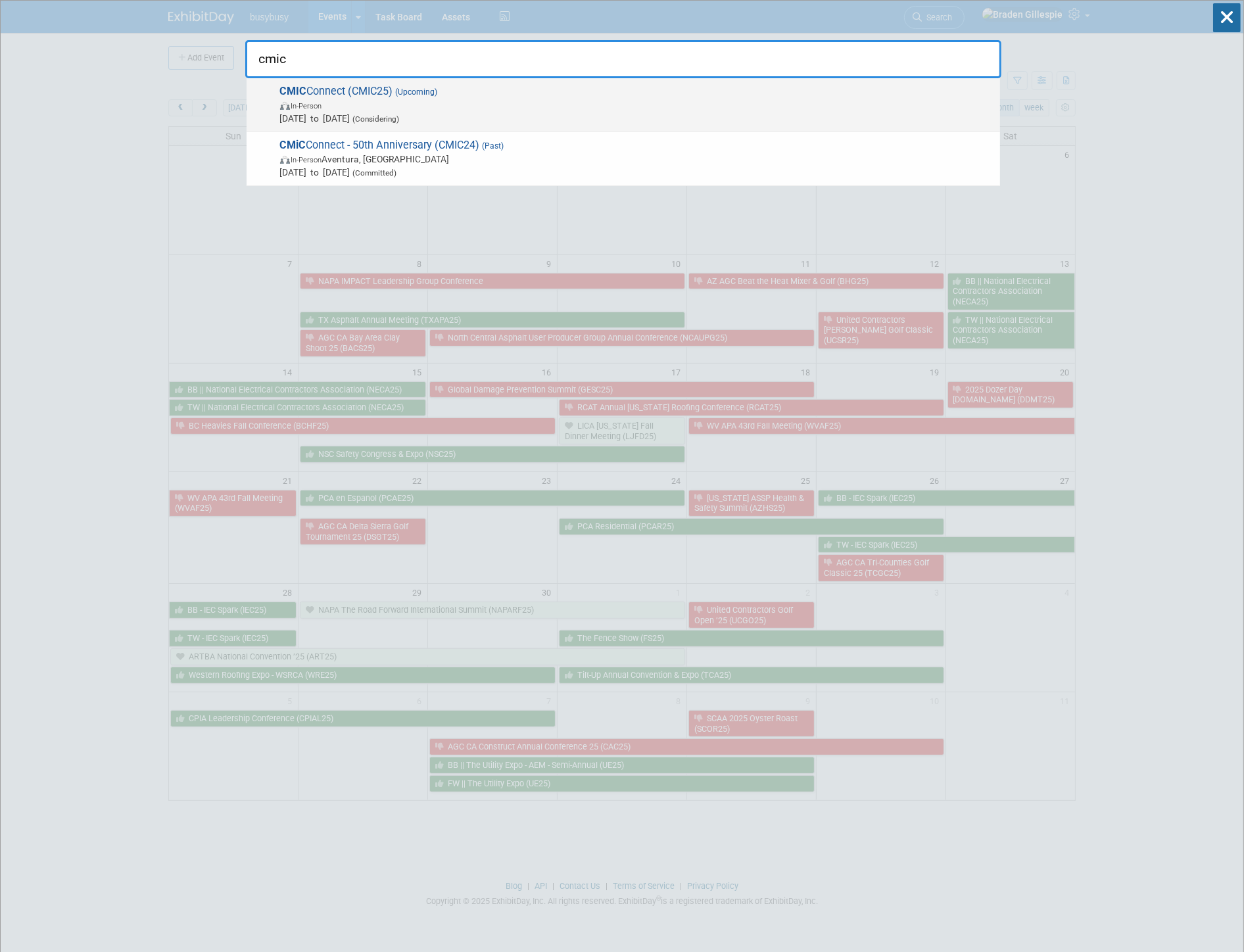
type input "cmic"
click at [402, 103] on span "In-Person" at bounding box center [636, 105] width 713 height 14
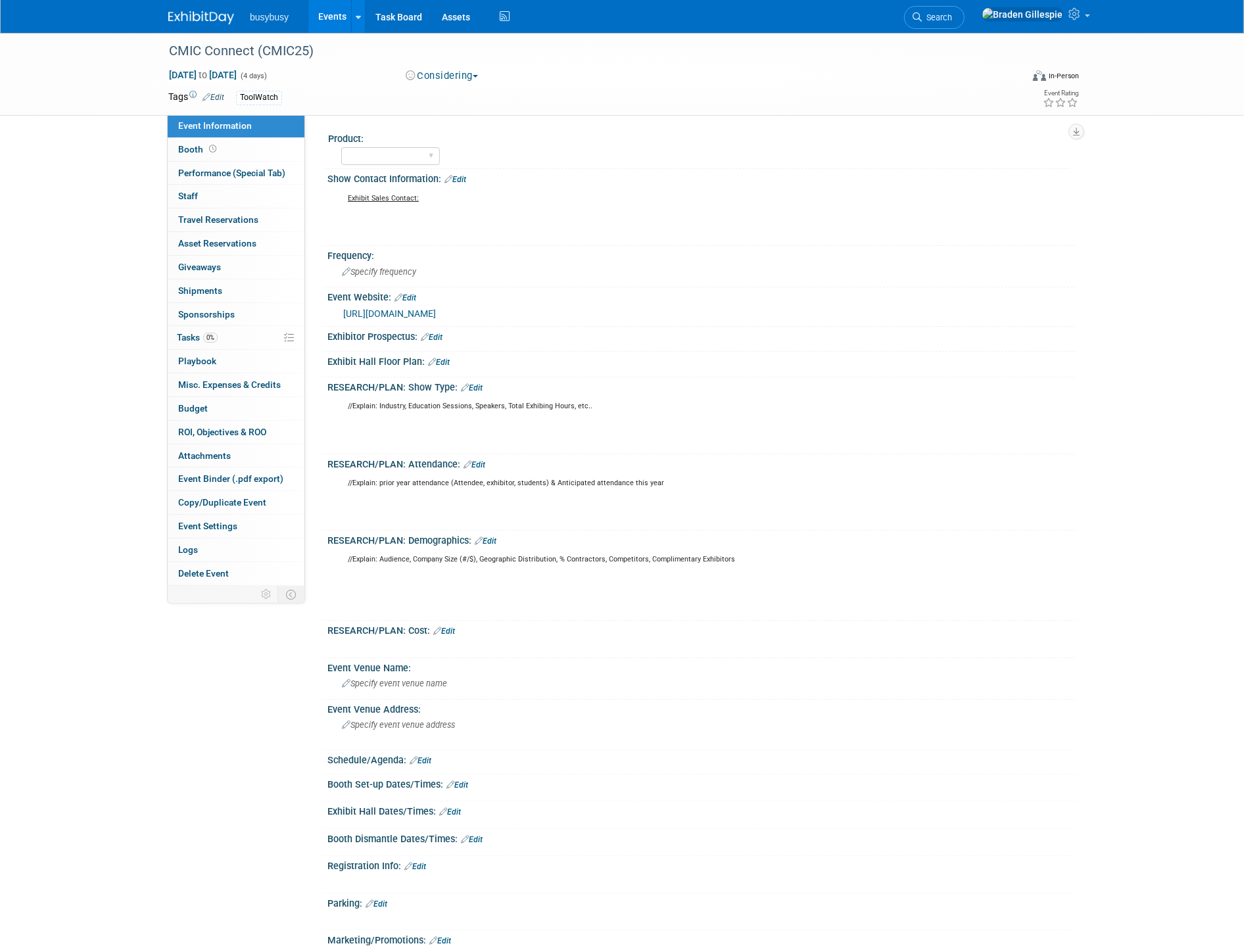
click at [436, 317] on link "[URL][DOMAIN_NAME]" at bounding box center [390, 313] width 93 height 10
click at [965, 9] on link "Search" at bounding box center [935, 17] width 60 height 23
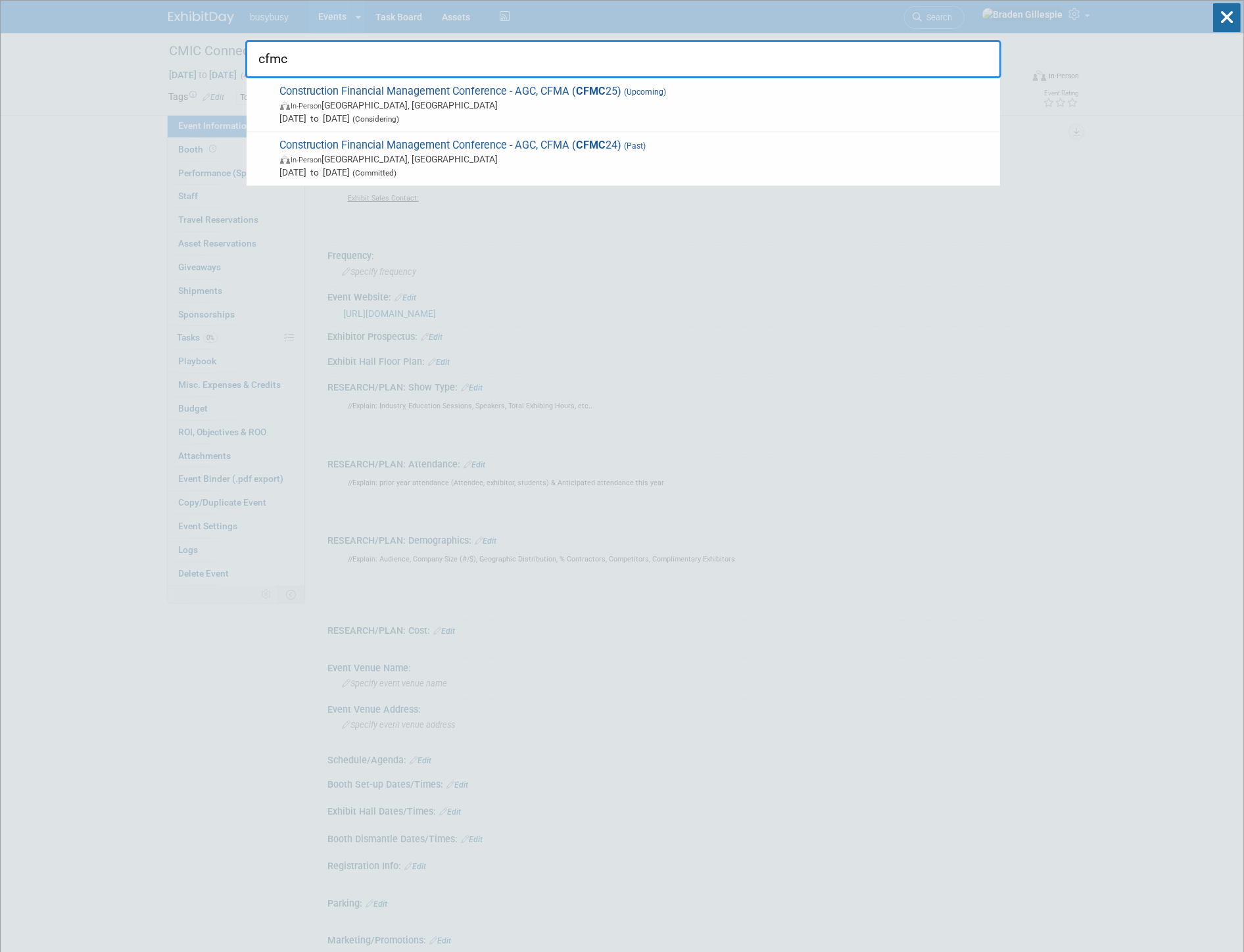
type input "cfmc"
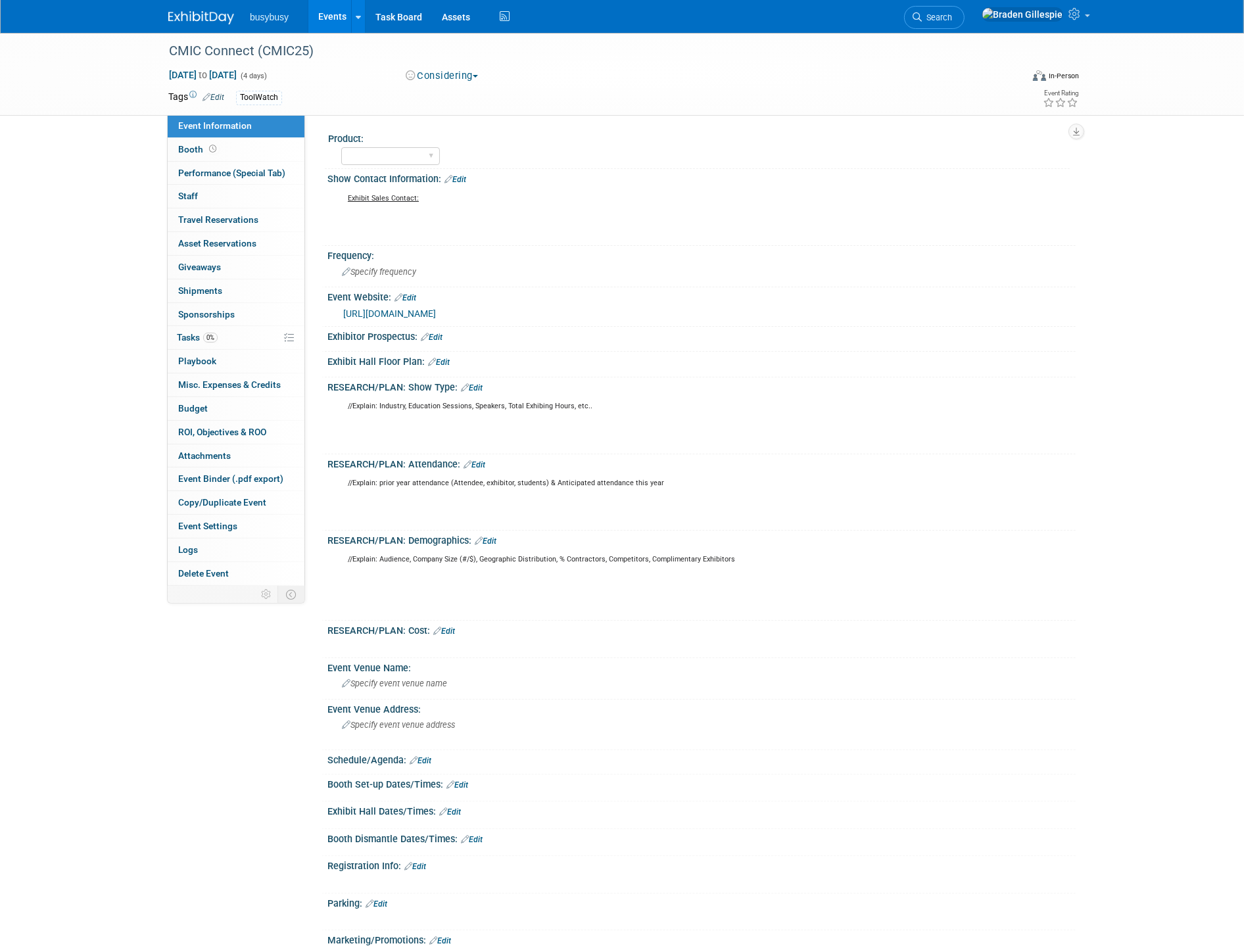
click at [203, 10] on link at bounding box center [209, 10] width 82 height 10
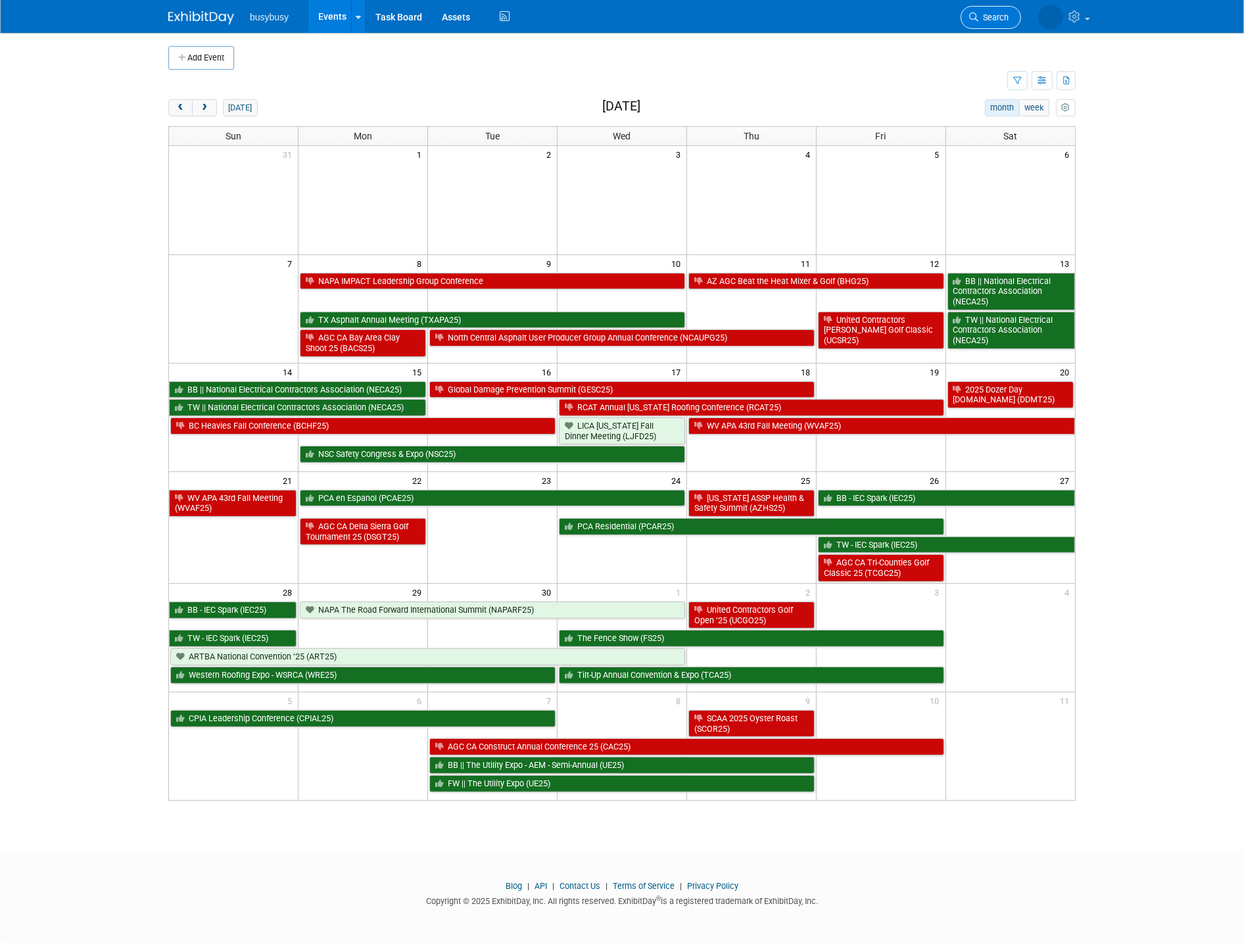
click at [982, 17] on span "Search" at bounding box center [993, 17] width 30 height 10
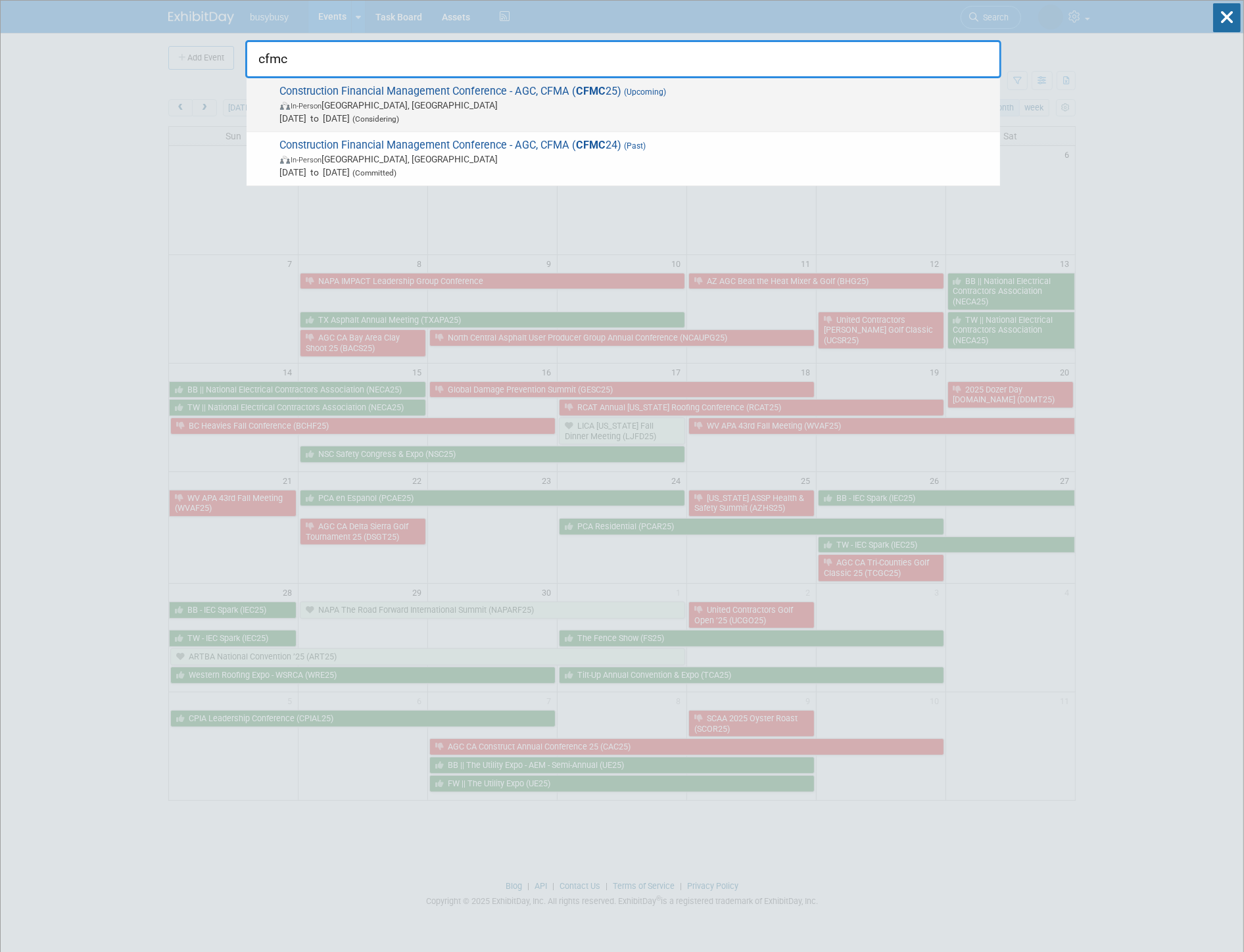
type input "cfmc"
click at [632, 113] on span "[DATE] to [DATE] (Considering)" at bounding box center [636, 119] width 713 height 14
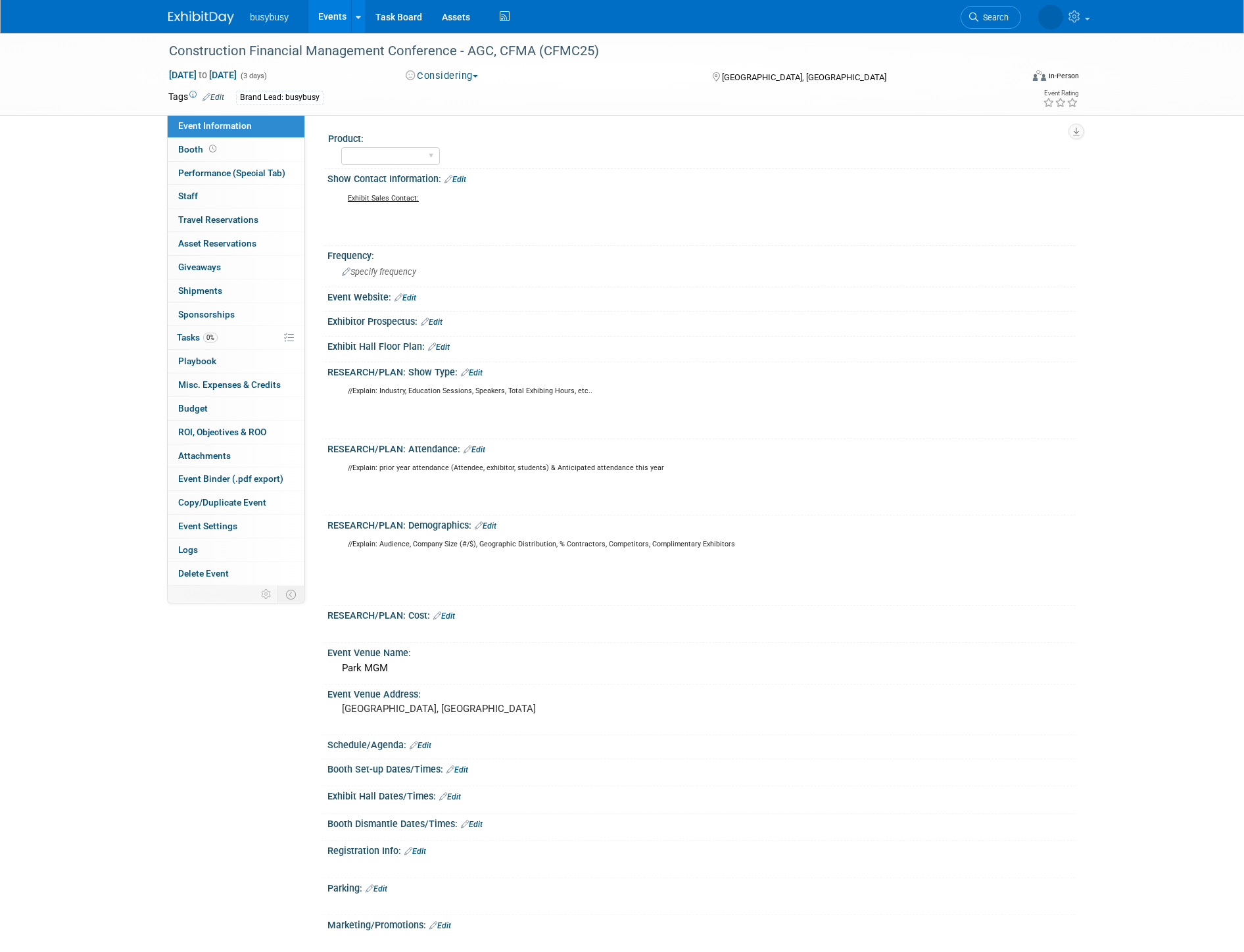
click at [215, 134] on link "Event Information" at bounding box center [236, 126] width 137 height 23
click at [218, 153] on link "Booth" at bounding box center [236, 150] width 137 height 23
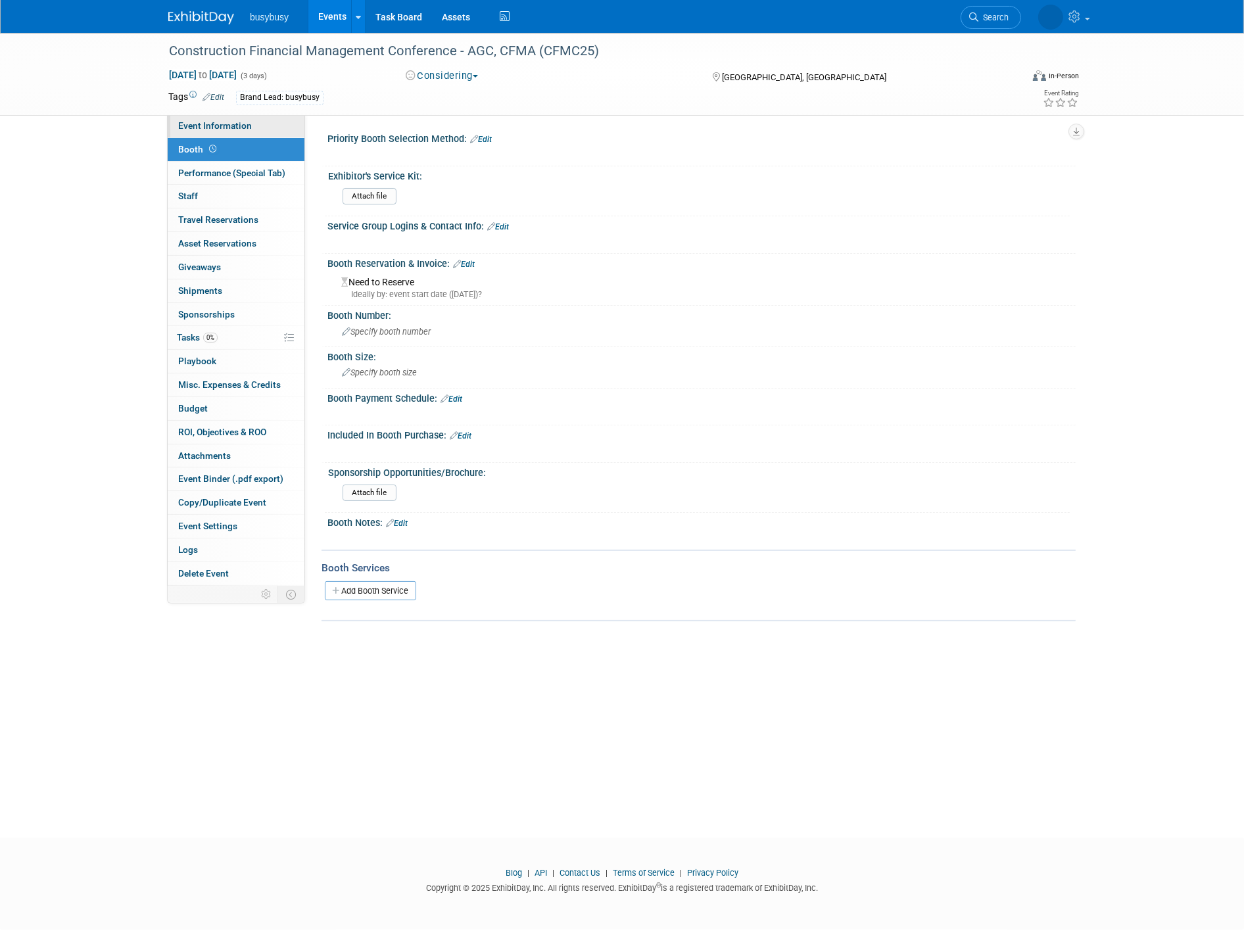
click at [216, 130] on span "Event Information" at bounding box center [215, 125] width 74 height 10
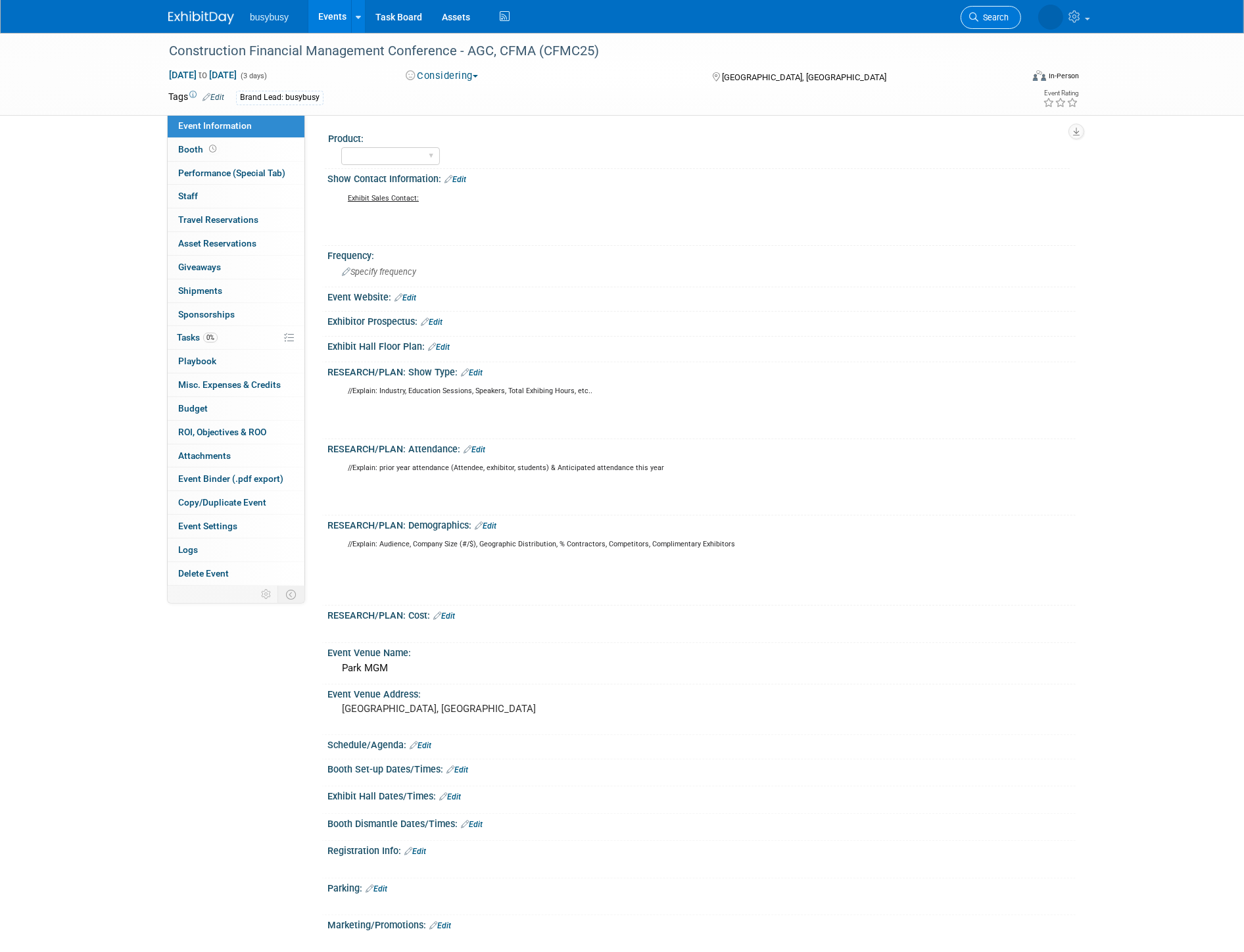
click at [984, 17] on span "Search" at bounding box center [993, 17] width 30 height 10
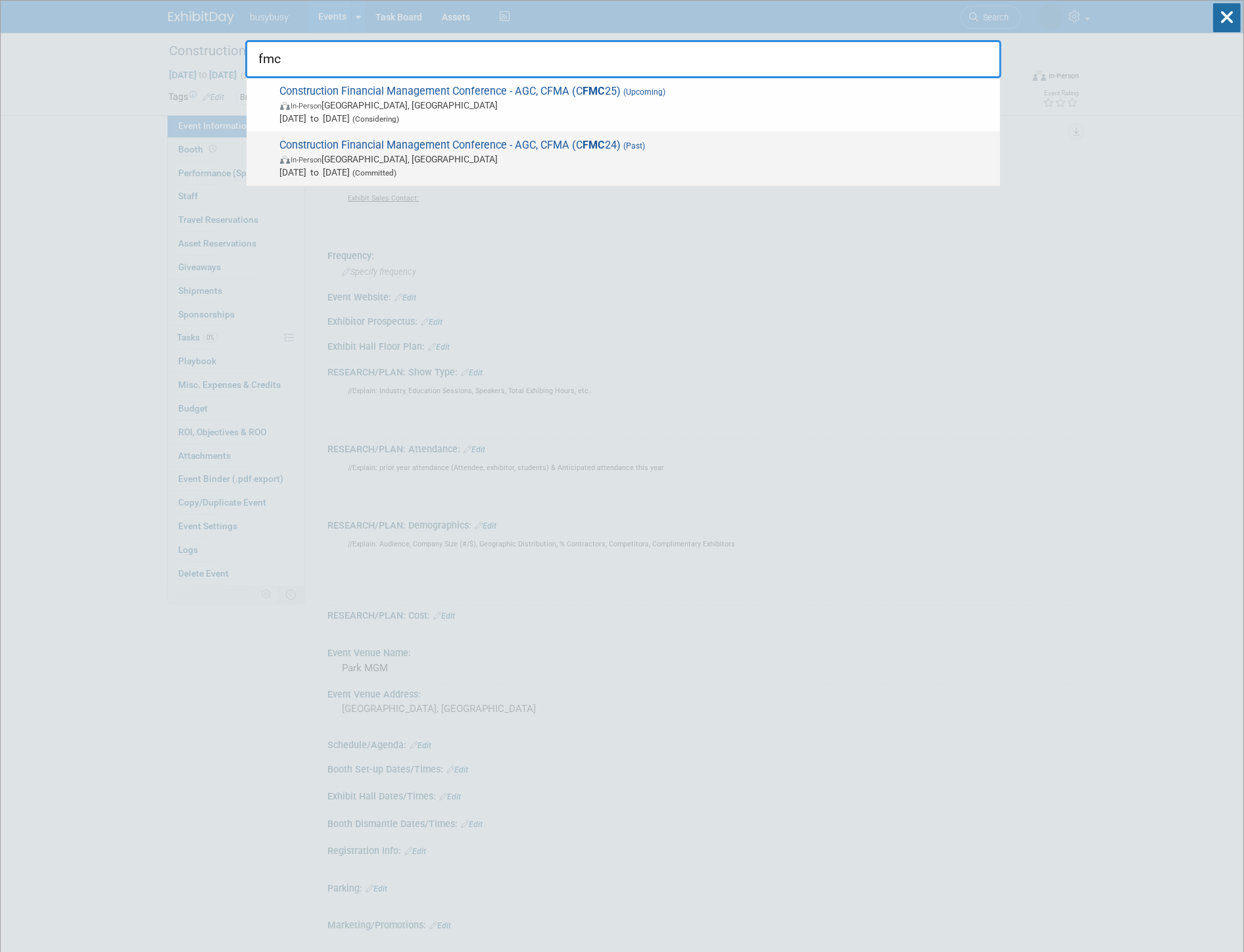
type input "fmc"
click at [653, 159] on span "In-Person [GEOGRAPHIC_DATA], [GEOGRAPHIC_DATA]" at bounding box center [636, 159] width 713 height 14
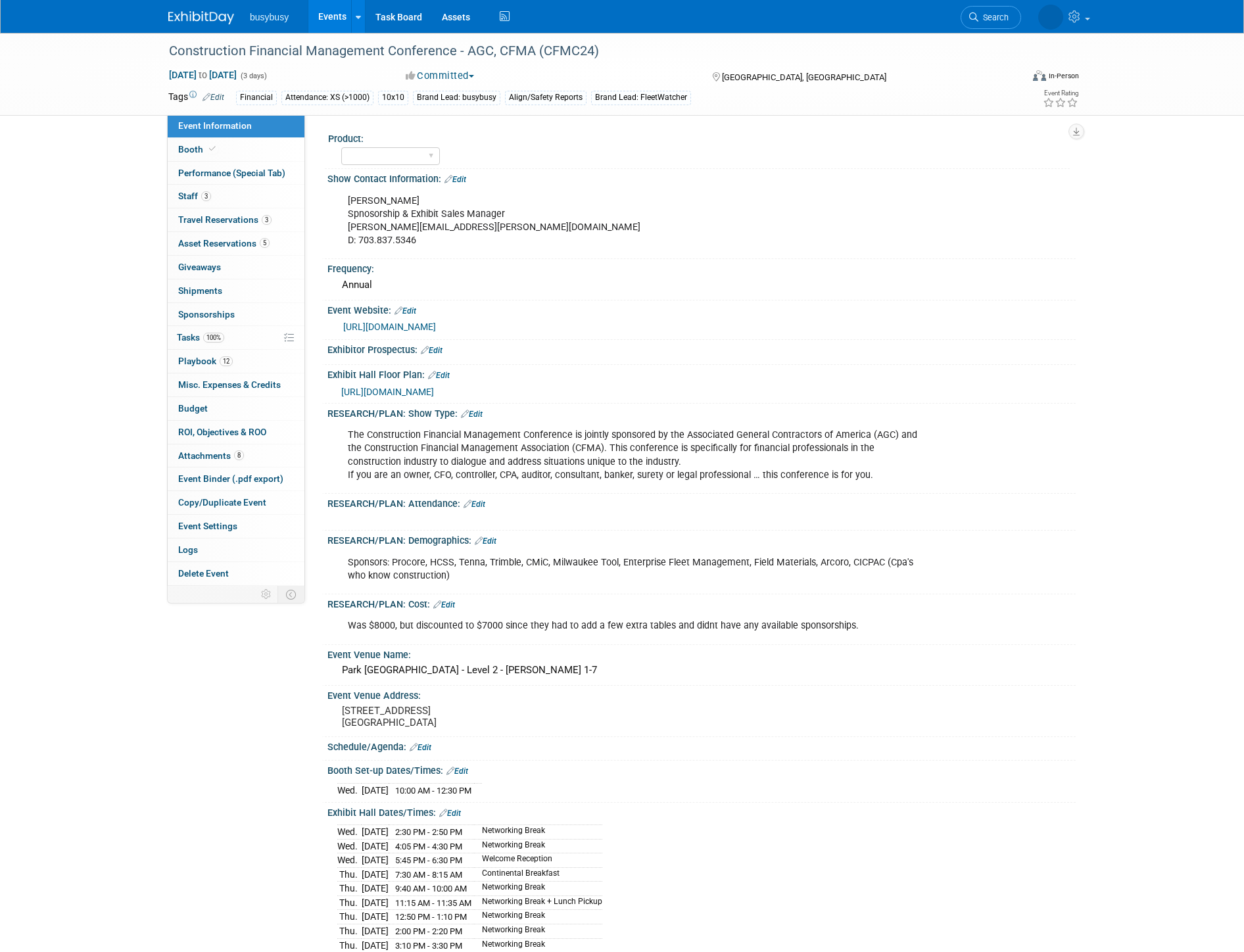
click at [204, 149] on span "Booth" at bounding box center [198, 149] width 40 height 10
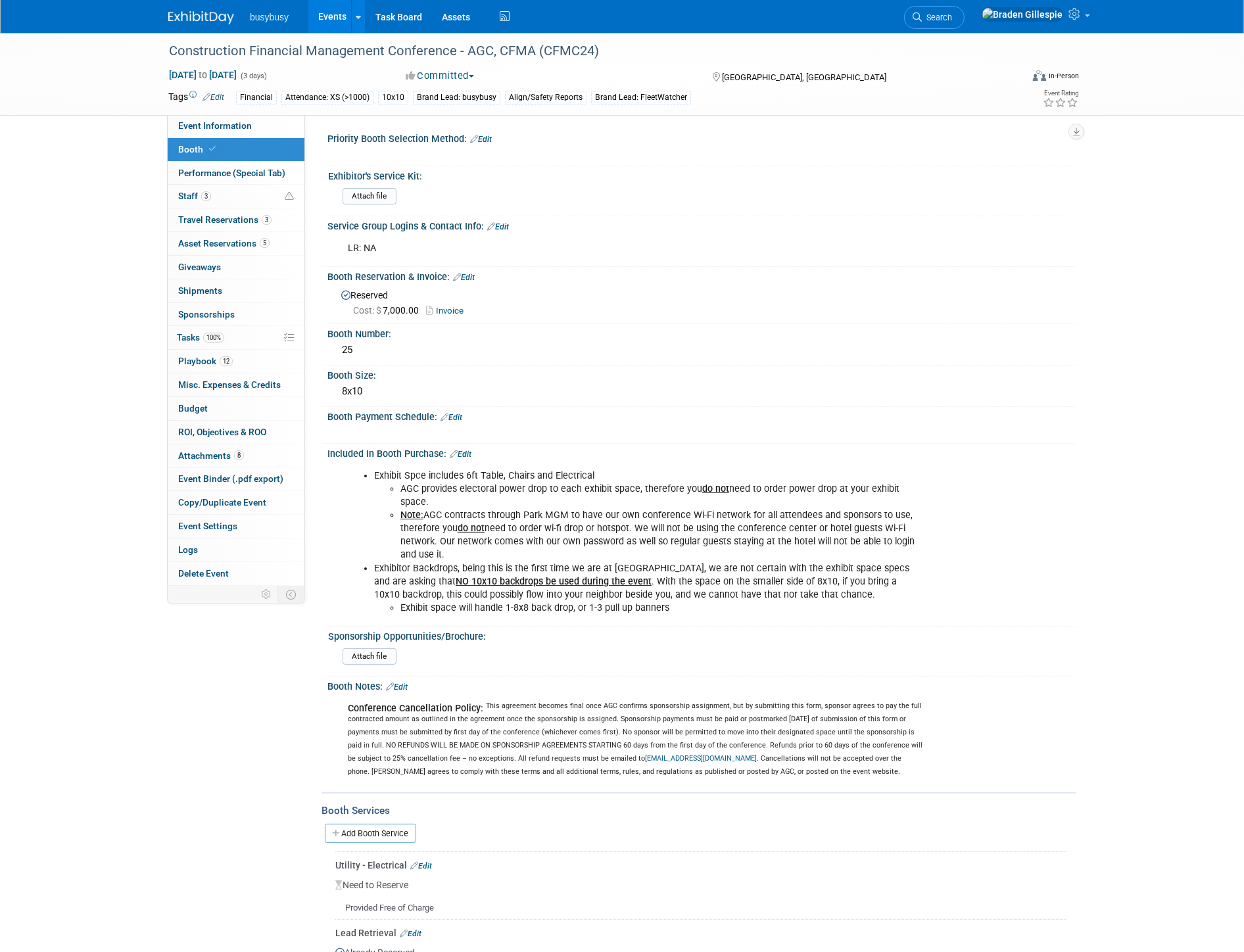
click at [198, 7] on link at bounding box center [209, 10] width 82 height 10
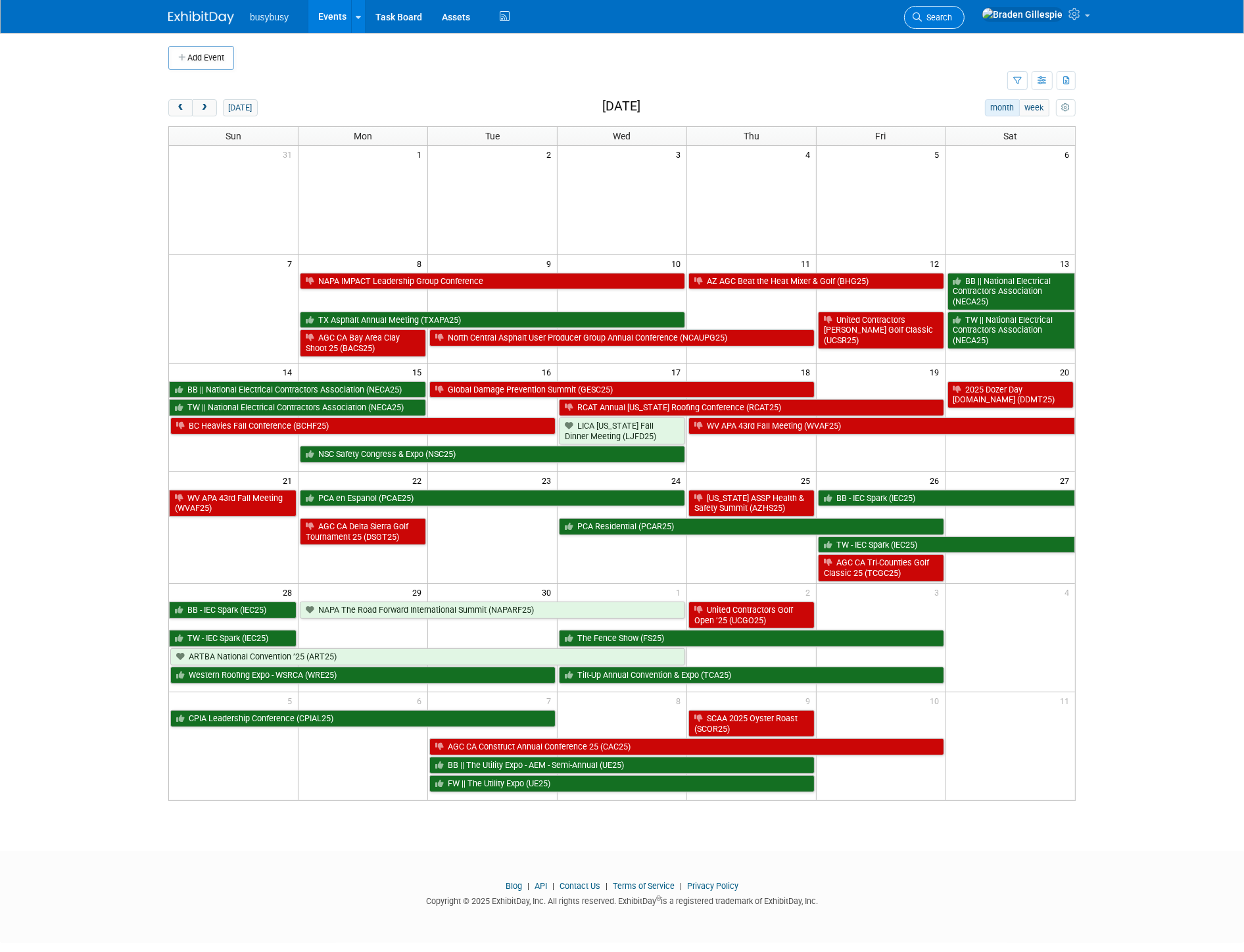
click at [952, 17] on span "Search" at bounding box center [937, 17] width 30 height 10
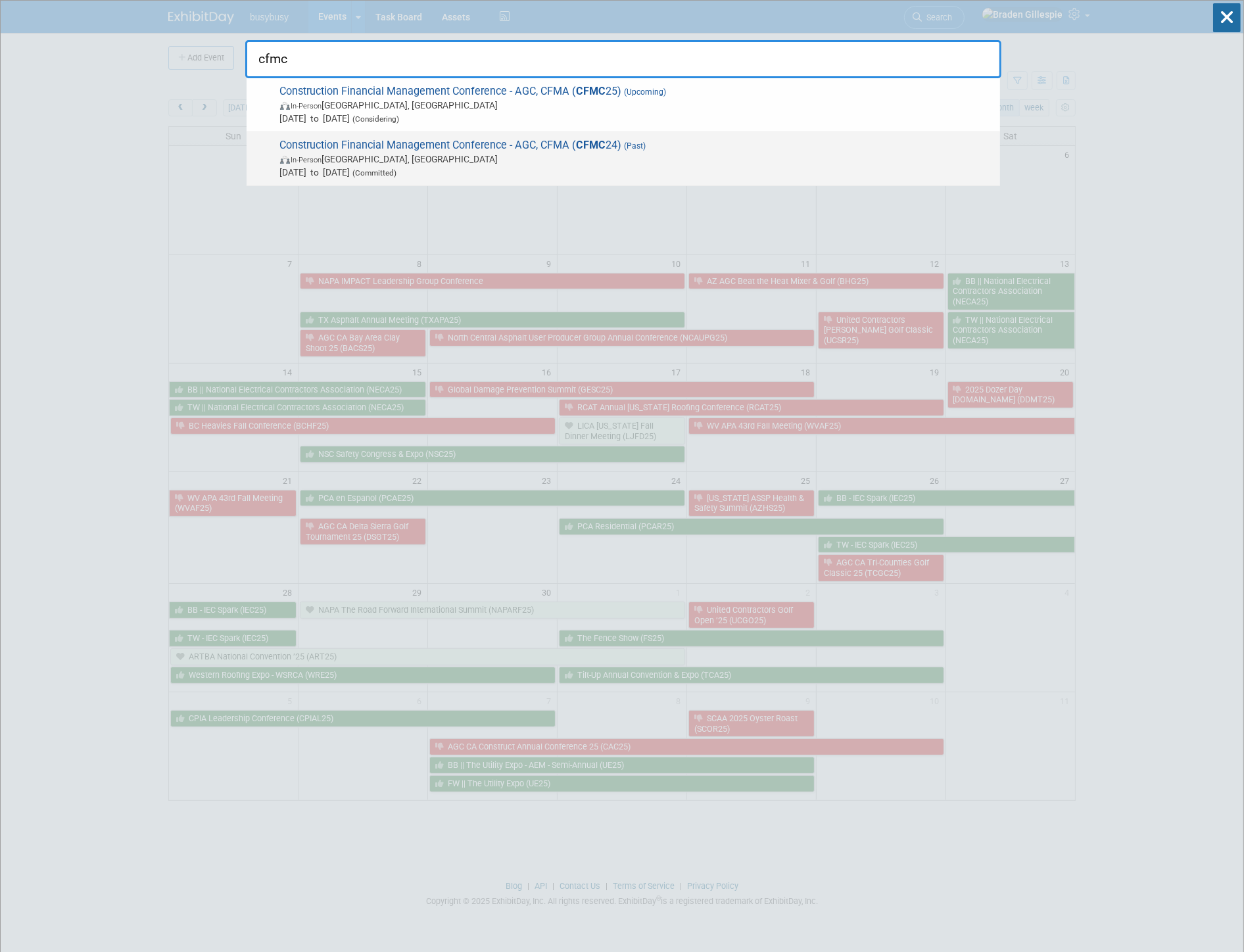
type input "cfmc"
click at [554, 157] on span "In-Person [GEOGRAPHIC_DATA], [GEOGRAPHIC_DATA]" at bounding box center [636, 159] width 713 height 14
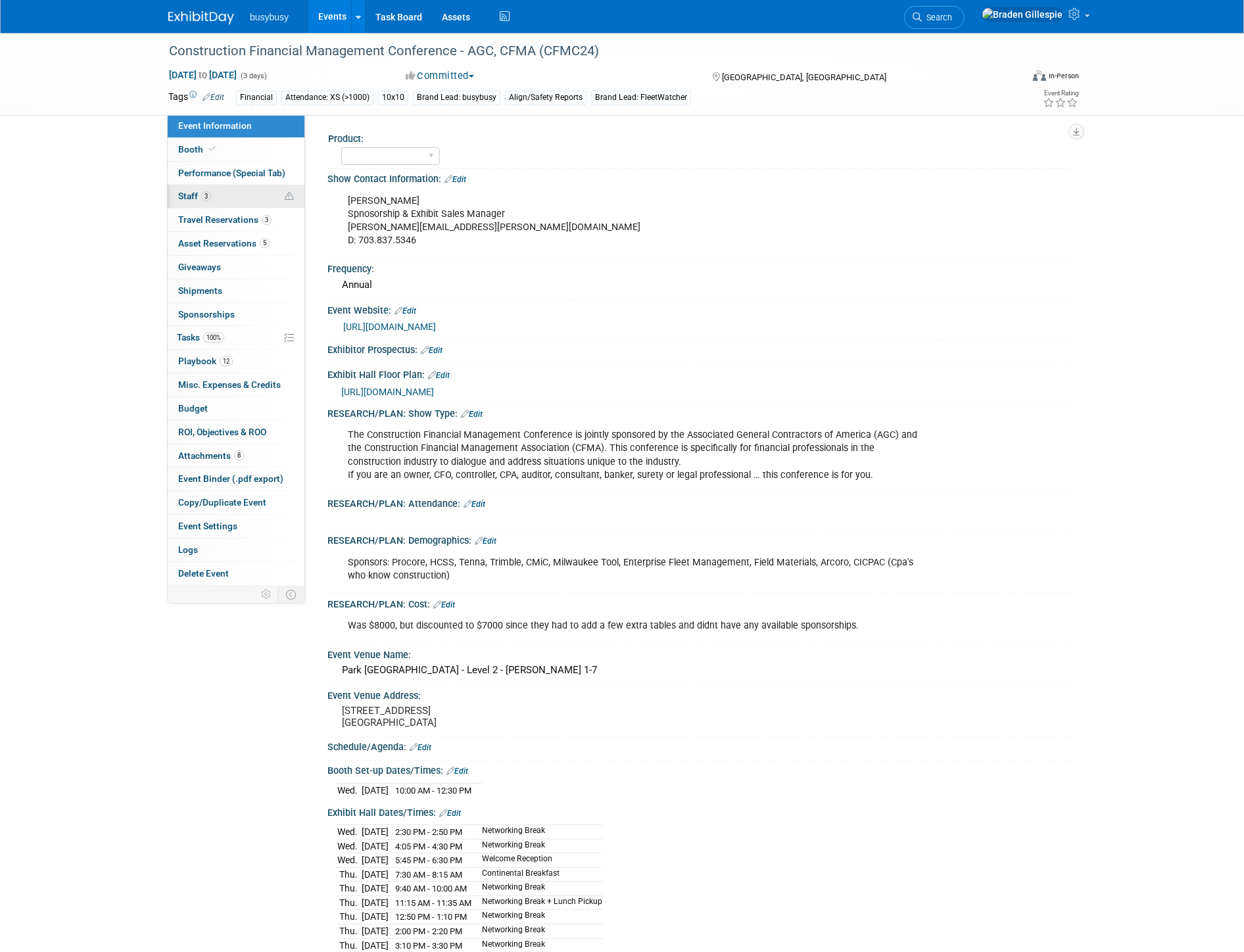
click at [227, 196] on link "3 Staff 3" at bounding box center [236, 196] width 137 height 23
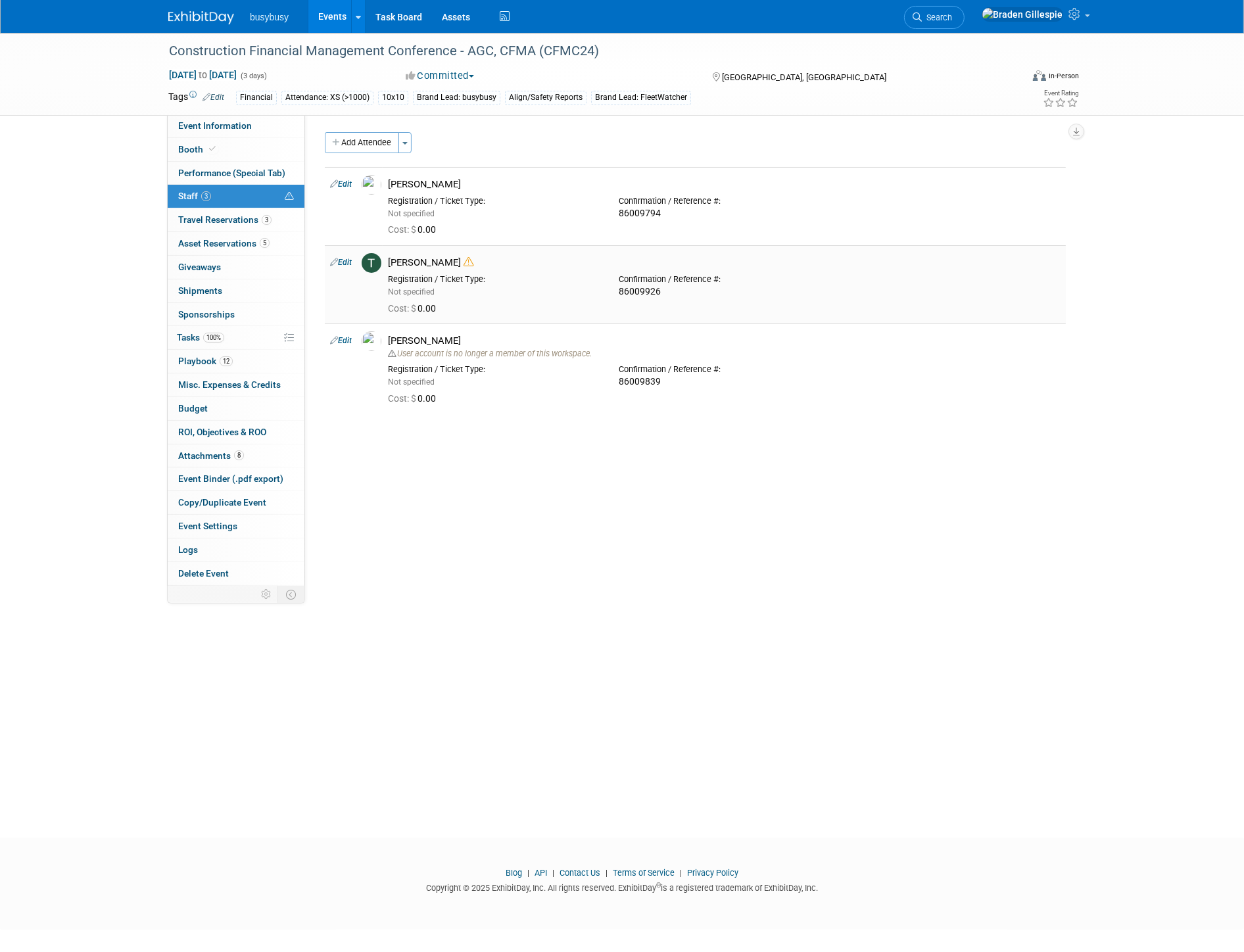
drag, startPoint x: 391, startPoint y: 263, endPoint x: 434, endPoint y: 263, distance: 43.0
click at [434, 263] on div "Tony Salati" at bounding box center [725, 262] width 673 height 13
click at [217, 11] on img at bounding box center [201, 17] width 66 height 14
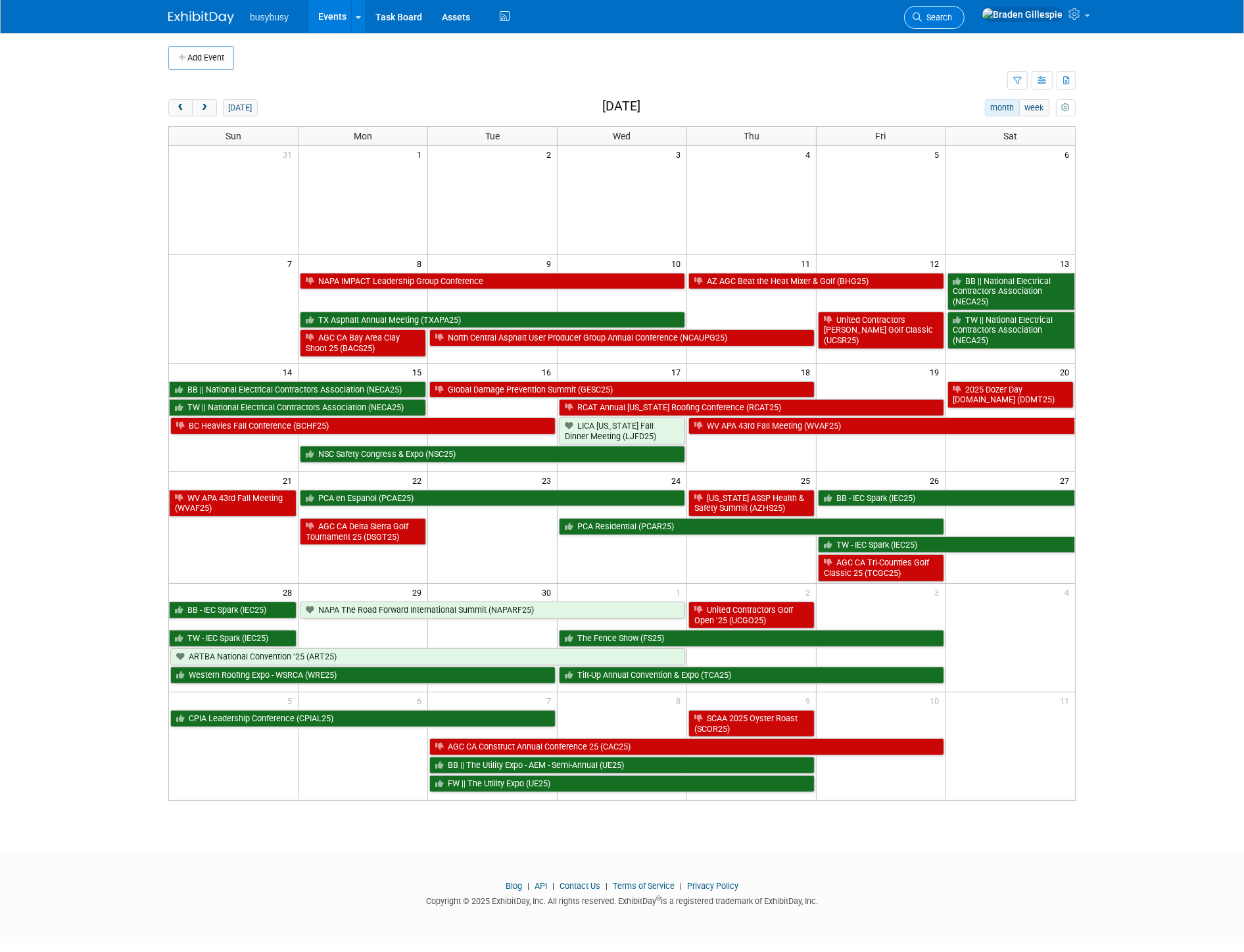
click at [965, 23] on link "Search" at bounding box center [935, 17] width 60 height 23
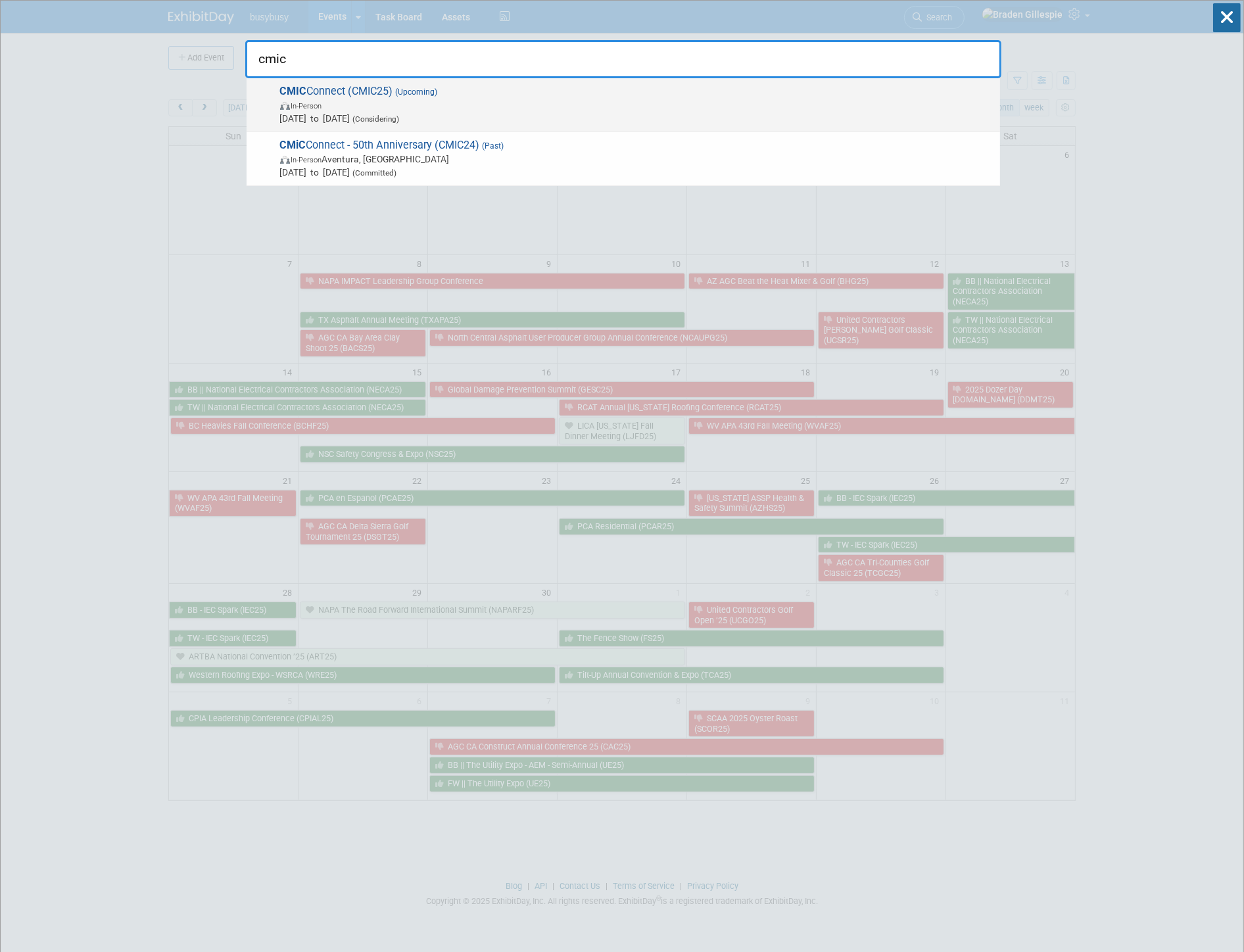
type input "cmic"
click at [606, 126] on div "CMIC Connect (CMIC25) (Upcoming) In-Person [DATE] to [DATE] (Considering)" at bounding box center [623, 105] width 753 height 54
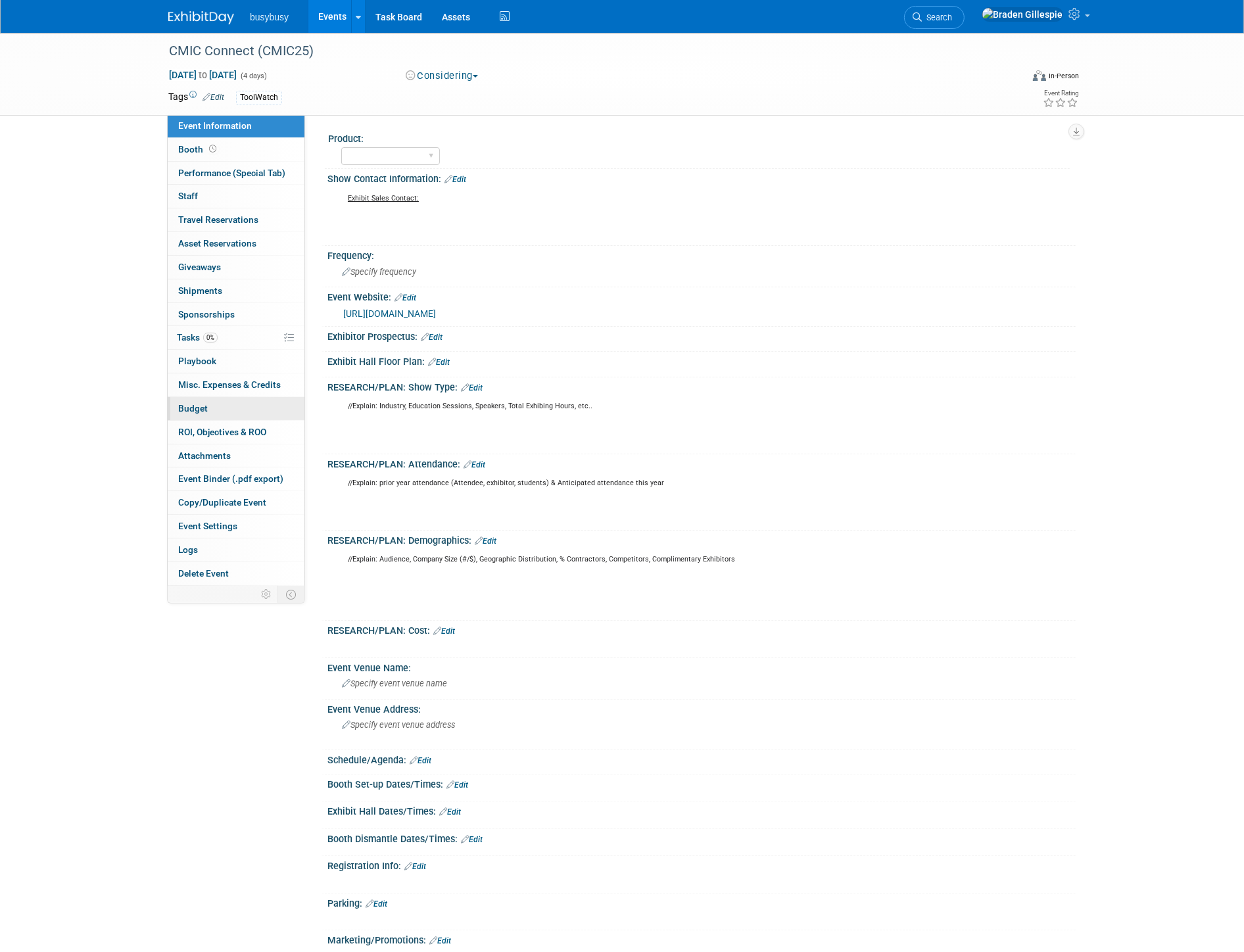
click at [179, 406] on span "Budget" at bounding box center [192, 408] width 29 height 10
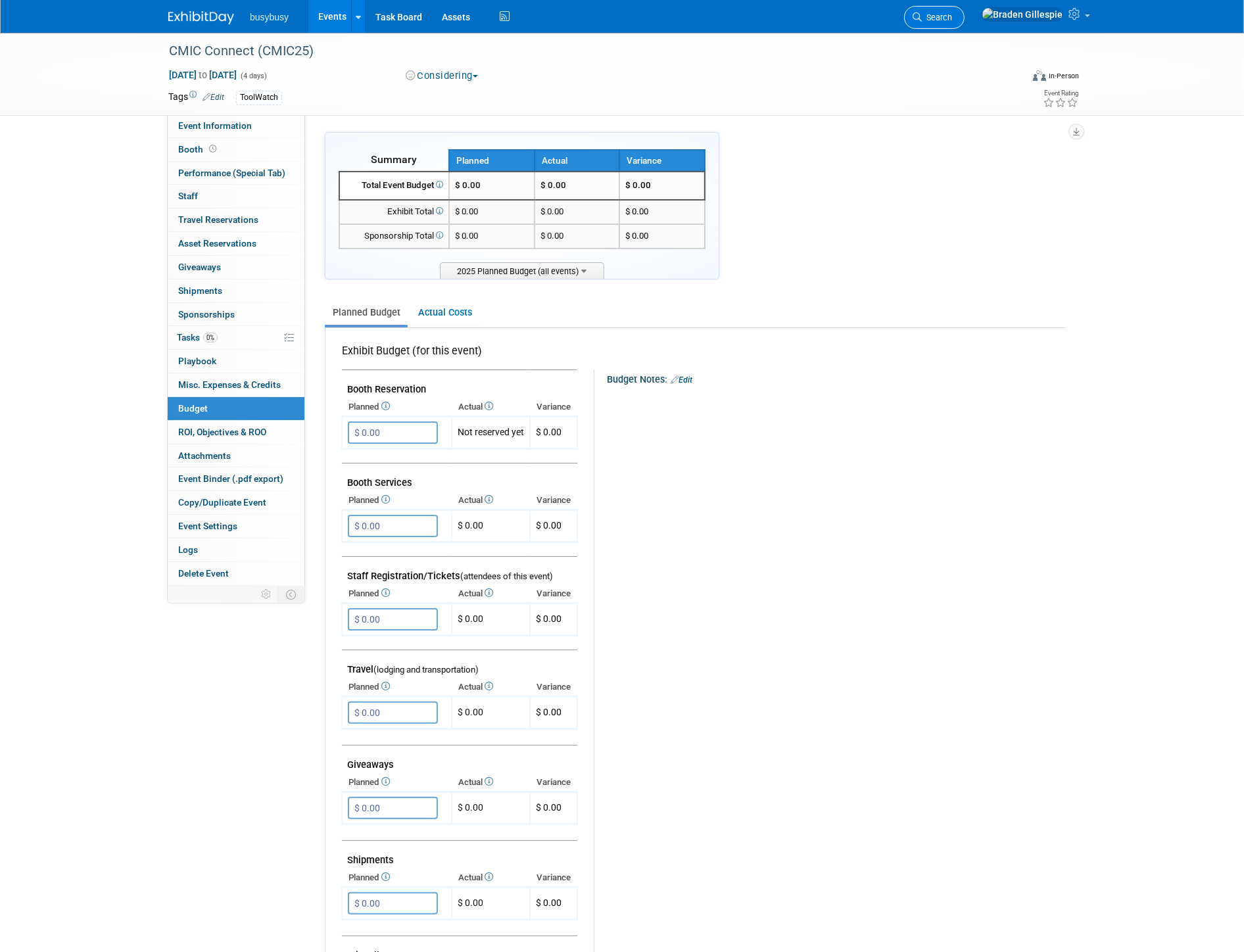
click at [952, 17] on span "Search" at bounding box center [937, 17] width 30 height 10
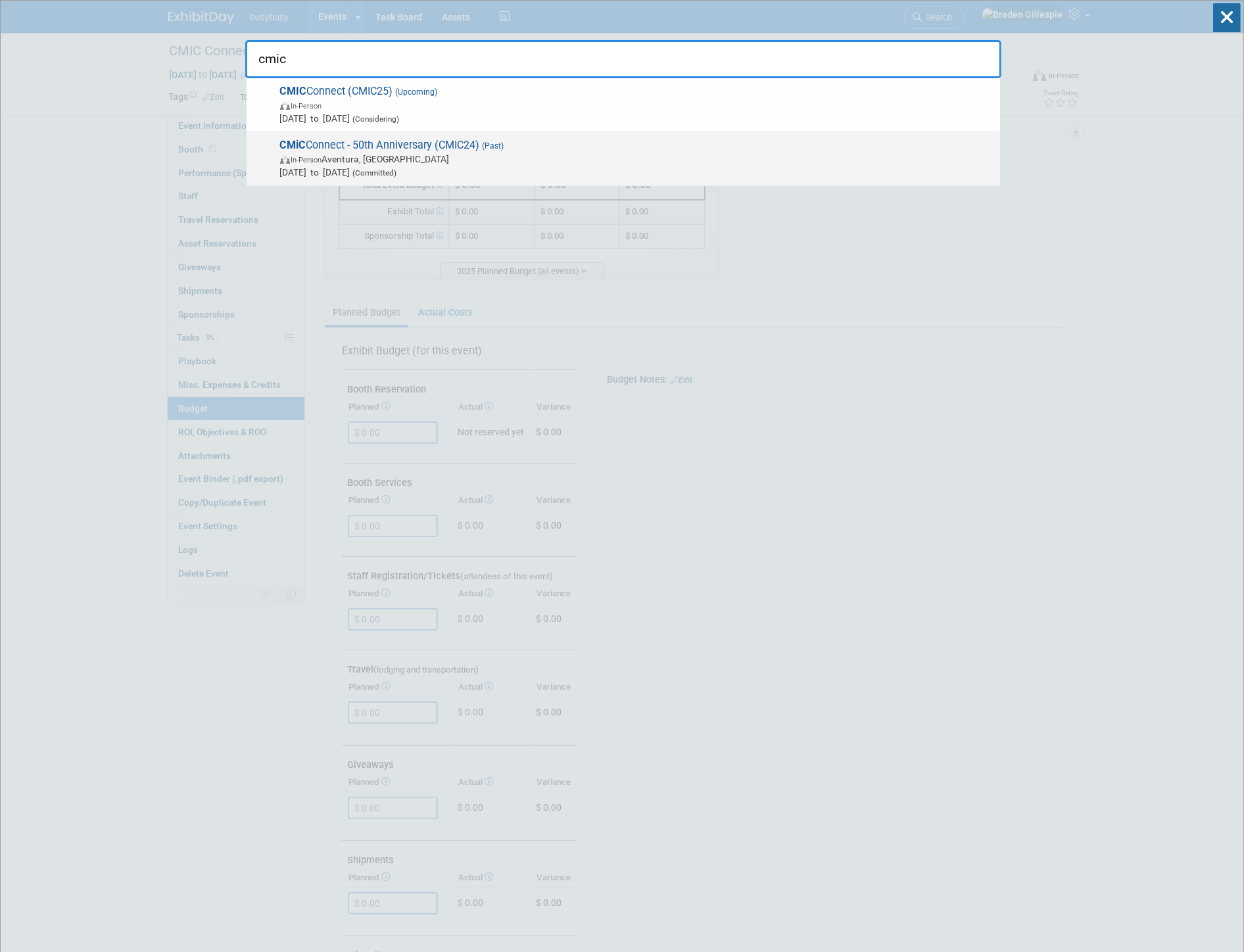
type input "cmic"
click at [805, 161] on span "In-Person Aventura, FL" at bounding box center [636, 159] width 713 height 14
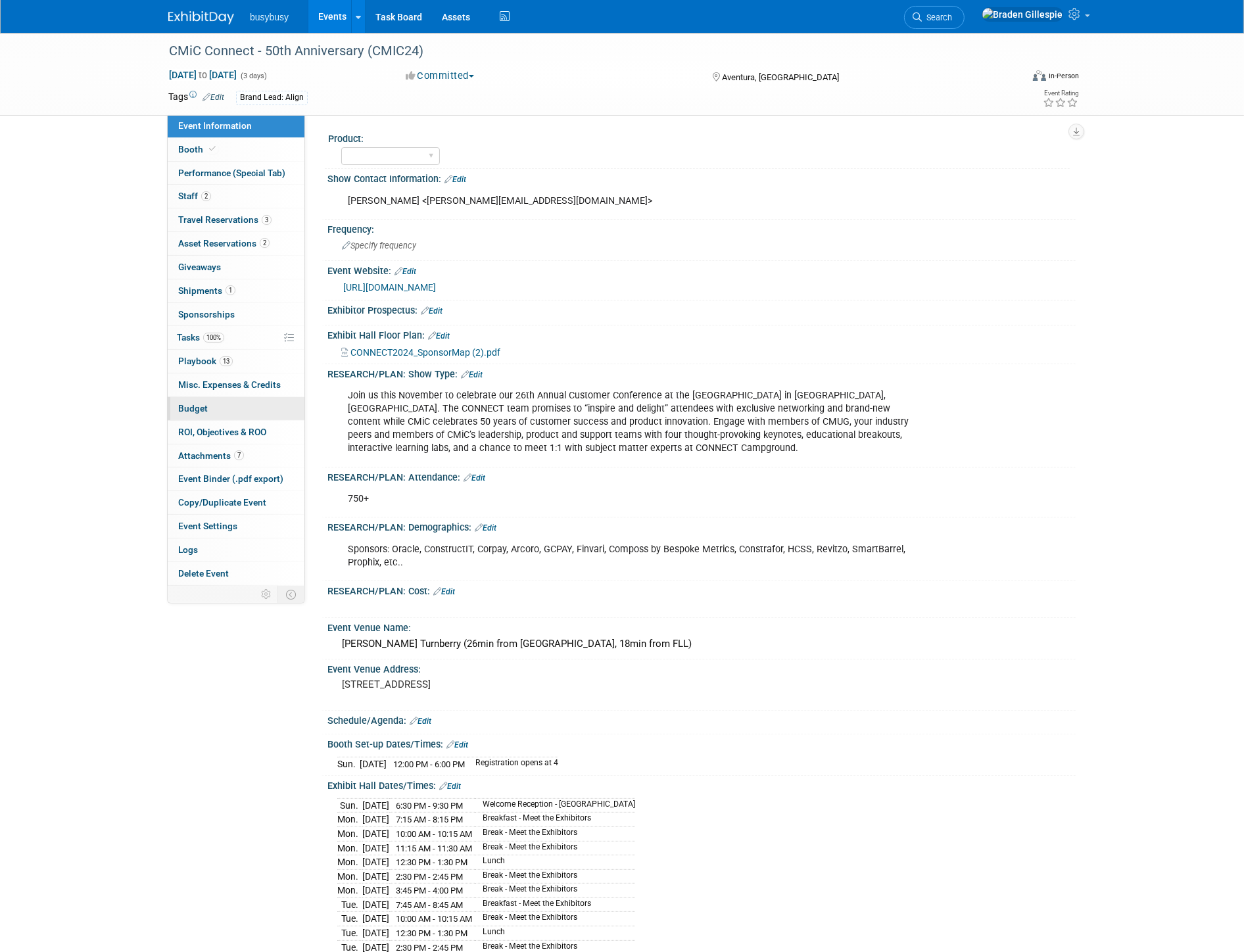
click at [231, 409] on link "Budget" at bounding box center [236, 408] width 137 height 23
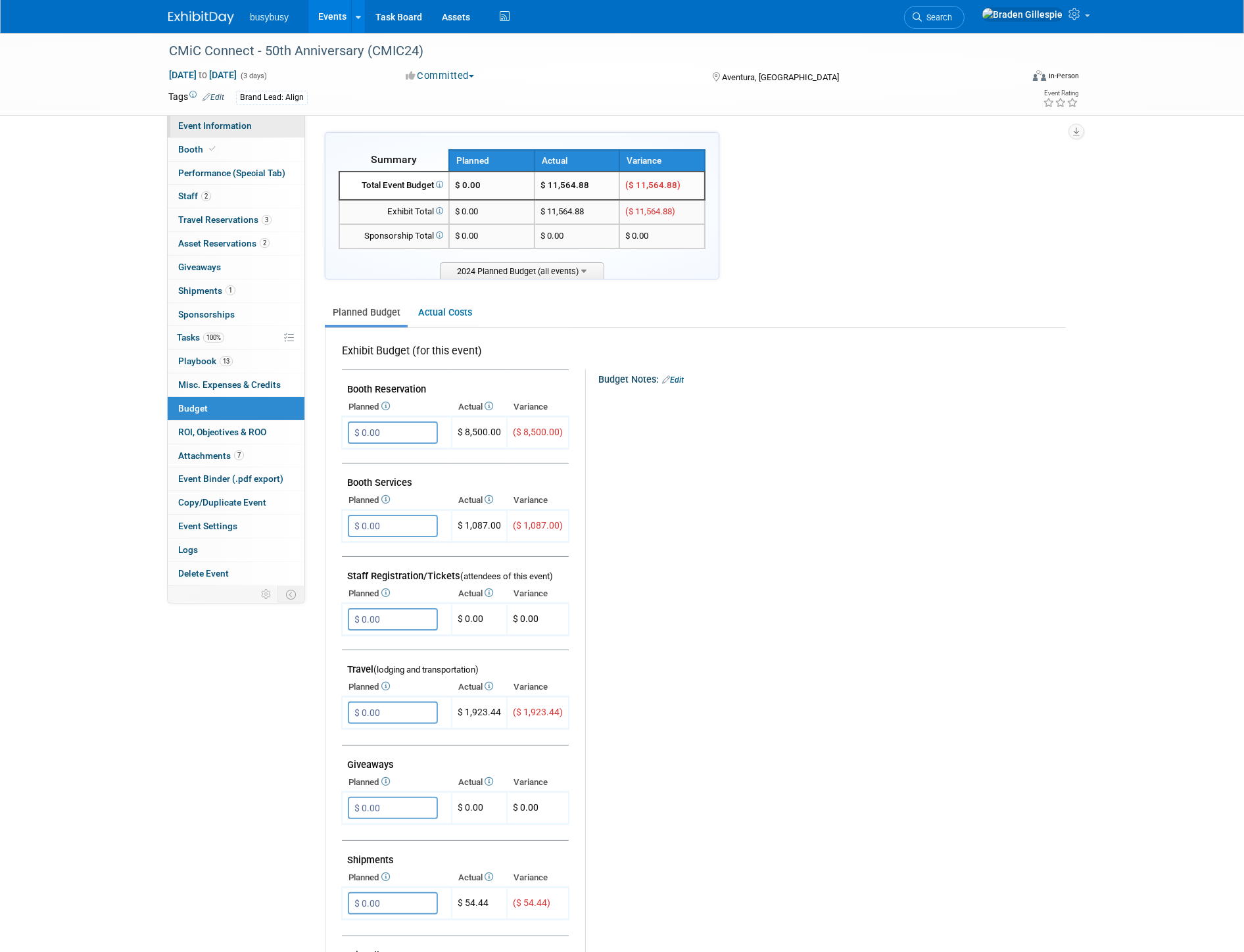
click at [211, 127] on span "Event Information" at bounding box center [215, 125] width 74 height 10
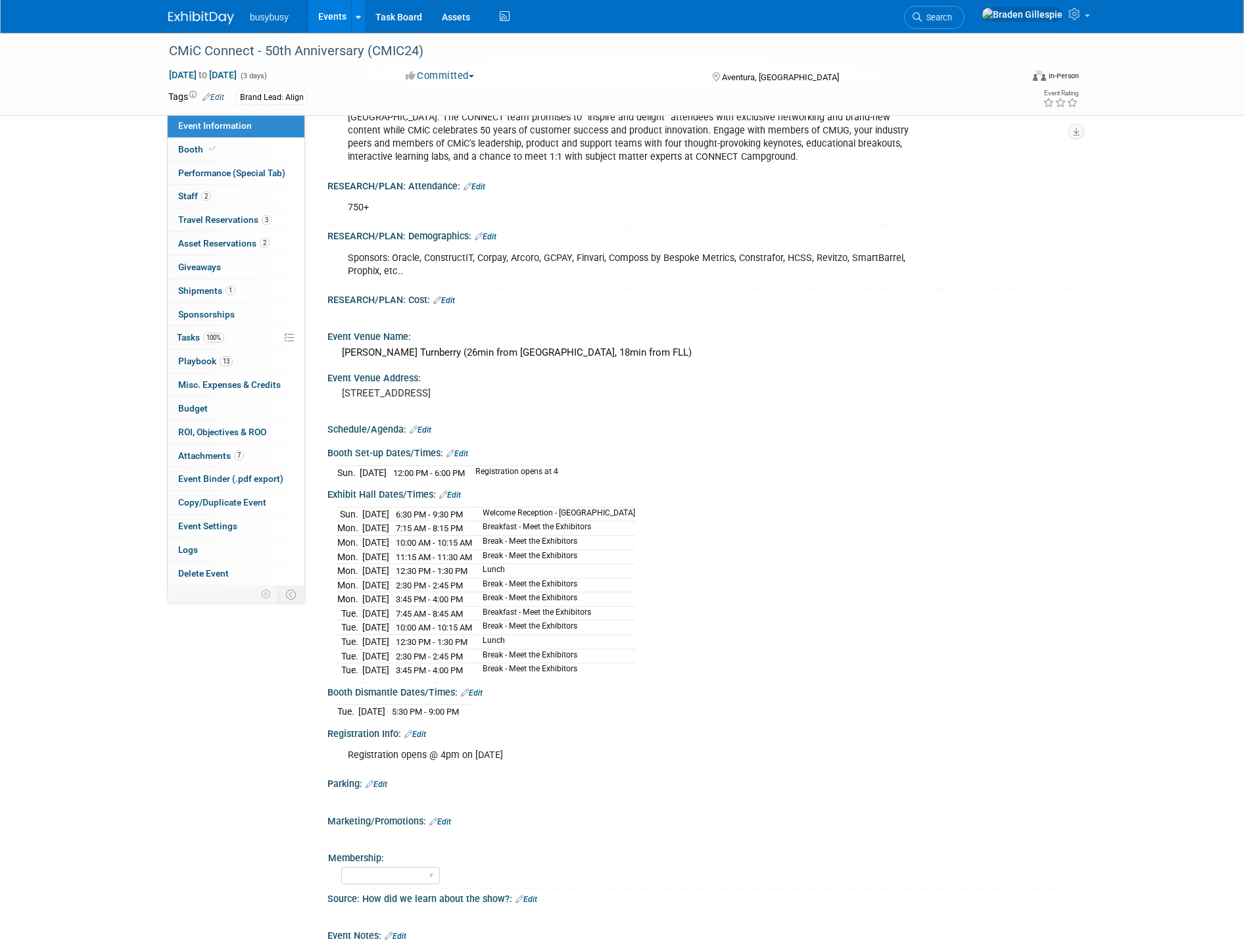
scroll to position [292, 0]
click at [250, 209] on link "3 Travel Reservations 3" at bounding box center [236, 220] width 137 height 23
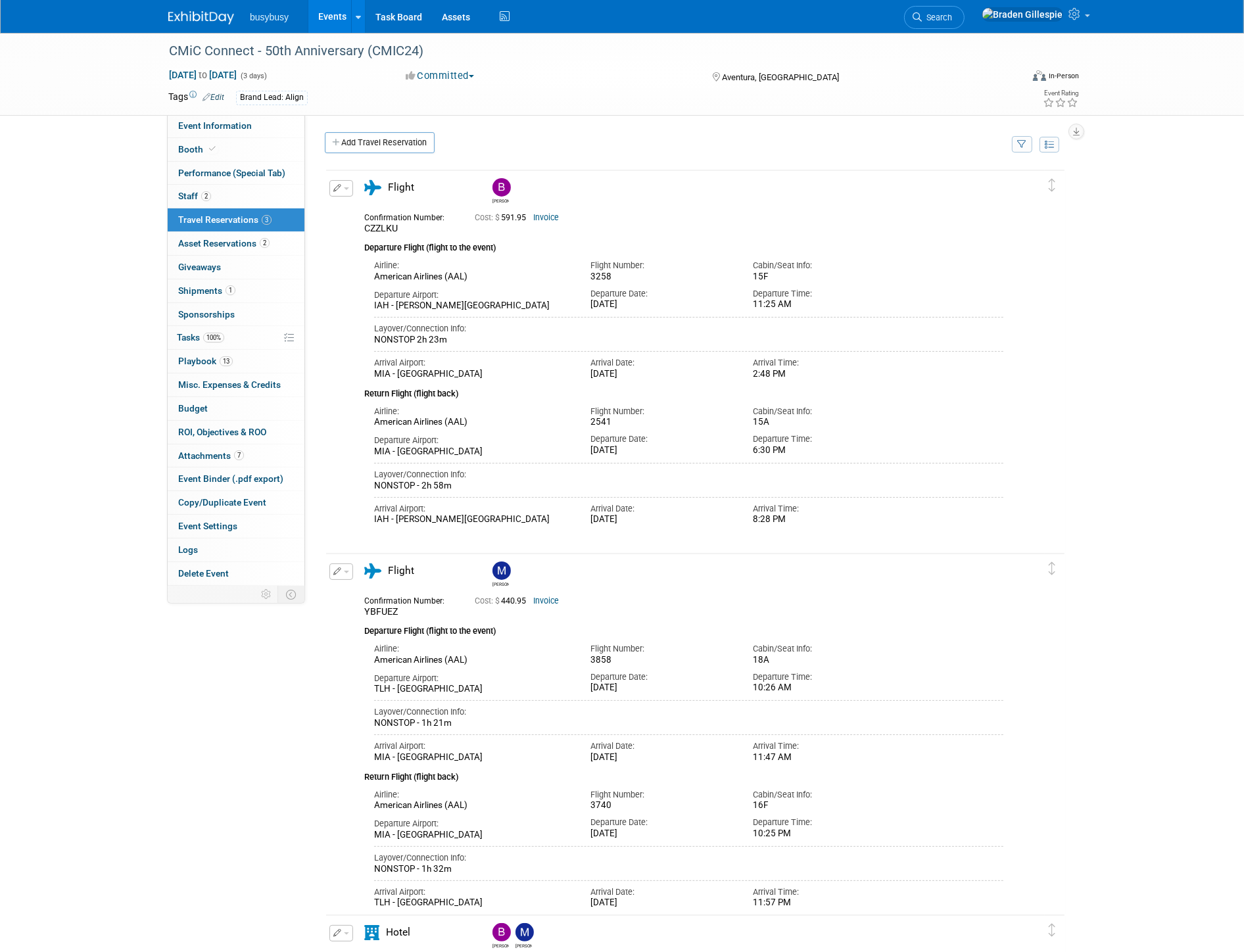
scroll to position [320, 0]
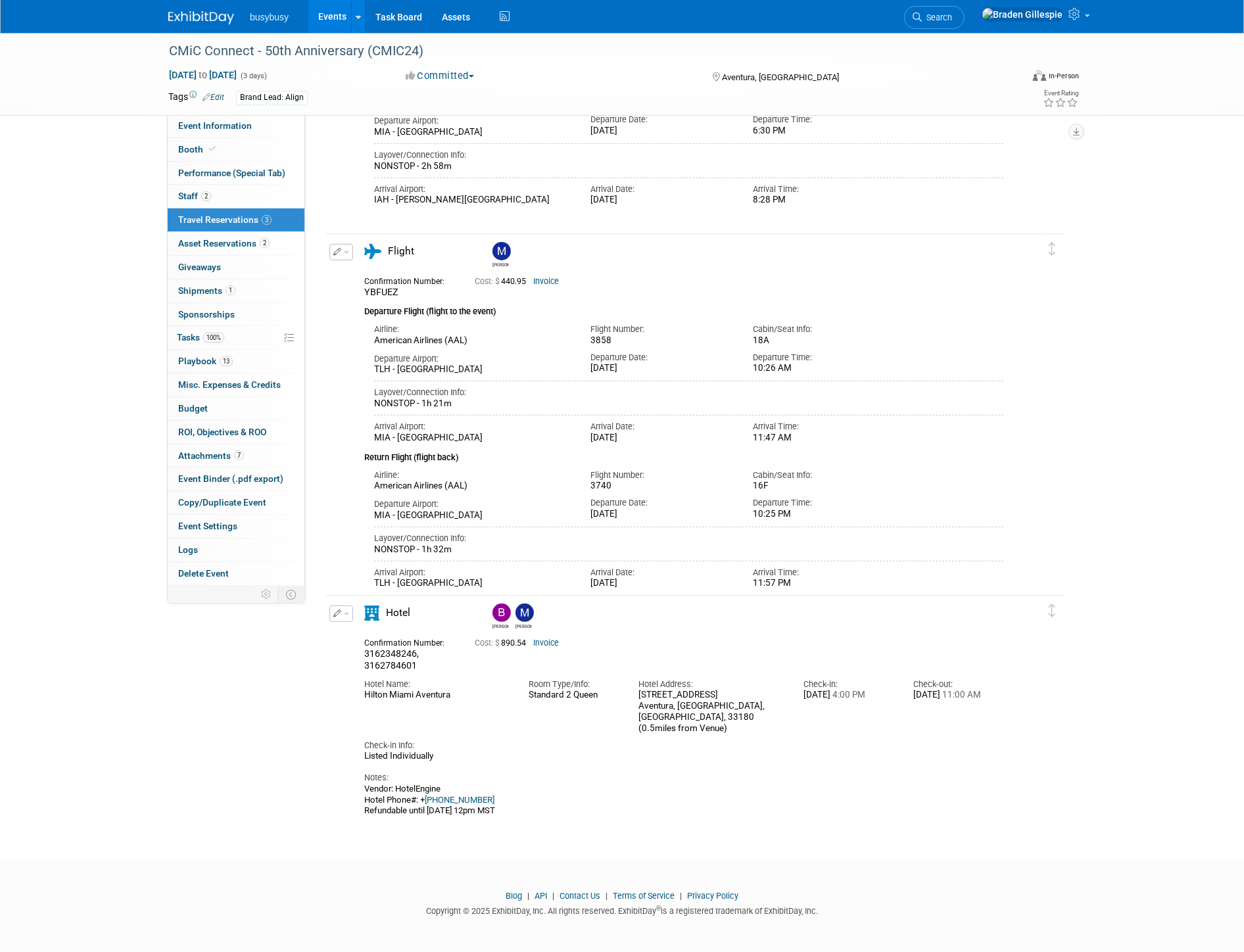
click at [213, 228] on link "3 Travel Reservations 3" at bounding box center [236, 220] width 137 height 23
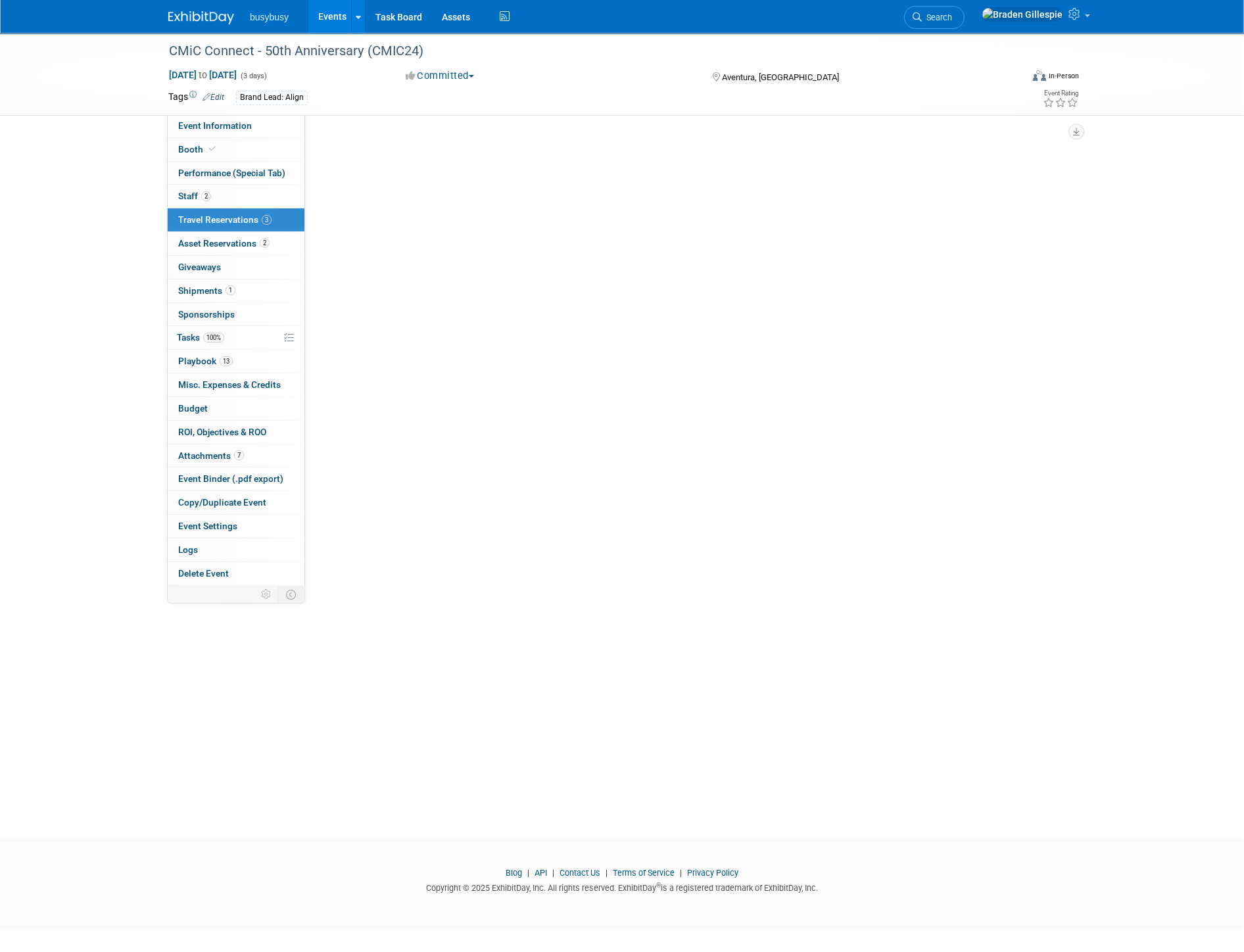
scroll to position [0, 0]
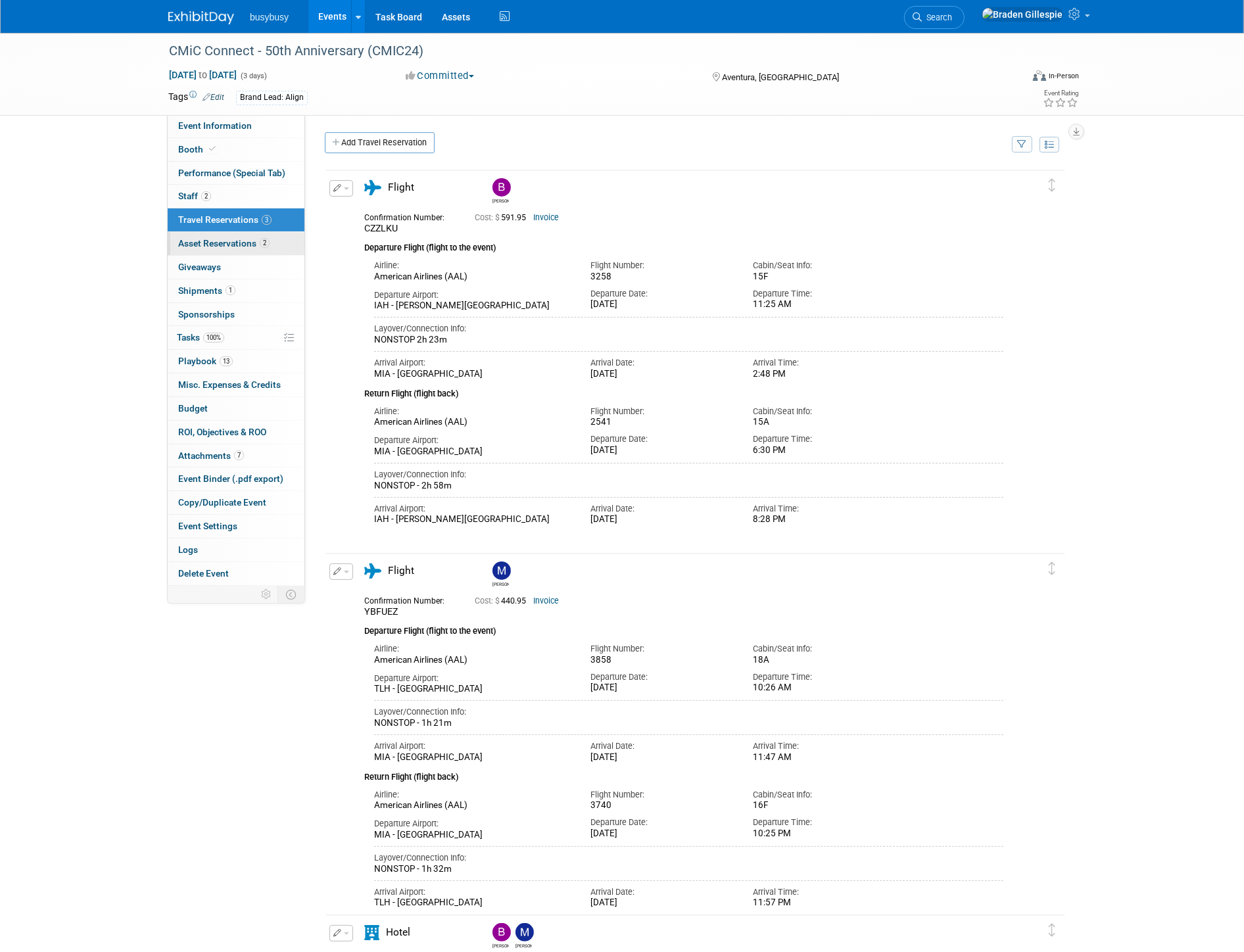
click at [215, 235] on link "2 Asset Reservations 2" at bounding box center [236, 243] width 137 height 23
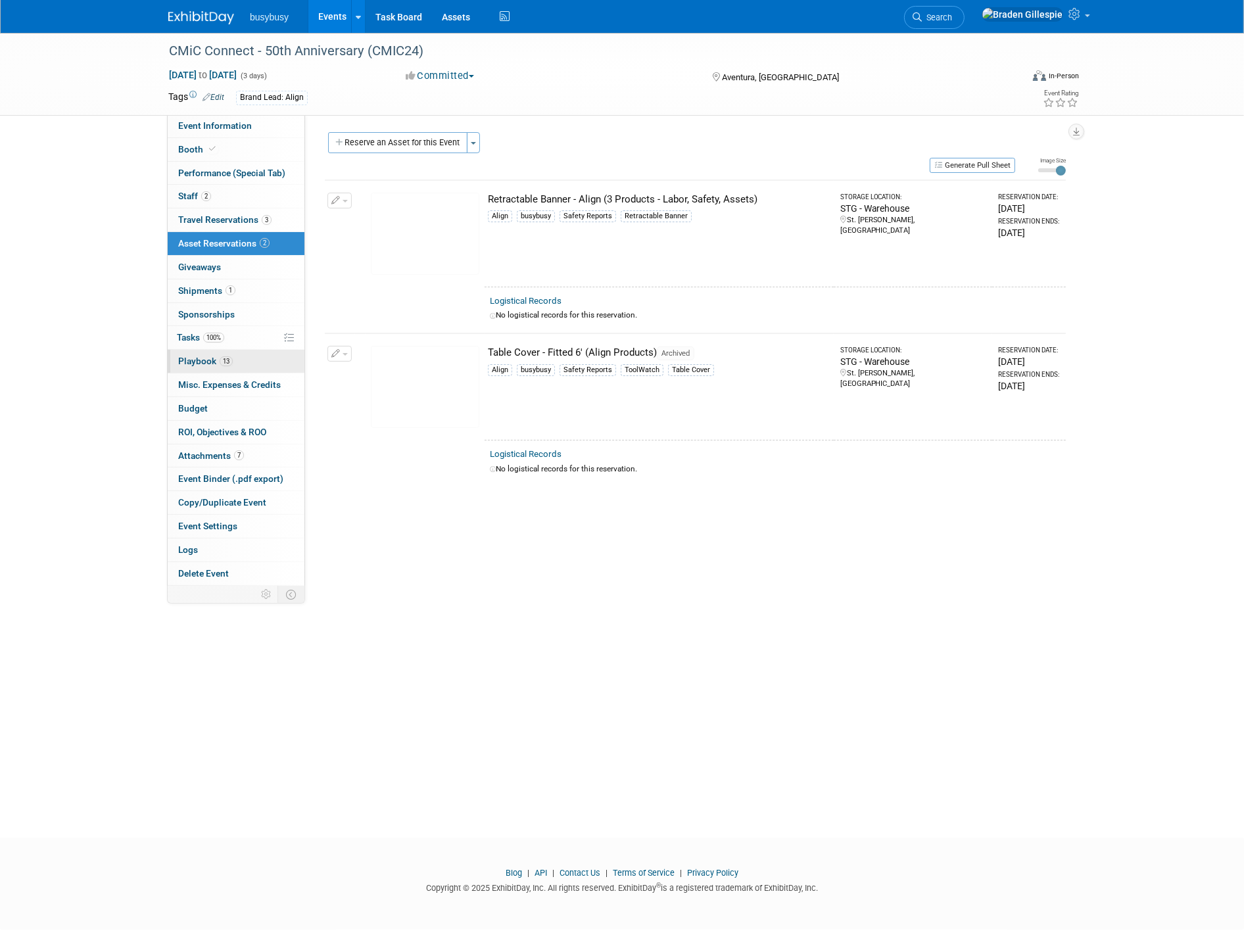
click at [237, 359] on link "13 Playbook 13" at bounding box center [236, 361] width 137 height 23
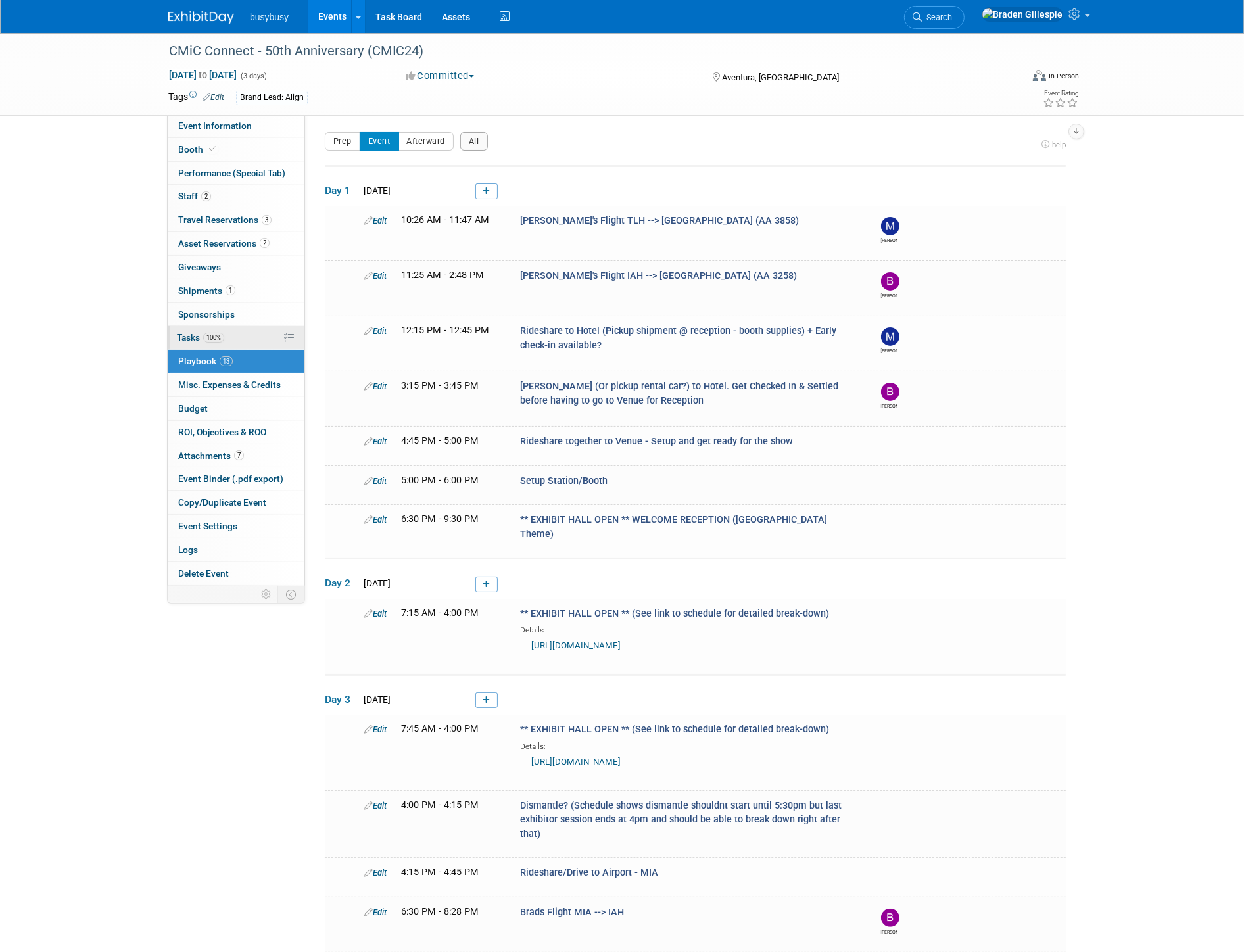
click at [237, 340] on link "100% Tasks 100%" at bounding box center [236, 337] width 137 height 23
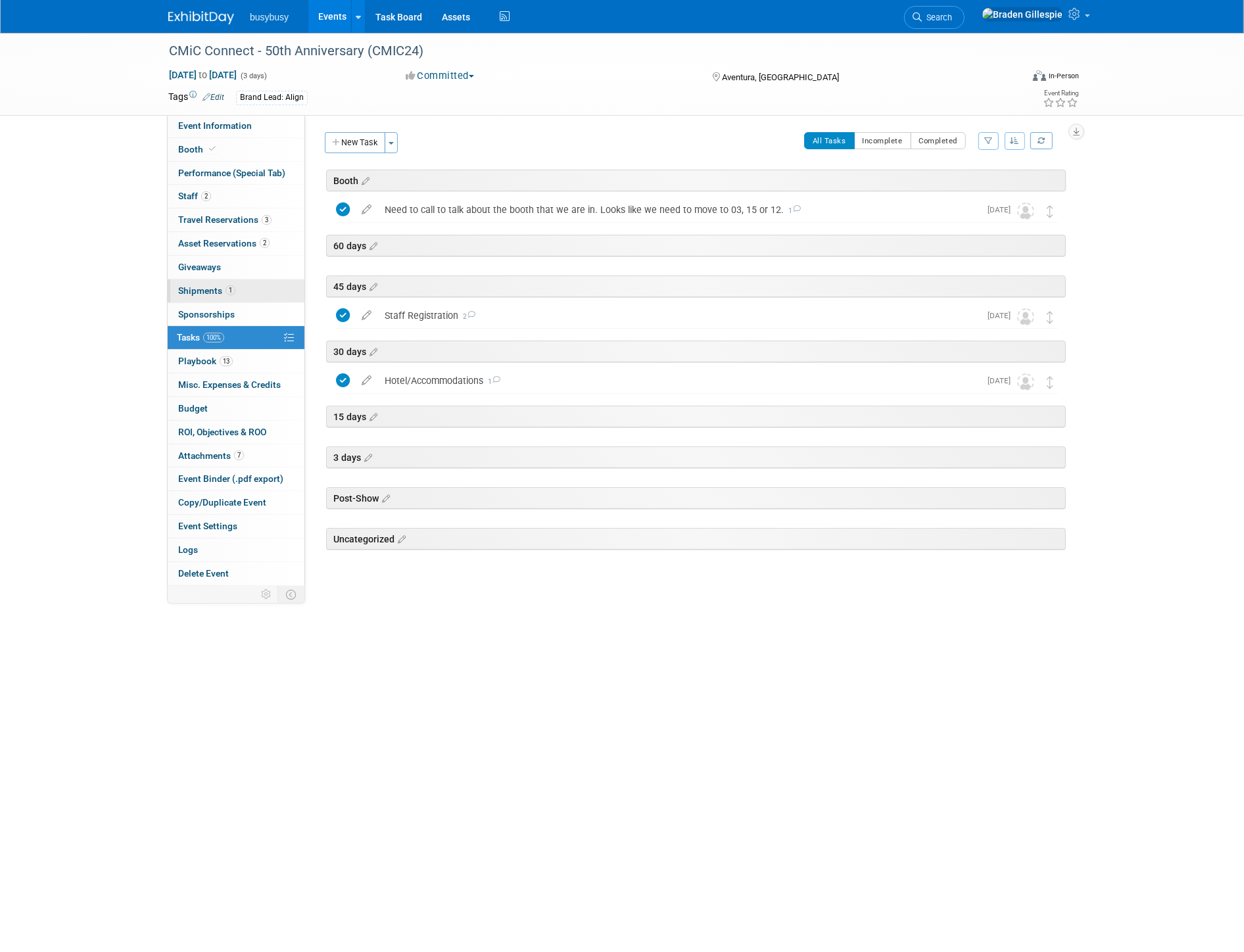
click at [231, 294] on span "1" at bounding box center [231, 290] width 10 height 10
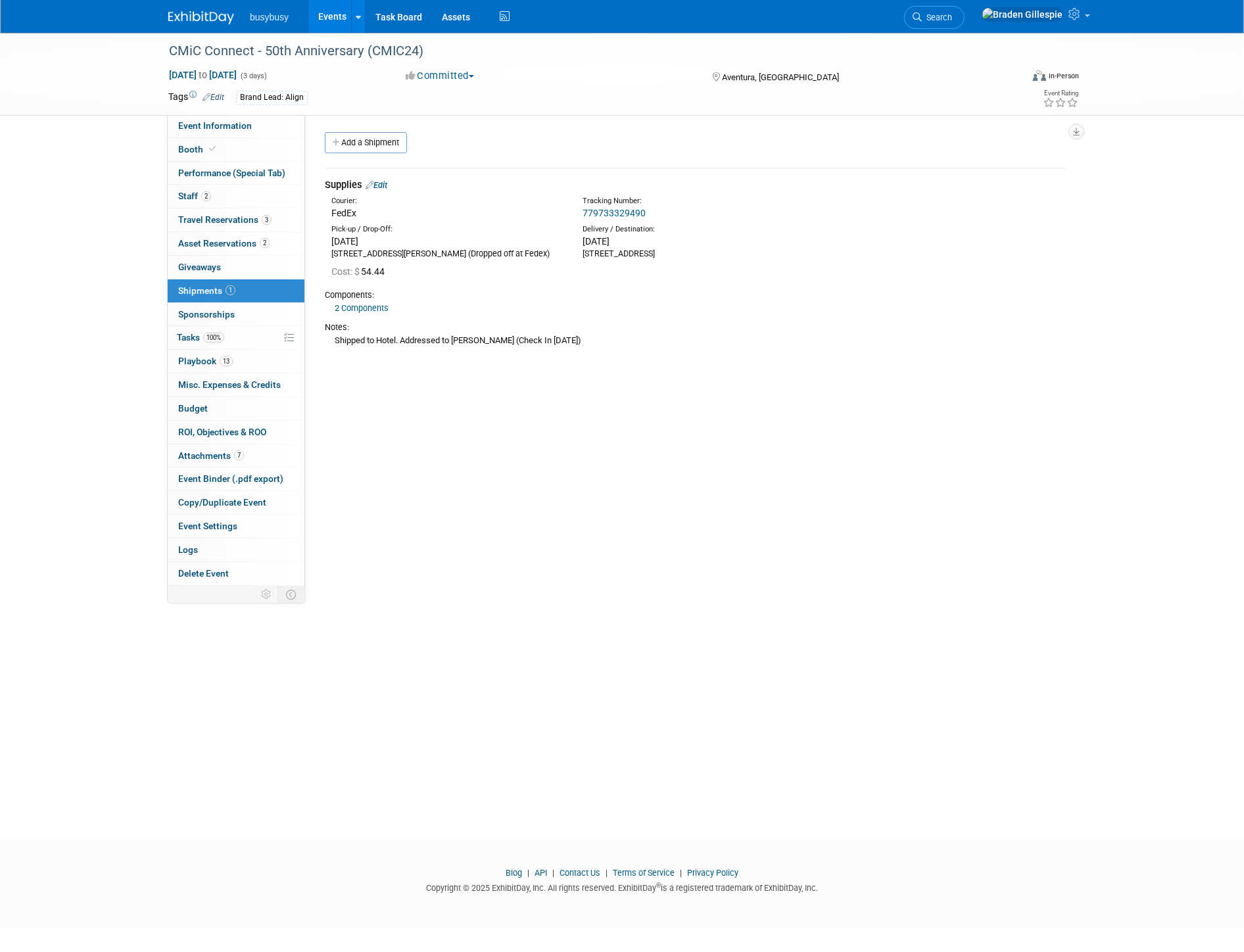
click at [204, 11] on img at bounding box center [201, 17] width 66 height 14
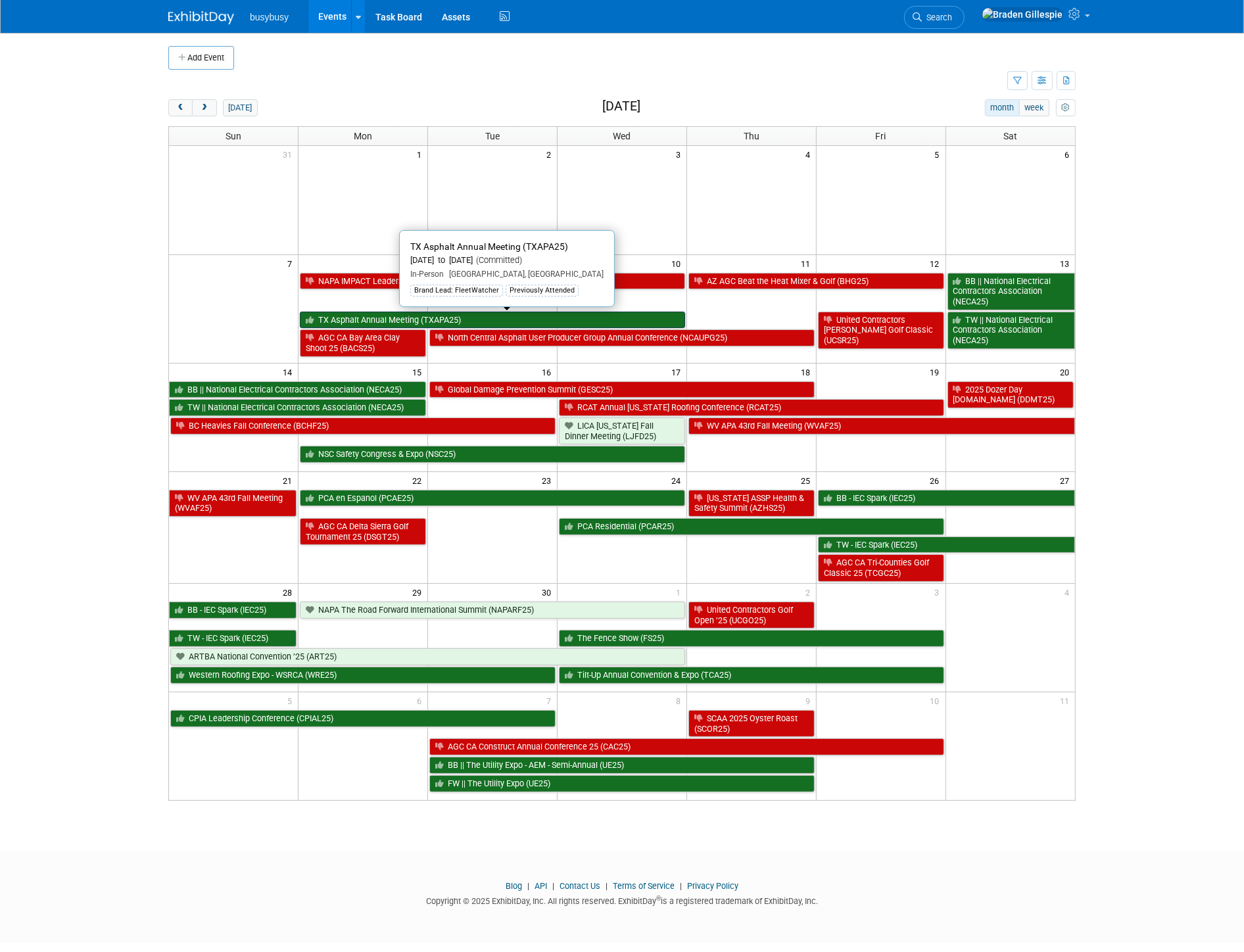
click at [375, 322] on link "TX Asphalt Annual Meeting (TXAPA25)" at bounding box center [492, 320] width 385 height 17
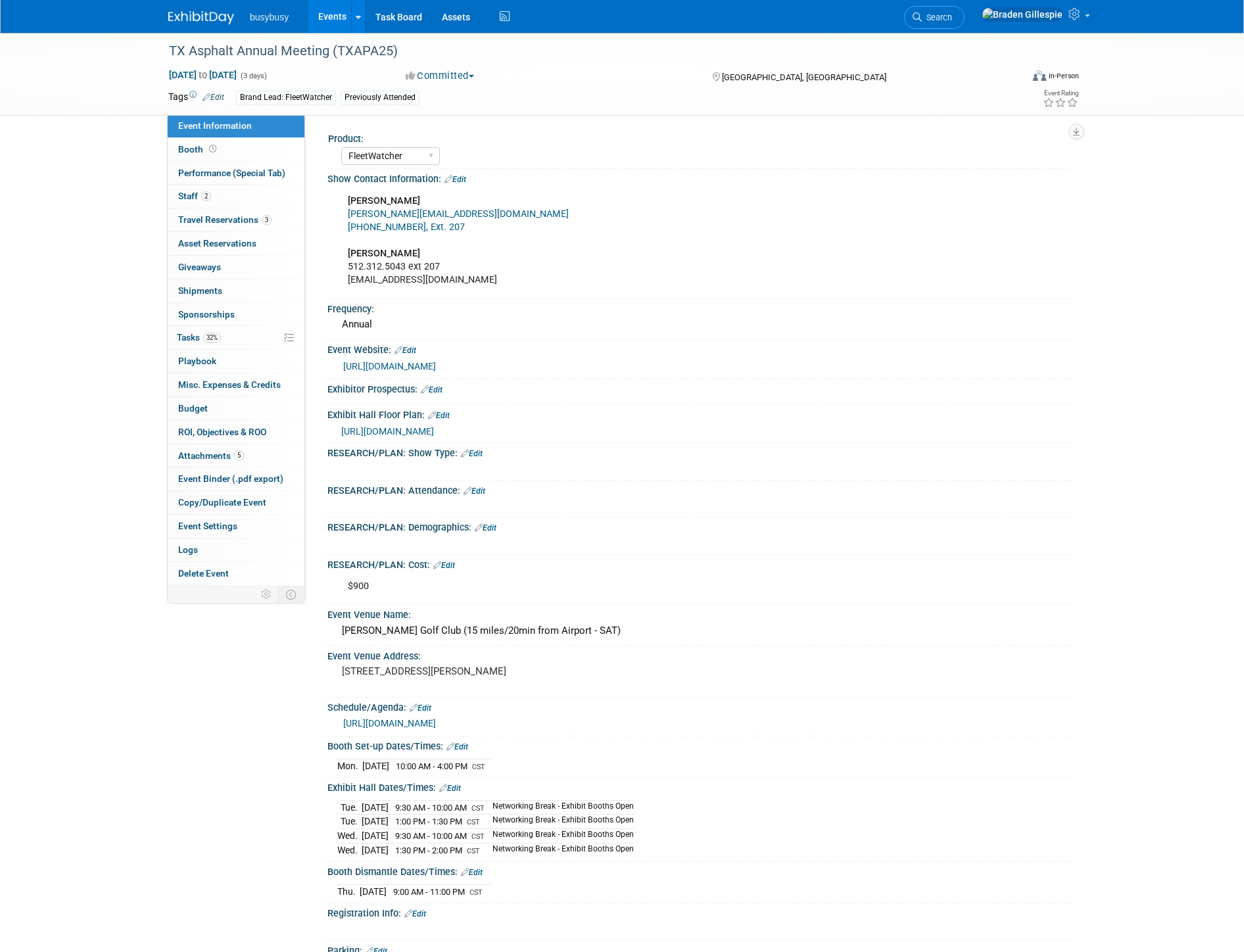
select select "FleetWatcher"
select select "Member"
click at [198, 12] on img at bounding box center [201, 17] width 66 height 14
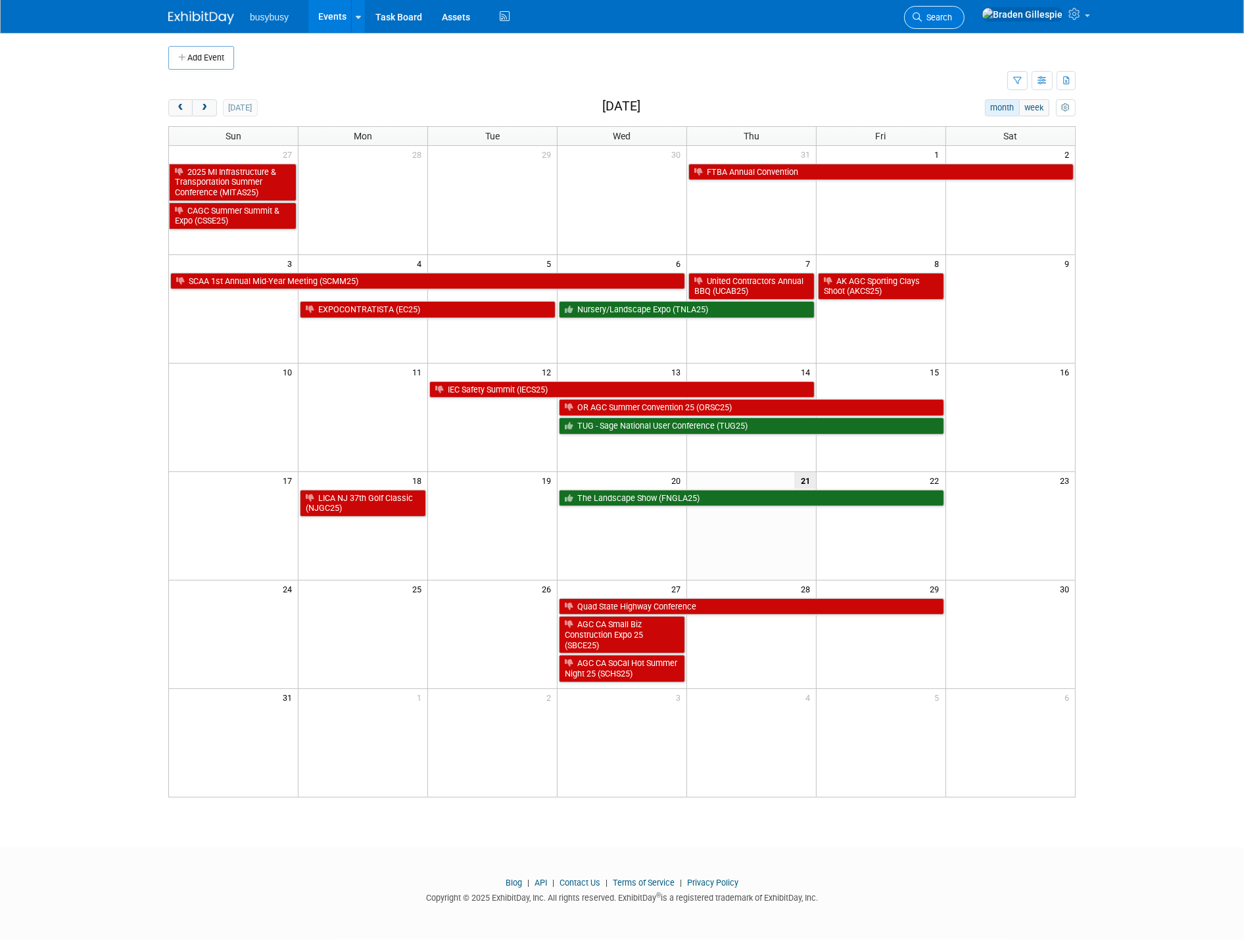
click at [952, 17] on span "Search" at bounding box center [937, 17] width 30 height 10
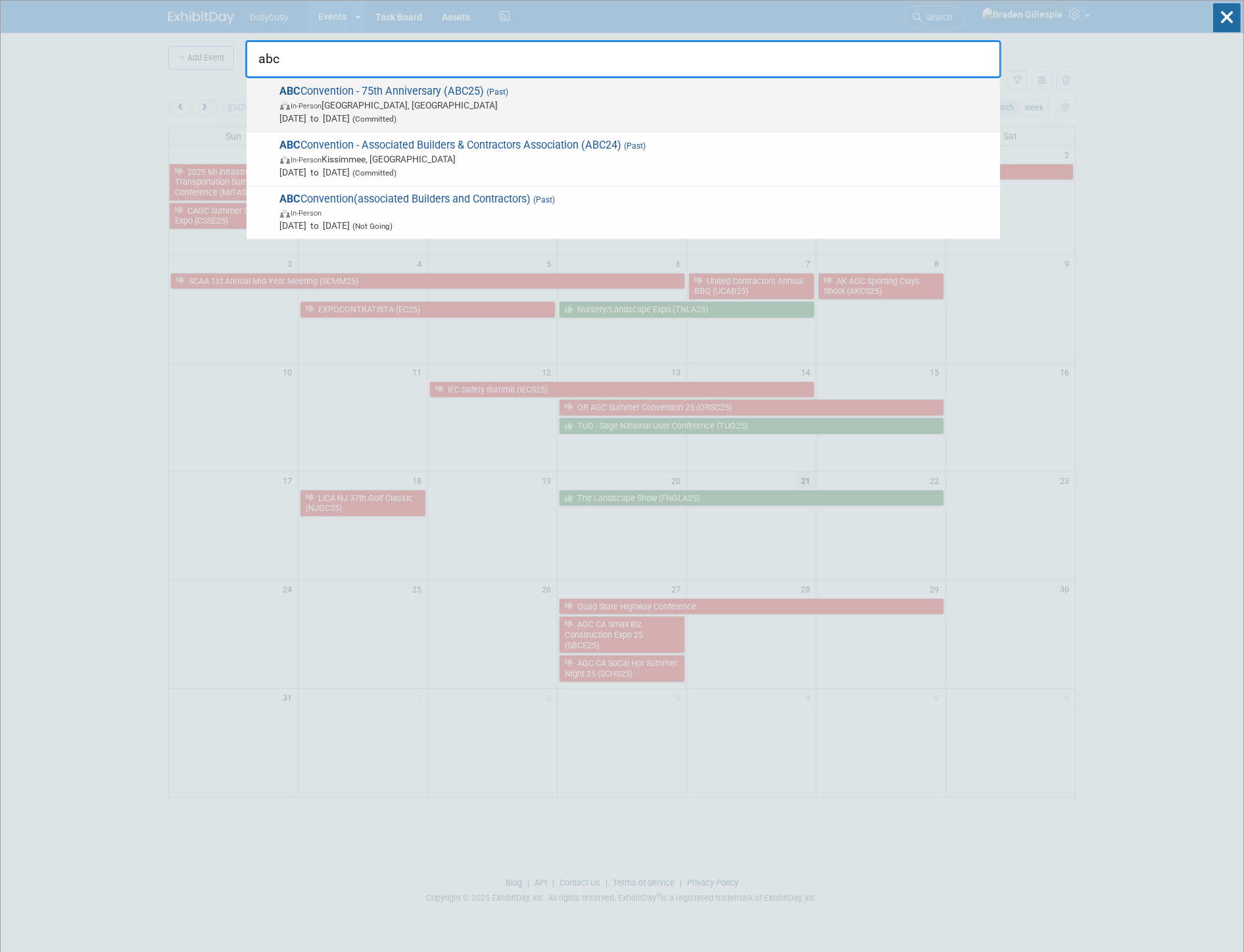
type input "abc"
click at [547, 126] on div "ABC Convention - 75th Anniversary (ABC25) (Past) In-Person [GEOGRAPHIC_DATA], […" at bounding box center [623, 105] width 753 height 54
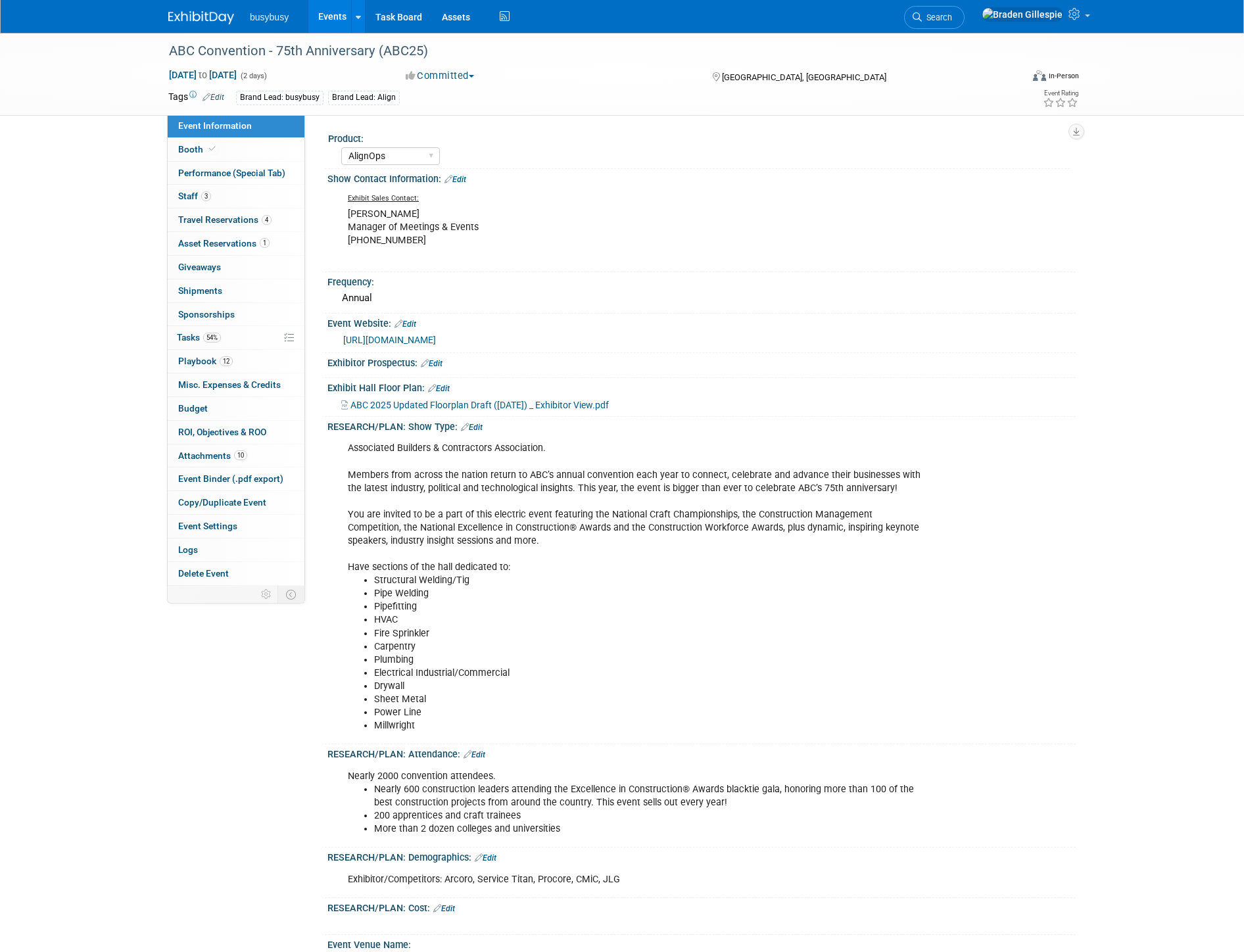
select select "AlignOps"
click at [228, 197] on link "3 Staff 3" at bounding box center [236, 196] width 137 height 23
